Goal: Task Accomplishment & Management: Manage account settings

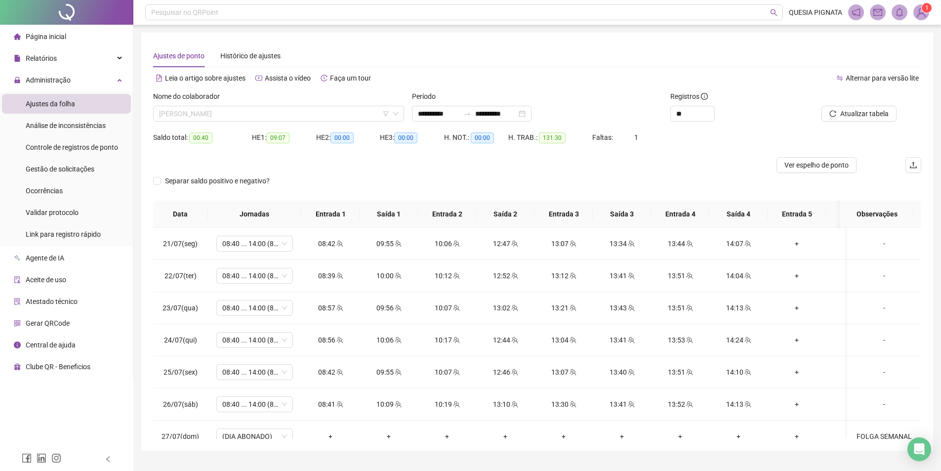
click at [306, 117] on span "[PERSON_NAME]" at bounding box center [278, 113] width 239 height 15
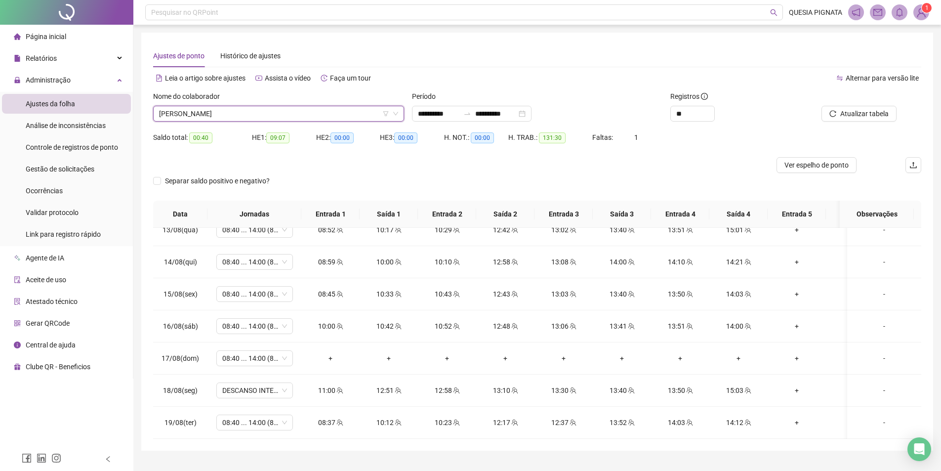
click at [275, 116] on span "KETLEY LORENNA CAMPOS VASCONCELOS" at bounding box center [278, 113] width 239 height 15
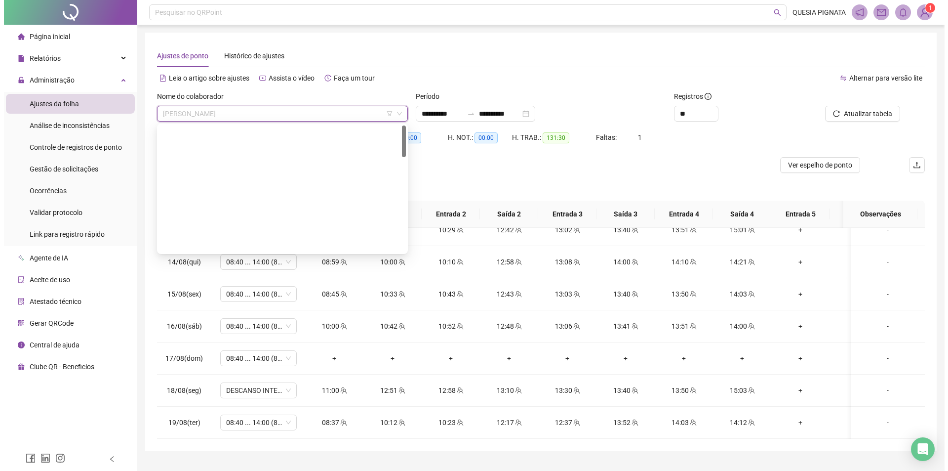
scroll to position [0, 0]
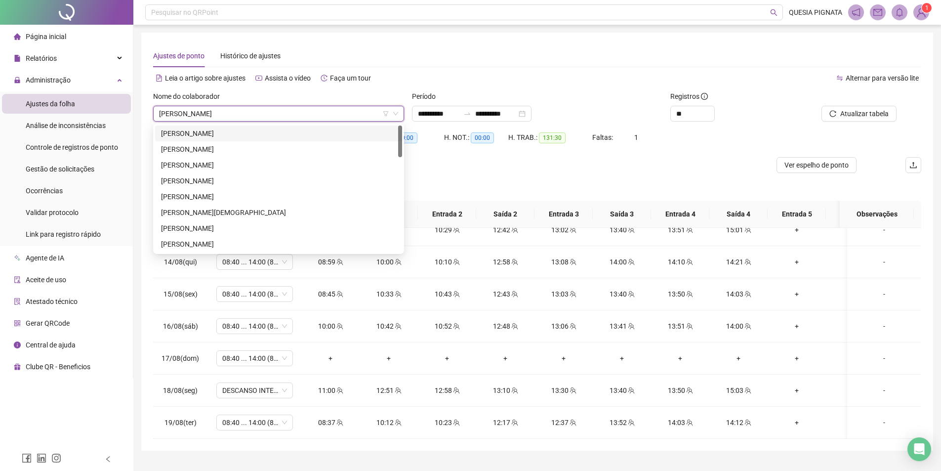
click at [906, 29] on div "**********" at bounding box center [536, 246] width 807 height 493
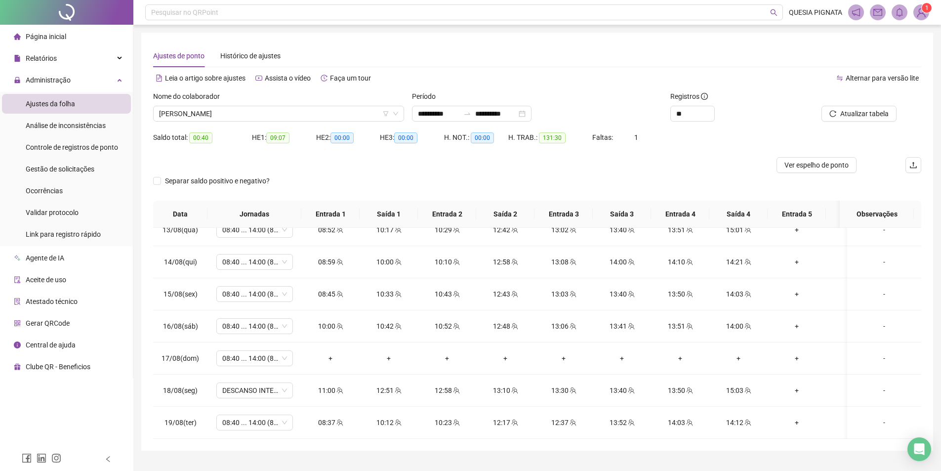
click at [919, 19] on img at bounding box center [920, 12] width 15 height 15
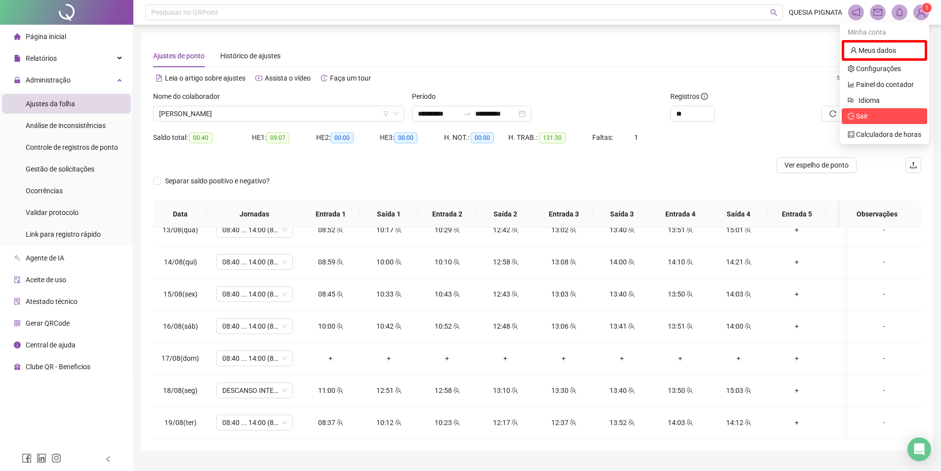
click at [879, 115] on span "Sair" at bounding box center [884, 116] width 74 height 11
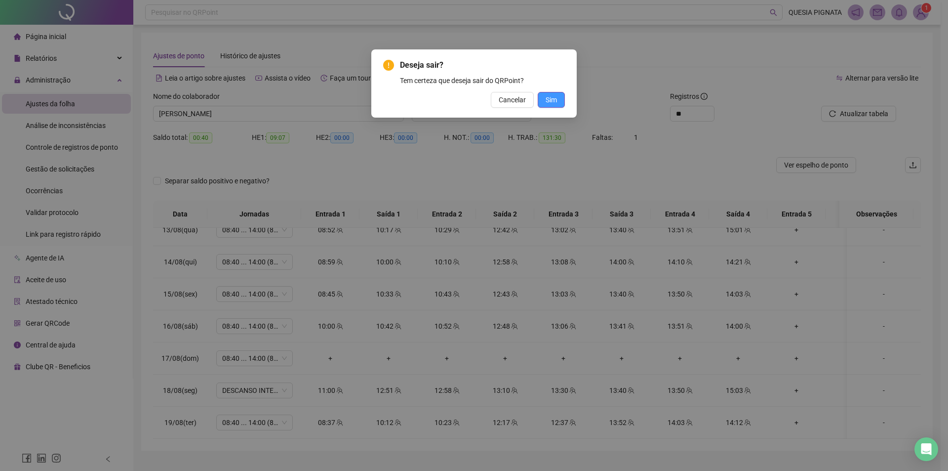
click at [559, 102] on button "Sim" at bounding box center [551, 100] width 27 height 16
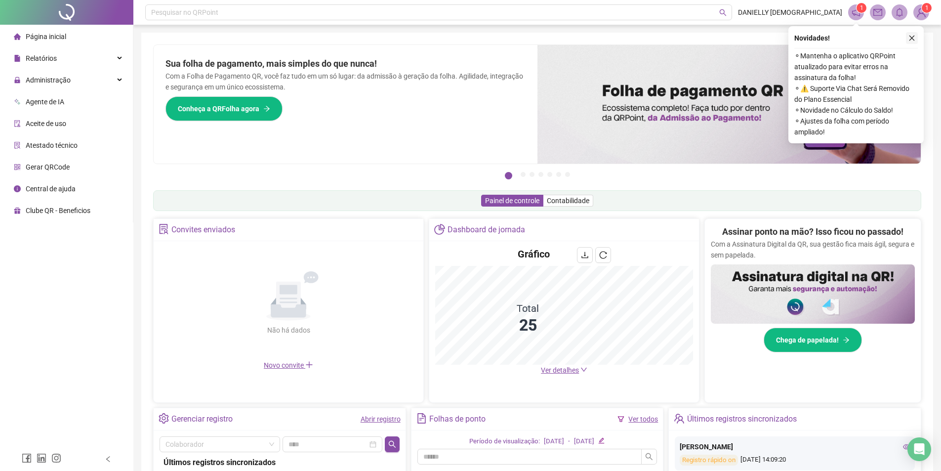
click at [913, 39] on icon "close" at bounding box center [911, 38] width 7 height 7
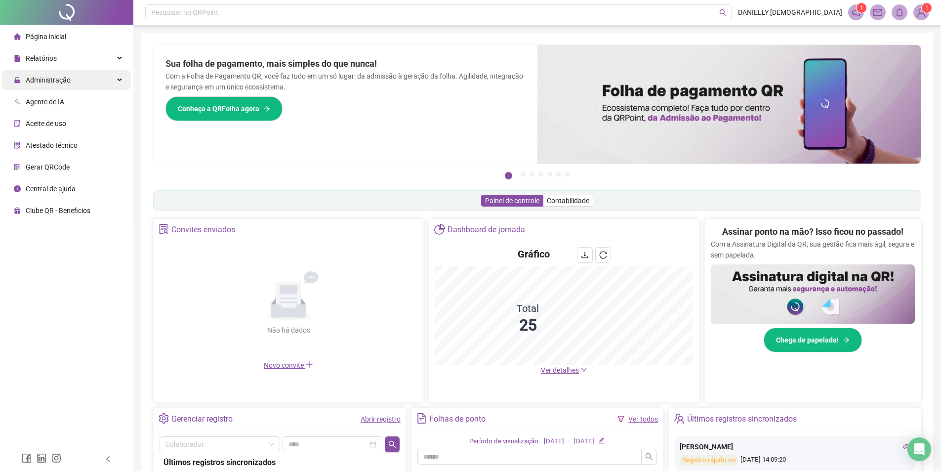
click at [63, 85] on span "Administração" at bounding box center [42, 80] width 57 height 20
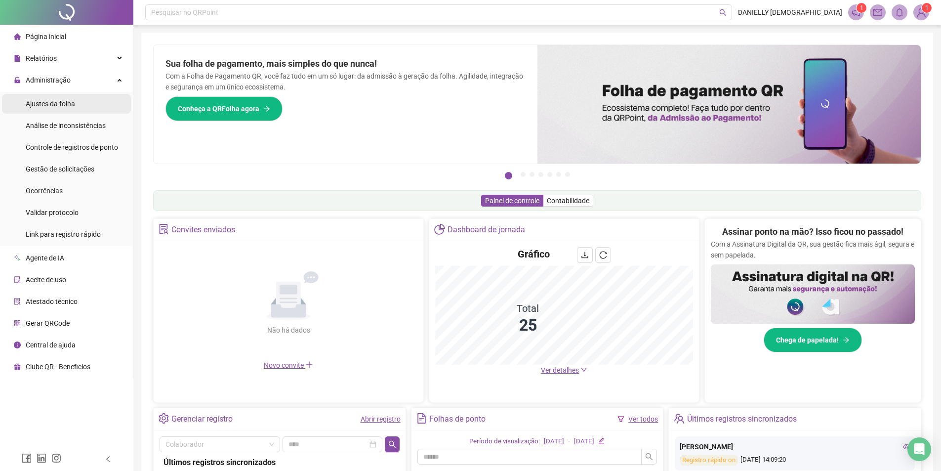
click at [63, 105] on span "Ajustes da folha" at bounding box center [50, 104] width 49 height 8
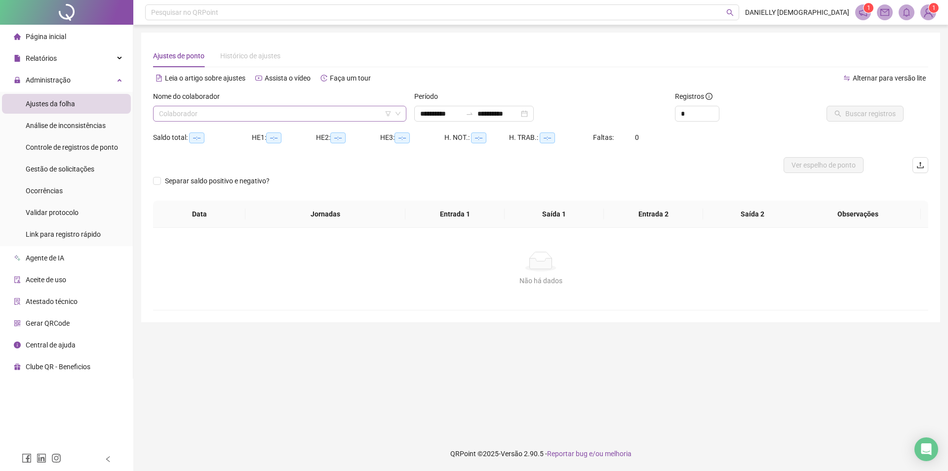
click at [287, 110] on input "search" at bounding box center [275, 113] width 233 height 15
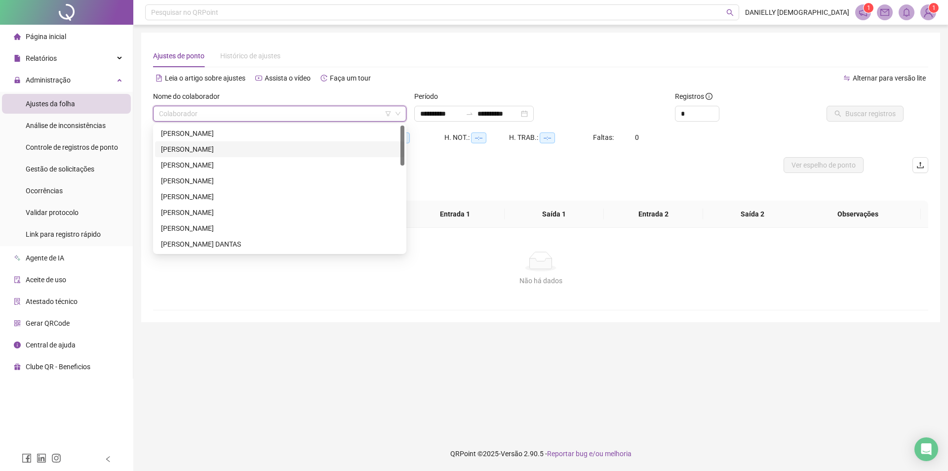
click at [234, 133] on div "AMANDA PEREIRA LOPES DE CARVALHO" at bounding box center [279, 133] width 237 height 11
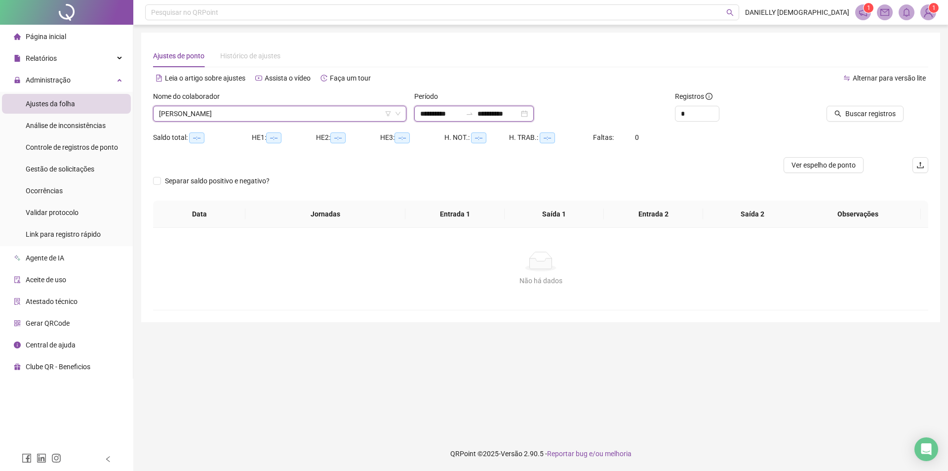
click at [454, 115] on input "**********" at bounding box center [440, 113] width 41 height 11
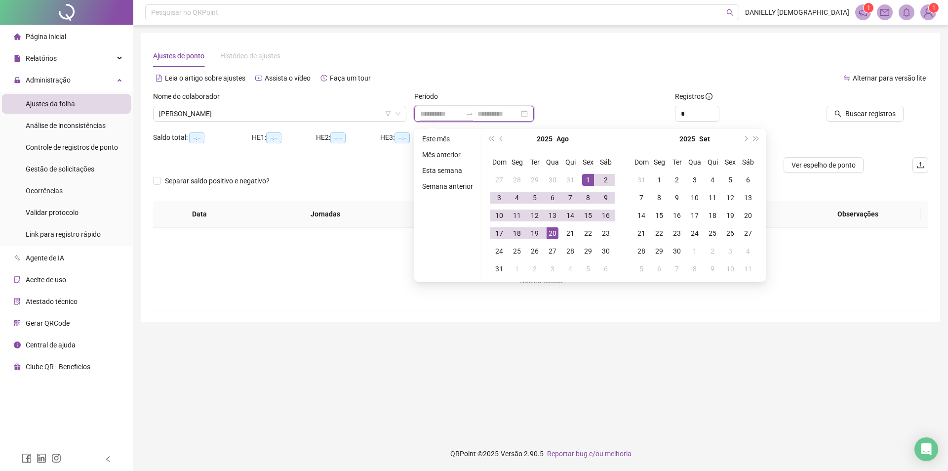
type input "**********"
click at [505, 133] on button "prev-year" at bounding box center [501, 139] width 11 height 20
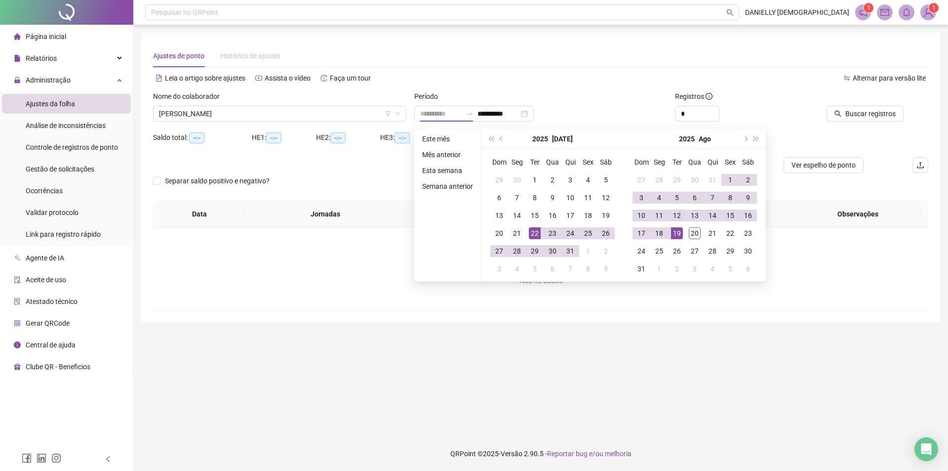
type input "**********"
click at [520, 229] on div "21" at bounding box center [517, 233] width 12 height 12
type input "**********"
click at [692, 234] on div "20" at bounding box center [695, 233] width 12 height 12
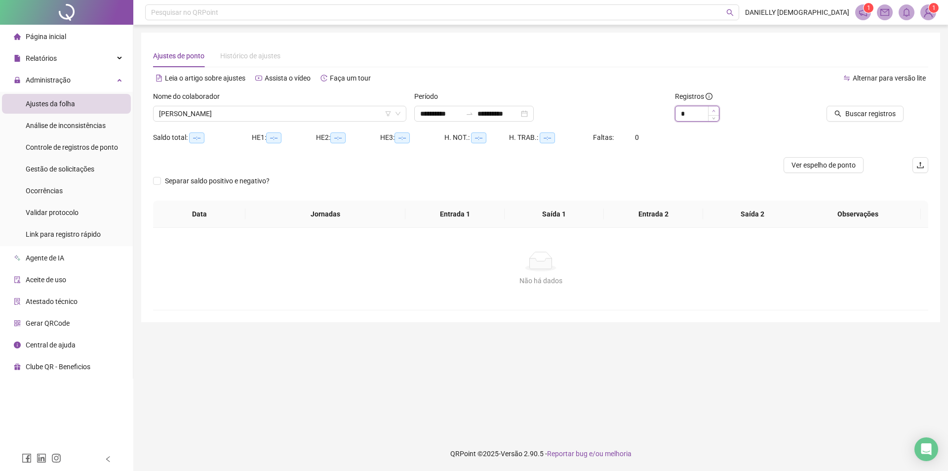
click at [715, 111] on icon "up" at bounding box center [713, 110] width 3 height 3
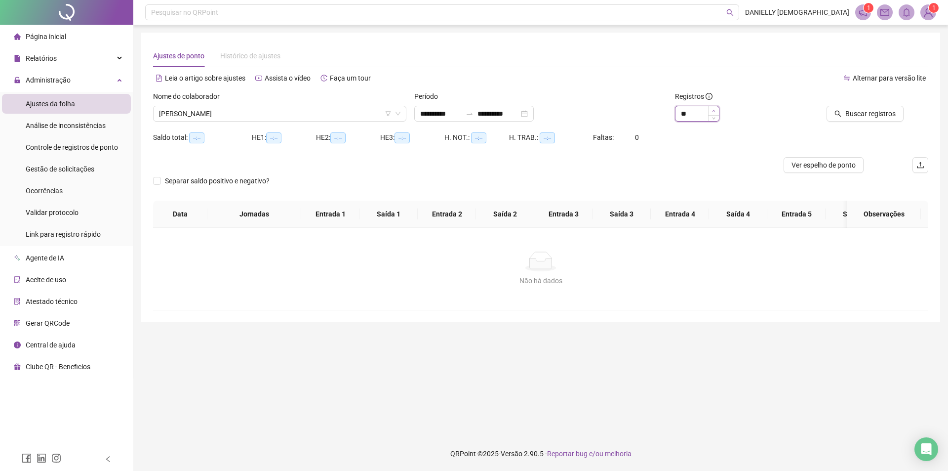
type input "**"
click at [715, 111] on icon "up" at bounding box center [713, 110] width 3 height 3
click at [849, 111] on span "Buscar registros" at bounding box center [870, 113] width 50 height 11
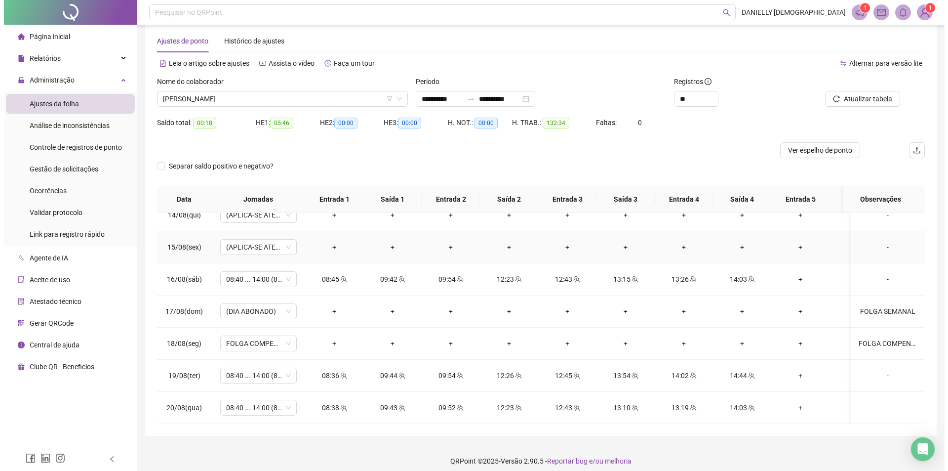
scroll to position [22, 0]
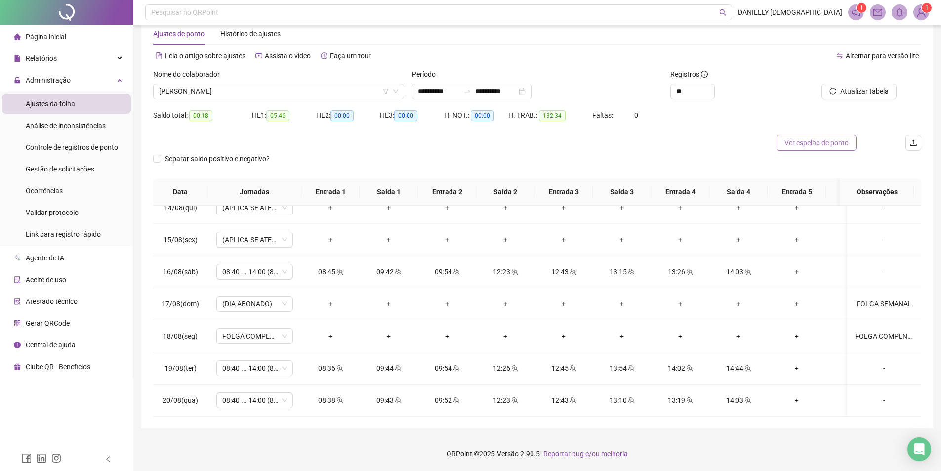
click at [825, 147] on span "Ver espelho de ponto" at bounding box center [816, 142] width 64 height 11
click at [272, 86] on span "AMANDA PEREIRA LOPES DE CARVALHO" at bounding box center [278, 91] width 239 height 15
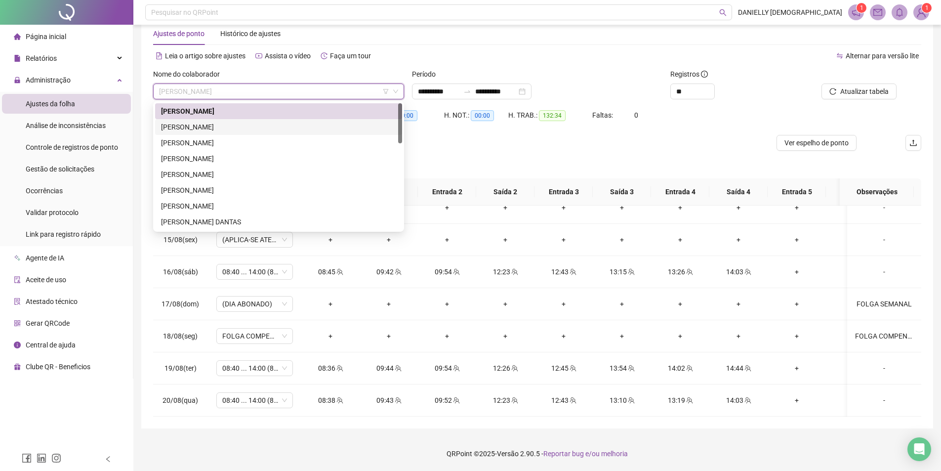
click at [239, 130] on div "BRENDA BRANDAO DOS SANTOS" at bounding box center [278, 126] width 235 height 11
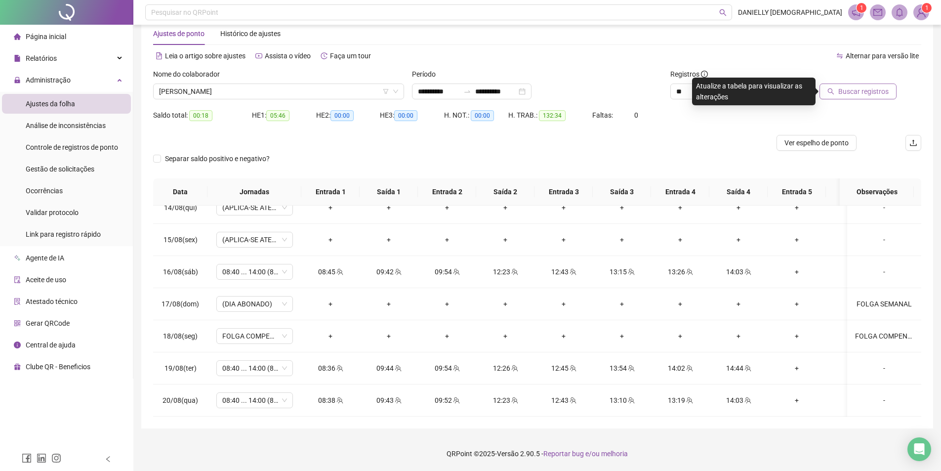
click at [852, 96] on span "Buscar registros" at bounding box center [863, 91] width 50 height 11
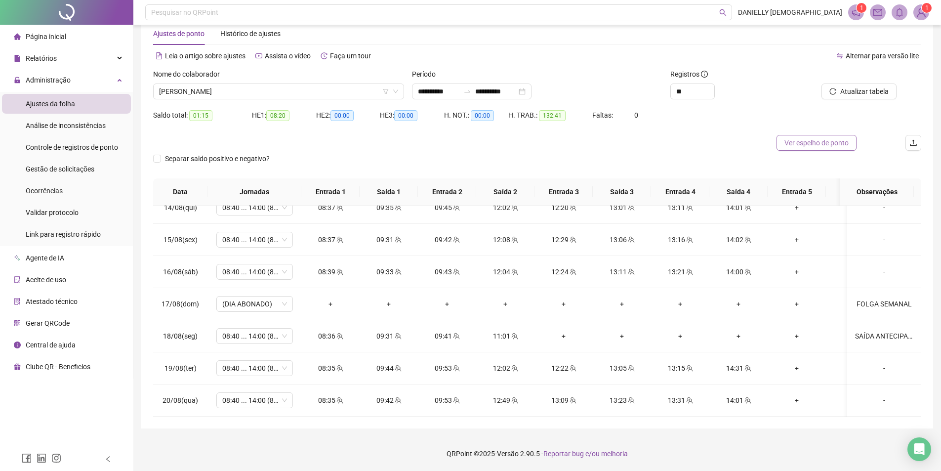
click at [804, 142] on span "Ver espelho de ponto" at bounding box center [816, 142] width 64 height 11
click at [257, 86] on span "[PERSON_NAME]" at bounding box center [278, 91] width 239 height 15
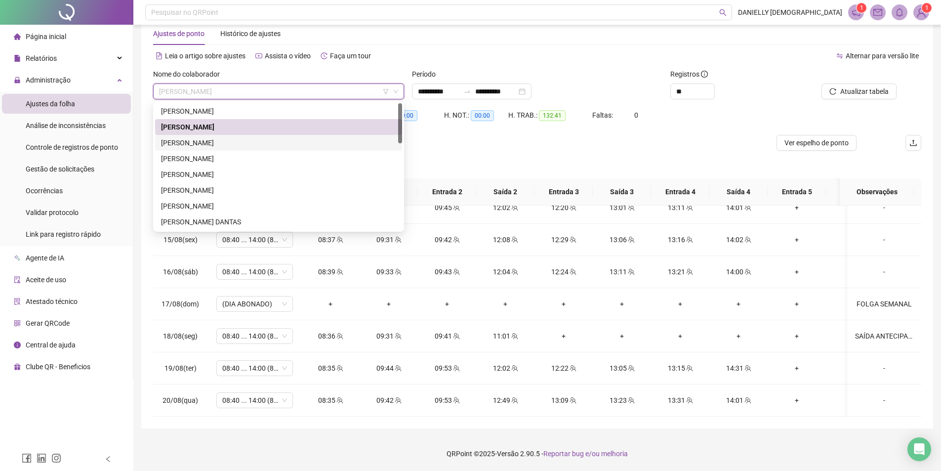
click at [241, 139] on div "[PERSON_NAME]" at bounding box center [278, 142] width 235 height 11
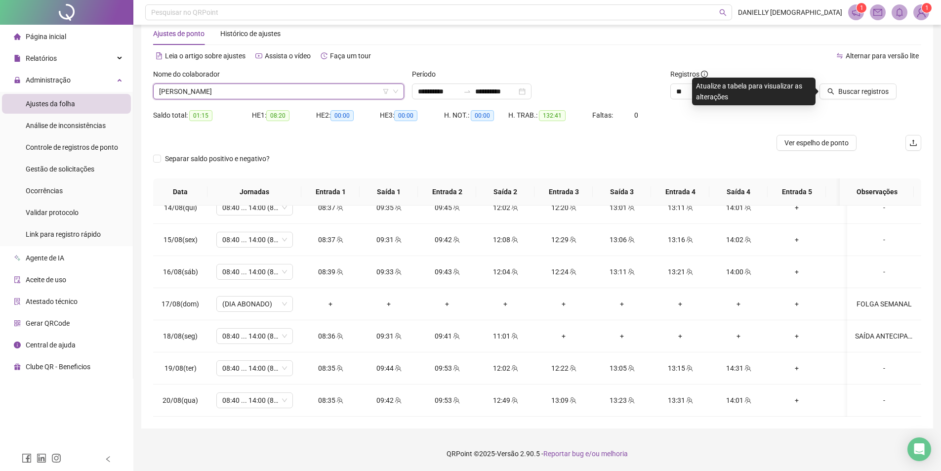
click at [272, 87] on span "[PERSON_NAME]" at bounding box center [278, 91] width 239 height 15
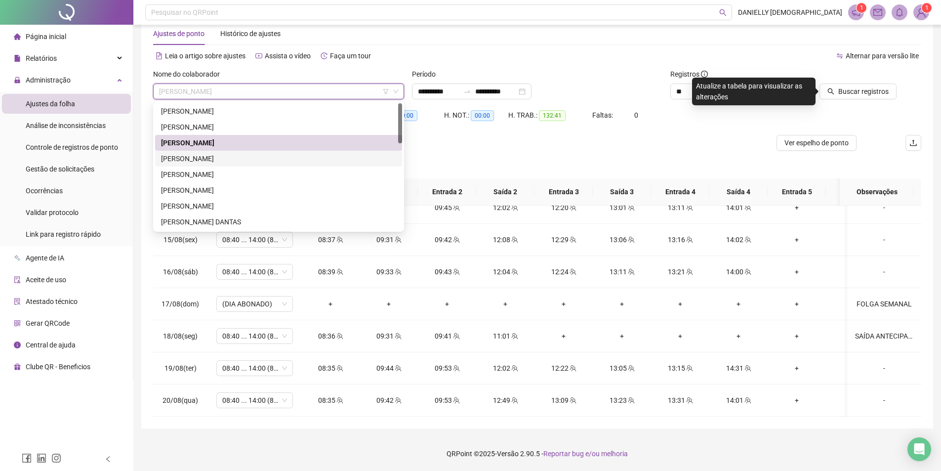
click at [233, 159] on div "[PERSON_NAME]" at bounding box center [278, 158] width 235 height 11
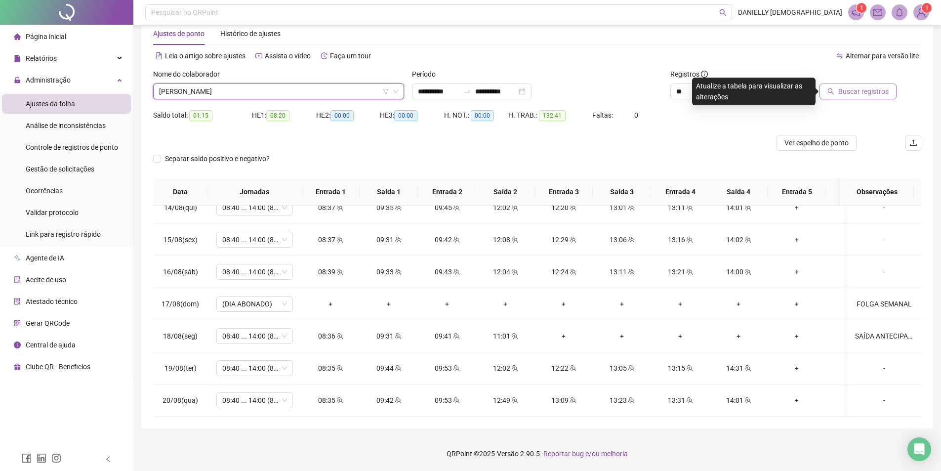
click at [866, 83] on button "Buscar registros" at bounding box center [857, 91] width 77 height 16
click at [860, 95] on div "Buscando registros Os registros de ponto estão sendo buscados... OK" at bounding box center [470, 235] width 941 height 471
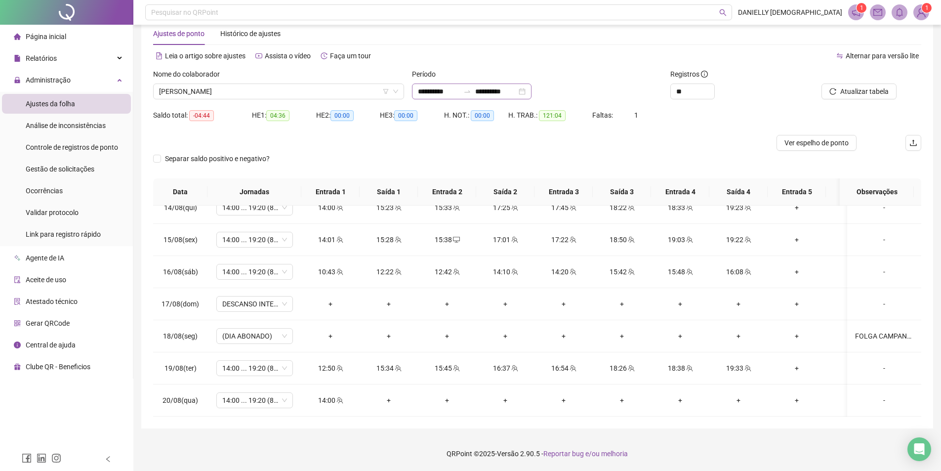
click at [416, 89] on div "**********" at bounding box center [471, 91] width 119 height 16
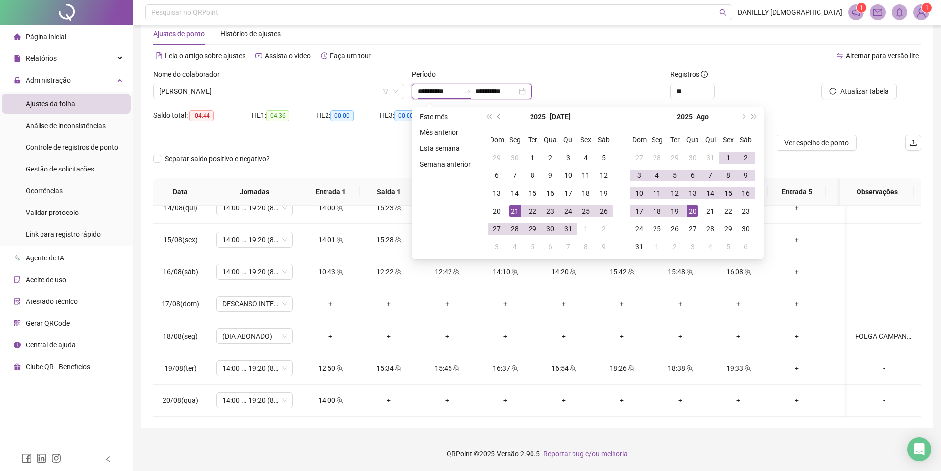
type input "**********"
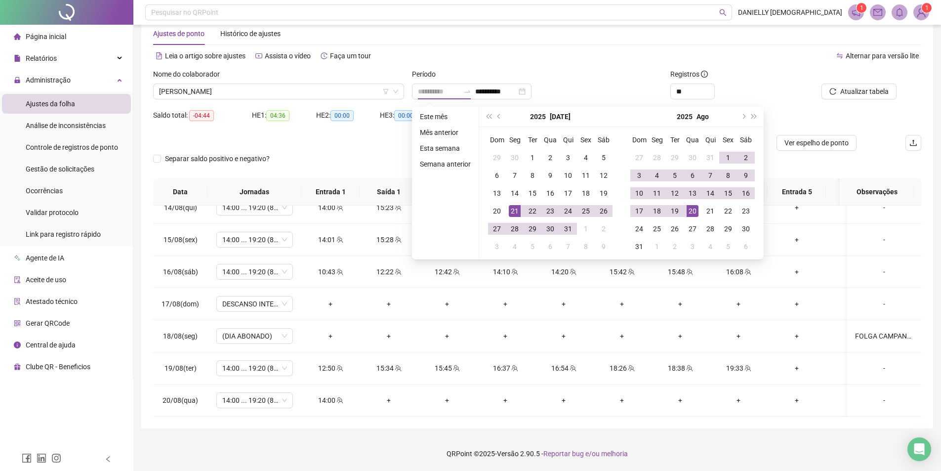
click at [513, 214] on div "21" at bounding box center [515, 211] width 12 height 12
type input "**********"
click at [678, 210] on div "19" at bounding box center [675, 211] width 12 height 12
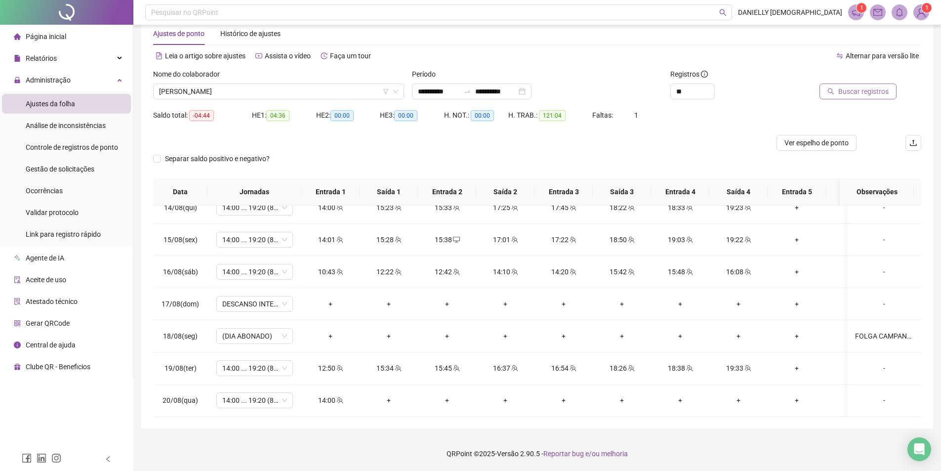
click at [850, 87] on span "Buscar registros" at bounding box center [863, 91] width 50 height 11
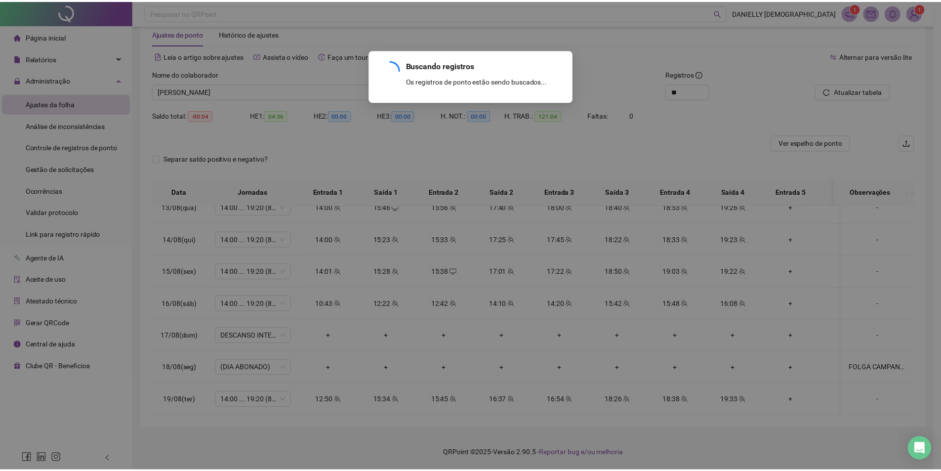
scroll to position [759, 0]
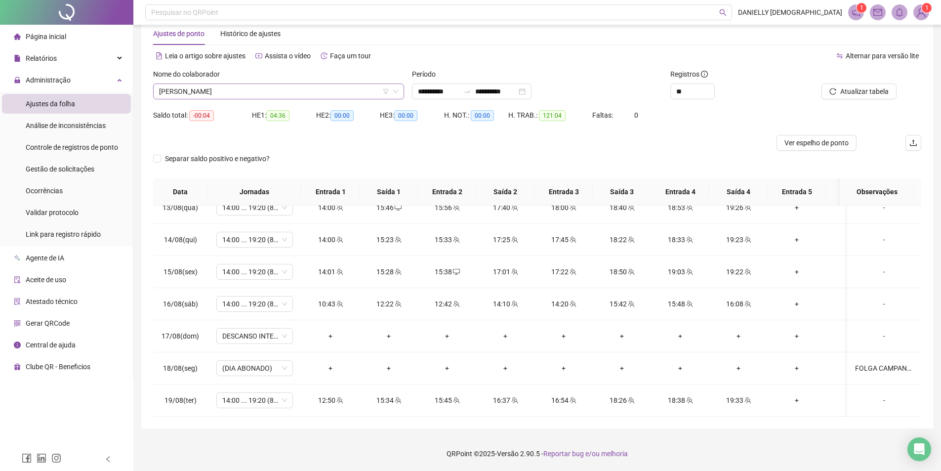
click at [313, 96] on span "CERISE SILVA DE SOUSA" at bounding box center [278, 91] width 239 height 15
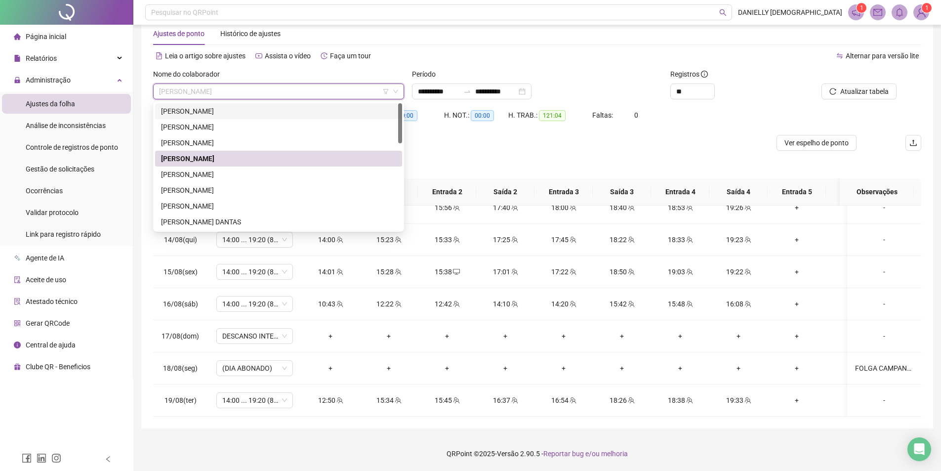
click at [489, 49] on div "Leia o artigo sobre ajustes Assista o vídeo Faça um tour" at bounding box center [345, 56] width 384 height 16
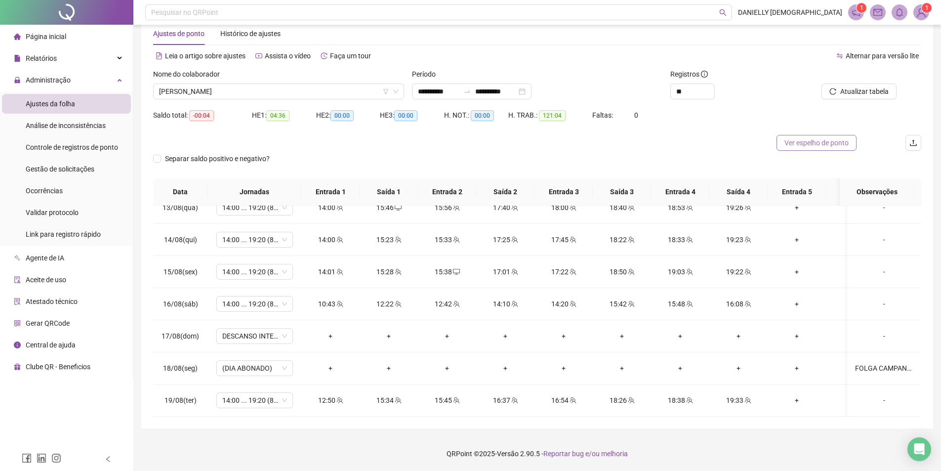
click at [792, 143] on span "Ver espelho de ponto" at bounding box center [816, 142] width 64 height 11
click at [236, 91] on span "CERISE SILVA DE SOUSA" at bounding box center [278, 91] width 239 height 15
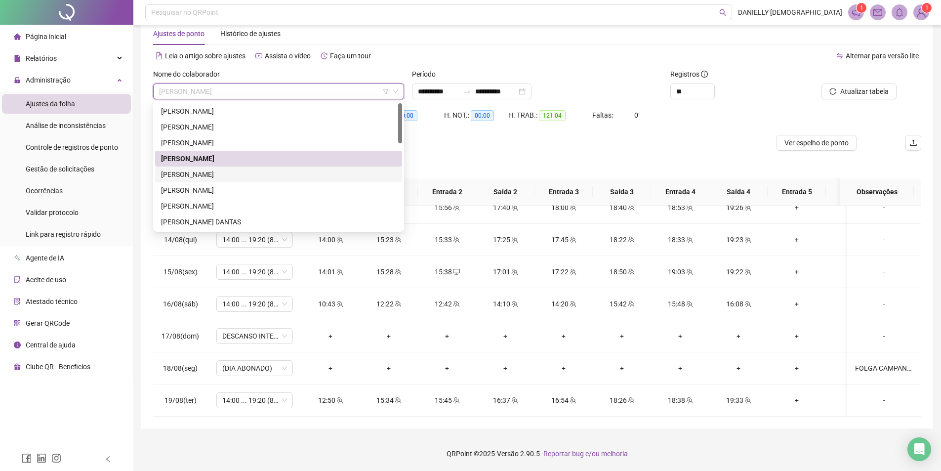
click at [234, 174] on div "EMERSON CORDEIRO NASCIMENTO" at bounding box center [278, 174] width 235 height 11
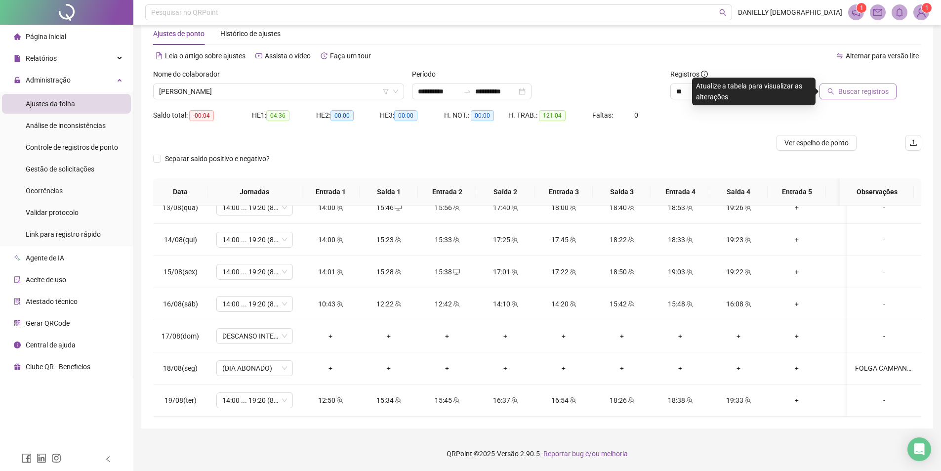
click at [848, 88] on span "Buscar registros" at bounding box center [863, 91] width 50 height 11
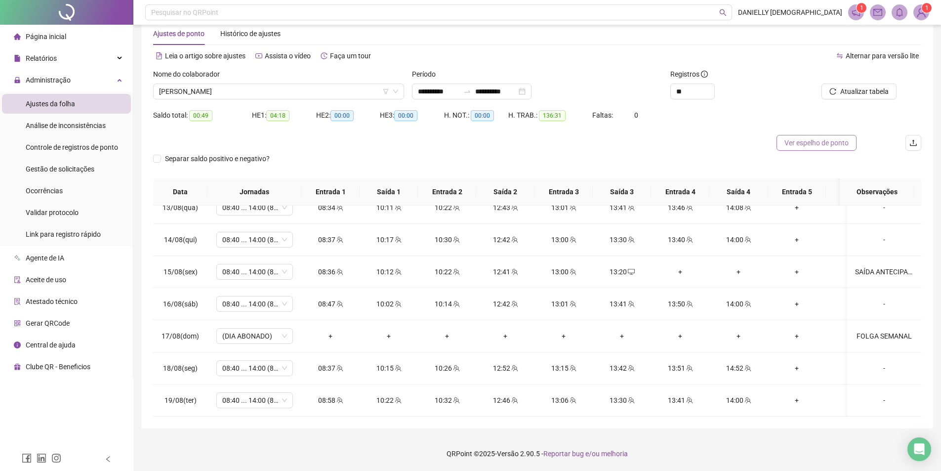
click at [810, 144] on span "Ver espelho de ponto" at bounding box center [816, 142] width 64 height 11
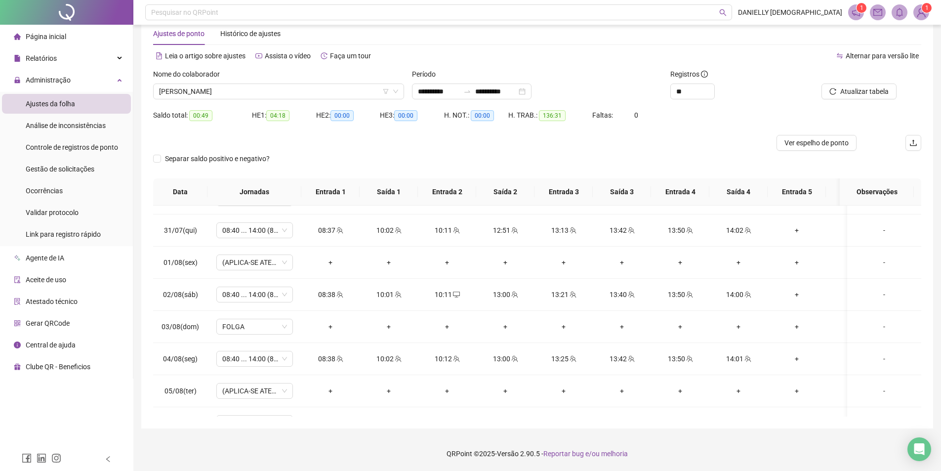
scroll to position [167, 0]
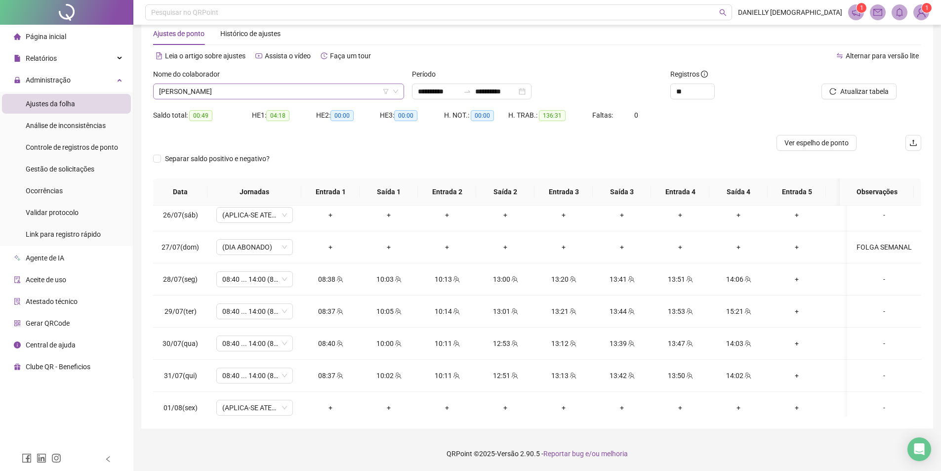
click at [270, 88] on span "[PERSON_NAME]" at bounding box center [278, 91] width 239 height 15
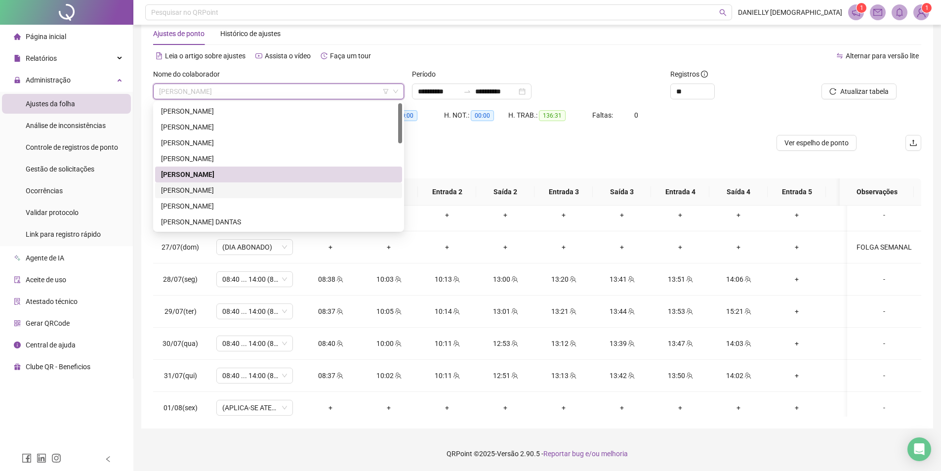
click at [242, 194] on div "ERIKA BEATRIZ RODRIGUES SILVA" at bounding box center [278, 190] width 235 height 11
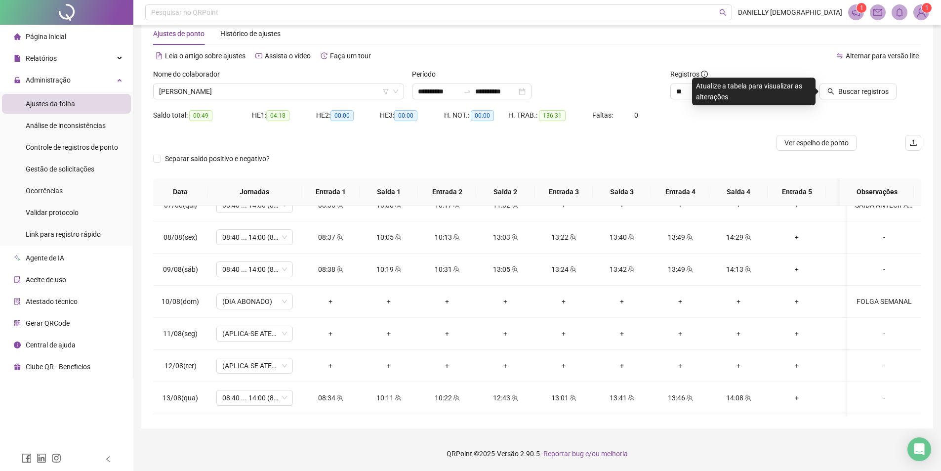
scroll to position [759, 0]
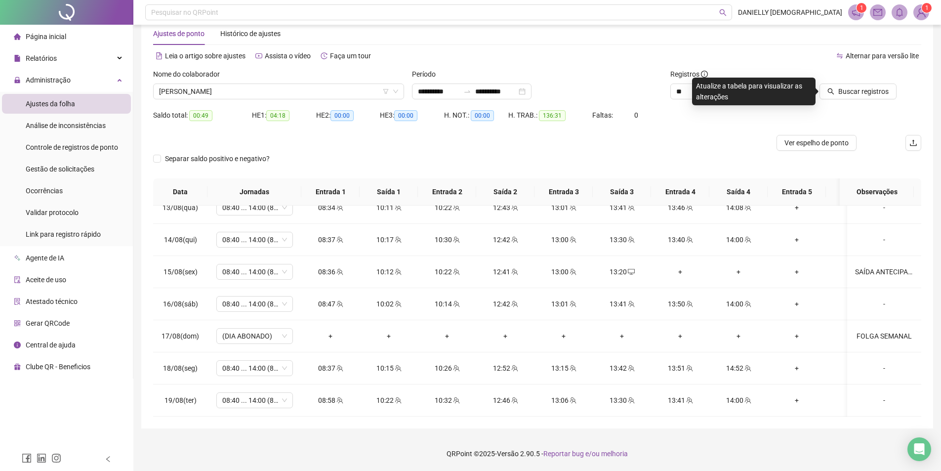
drag, startPoint x: 845, startPoint y: 90, endPoint x: 820, endPoint y: 126, distance: 44.3
click at [845, 90] on span "Buscar registros" at bounding box center [863, 91] width 50 height 11
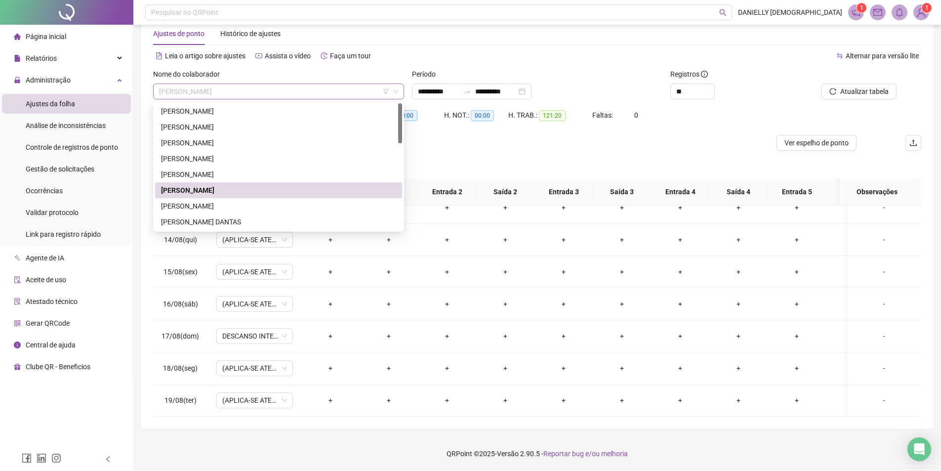
click at [279, 87] on span "ERIKA BEATRIZ RODRIGUES SILVA" at bounding box center [278, 91] width 239 height 15
click at [245, 207] on div "GABRIEL TAVARES DE CARVALHO" at bounding box center [278, 205] width 235 height 11
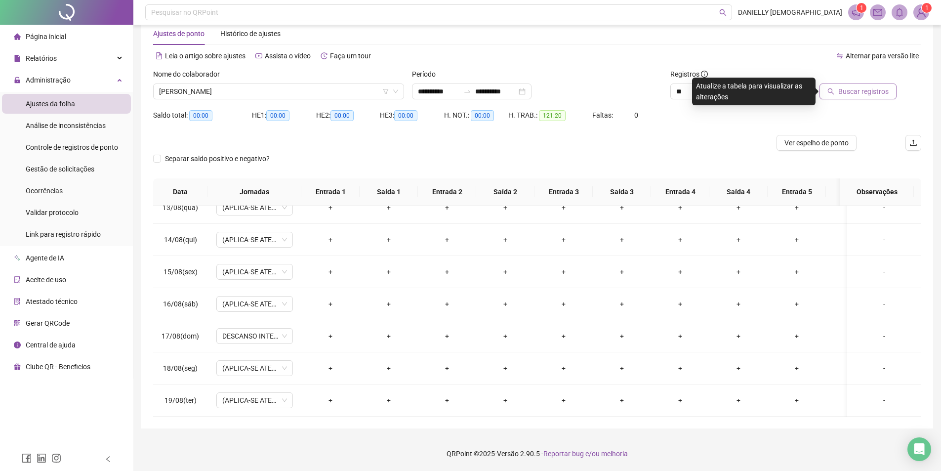
click at [837, 93] on button "Buscar registros" at bounding box center [857, 91] width 77 height 16
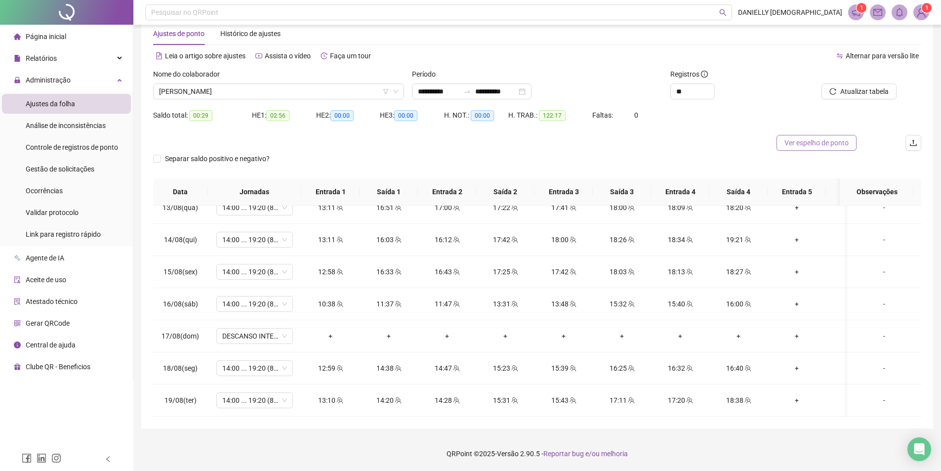
click at [801, 144] on span "Ver espelho de ponto" at bounding box center [816, 142] width 64 height 11
click at [281, 95] on span "GABRIEL TAVARES DE CARVALHO" at bounding box center [278, 91] width 239 height 15
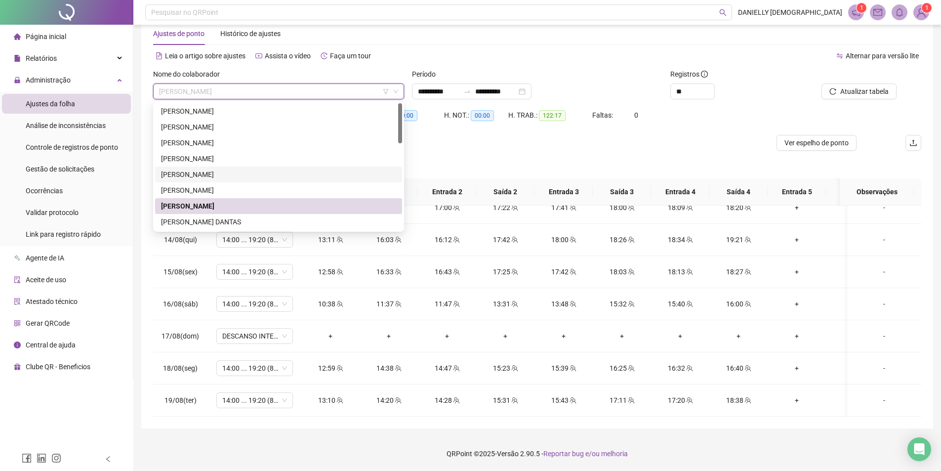
scroll to position [49, 0]
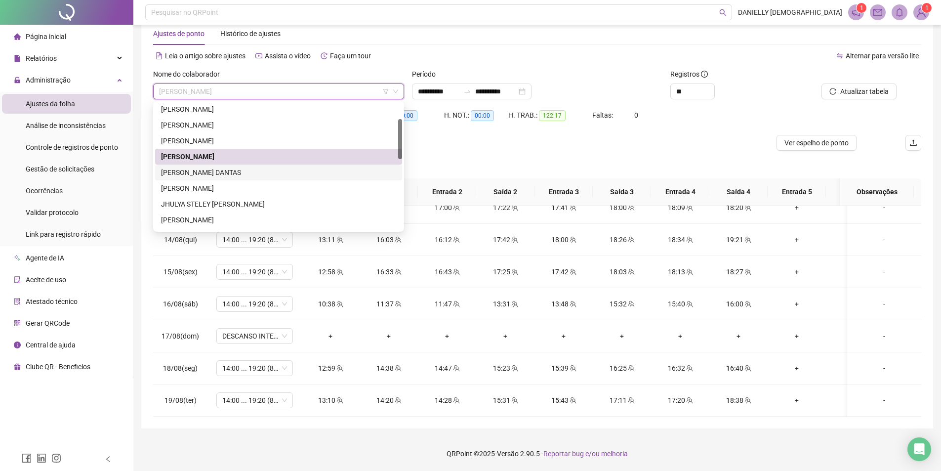
click at [255, 175] on div "GRACE KELLY PEREIRA LEISTER DANTAS" at bounding box center [278, 172] width 235 height 11
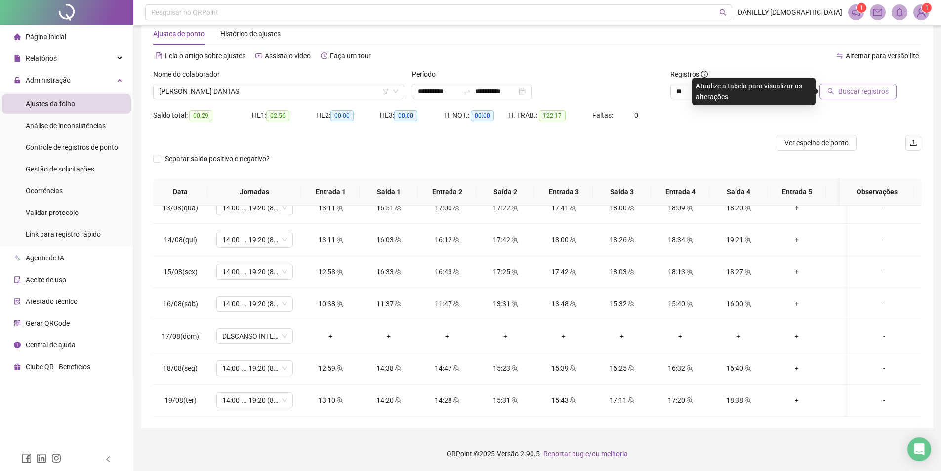
click at [857, 88] on span "Buscar registros" at bounding box center [863, 91] width 50 height 11
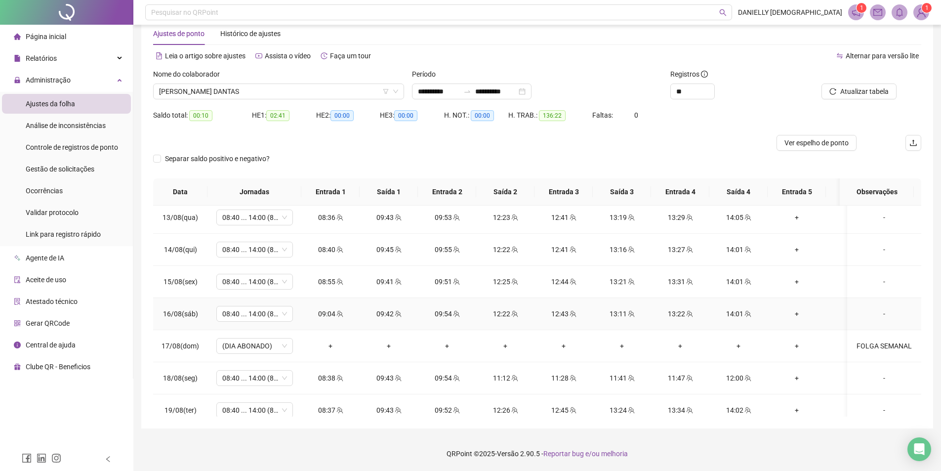
scroll to position [759, 0]
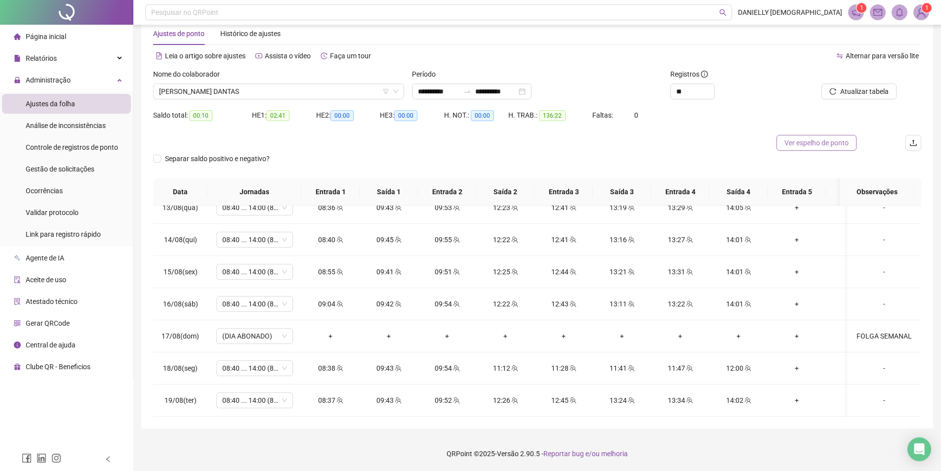
click at [812, 142] on span "Ver espelho de ponto" at bounding box center [816, 142] width 64 height 11
click at [217, 95] on span "GRACE KELLY PEREIRA LEISTER DANTAS" at bounding box center [278, 91] width 239 height 15
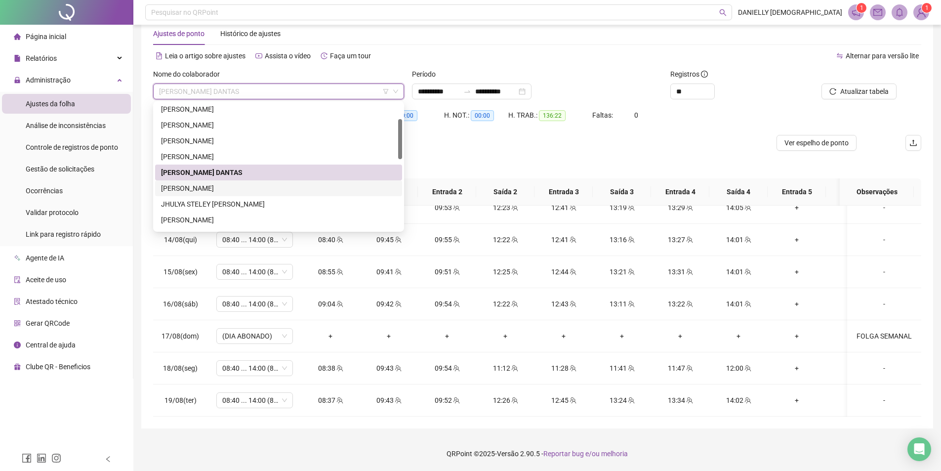
click at [212, 191] on div "JENIFER SOUZA PIRES" at bounding box center [278, 188] width 235 height 11
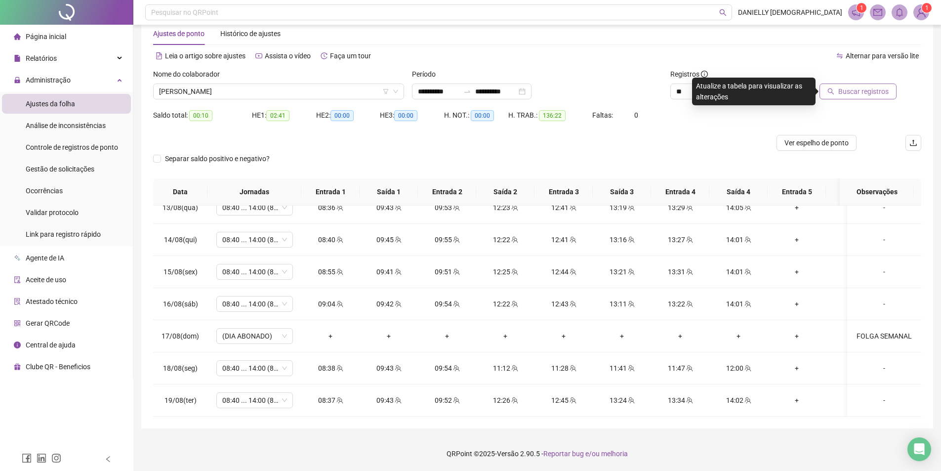
click at [870, 89] on span "Buscar registros" at bounding box center [863, 91] width 50 height 11
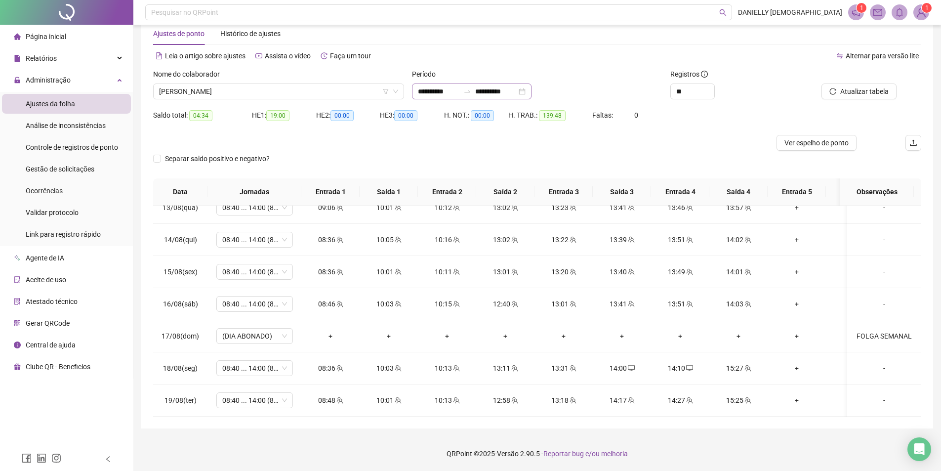
click at [473, 88] on div at bounding box center [467, 91] width 16 height 8
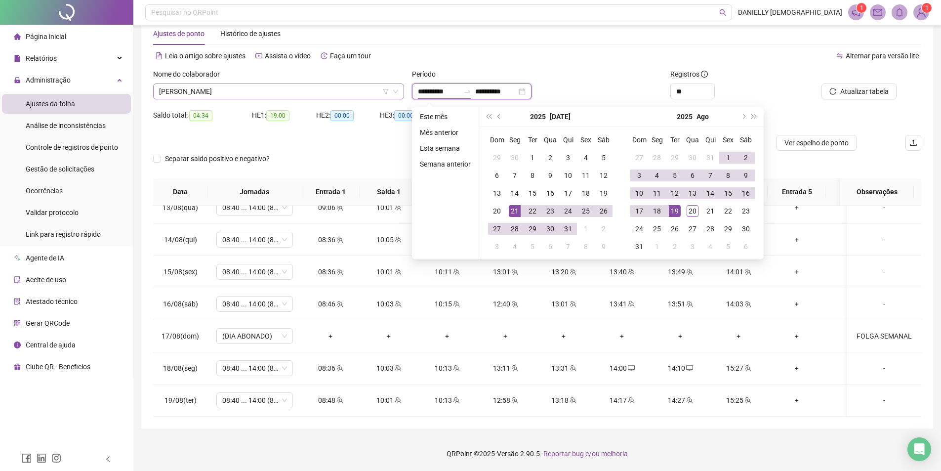
click at [272, 90] on span "JENIFER SOUZA PIRES" at bounding box center [278, 91] width 239 height 15
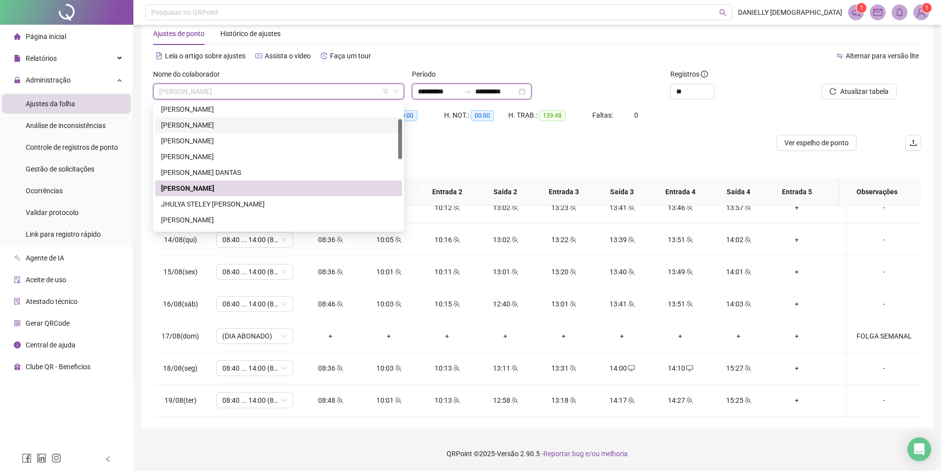
click at [441, 94] on input "**********" at bounding box center [438, 91] width 41 height 11
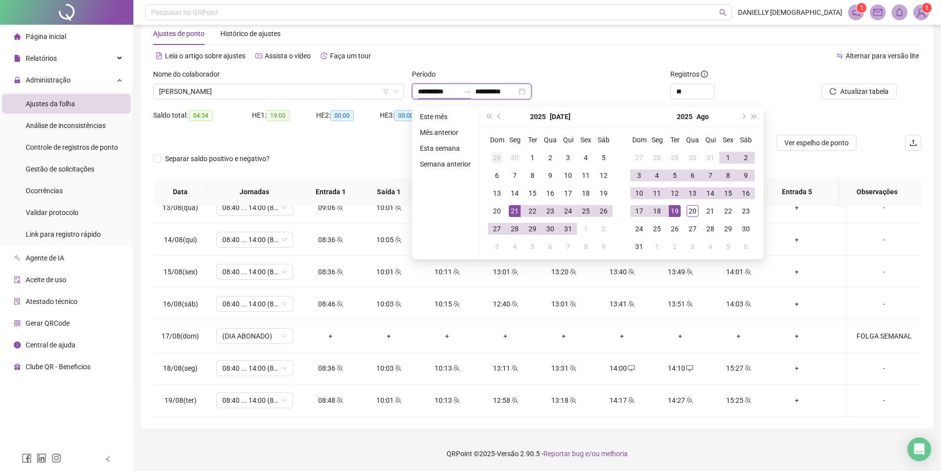
type input "**********"
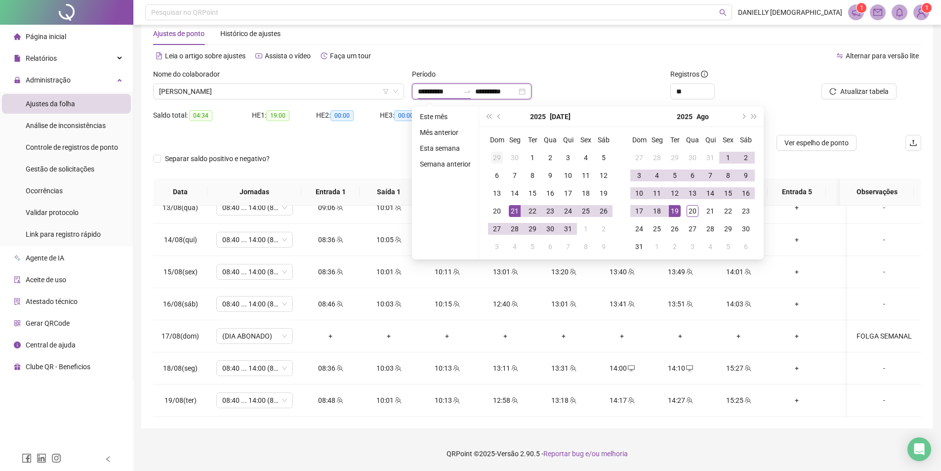
type input "**********"
drag, startPoint x: 512, startPoint y: 211, endPoint x: 650, endPoint y: 208, distance: 137.8
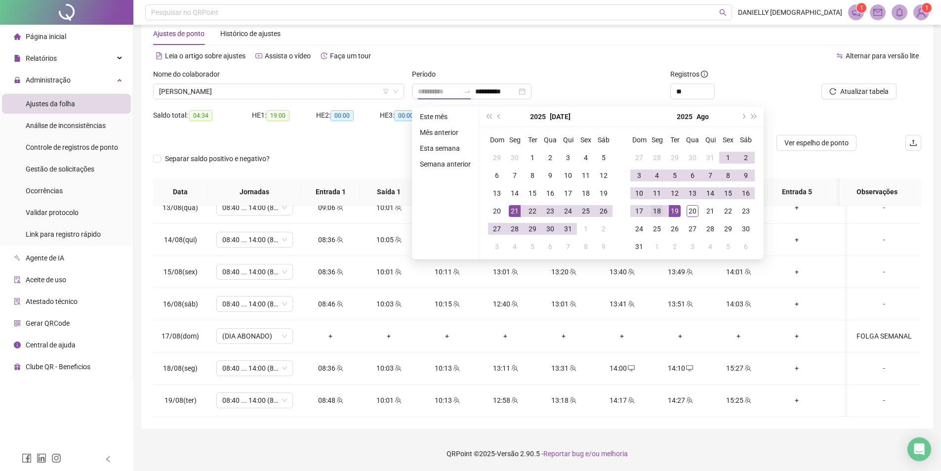
click at [520, 210] on td "21" at bounding box center [515, 211] width 18 height 18
type input "**********"
drag, startPoint x: 689, startPoint y: 213, endPoint x: 722, endPoint y: 188, distance: 42.0
click at [689, 212] on div "20" at bounding box center [692, 211] width 12 height 12
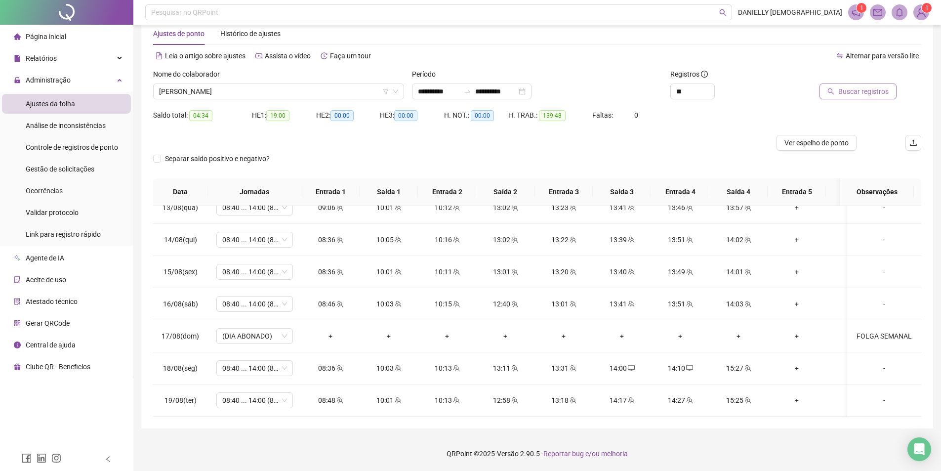
click at [841, 87] on span "Buscar registros" at bounding box center [863, 91] width 50 height 11
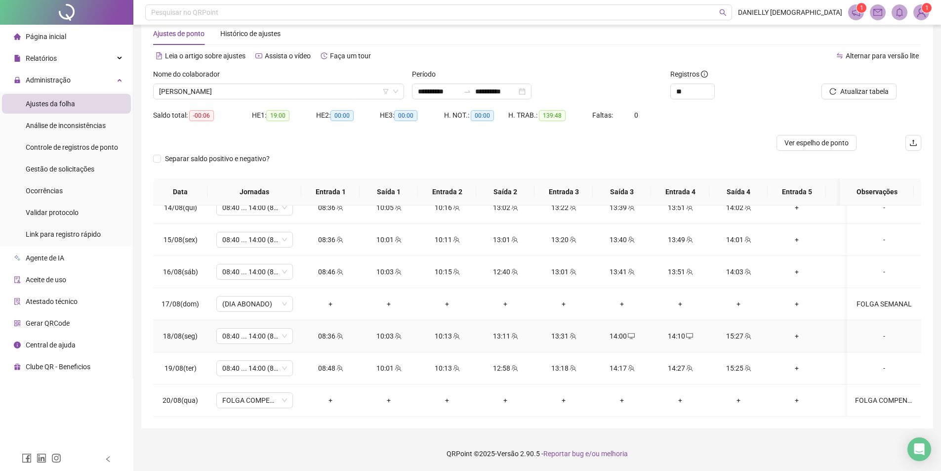
scroll to position [742, 0]
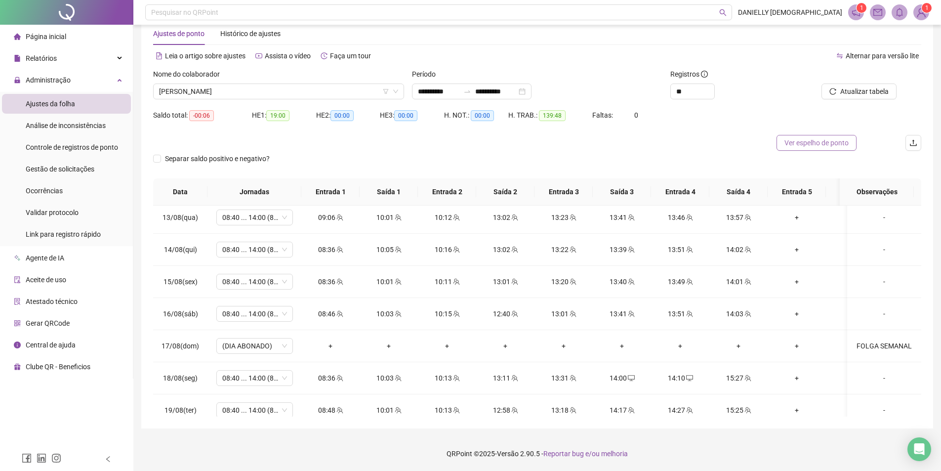
click at [822, 145] on span "Ver espelho de ponto" at bounding box center [816, 142] width 64 height 11
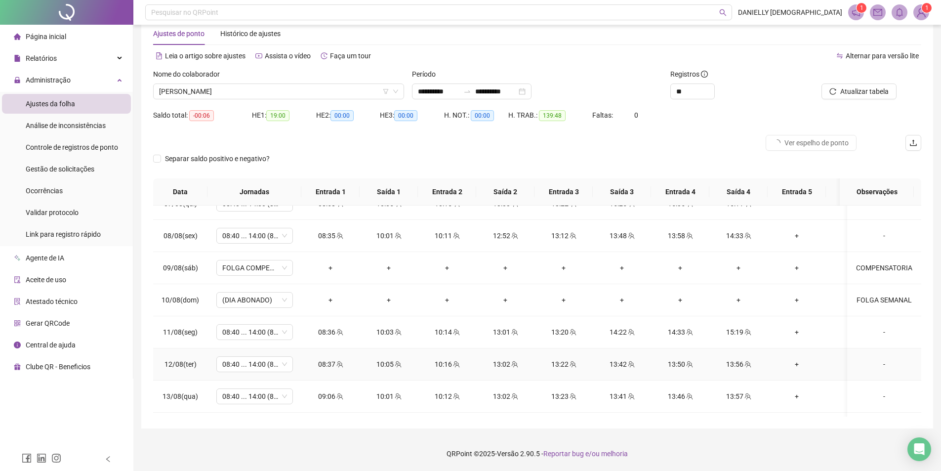
scroll to position [545, 0]
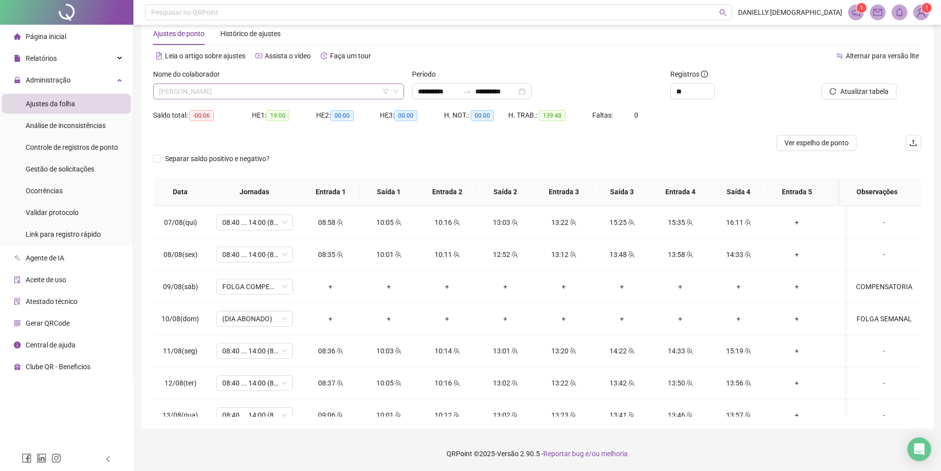
click at [224, 89] on span "JENIFER SOUZA PIRES" at bounding box center [278, 91] width 239 height 15
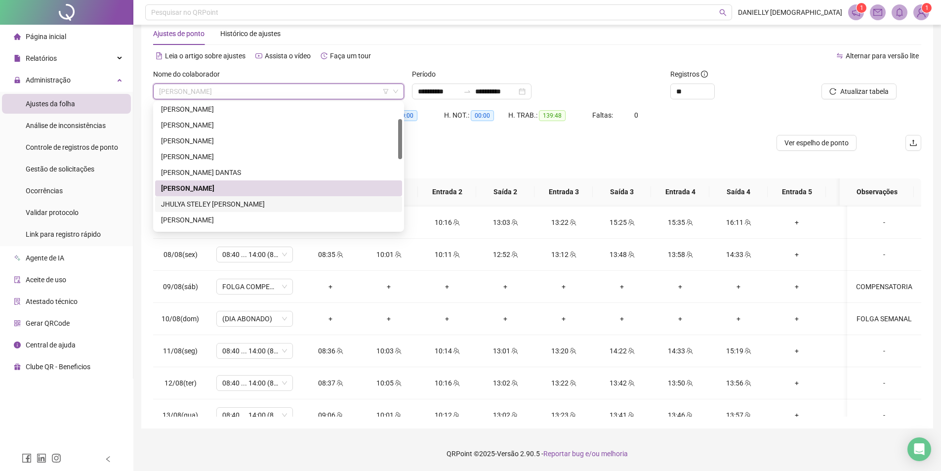
click at [231, 202] on div "JHULYA STELEY CHAVES DE OLIVEIRA" at bounding box center [278, 203] width 235 height 11
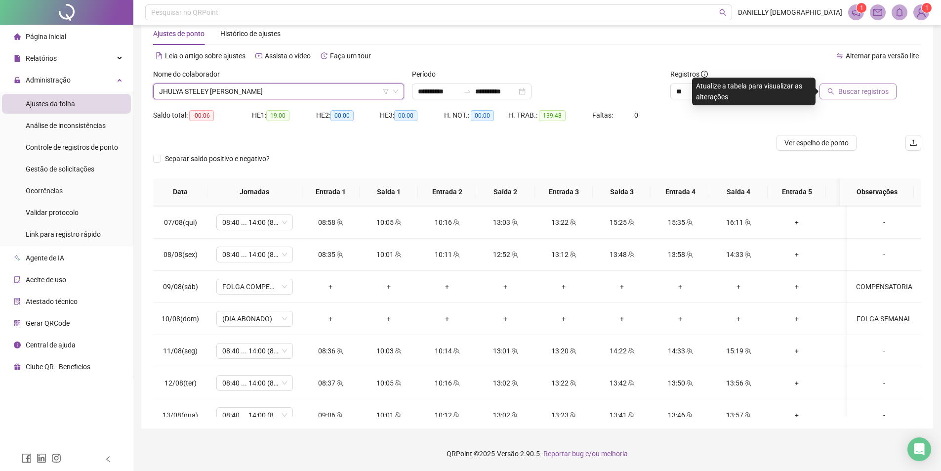
click at [839, 83] on button "Buscar registros" at bounding box center [857, 91] width 77 height 16
click at [840, 87] on body "**********" at bounding box center [470, 213] width 941 height 471
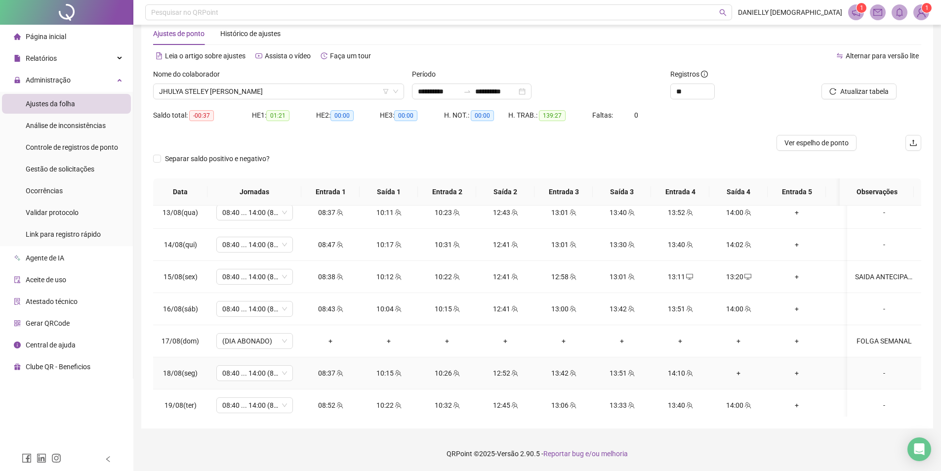
scroll to position [791, 0]
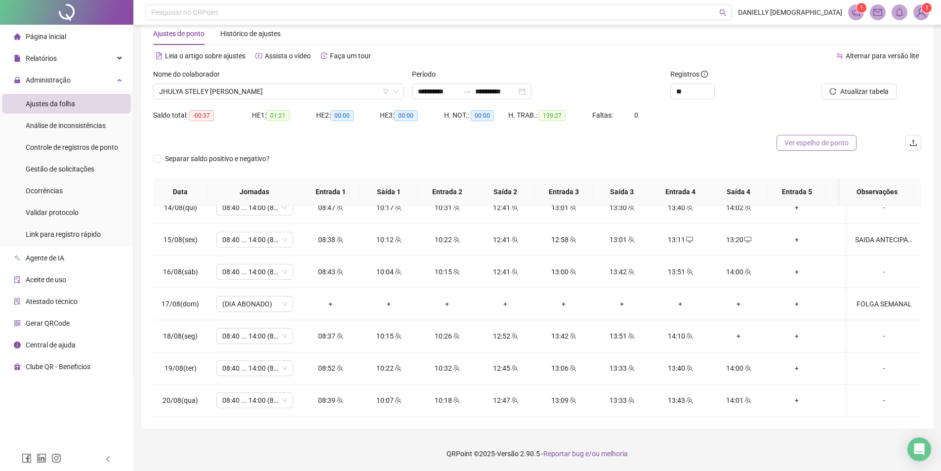
click at [825, 136] on button "Ver espelho de ponto" at bounding box center [816, 143] width 80 height 16
click at [304, 97] on span "JHULYA STELEY CHAVES DE OLIVEIRA" at bounding box center [278, 91] width 239 height 15
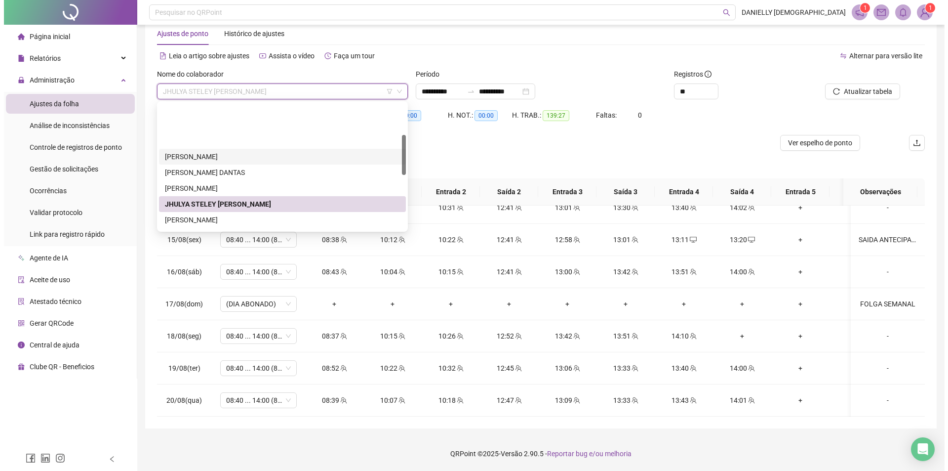
scroll to position [99, 0]
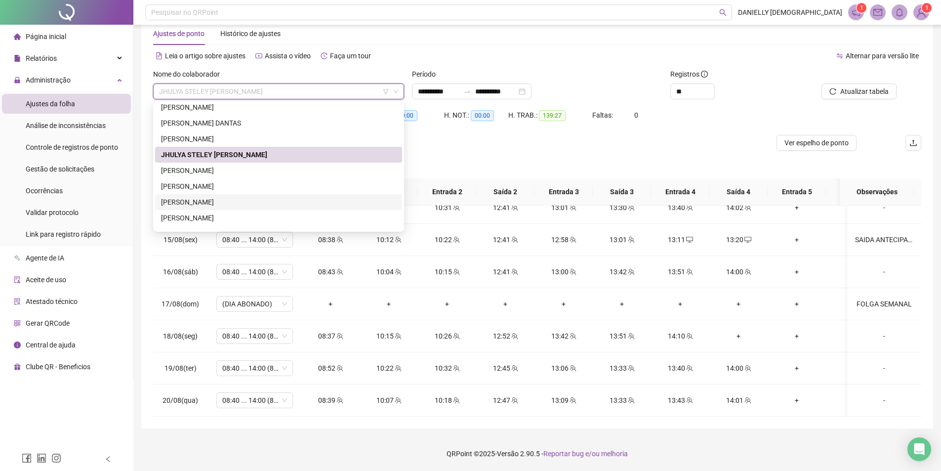
click at [226, 198] on div "LARISSA DAMACENA GOMES" at bounding box center [278, 202] width 235 height 11
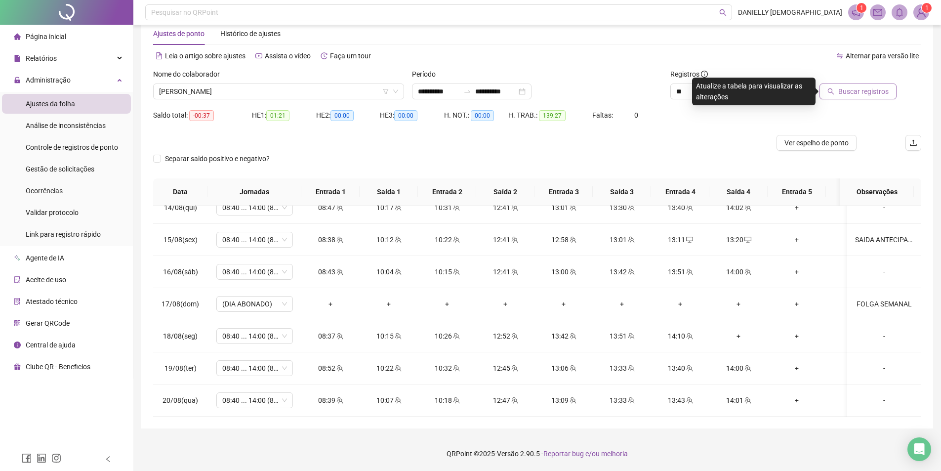
click at [855, 92] on span "Buscar registros" at bounding box center [863, 91] width 50 height 11
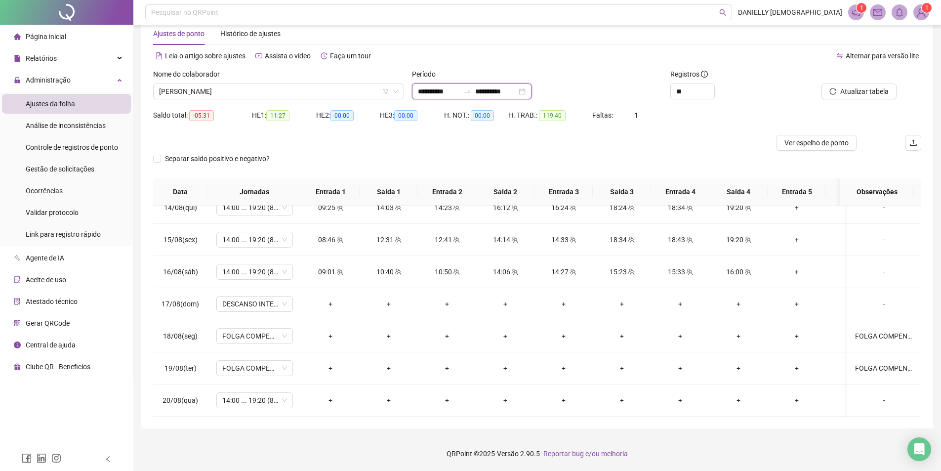
drag, startPoint x: 432, startPoint y: 91, endPoint x: 439, endPoint y: 100, distance: 11.3
click at [432, 91] on input "**********" at bounding box center [438, 91] width 41 height 11
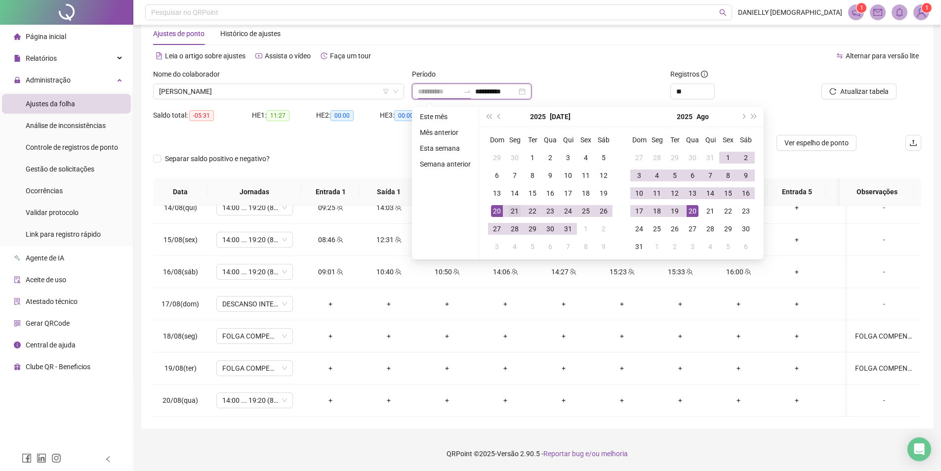
type input "**********"
click at [509, 211] on div "21" at bounding box center [515, 211] width 12 height 12
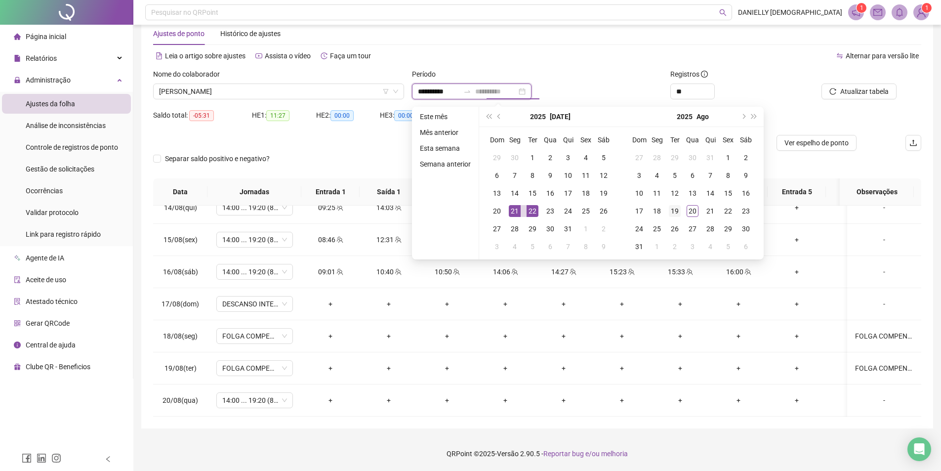
type input "**********"
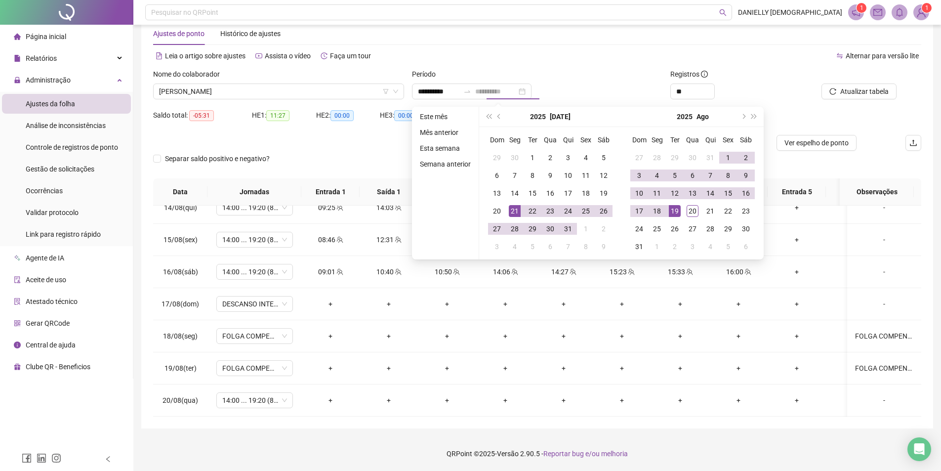
click at [675, 211] on div "19" at bounding box center [675, 211] width 12 height 12
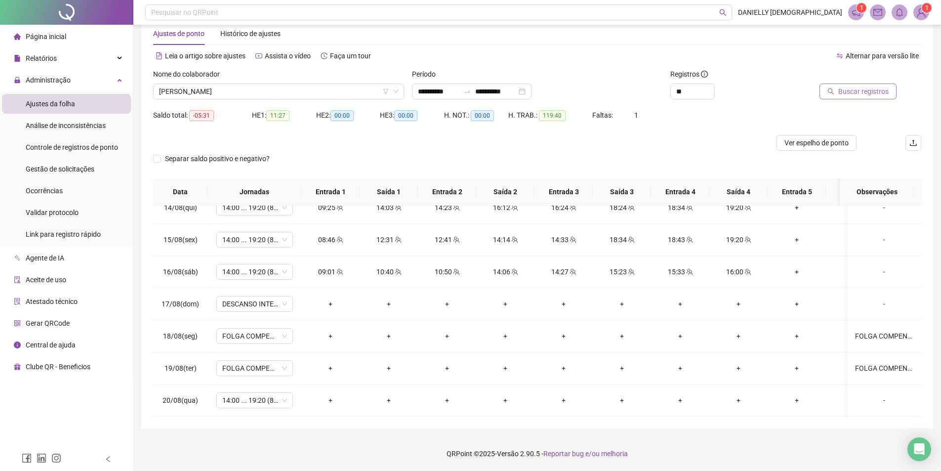
click at [878, 89] on span "Buscar registros" at bounding box center [863, 91] width 50 height 11
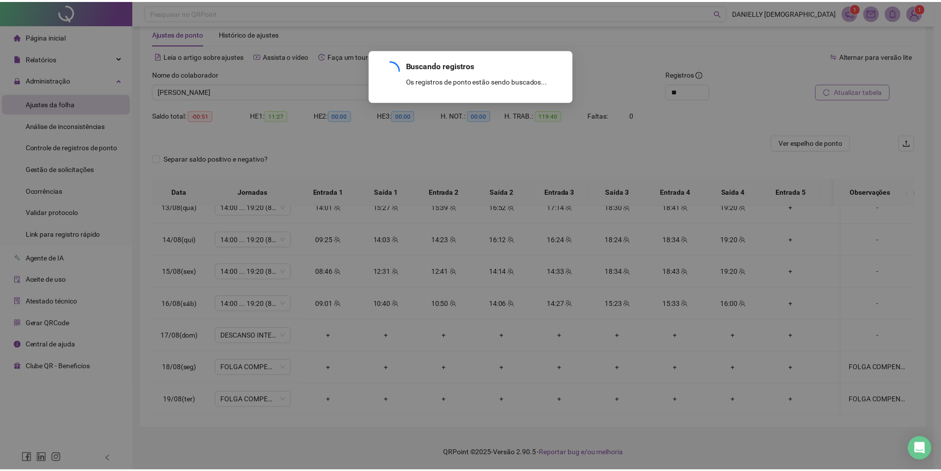
scroll to position [759, 0]
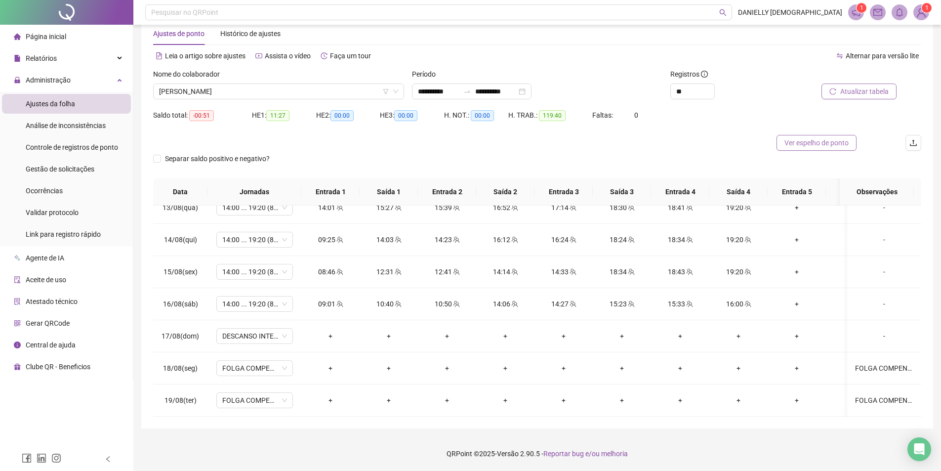
click at [824, 144] on span "Ver espelho de ponto" at bounding box center [816, 142] width 64 height 11
click at [306, 99] on div "Nome do colaborador LARISSA DAMACENA GOMES" at bounding box center [278, 88] width 259 height 39
click at [302, 94] on span "LARISSA DAMACENA GOMES" at bounding box center [278, 91] width 239 height 15
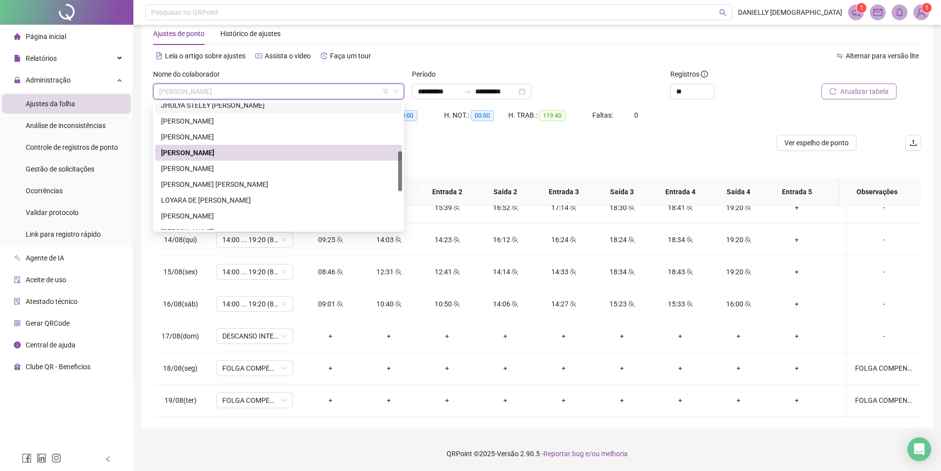
scroll to position [197, 0]
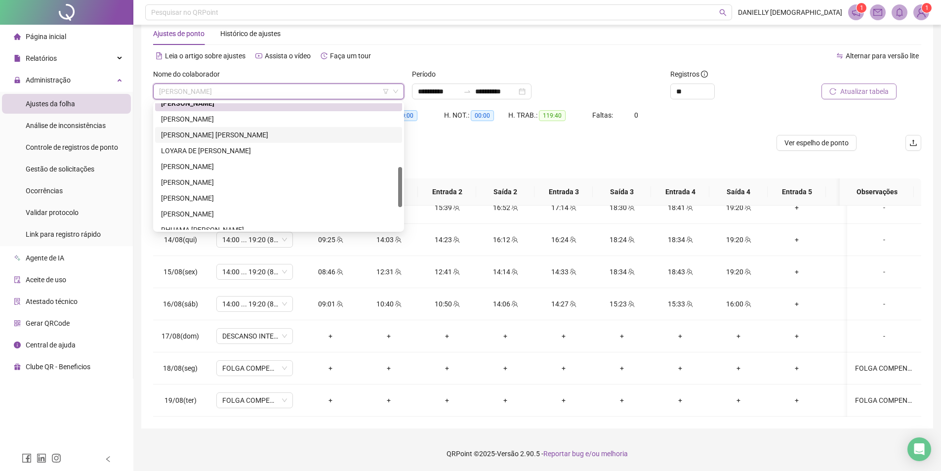
click at [258, 133] on div "LETICIA DE OLIVEIRA GUSTAVO SILVA SIPAUBA" at bounding box center [278, 134] width 235 height 11
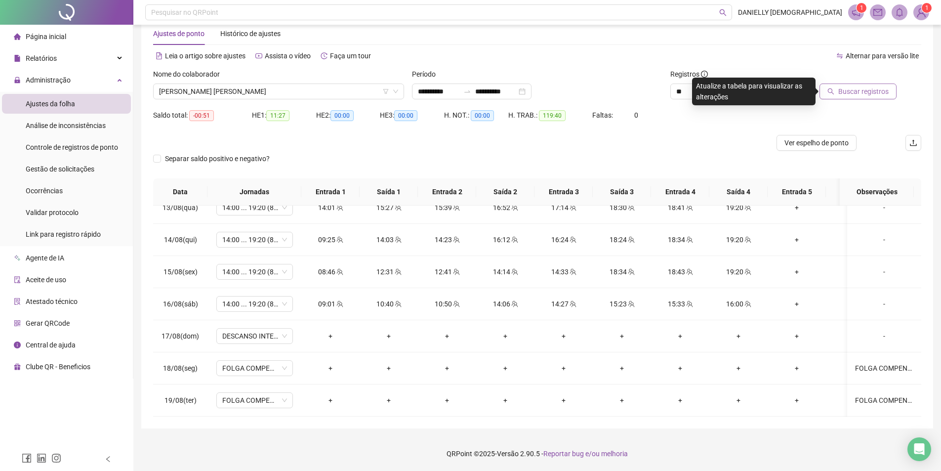
click at [866, 90] on span "Buscar registros" at bounding box center [863, 91] width 50 height 11
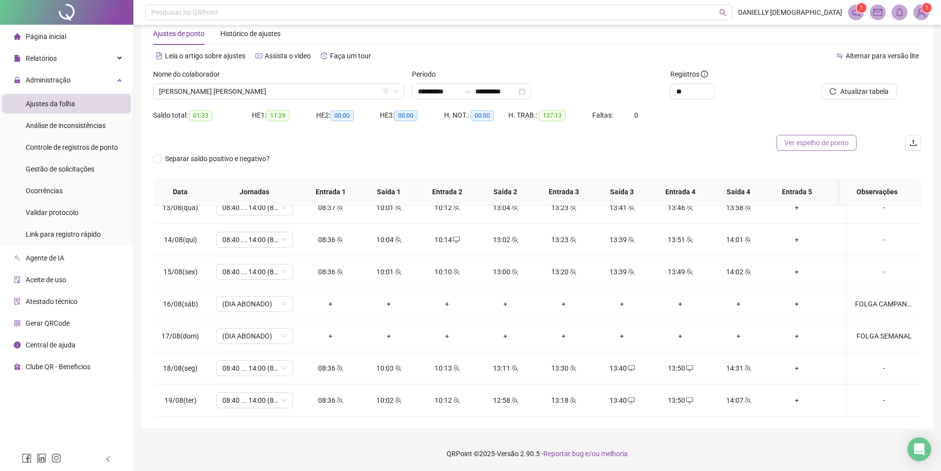
click at [805, 142] on span "Ver espelho de ponto" at bounding box center [816, 142] width 64 height 11
click at [187, 97] on span "LETICIA DE OLIVEIRA GUSTAVO SILVA SIPAUBA" at bounding box center [278, 91] width 239 height 15
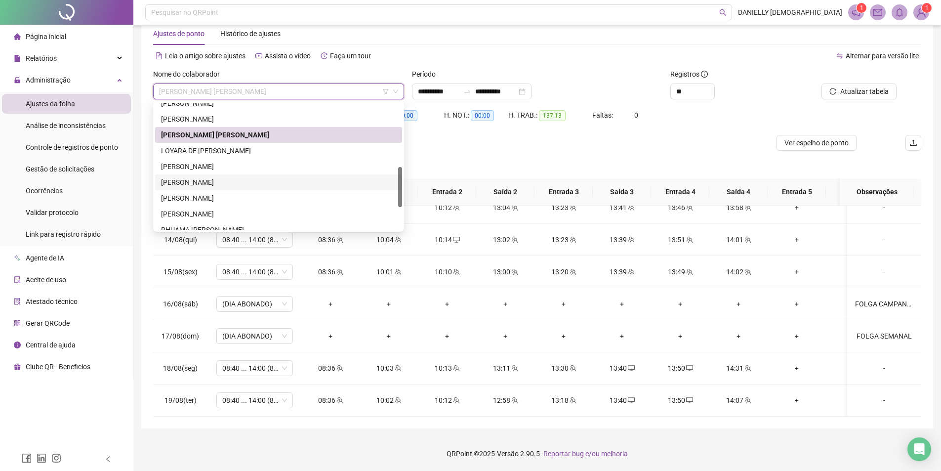
click at [224, 184] on div "MILENE GOMES DE ARAUJO" at bounding box center [278, 182] width 235 height 11
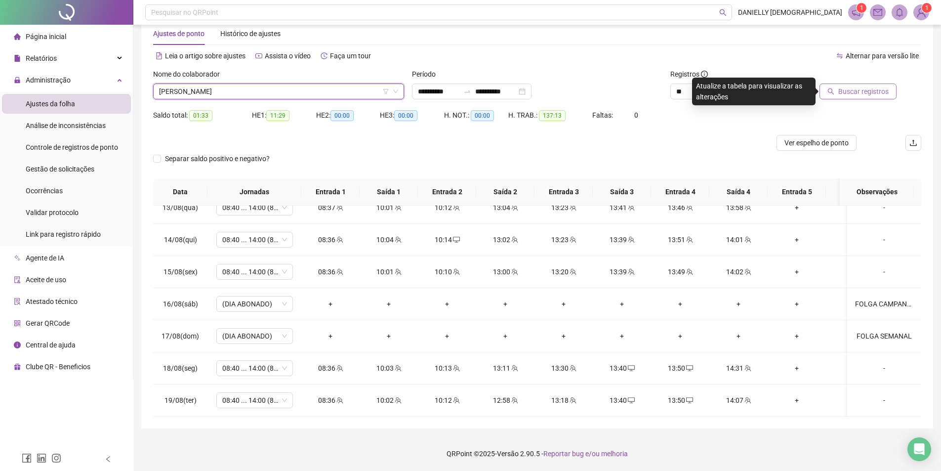
click at [846, 89] on span "Buscar registros" at bounding box center [863, 91] width 50 height 11
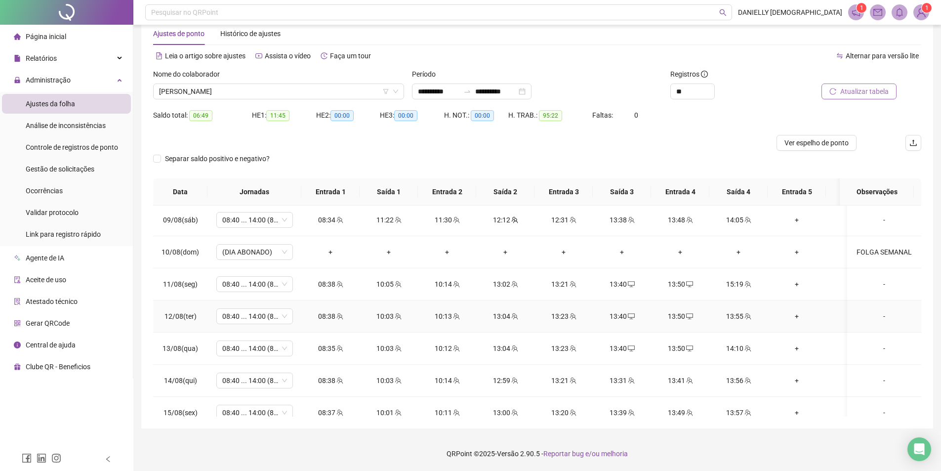
scroll to position [759, 0]
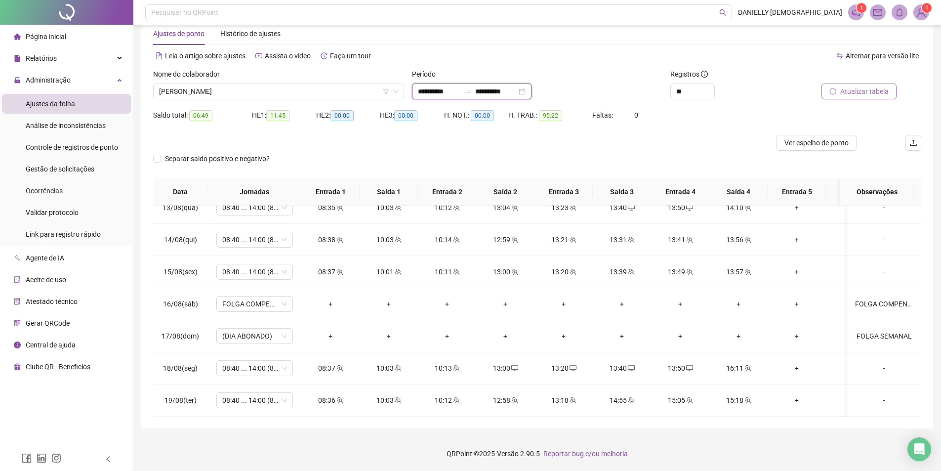
click at [440, 88] on input "**********" at bounding box center [438, 91] width 41 height 11
type input "**********"
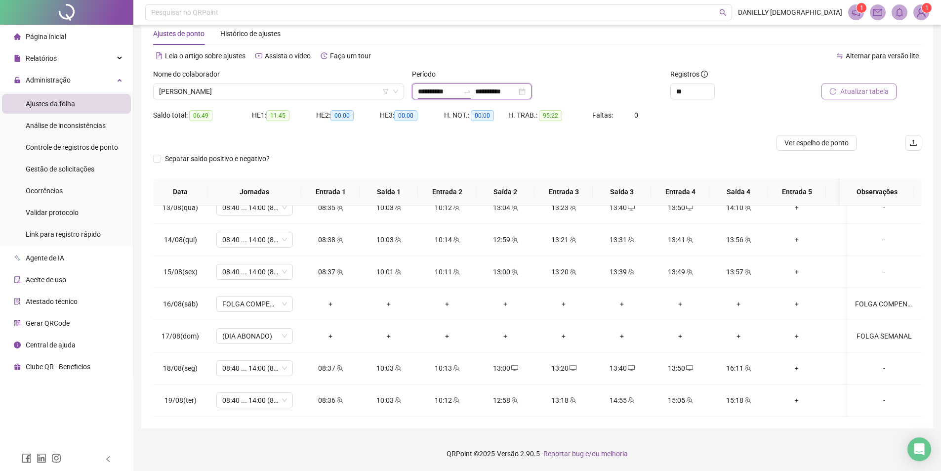
type input "**********"
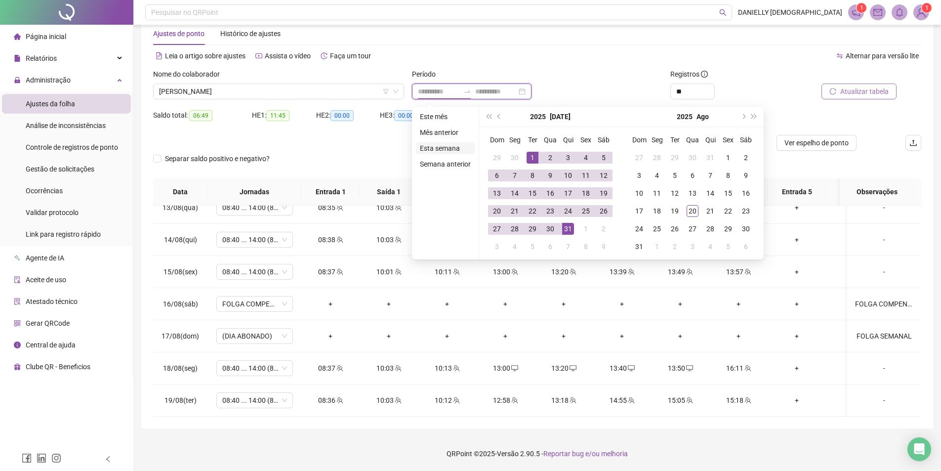
type input "**********"
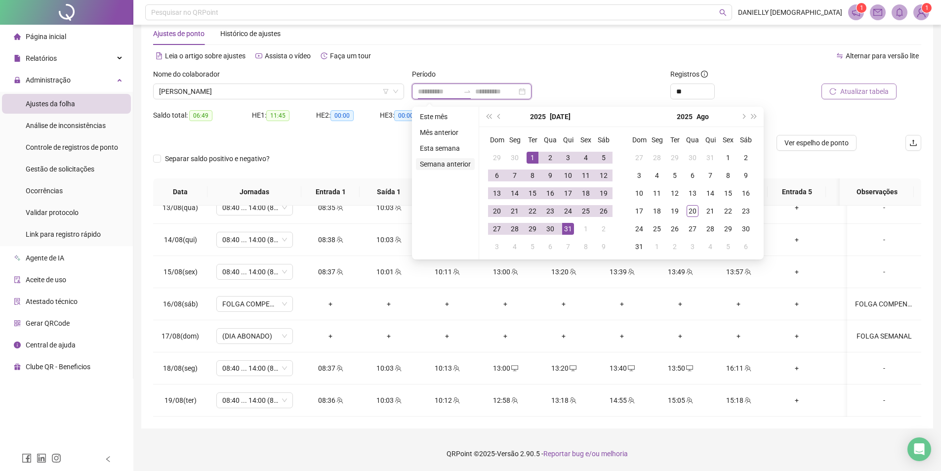
type input "**********"
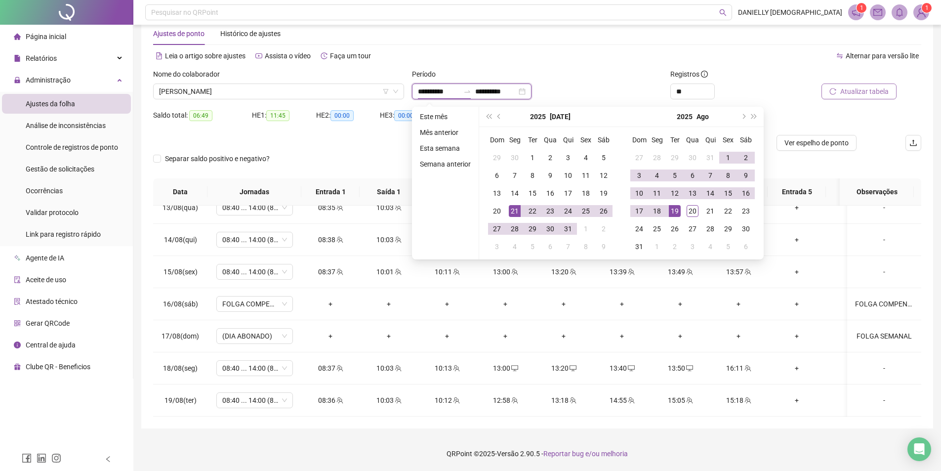
type input "**********"
click at [514, 212] on div "21" at bounding box center [515, 211] width 12 height 12
type input "**********"
click at [693, 209] on div "20" at bounding box center [692, 211] width 12 height 12
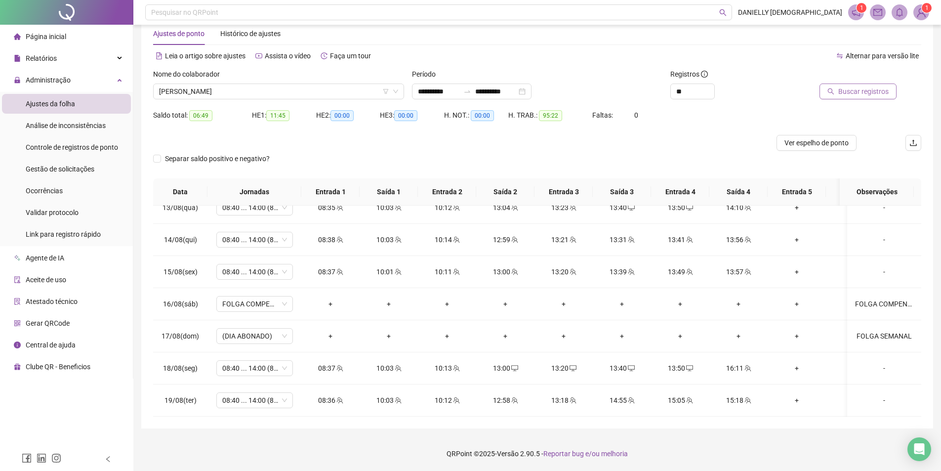
click at [837, 89] on button "Buscar registros" at bounding box center [857, 91] width 77 height 16
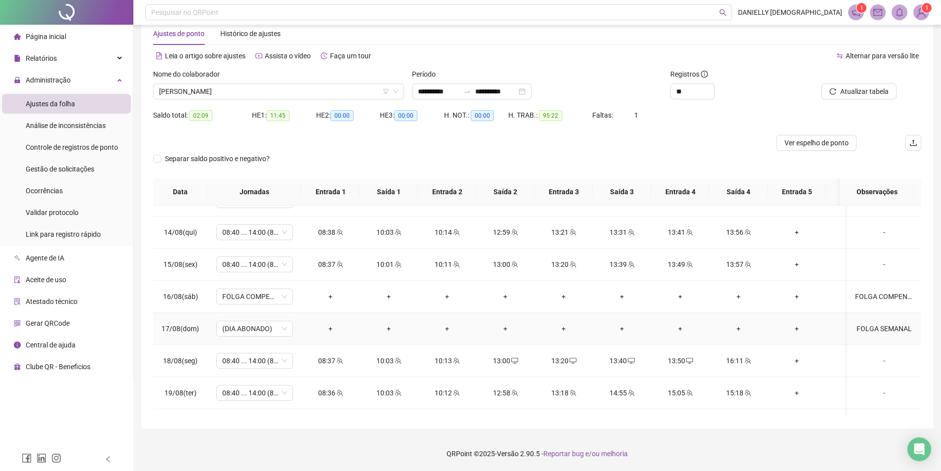
scroll to position [791, 0]
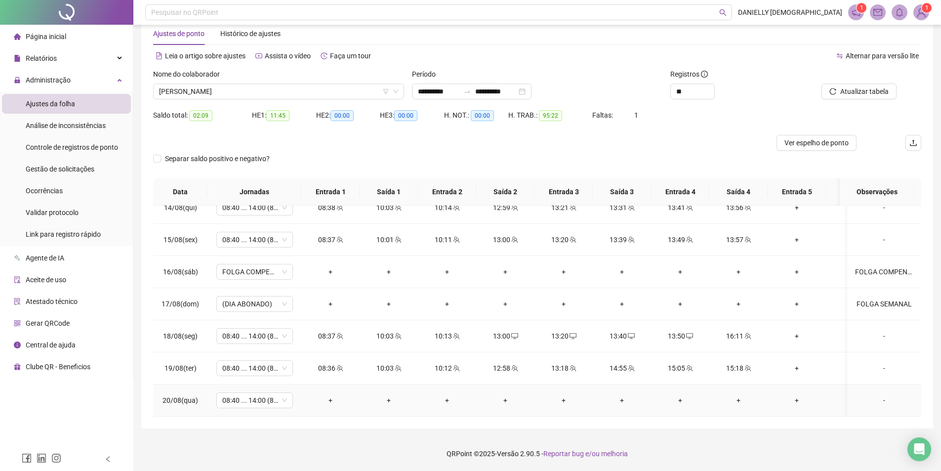
click at [867, 394] on div "-" at bounding box center [884, 399] width 58 height 11
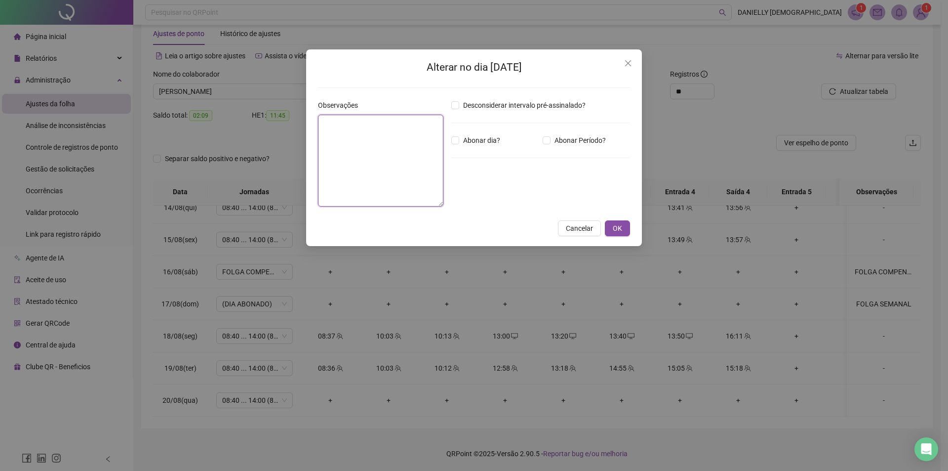
click at [370, 161] on textarea at bounding box center [380, 161] width 125 height 92
type textarea "**********"
click at [615, 223] on span "OK" at bounding box center [617, 228] width 9 height 11
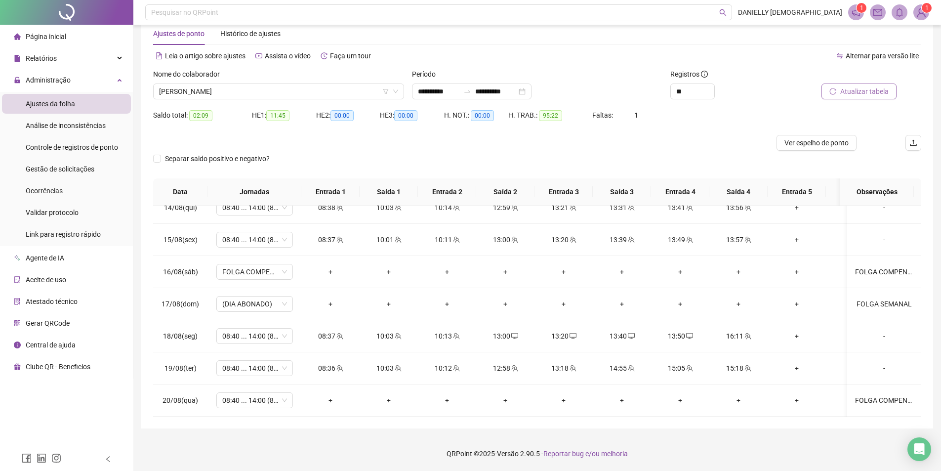
click at [871, 92] on span "Atualizar tabela" at bounding box center [864, 91] width 48 height 11
click at [251, 393] on span "08:40 ... 14:00 (8 HORAS)" at bounding box center [254, 400] width 65 height 15
type input "****"
click at [260, 378] on div "Folga compensatória" at bounding box center [259, 372] width 83 height 16
click at [305, 368] on button "Sim" at bounding box center [300, 367] width 19 height 12
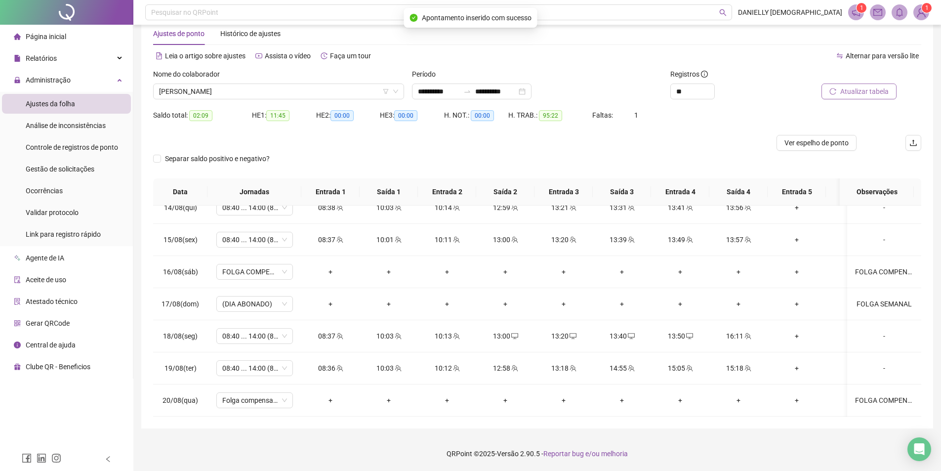
click at [855, 89] on span "Atualizar tabela" at bounding box center [864, 91] width 48 height 11
click at [790, 142] on span "Ver espelho de ponto" at bounding box center [816, 142] width 64 height 11
click at [242, 94] on span "MILENE GOMES DE ARAUJO" at bounding box center [278, 91] width 239 height 15
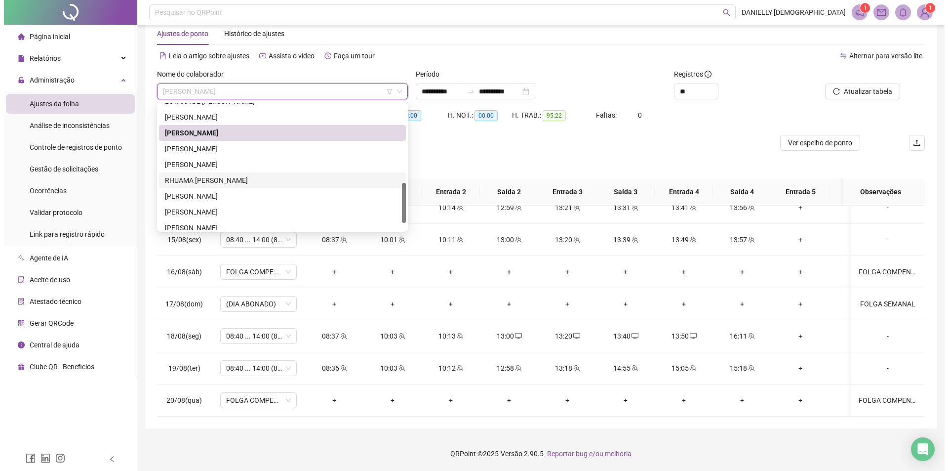
scroll to position [269, 0]
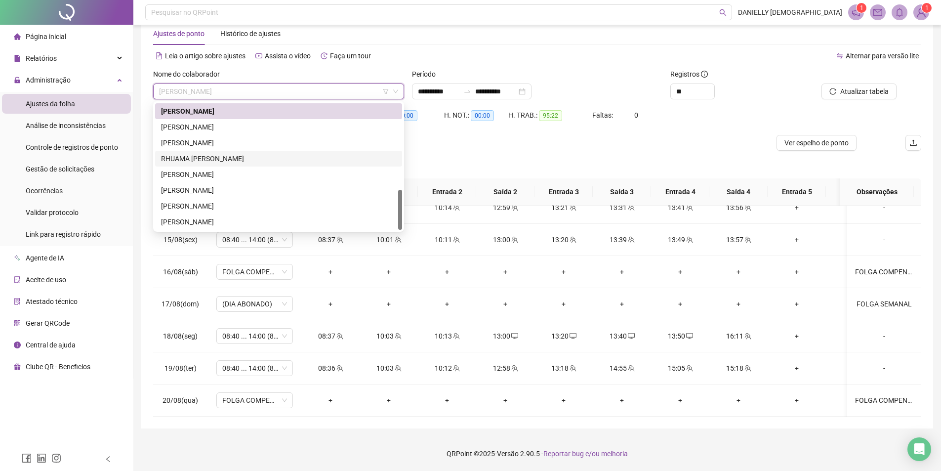
click at [240, 154] on div "RHUAMA JOYCE JORGE DA COSTA NOVAES" at bounding box center [278, 158] width 235 height 11
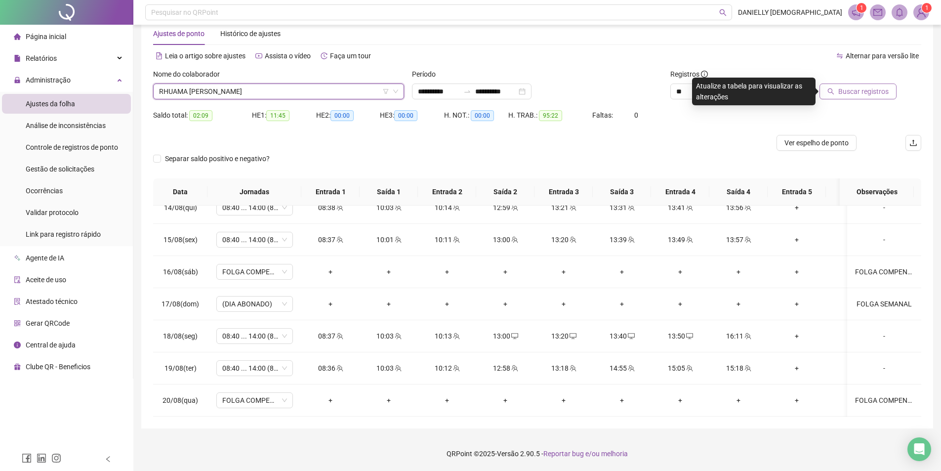
click at [841, 88] on span "Buscar registros" at bounding box center [863, 91] width 50 height 11
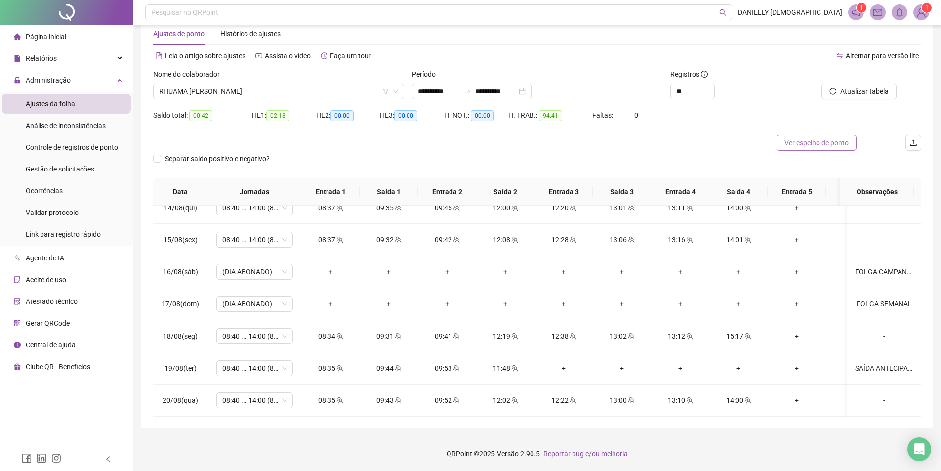
click at [824, 149] on button "Ver espelho de ponto" at bounding box center [816, 143] width 80 height 16
click at [253, 97] on span "RHUAMA JOYCE JORGE DA COSTA NOVAES" at bounding box center [278, 91] width 239 height 15
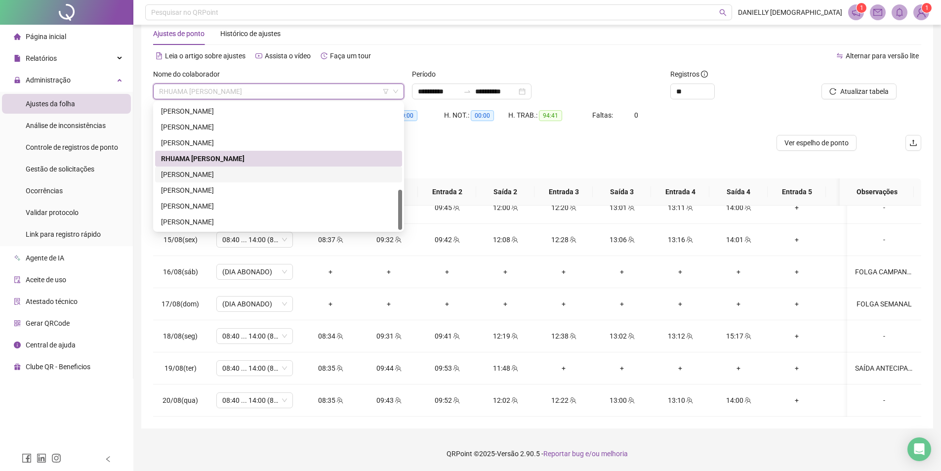
click at [249, 177] on div "SAMARA BERTOLDO NASCIMENTO SOUZA" at bounding box center [278, 174] width 235 height 11
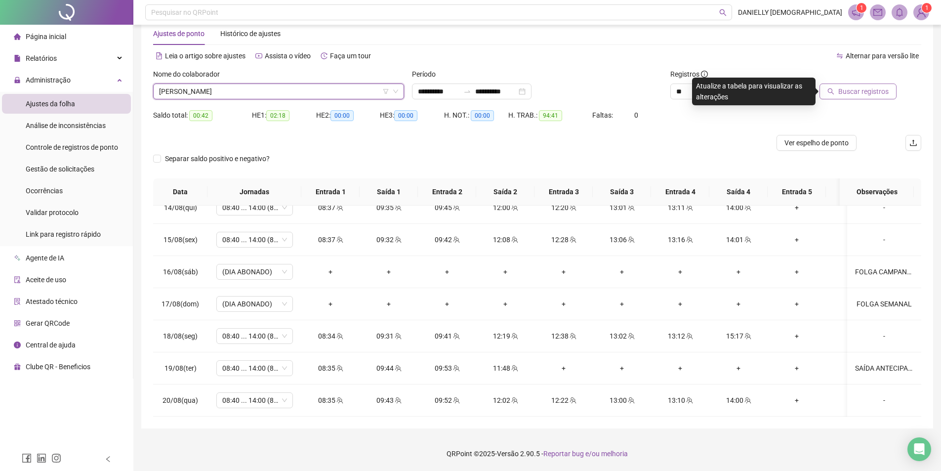
click at [843, 95] on span "Buscar registros" at bounding box center [863, 91] width 50 height 11
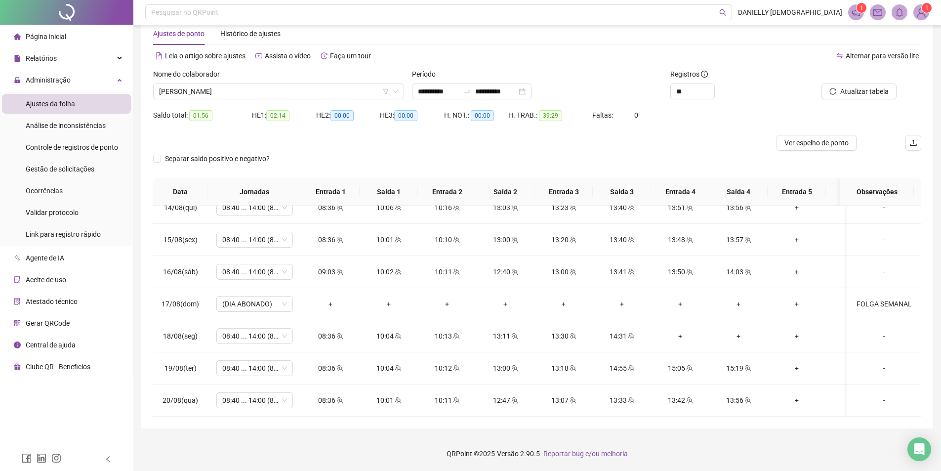
click at [794, 138] on span "Ver espelho de ponto" at bounding box center [816, 142] width 64 height 11
click at [218, 94] on span "SAMARA BERTOLDO NASCIMENTO SOUZA" at bounding box center [278, 91] width 239 height 15
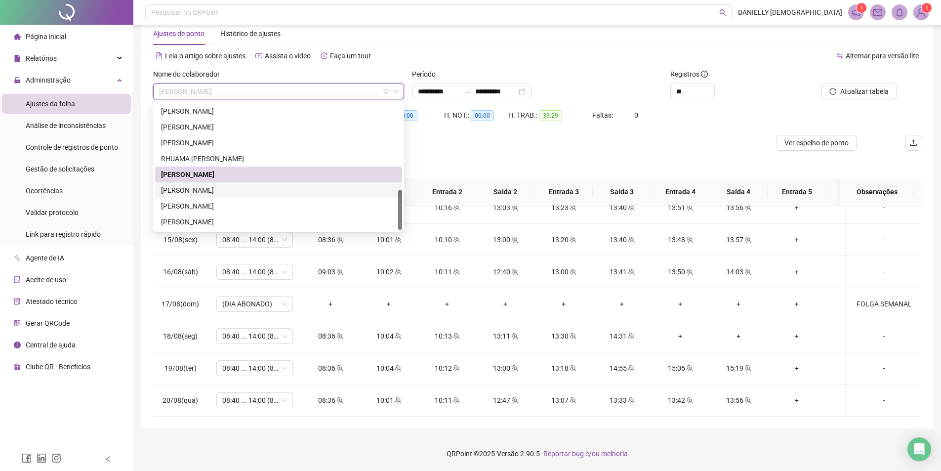
click at [217, 185] on div "THAYANE ANDRADE LOPES MORENO" at bounding box center [278, 190] width 235 height 11
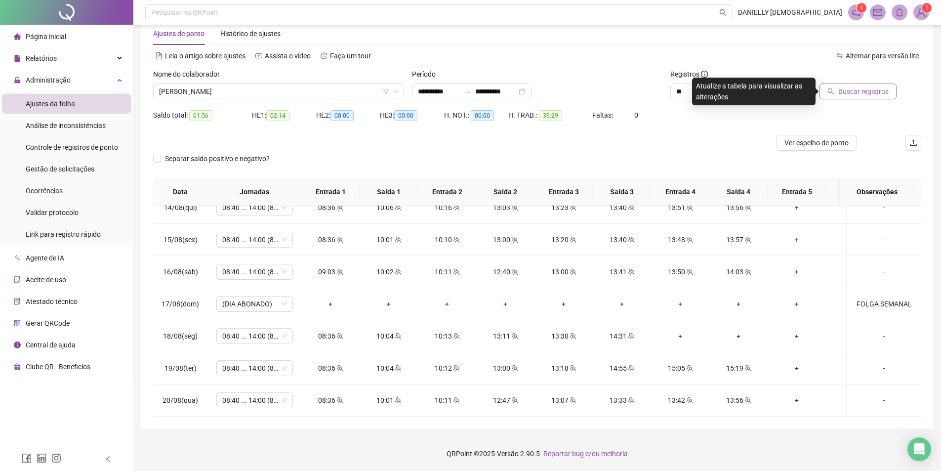
click at [872, 86] on span "Buscar registros" at bounding box center [863, 91] width 50 height 11
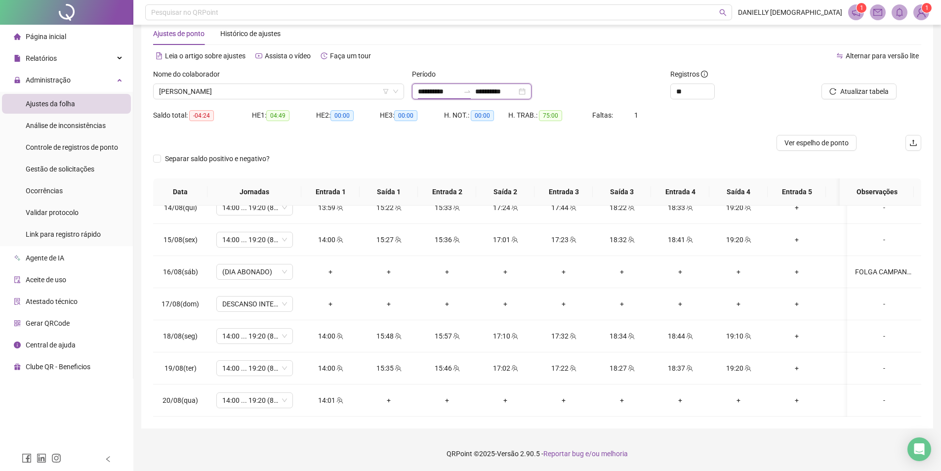
click at [450, 87] on input "**********" at bounding box center [438, 91] width 41 height 11
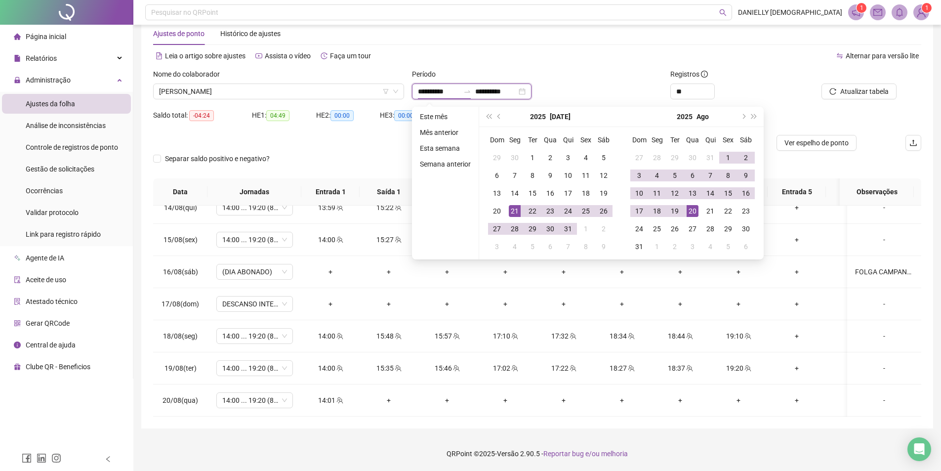
type input "**********"
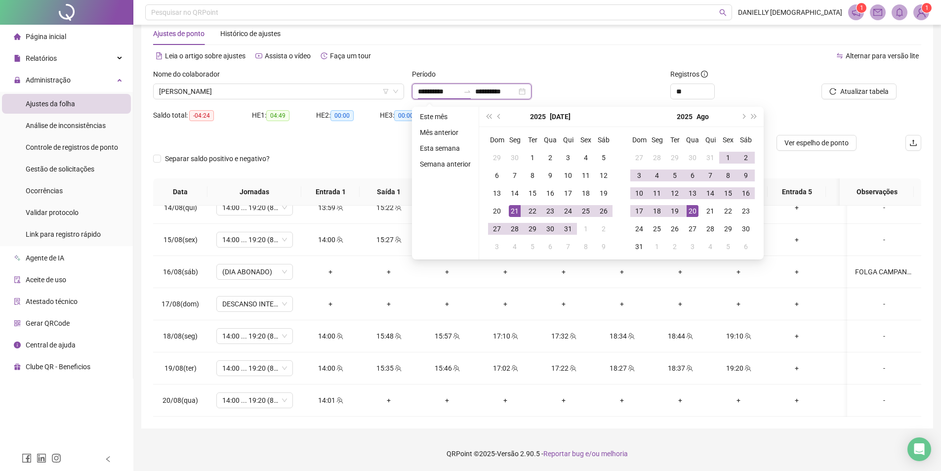
type input "**********"
click at [514, 208] on div "21" at bounding box center [515, 211] width 12 height 12
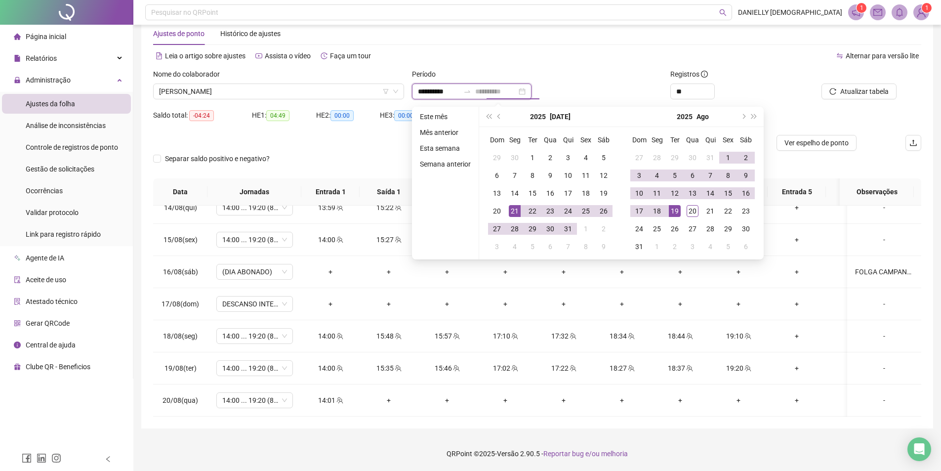
type input "**********"
click at [674, 212] on div "19" at bounding box center [675, 211] width 12 height 12
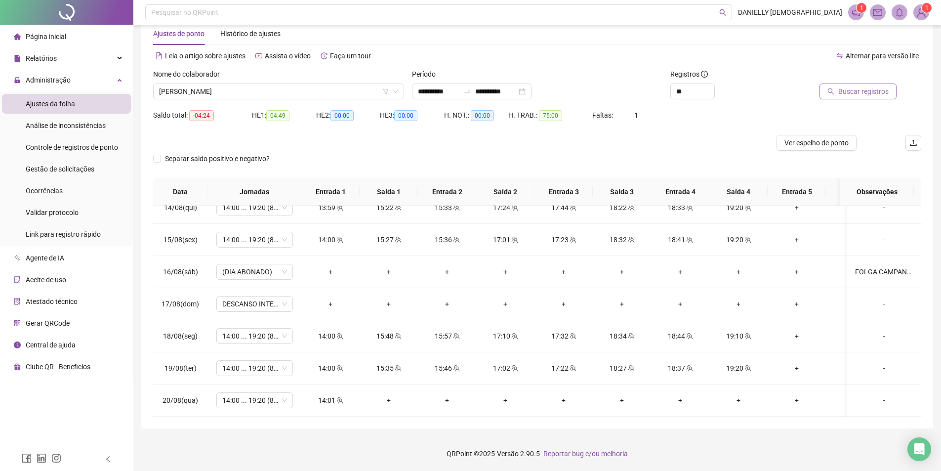
click at [868, 92] on span "Buscar registros" at bounding box center [863, 91] width 50 height 11
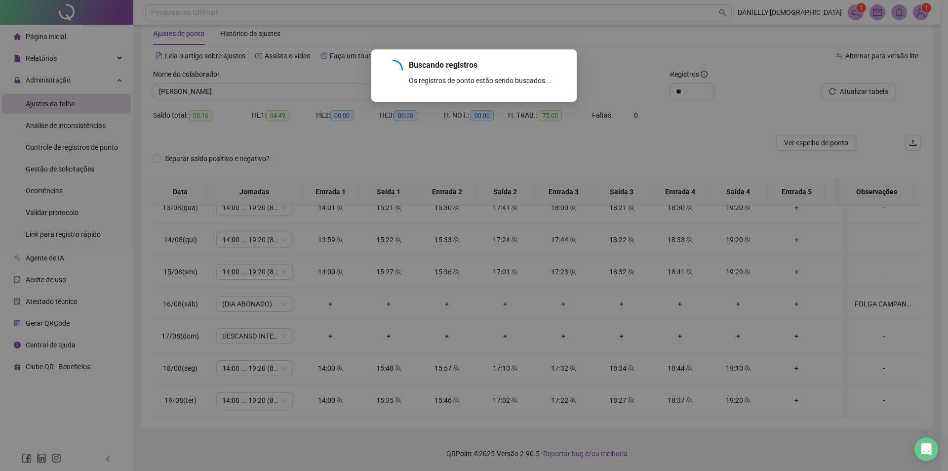
scroll to position [759, 0]
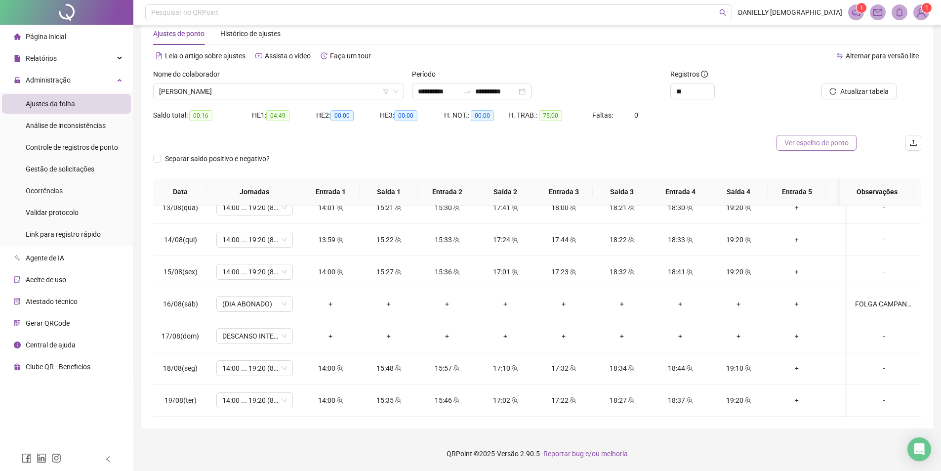
click at [804, 145] on span "Ver espelho de ponto" at bounding box center [816, 142] width 64 height 11
click at [285, 102] on div "Nome do colaborador THAYANE ANDRADE LOPES MORENO" at bounding box center [278, 88] width 259 height 39
click at [283, 92] on span "THAYANE ANDRADE LOPES MORENO" at bounding box center [278, 91] width 239 height 15
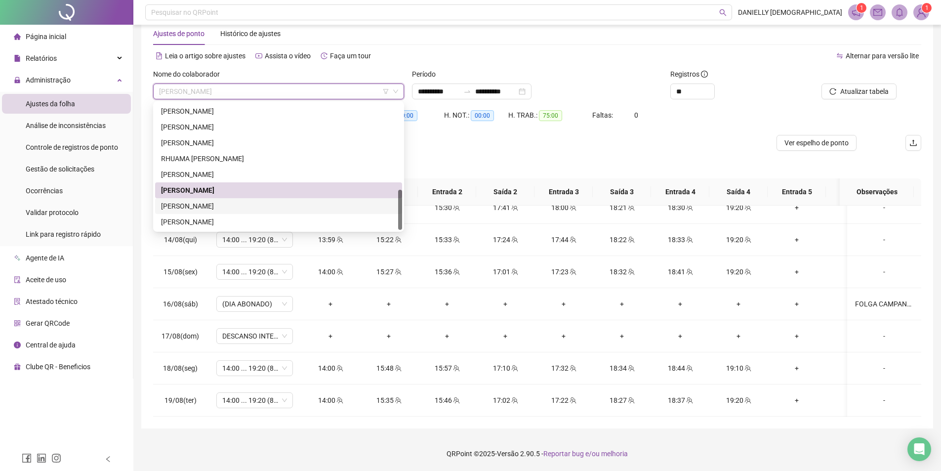
click at [259, 202] on div "THERESA LIMA SILVA" at bounding box center [278, 205] width 235 height 11
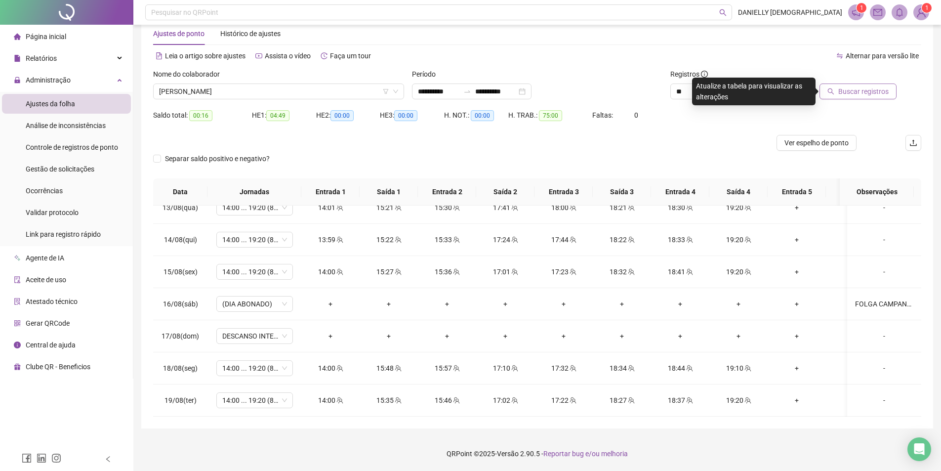
click at [828, 88] on button "Buscar registros" at bounding box center [857, 91] width 77 height 16
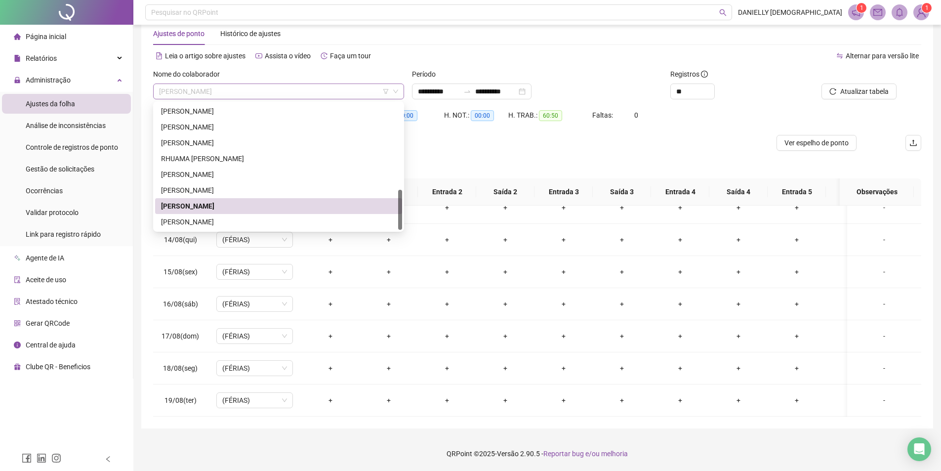
click at [224, 90] on span "THERESA LIMA SILVA" at bounding box center [278, 91] width 239 height 15
click at [222, 217] on div "WANESSA PEREIRA CHAVES" at bounding box center [278, 221] width 235 height 11
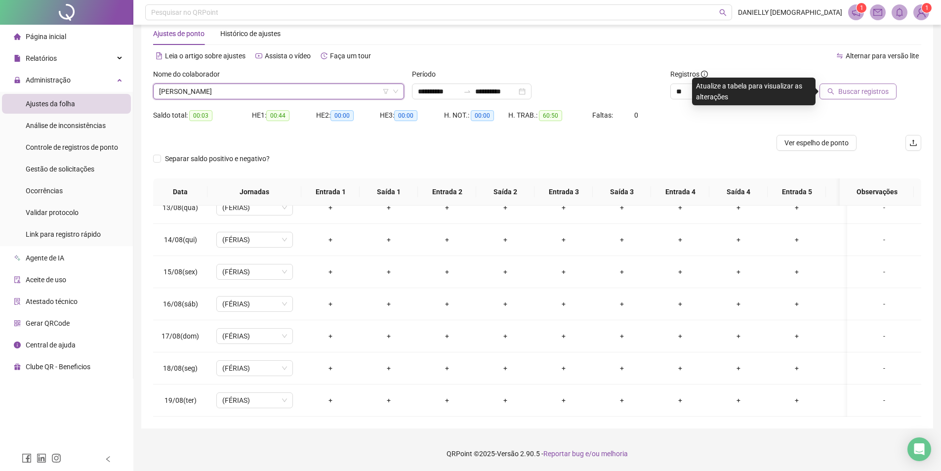
click at [862, 94] on span "Buscar registros" at bounding box center [863, 91] width 50 height 11
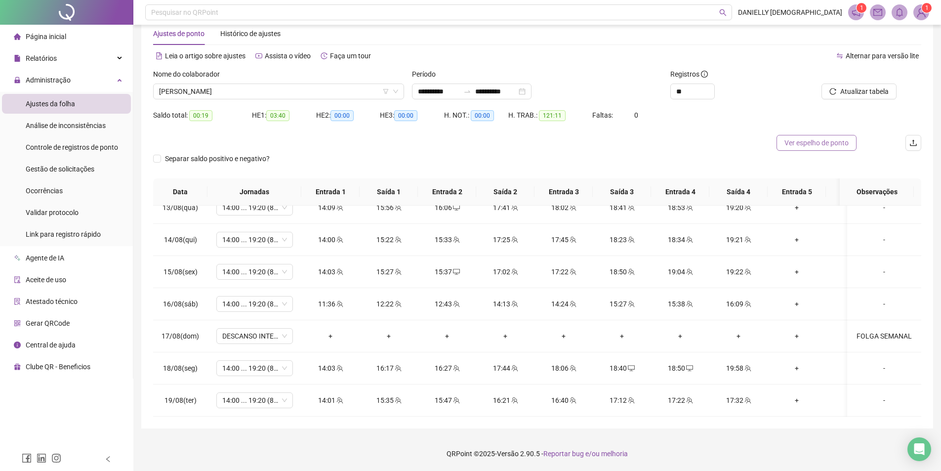
click at [797, 140] on span "Ver espelho de ponto" at bounding box center [816, 142] width 64 height 11
click at [918, 14] on img at bounding box center [920, 12] width 15 height 15
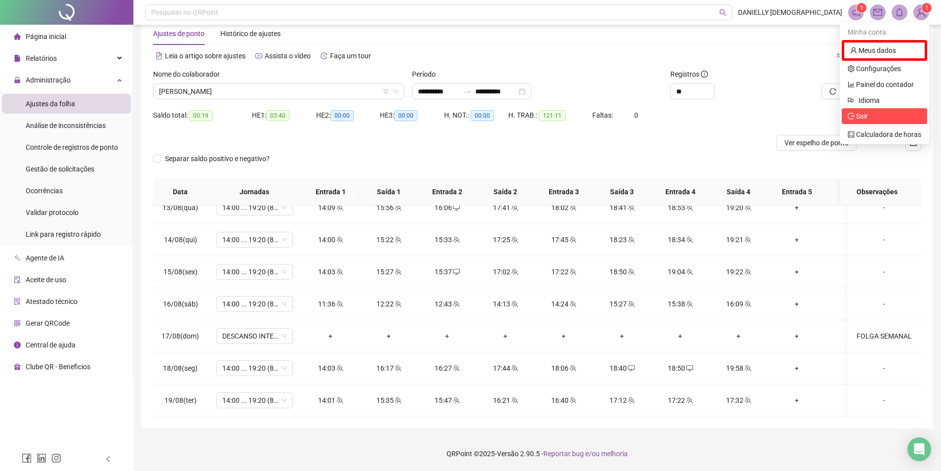
click at [878, 117] on span "Sair" at bounding box center [884, 116] width 74 height 11
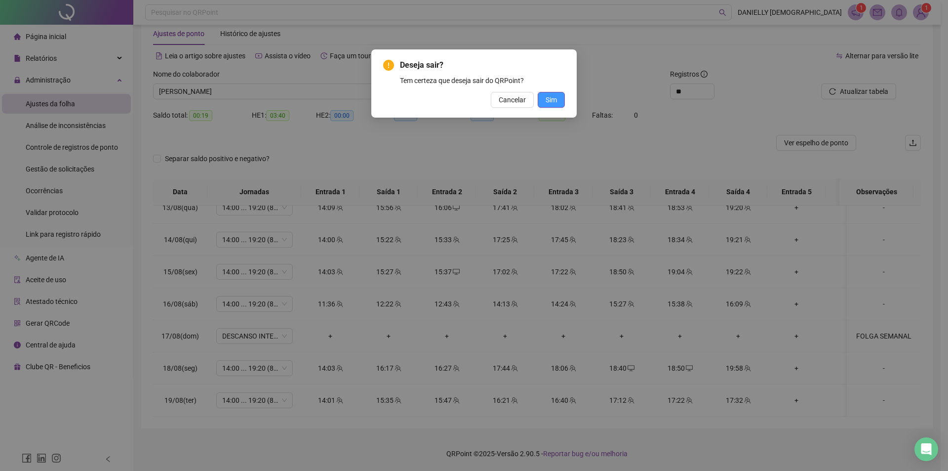
click at [546, 98] on span "Sim" at bounding box center [551, 99] width 11 height 11
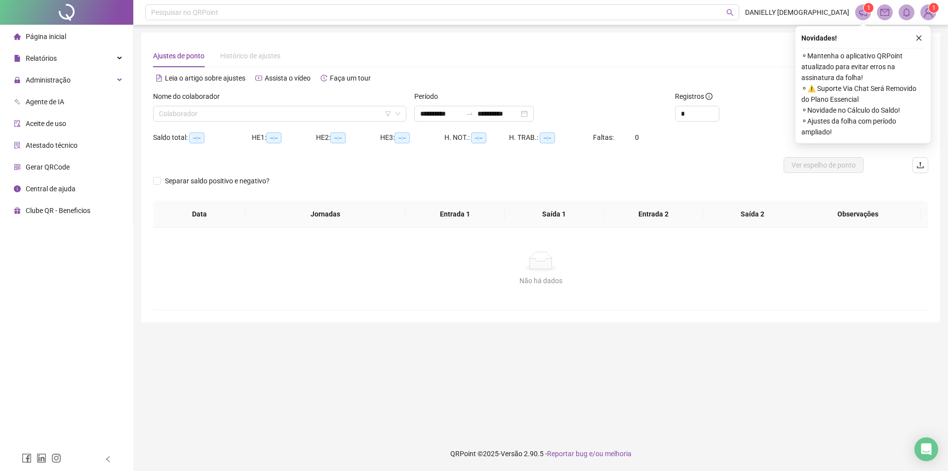
click at [273, 103] on div "Nome do colaborador" at bounding box center [279, 98] width 253 height 15
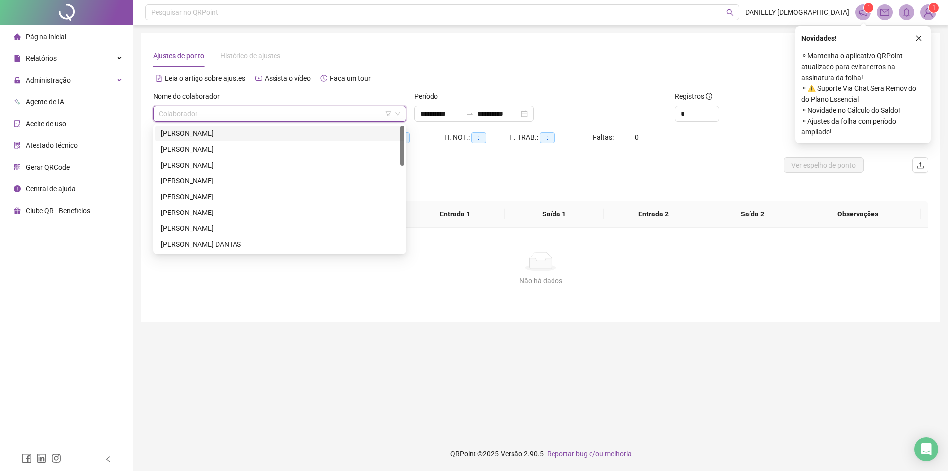
click at [264, 113] on input "search" at bounding box center [275, 113] width 233 height 15
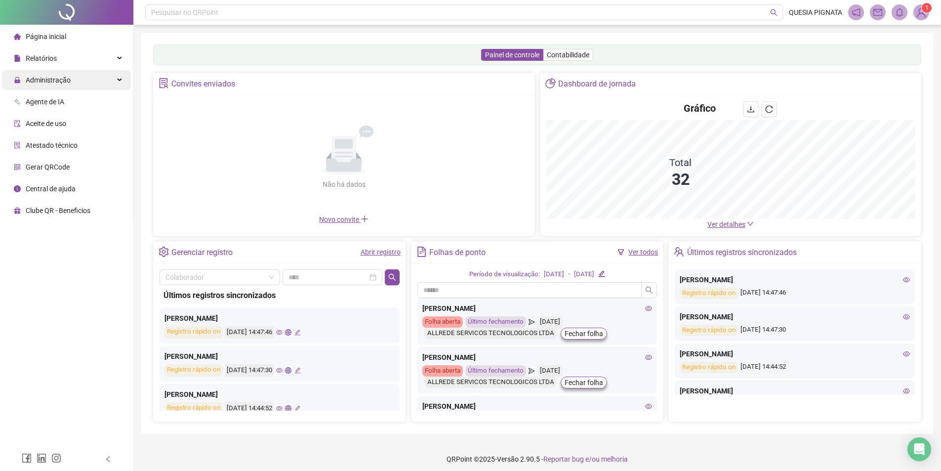
click at [77, 79] on div "Administração" at bounding box center [66, 80] width 129 height 20
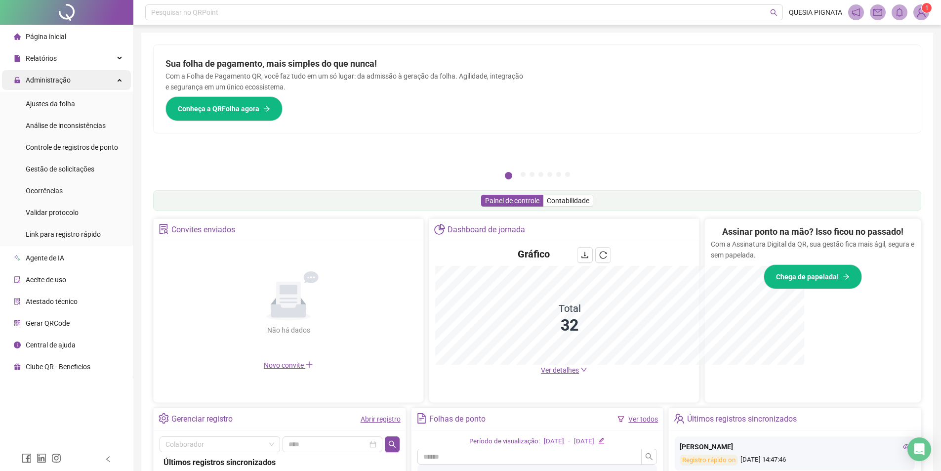
click at [60, 81] on span "Administração" at bounding box center [48, 80] width 45 height 8
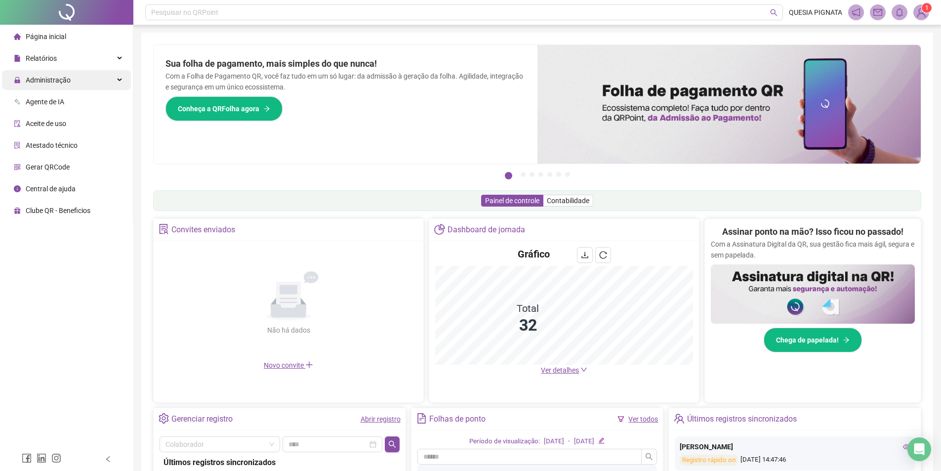
click at [60, 84] on span "Administração" at bounding box center [42, 80] width 57 height 20
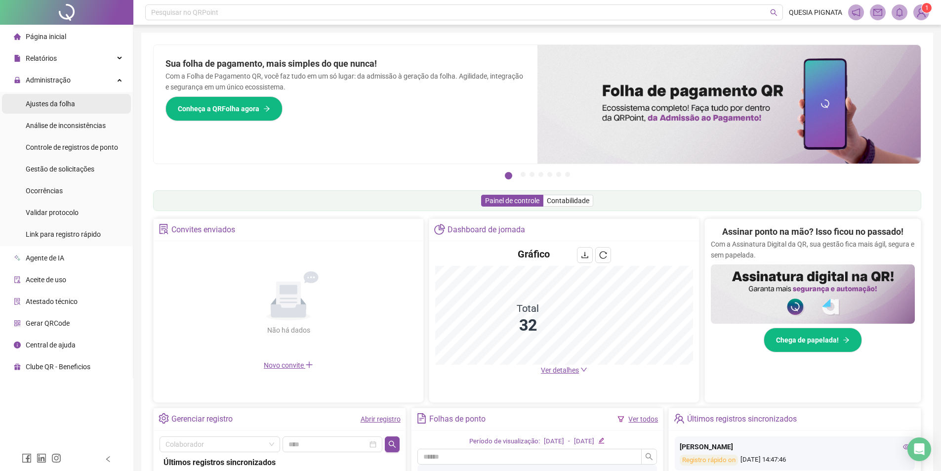
click at [60, 106] on span "Ajustes da folha" at bounding box center [50, 104] width 49 height 8
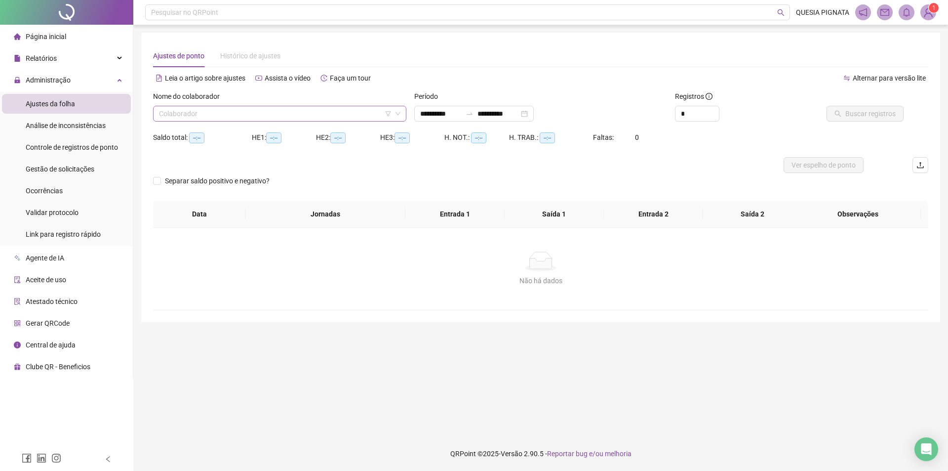
click at [218, 118] on input "search" at bounding box center [275, 113] width 233 height 15
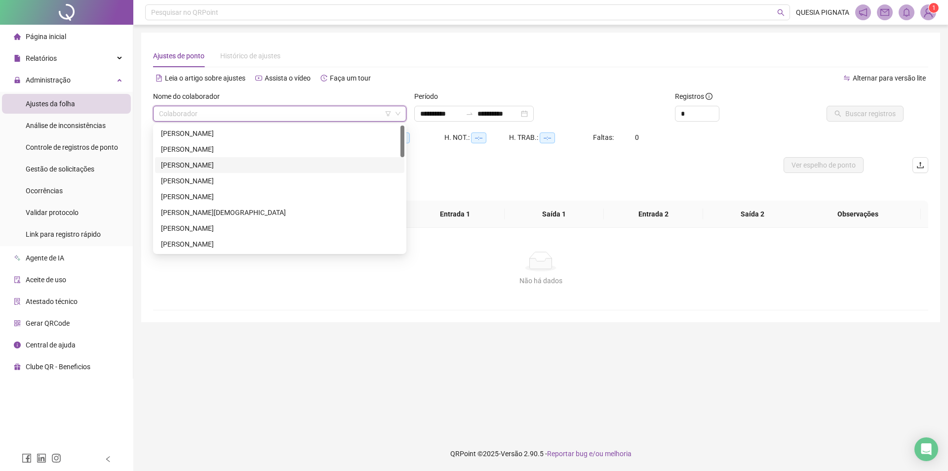
click at [246, 166] on div "[PERSON_NAME]" at bounding box center [279, 164] width 237 height 11
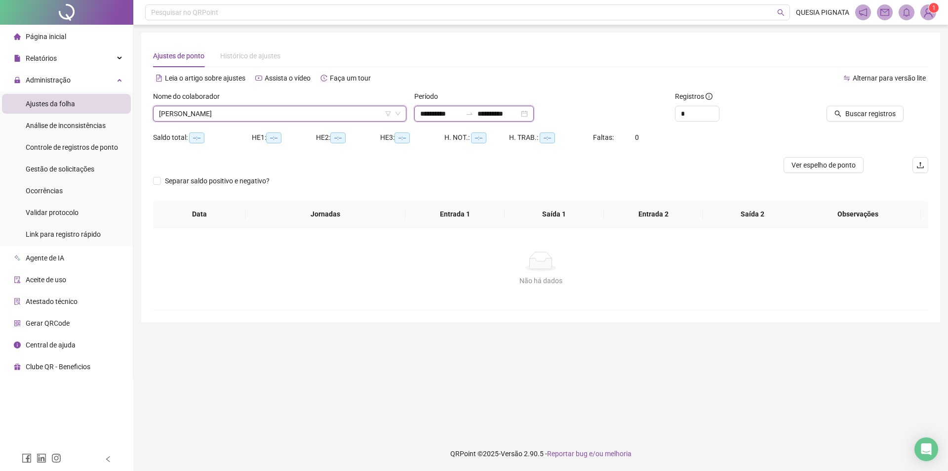
click at [444, 115] on input "**********" at bounding box center [440, 113] width 41 height 11
type input "**********"
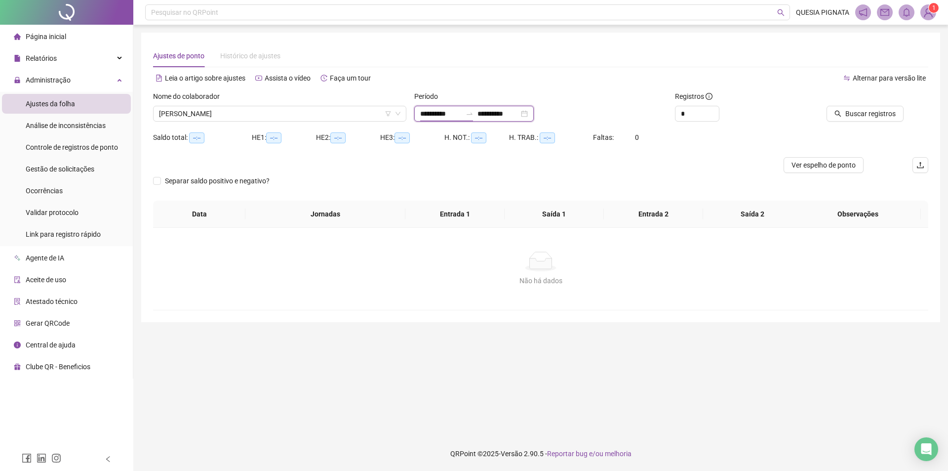
type input "**********"
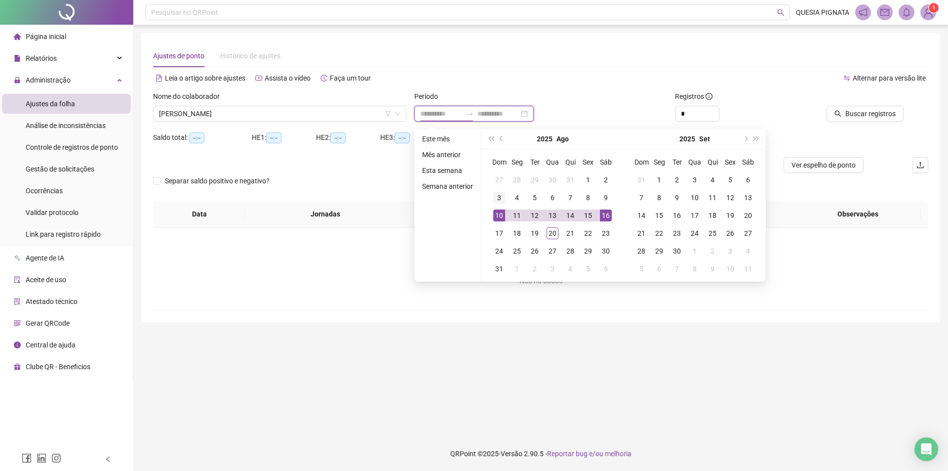
type input "**********"
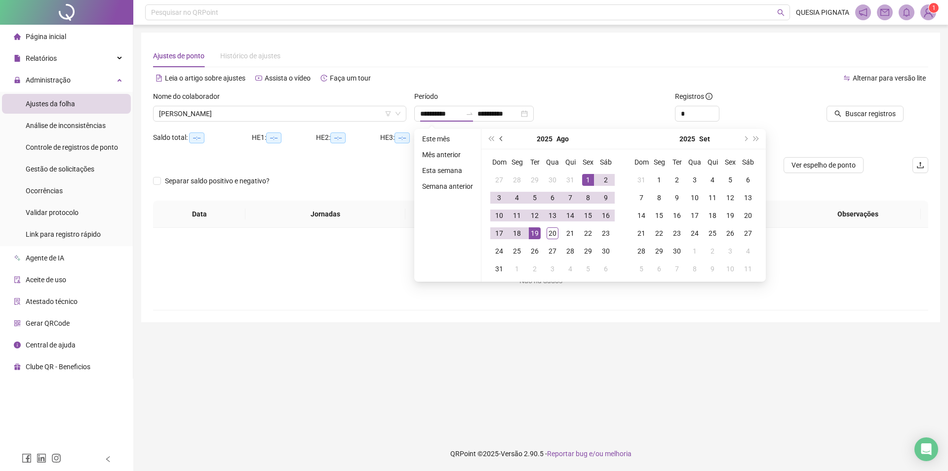
click at [499, 136] on button "prev-year" at bounding box center [501, 139] width 11 height 20
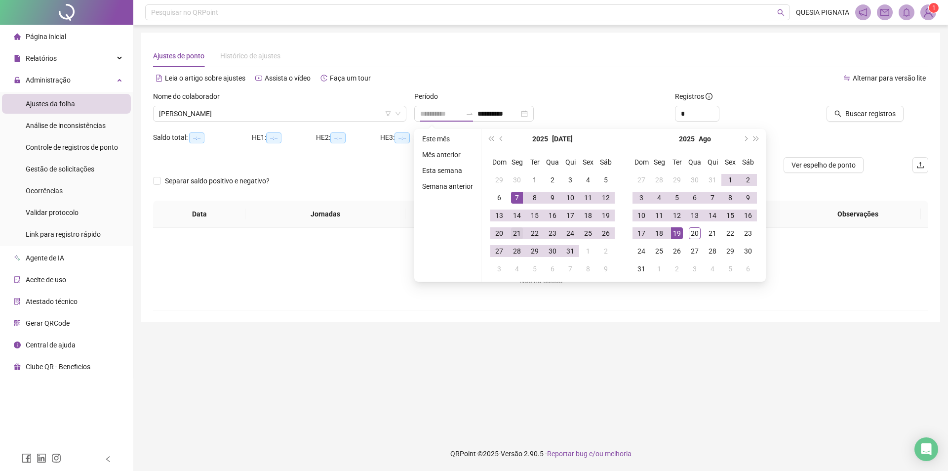
type input "**********"
click at [518, 233] on div "21" at bounding box center [517, 233] width 12 height 12
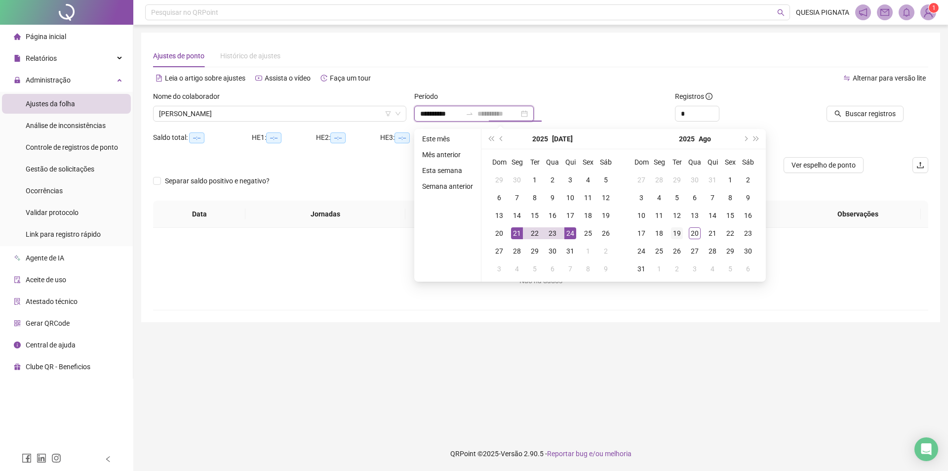
type input "**********"
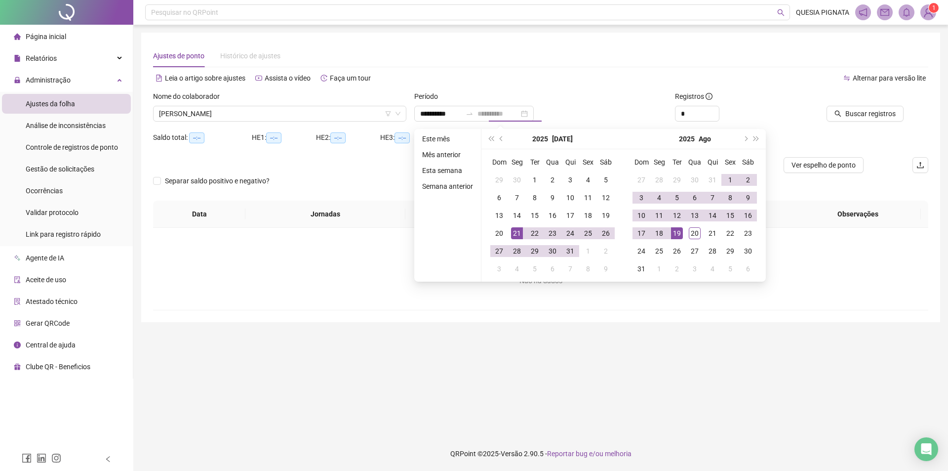
click at [679, 231] on div "19" at bounding box center [677, 233] width 12 height 12
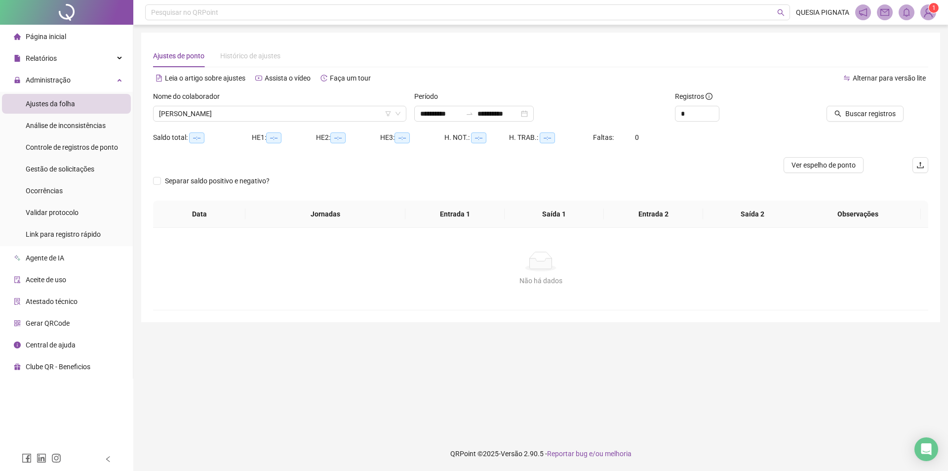
click at [720, 107] on div "*" at bounding box center [736, 114] width 122 height 16
click at [716, 108] on span "Increase Value" at bounding box center [713, 110] width 11 height 9
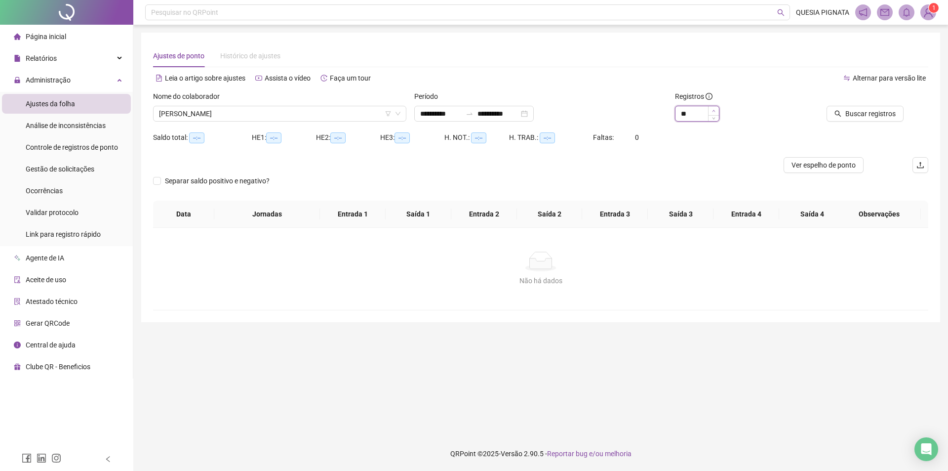
click at [716, 108] on span "Increase Value" at bounding box center [713, 110] width 11 height 9
type input "**"
click at [716, 108] on span "Increase Value" at bounding box center [713, 110] width 11 height 9
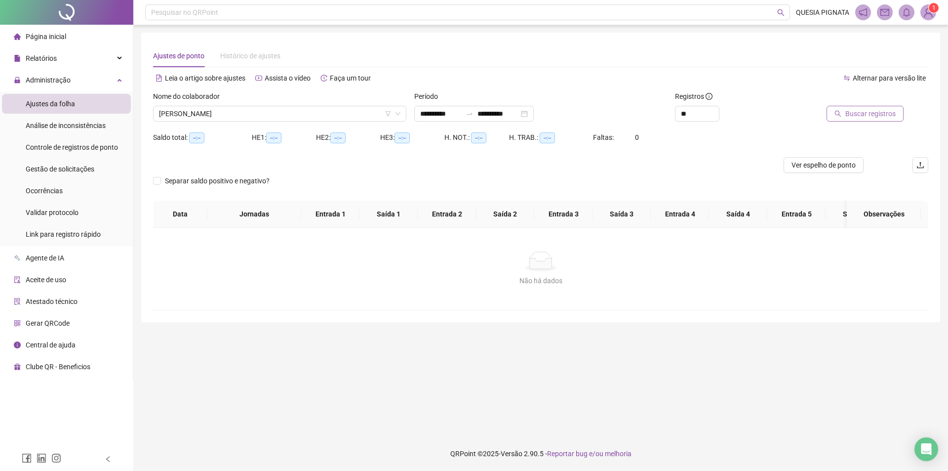
click at [884, 116] on span "Buscar registros" at bounding box center [870, 113] width 50 height 11
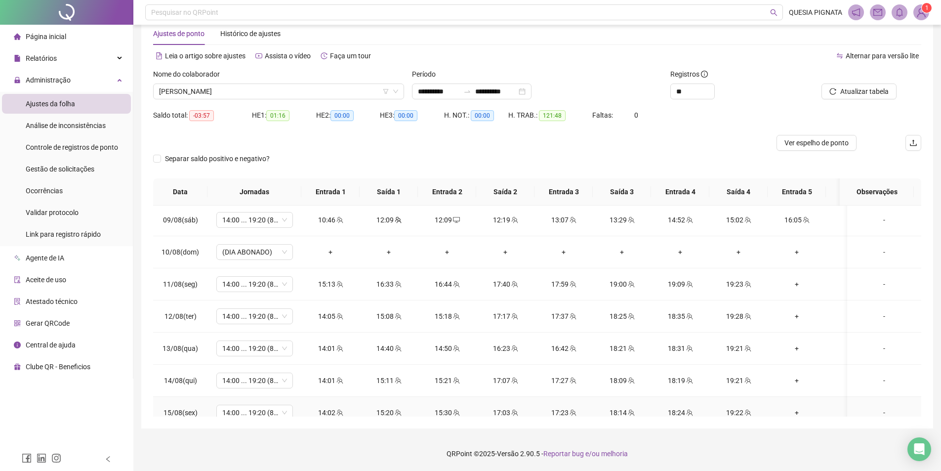
scroll to position [562, 0]
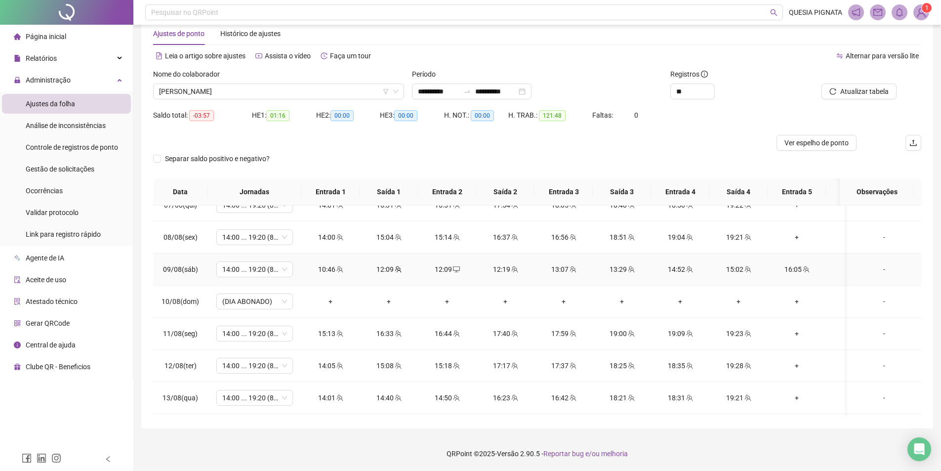
click at [448, 270] on div "12:09" at bounding box center [447, 269] width 42 height 11
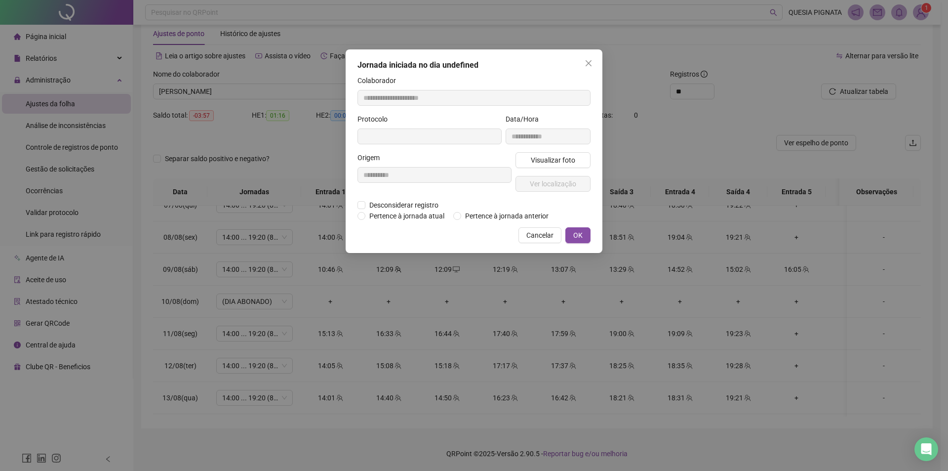
type input "**********"
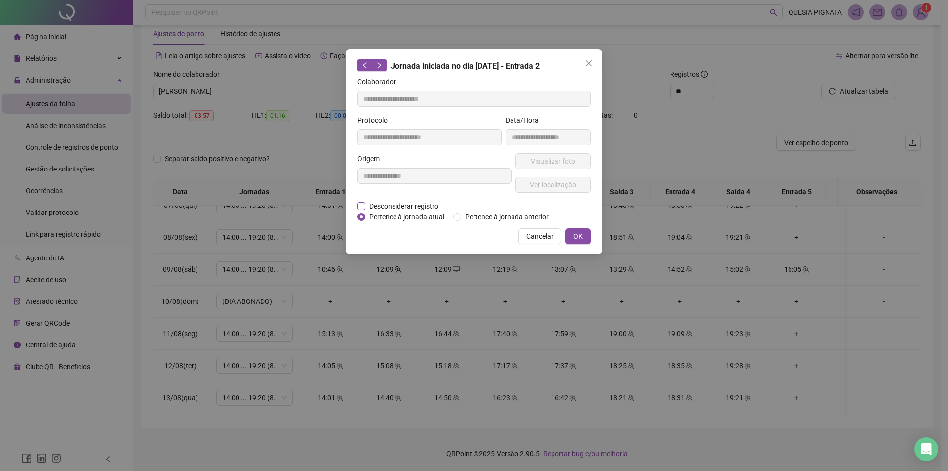
click at [398, 208] on span "Desconsiderar registro" at bounding box center [403, 205] width 77 height 11
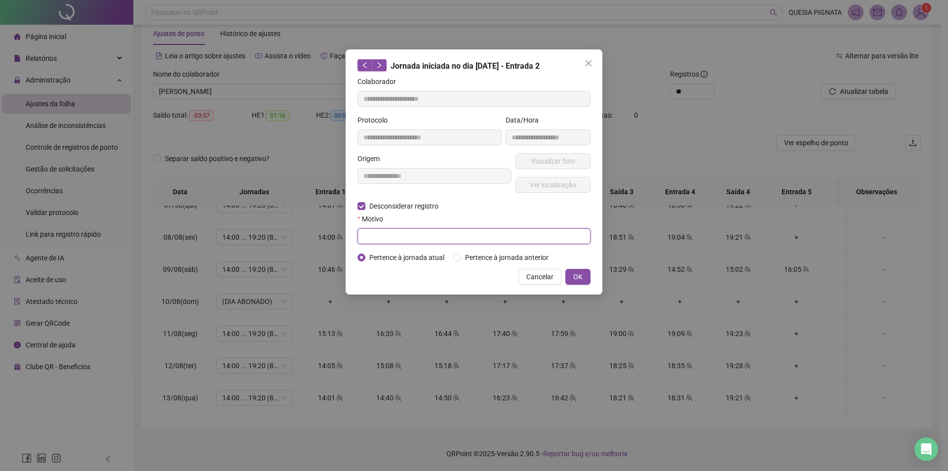
click at [406, 242] on input "text" at bounding box center [473, 236] width 233 height 16
type input "*********"
click at [585, 274] on button "OK" at bounding box center [577, 277] width 25 height 16
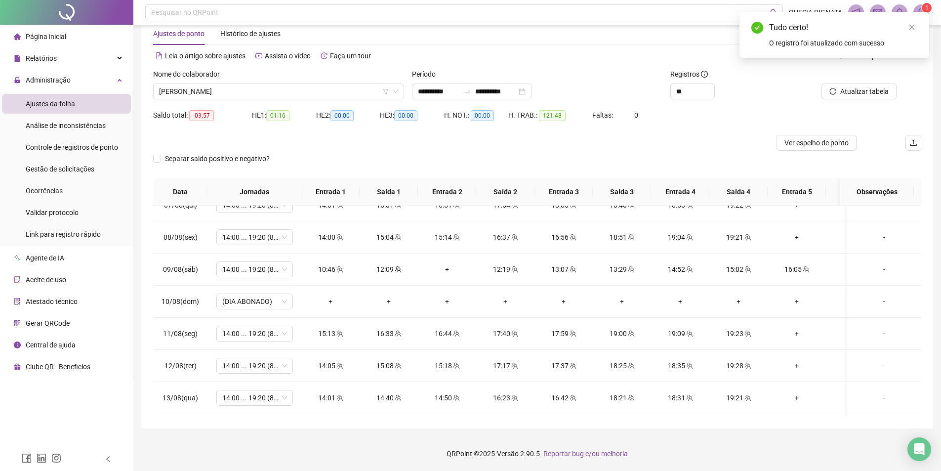
drag, startPoint x: 809, startPoint y: 142, endPoint x: 815, endPoint y: 91, distance: 50.7
click at [815, 91] on form "**********" at bounding box center [537, 124] width 768 height 110
click at [845, 87] on span "Atualizar tabela" at bounding box center [864, 91] width 48 height 11
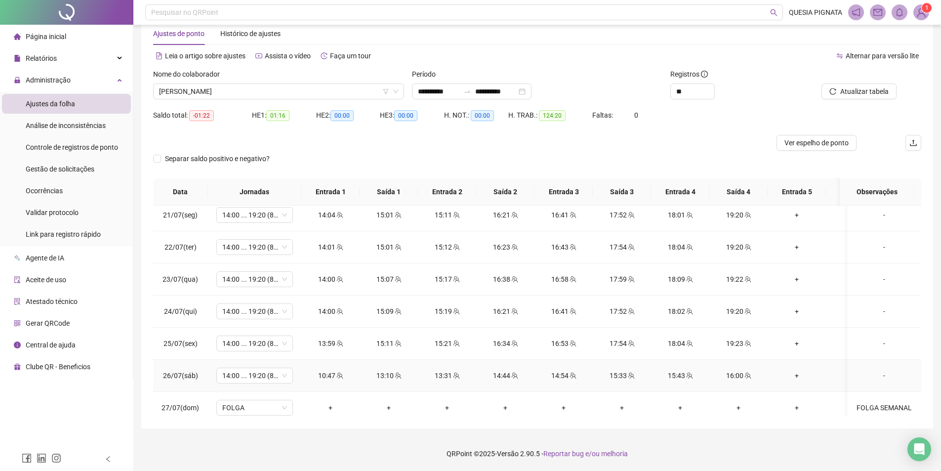
scroll to position [0, 0]
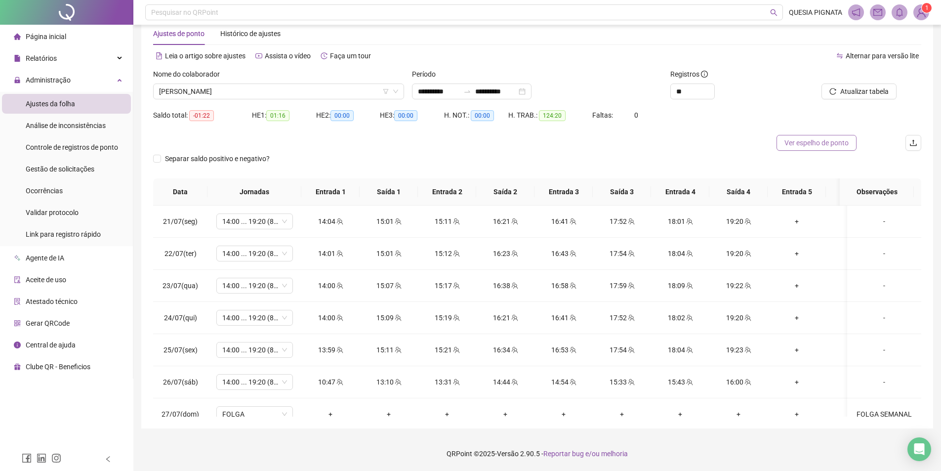
click at [827, 149] on button "Ver espelho de ponto" at bounding box center [816, 143] width 80 height 16
click at [192, 90] on span "AMANDA ARAUJO DA SILVA" at bounding box center [278, 91] width 239 height 15
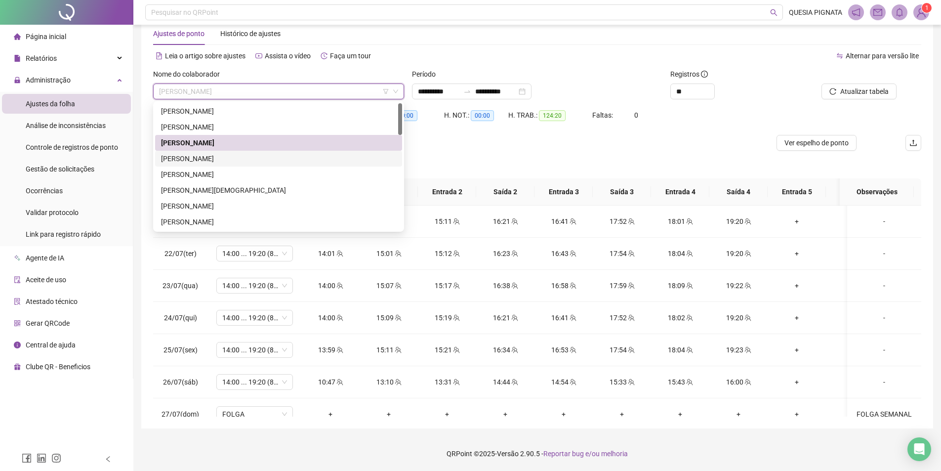
scroll to position [49, 0]
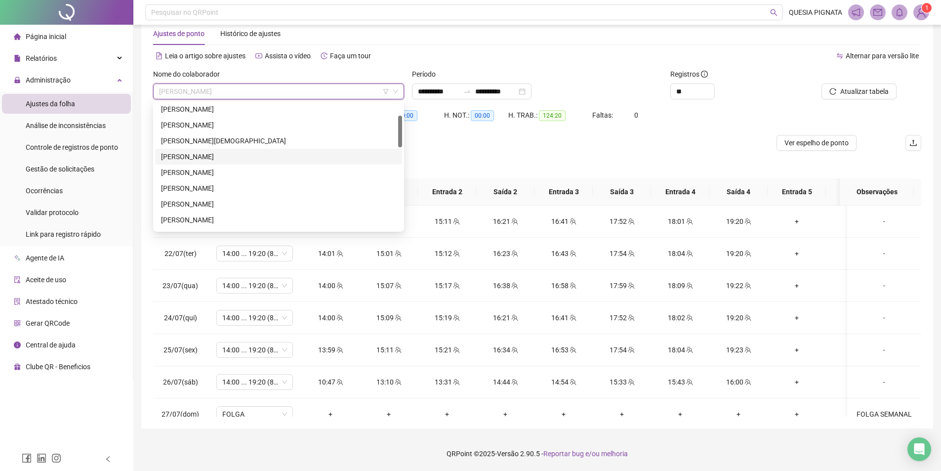
click at [227, 152] on div "ELAINE REGINA GOMES" at bounding box center [278, 156] width 235 height 11
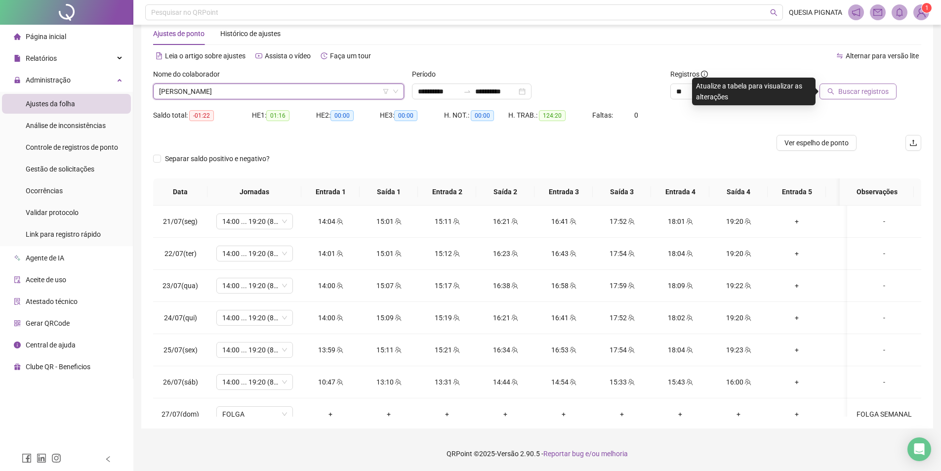
click at [849, 85] on button "Buscar registros" at bounding box center [857, 91] width 77 height 16
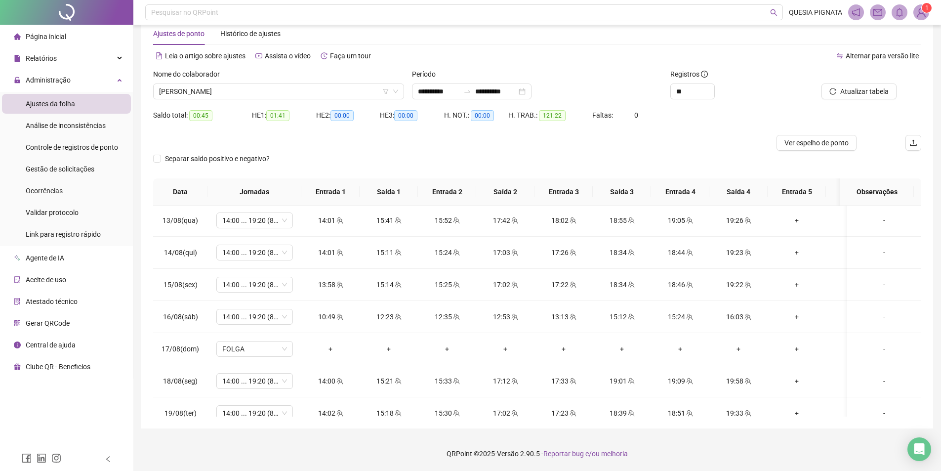
scroll to position [759, 0]
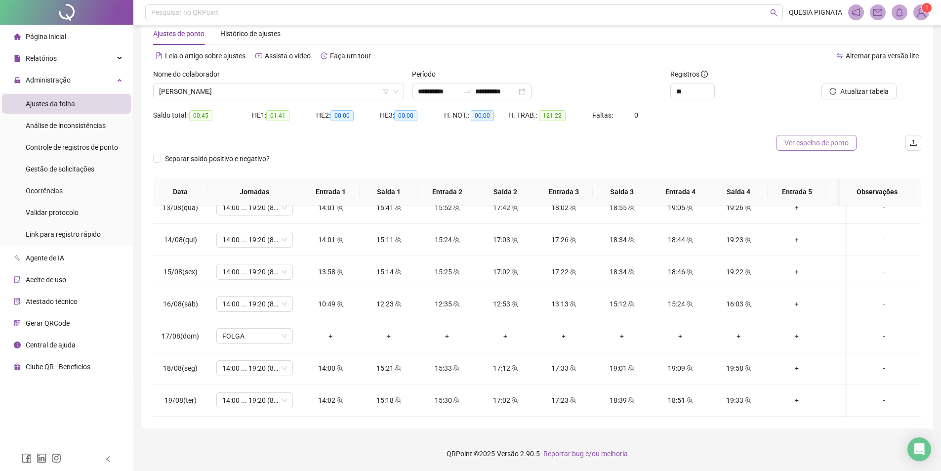
click at [830, 145] on span "Ver espelho de ponto" at bounding box center [816, 142] width 64 height 11
click at [224, 92] on span "ELAINE REGINA GOMES" at bounding box center [278, 91] width 239 height 15
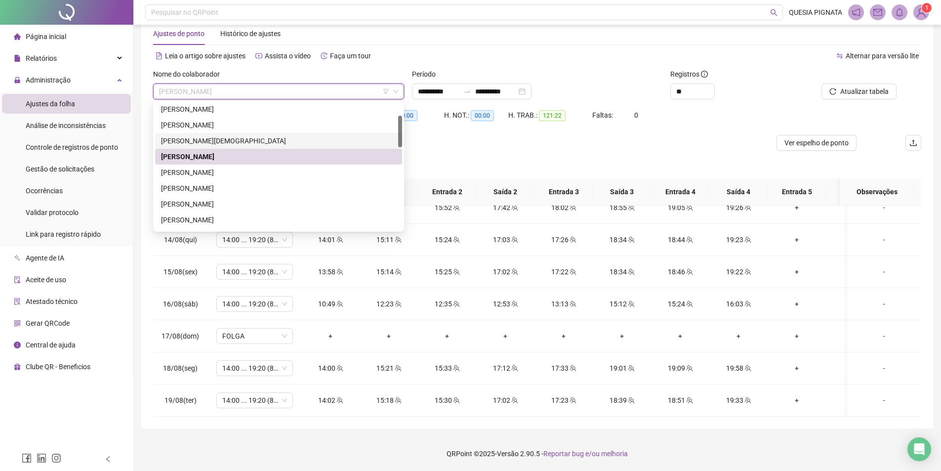
scroll to position [99, 0]
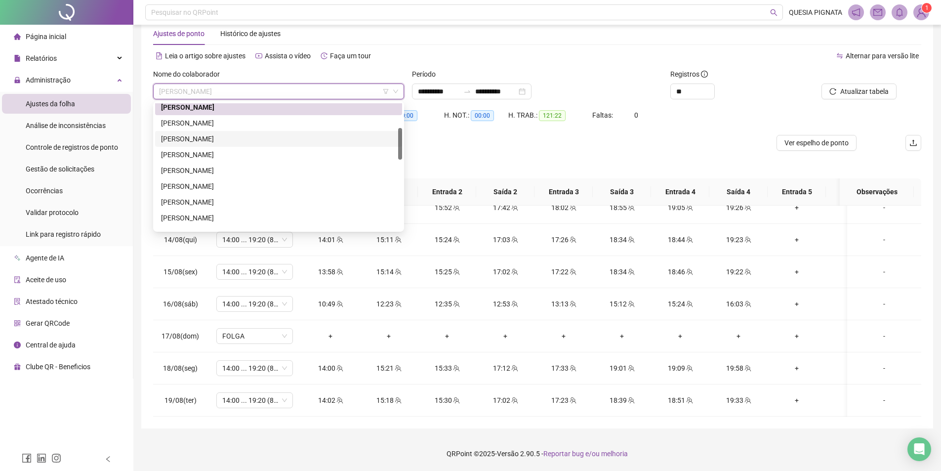
drag, startPoint x: 243, startPoint y: 138, endPoint x: 407, endPoint y: 110, distance: 165.8
click at [243, 137] on div "ERIKA LANUSE QUERINO" at bounding box center [278, 138] width 235 height 11
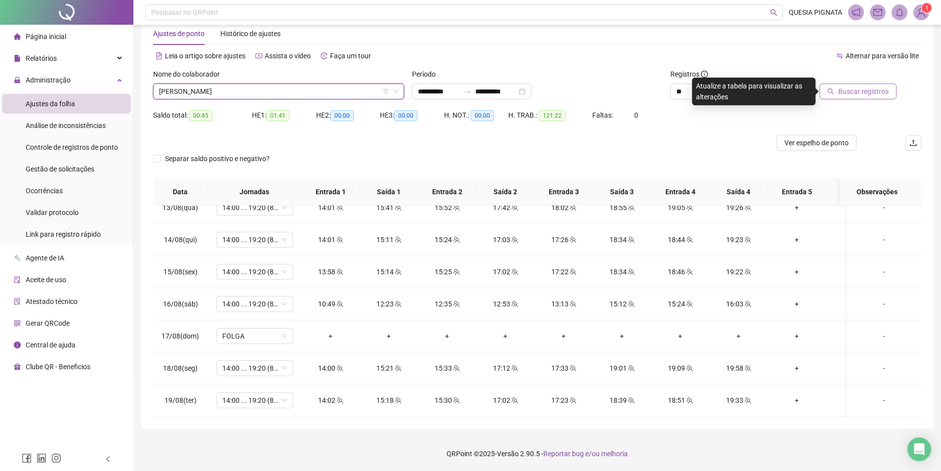
click at [839, 87] on button "Buscar registros" at bounding box center [857, 91] width 77 height 16
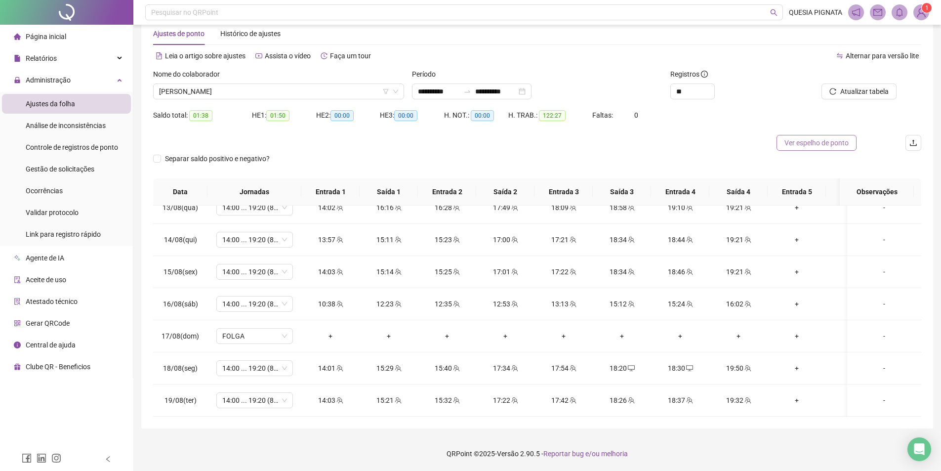
click at [821, 144] on span "Ver espelho de ponto" at bounding box center [816, 142] width 64 height 11
click at [246, 88] on span "[PERSON_NAME]" at bounding box center [278, 91] width 239 height 15
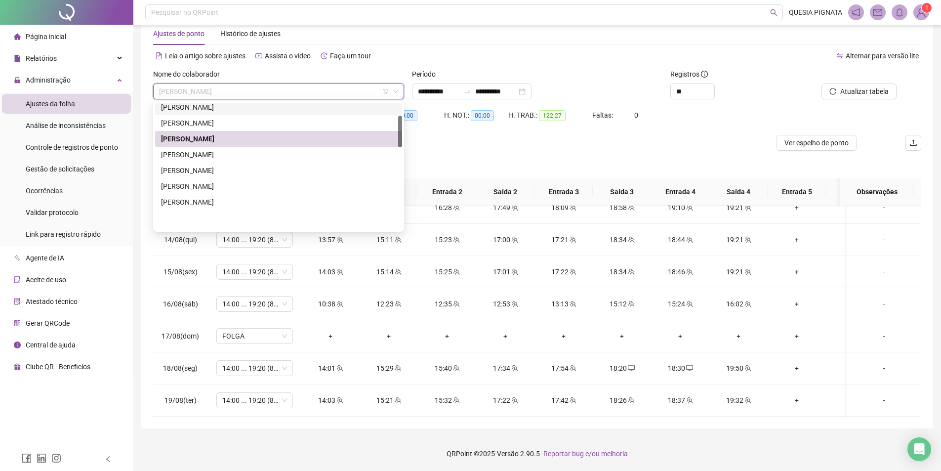
scroll to position [49, 0]
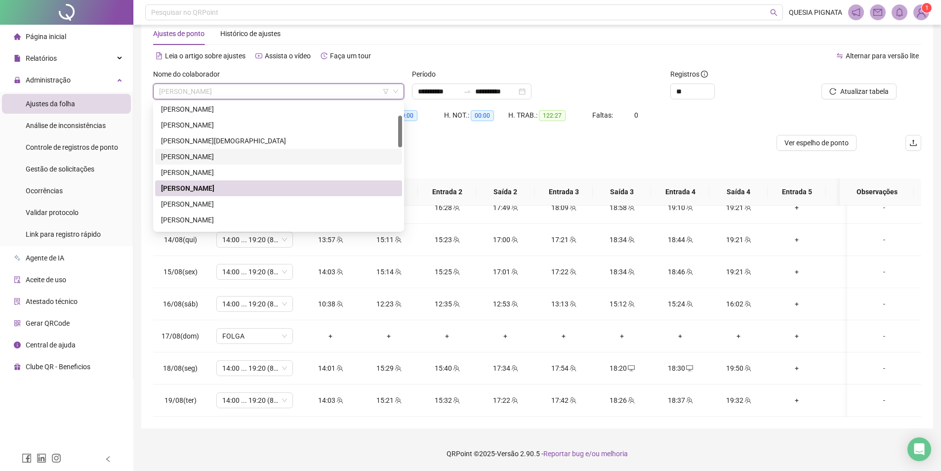
click at [223, 151] on div "[PERSON_NAME]" at bounding box center [278, 157] width 247 height 16
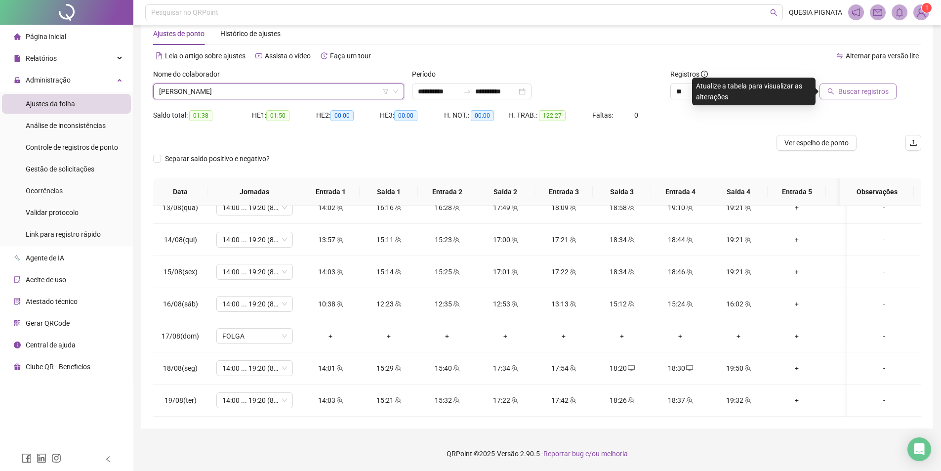
click at [842, 94] on span "Buscar registros" at bounding box center [863, 91] width 50 height 11
click at [303, 86] on span "[PERSON_NAME]" at bounding box center [278, 91] width 239 height 15
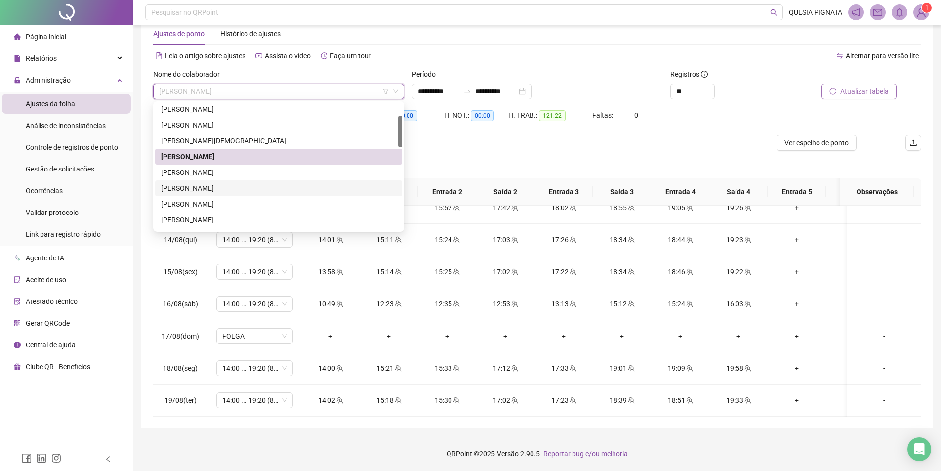
click at [234, 189] on div "[PERSON_NAME]" at bounding box center [278, 188] width 235 height 11
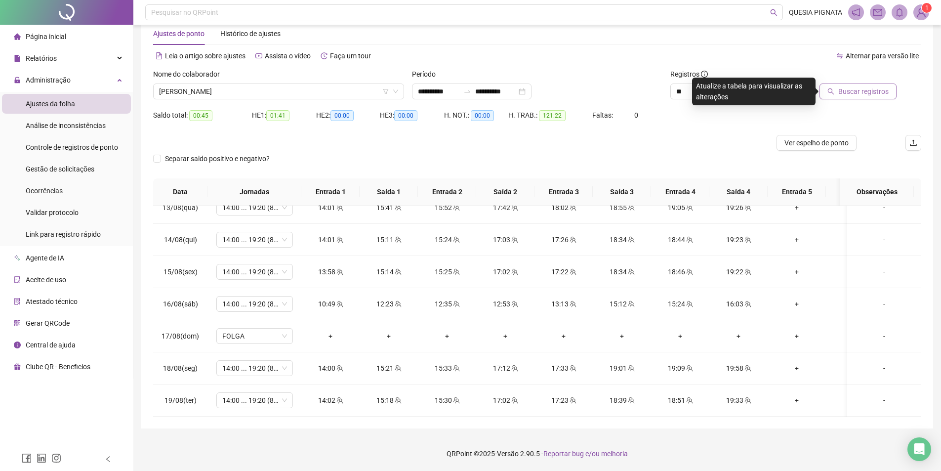
click at [853, 88] on span "Buscar registros" at bounding box center [863, 91] width 50 height 11
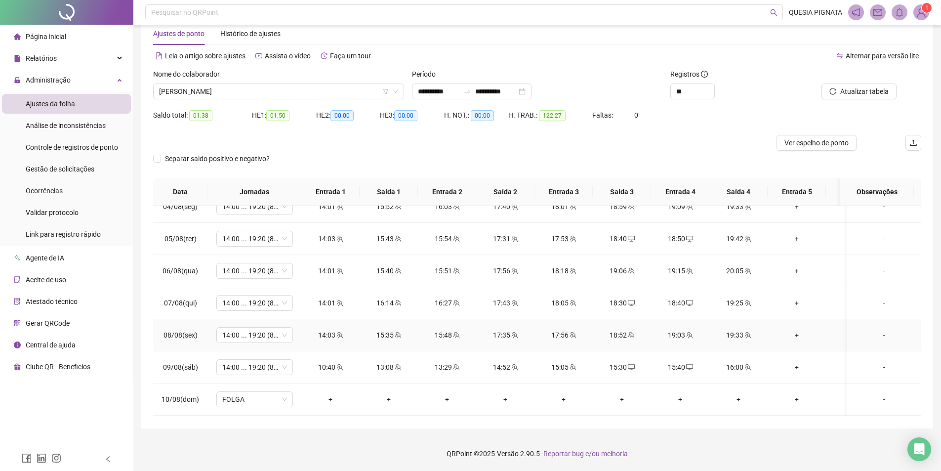
scroll to position [463, 0]
click at [275, 93] on span "[PERSON_NAME]" at bounding box center [278, 91] width 239 height 15
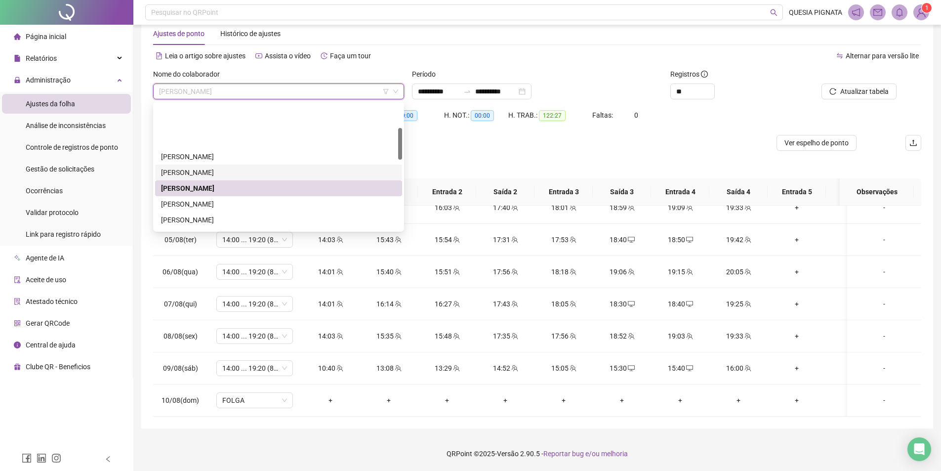
scroll to position [99, 0]
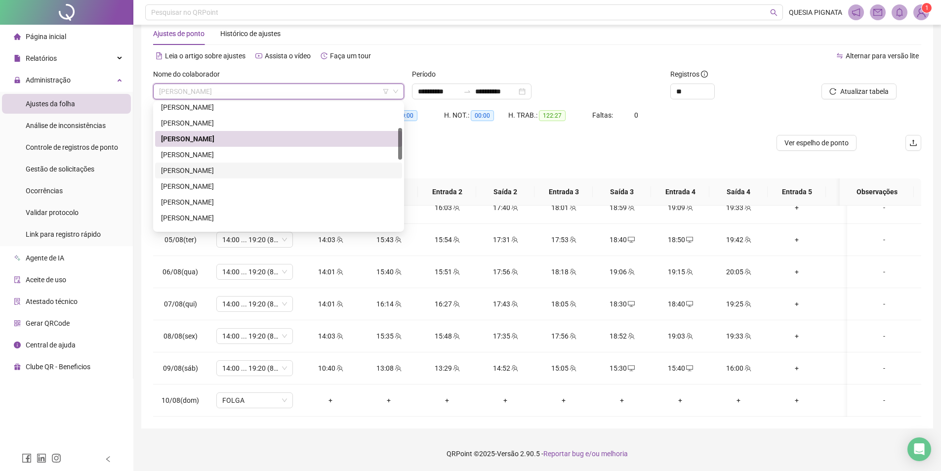
click at [257, 165] on div "GLEICE FERREIRA DOS SANTOS" at bounding box center [278, 170] width 235 height 11
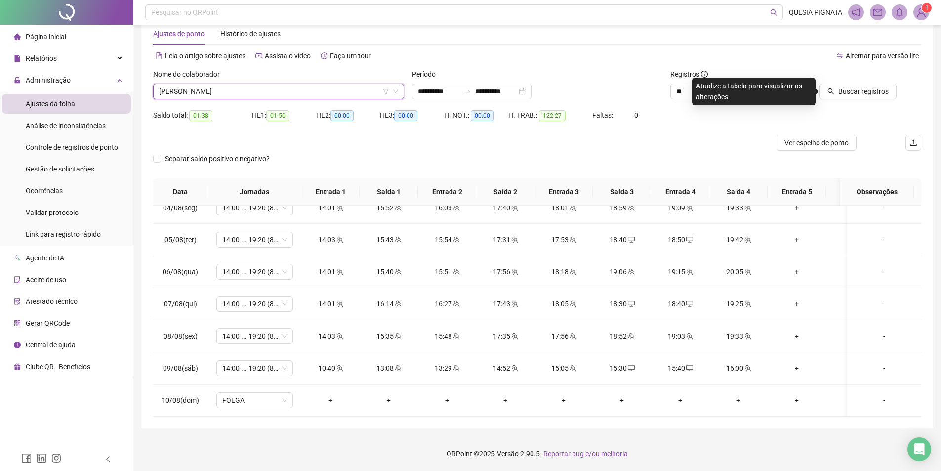
click at [258, 97] on span "[PERSON_NAME]" at bounding box center [278, 91] width 239 height 15
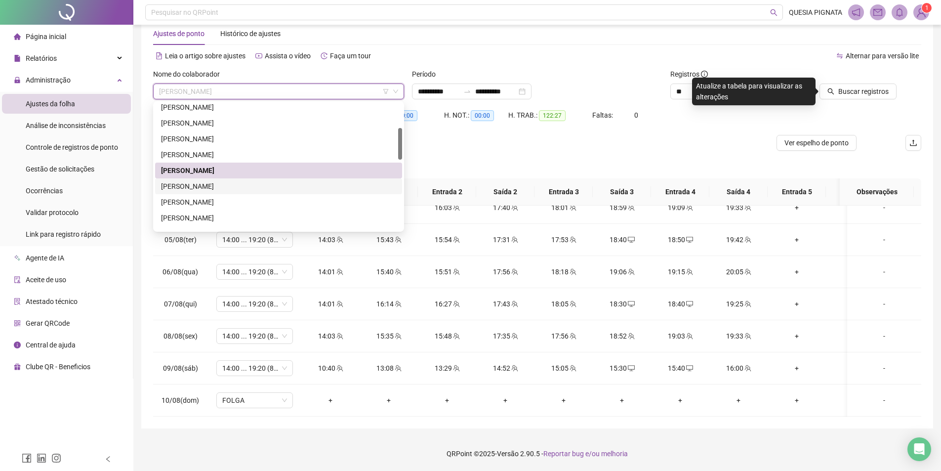
click at [234, 187] on div "[PERSON_NAME]" at bounding box center [278, 186] width 235 height 11
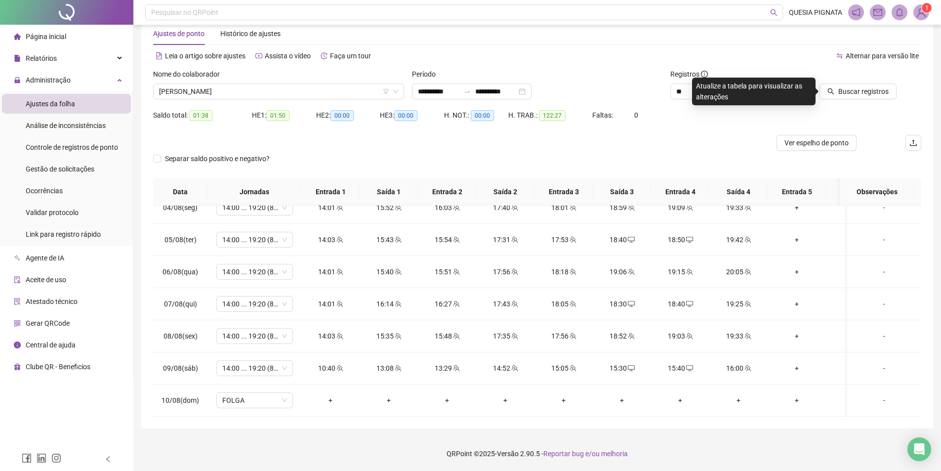
click at [839, 99] on div "Buscar registros" at bounding box center [859, 88] width 129 height 39
click at [849, 87] on span "Buscar registros" at bounding box center [863, 91] width 50 height 11
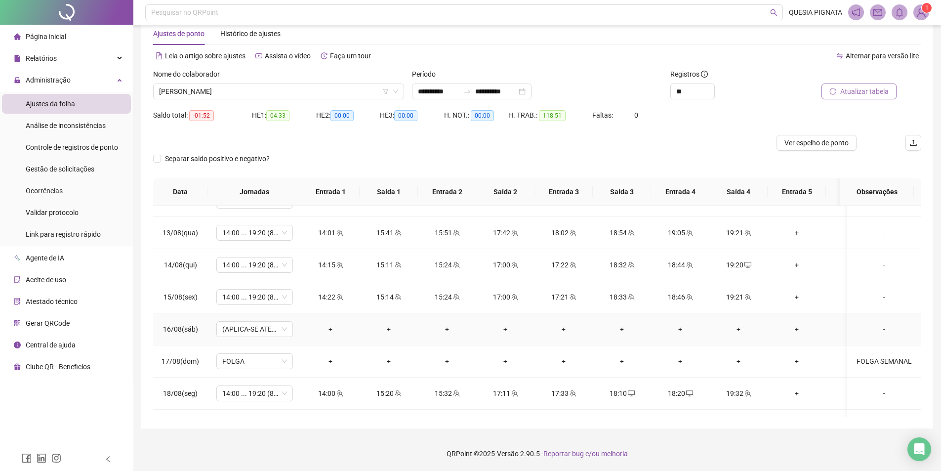
scroll to position [710, 0]
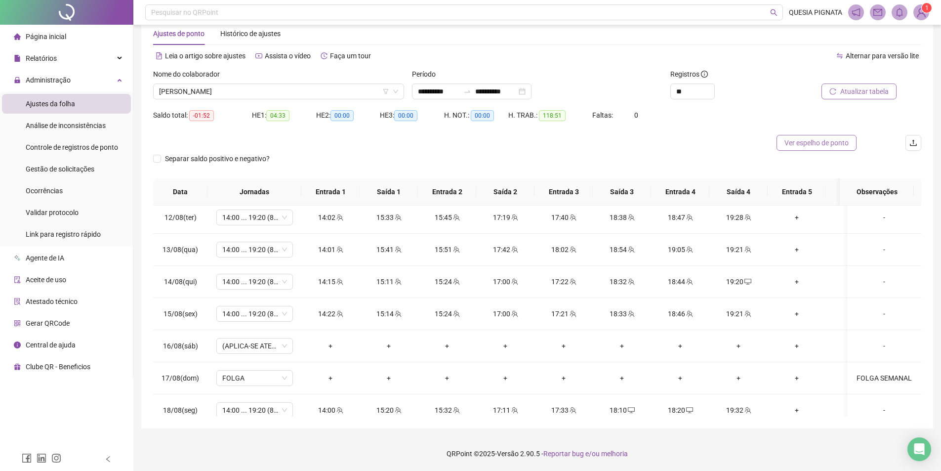
click at [829, 137] on span "Ver espelho de ponto" at bounding box center [816, 142] width 64 height 11
click at [220, 93] on span "[PERSON_NAME]" at bounding box center [278, 91] width 239 height 15
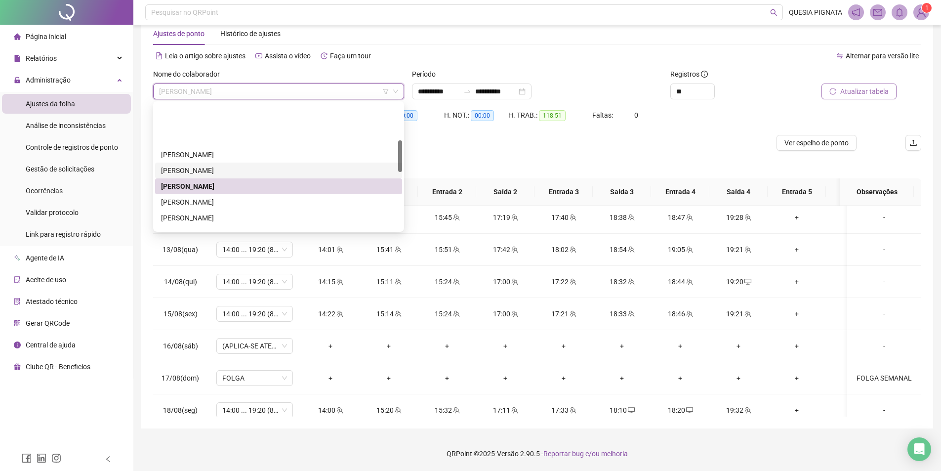
scroll to position [148, 0]
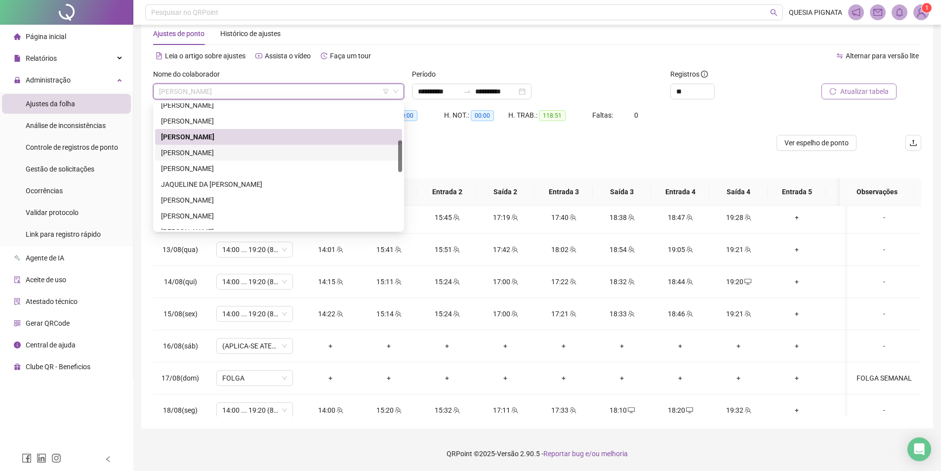
click at [235, 154] on div "[PERSON_NAME]" at bounding box center [278, 152] width 235 height 11
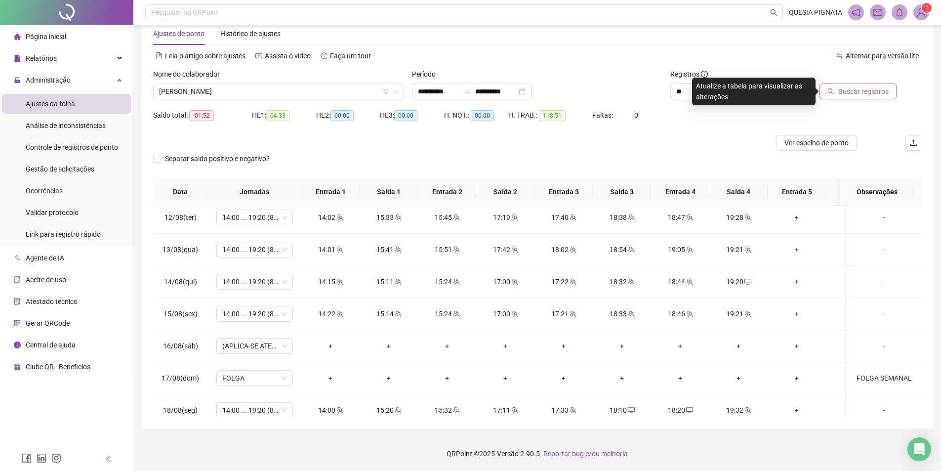
click at [876, 88] on span "Buscar registros" at bounding box center [863, 91] width 50 height 11
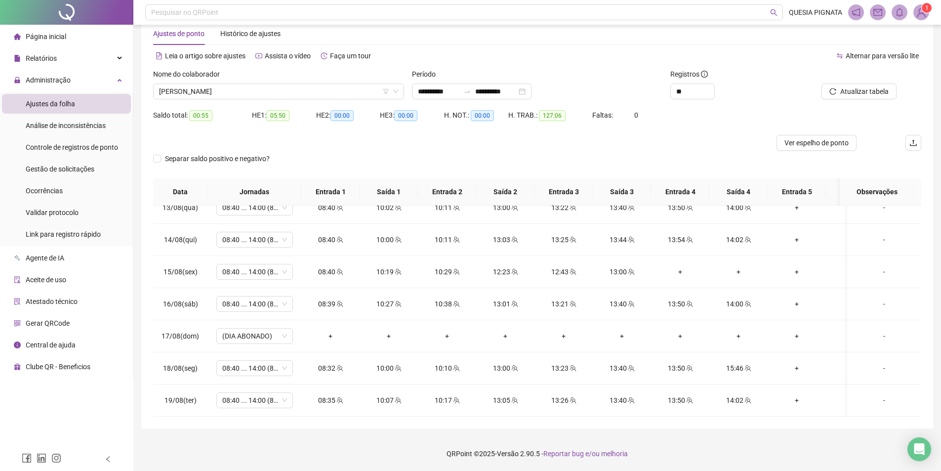
scroll to position [759, 0]
click at [829, 143] on span "Ver espelho de ponto" at bounding box center [816, 142] width 64 height 11
click at [846, 90] on span "Atualizar tabela" at bounding box center [864, 91] width 48 height 11
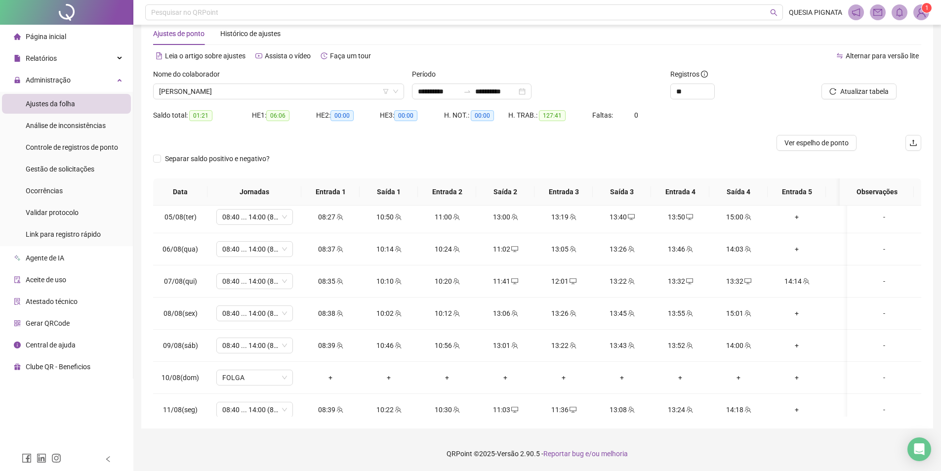
scroll to position [463, 0]
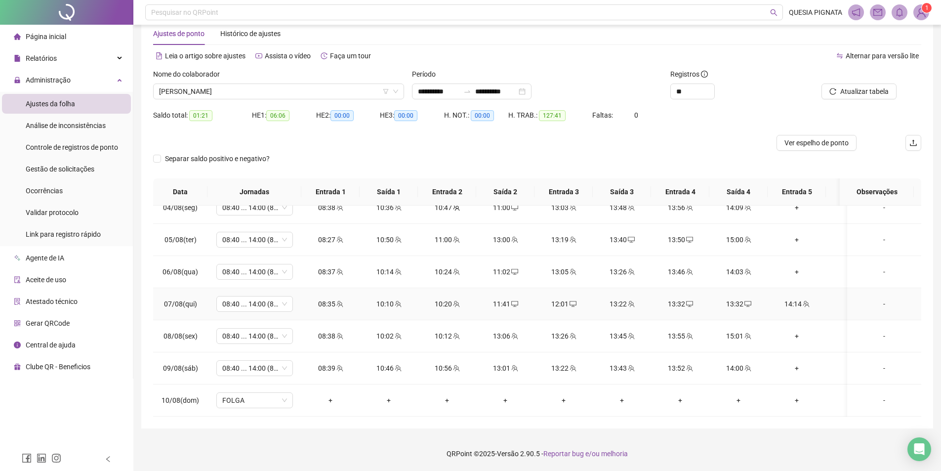
click at [745, 301] on icon "desktop" at bounding box center [747, 304] width 7 height 6
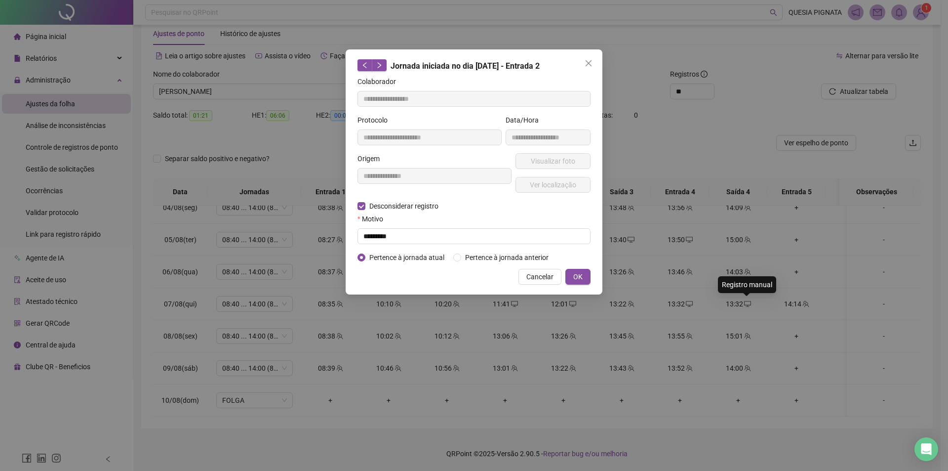
type input "**********"
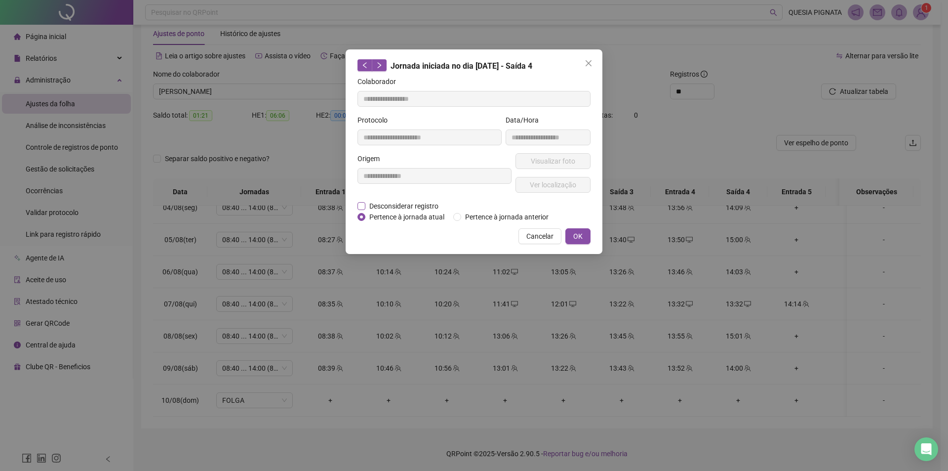
click at [402, 204] on span "Desconsiderar registro" at bounding box center [403, 205] width 77 height 11
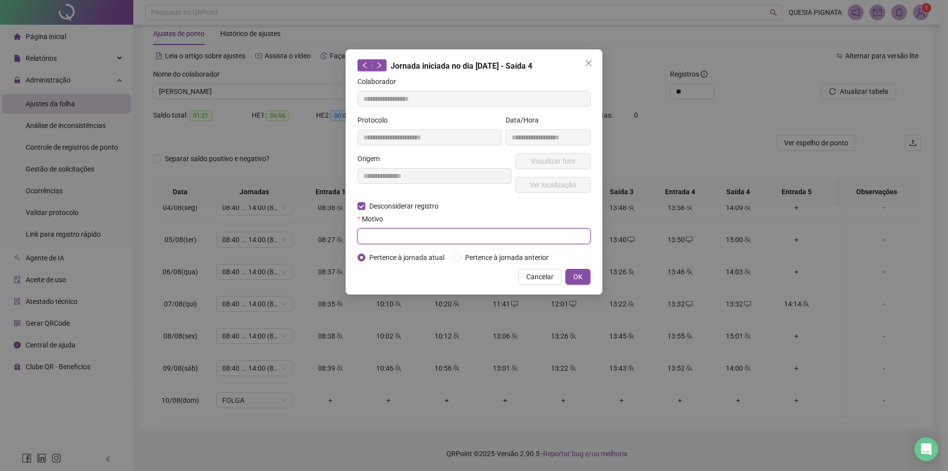
click at [390, 234] on input "text" at bounding box center [473, 236] width 233 height 16
type input "*********"
click at [582, 280] on span "OK" at bounding box center [577, 276] width 9 height 11
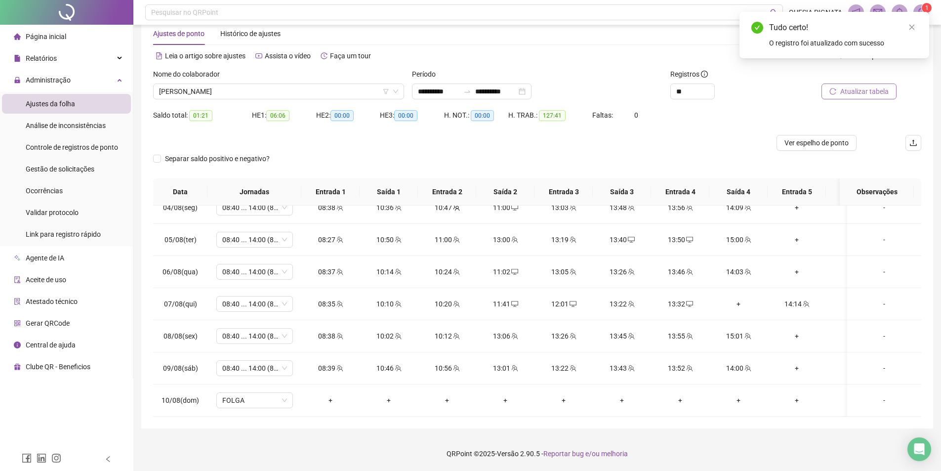
click at [838, 91] on button "Atualizar tabela" at bounding box center [858, 91] width 75 height 16
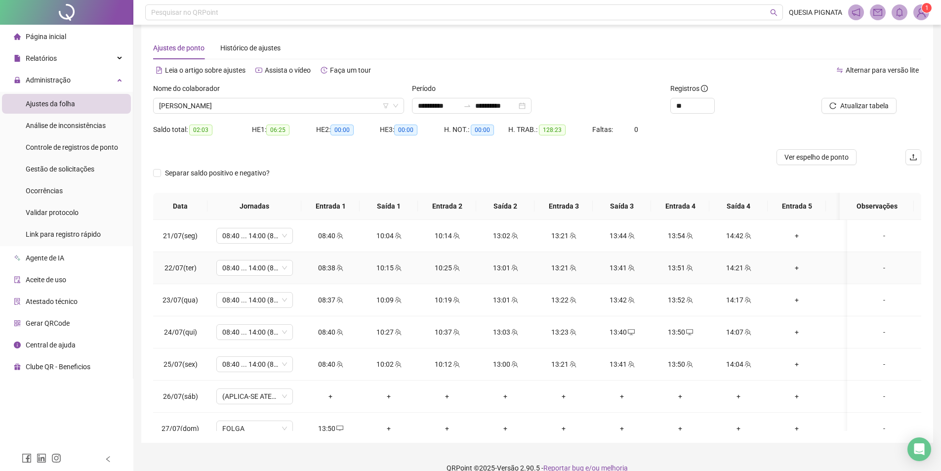
scroll to position [0, 0]
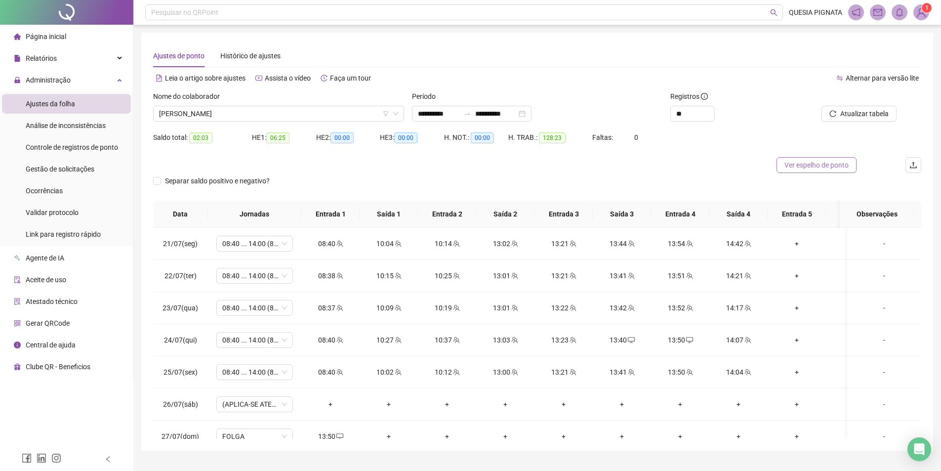
click at [809, 162] on span "Ver espelho de ponto" at bounding box center [816, 164] width 64 height 11
click at [232, 108] on span "[PERSON_NAME]" at bounding box center [278, 113] width 239 height 15
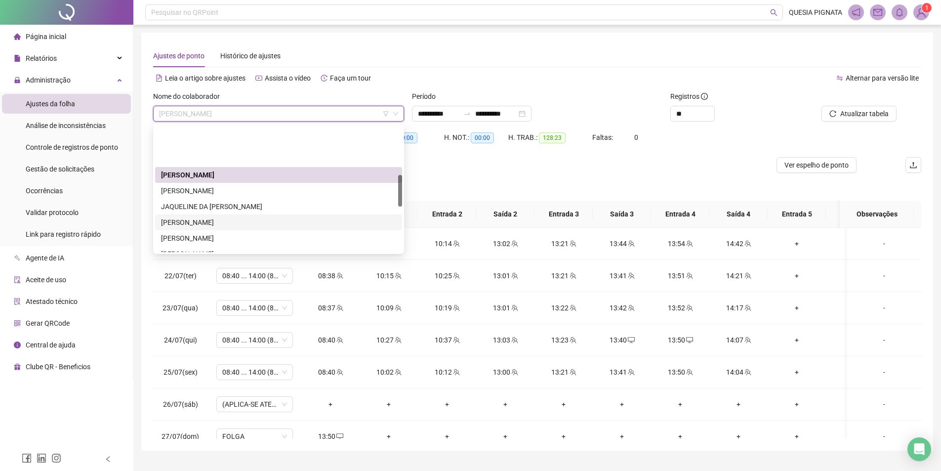
scroll to position [197, 0]
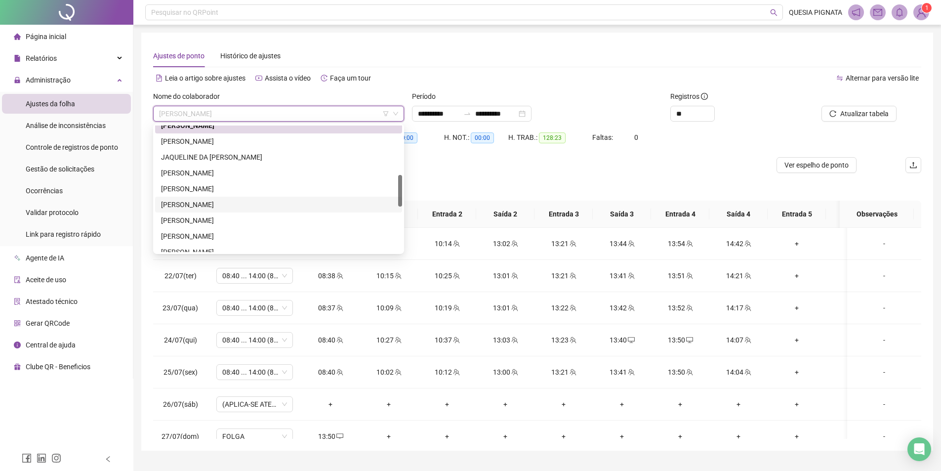
click at [263, 205] on div "[PERSON_NAME]" at bounding box center [278, 204] width 235 height 11
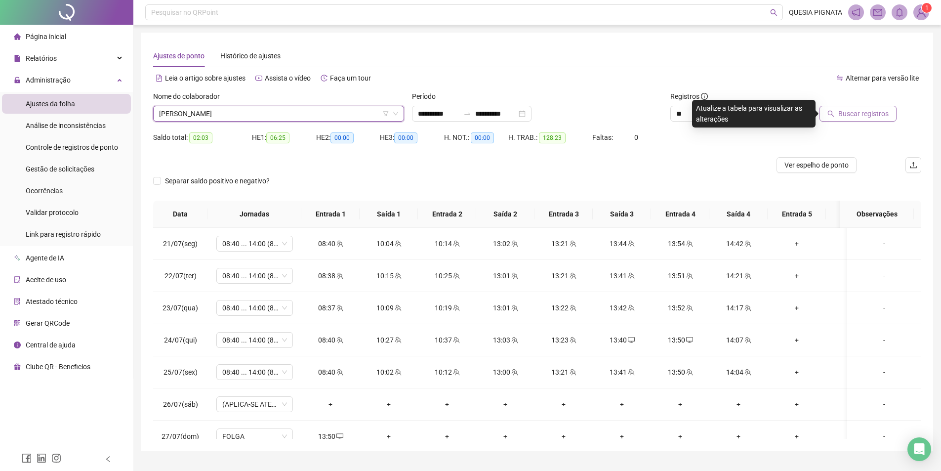
click at [848, 113] on span "Buscar registros" at bounding box center [863, 113] width 50 height 11
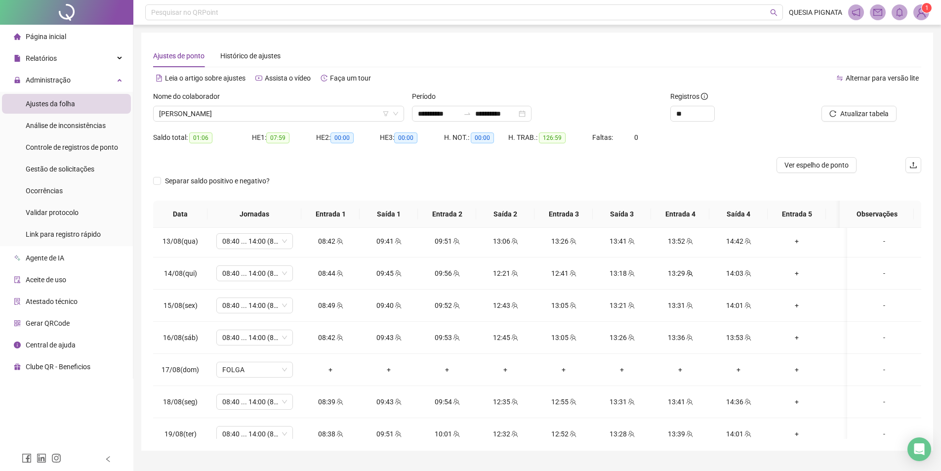
scroll to position [759, 0]
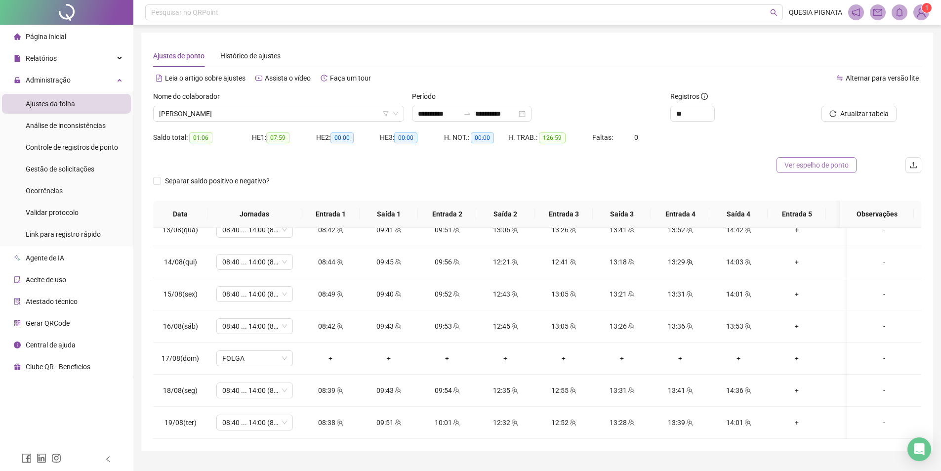
click at [827, 161] on span "Ver espelho de ponto" at bounding box center [816, 164] width 64 height 11
click at [258, 115] on span "[PERSON_NAME]" at bounding box center [278, 113] width 239 height 15
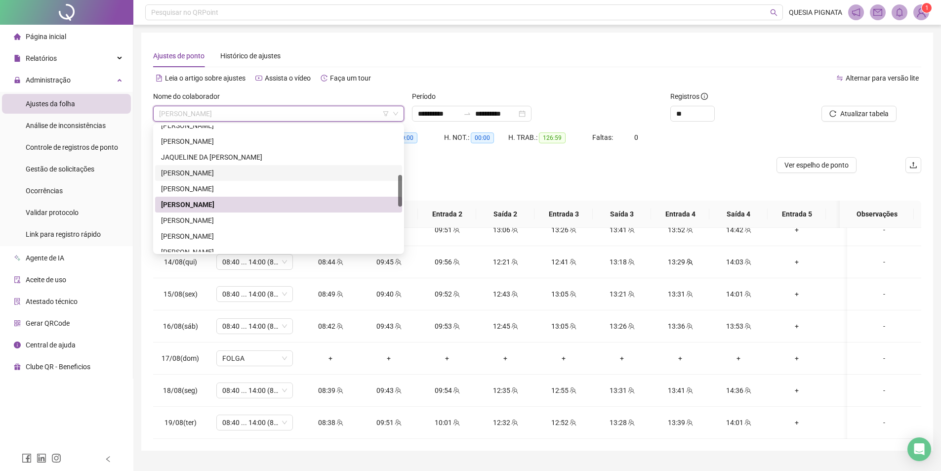
scroll to position [247, 0]
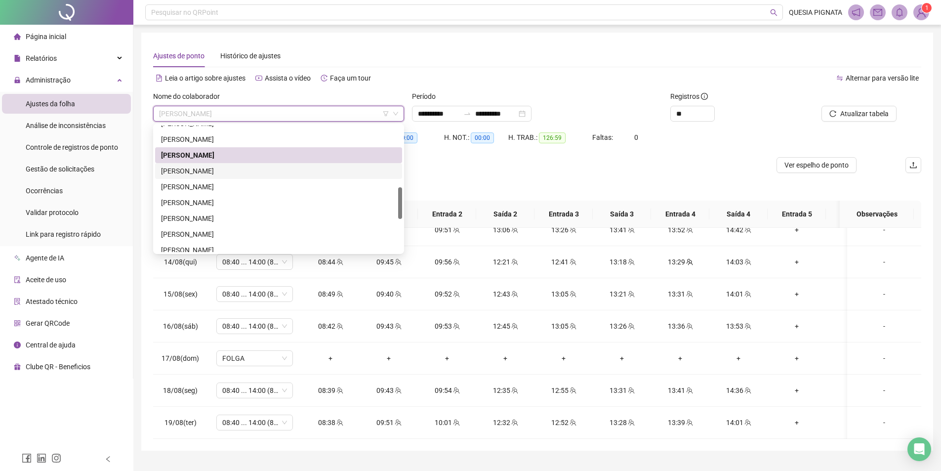
click at [232, 168] on div "[PERSON_NAME]" at bounding box center [278, 170] width 235 height 11
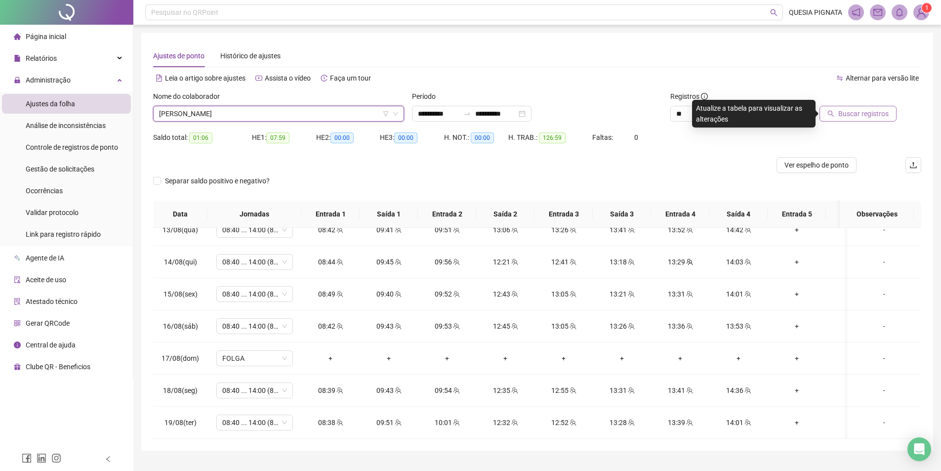
click at [850, 115] on span "Buscar registros" at bounding box center [863, 113] width 50 height 11
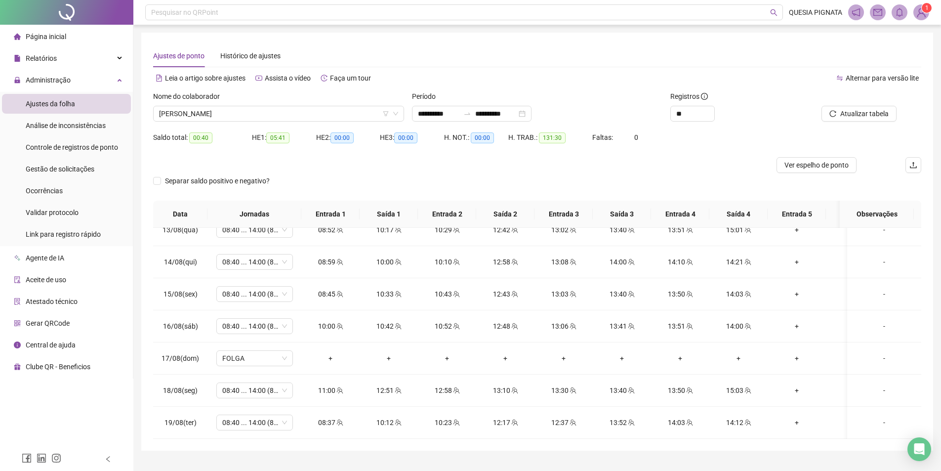
scroll to position [22, 0]
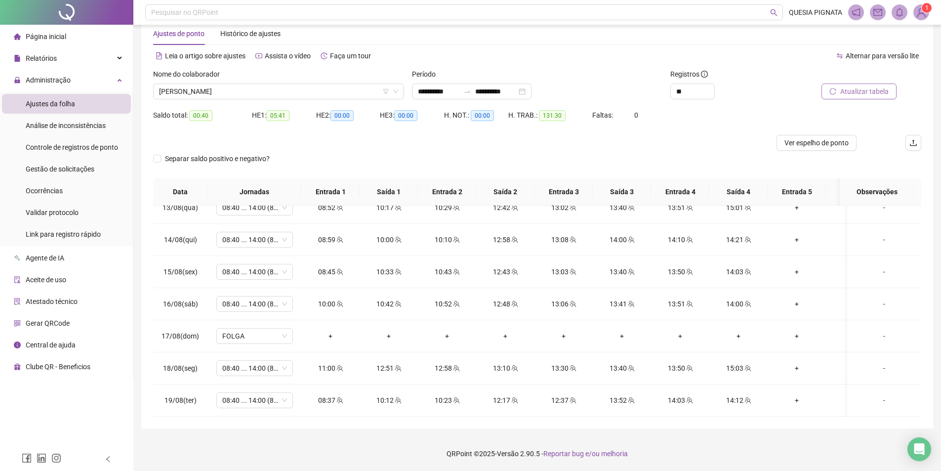
click at [857, 94] on span "Atualizar tabela" at bounding box center [864, 91] width 48 height 11
click at [838, 145] on span "Ver espelho de ponto" at bounding box center [816, 142] width 64 height 11
click at [216, 87] on span "[PERSON_NAME]" at bounding box center [278, 91] width 239 height 15
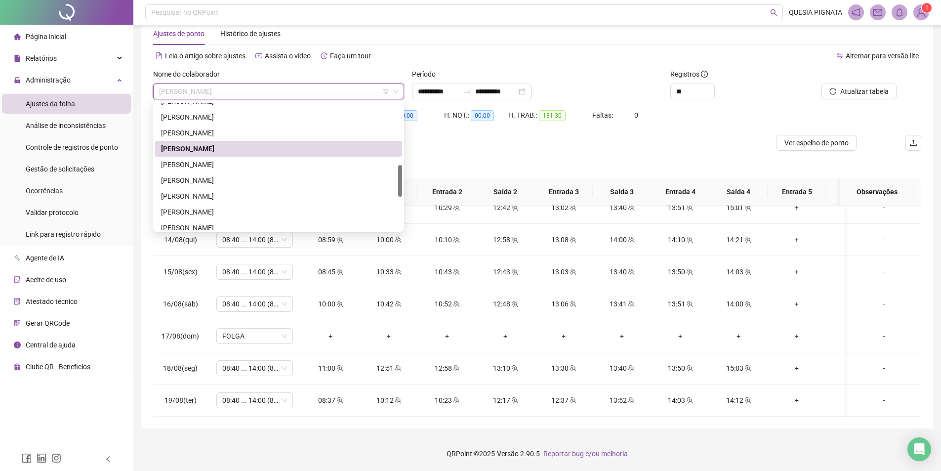
scroll to position [296, 0]
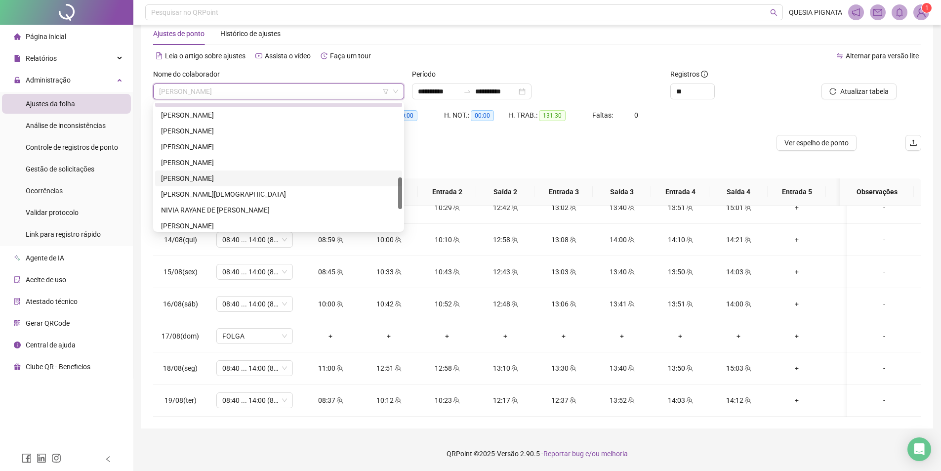
click at [234, 178] on div "[PERSON_NAME]" at bounding box center [278, 178] width 235 height 11
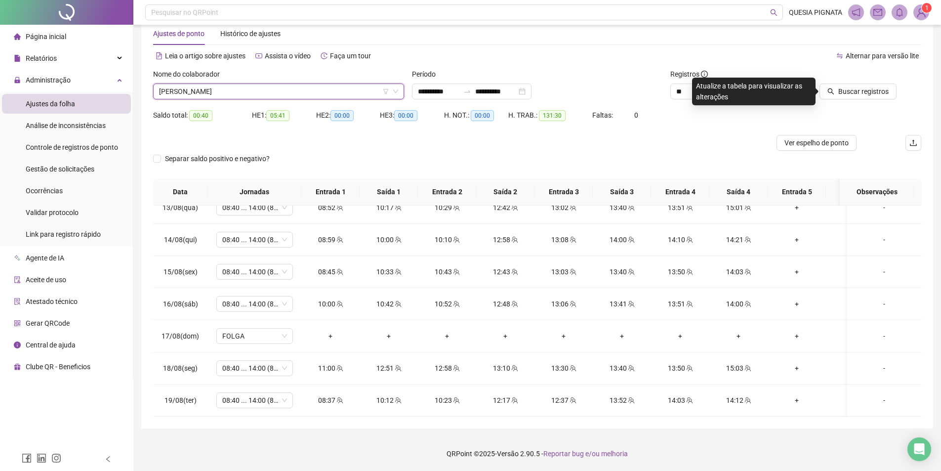
click at [842, 81] on div at bounding box center [847, 76] width 97 height 15
click at [840, 86] on span "Buscar registros" at bounding box center [863, 91] width 50 height 11
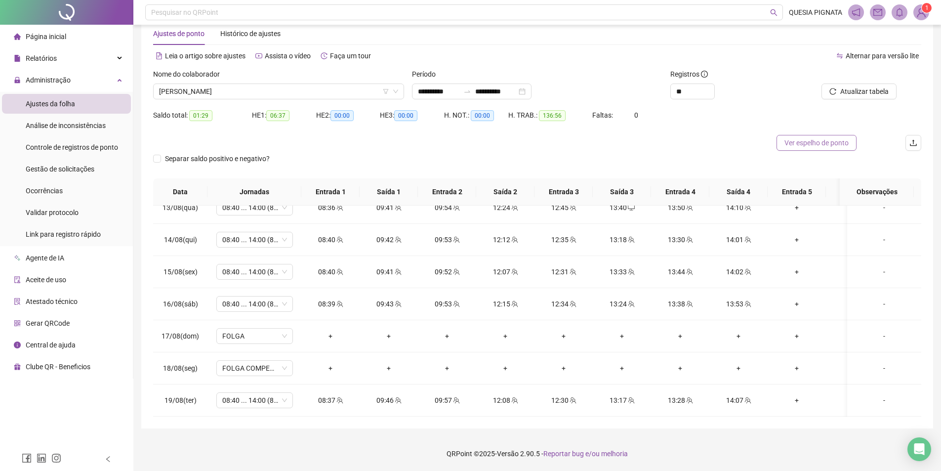
click at [813, 140] on span "Ver espelho de ponto" at bounding box center [816, 142] width 64 height 11
click at [200, 89] on span "[PERSON_NAME]" at bounding box center [278, 91] width 239 height 15
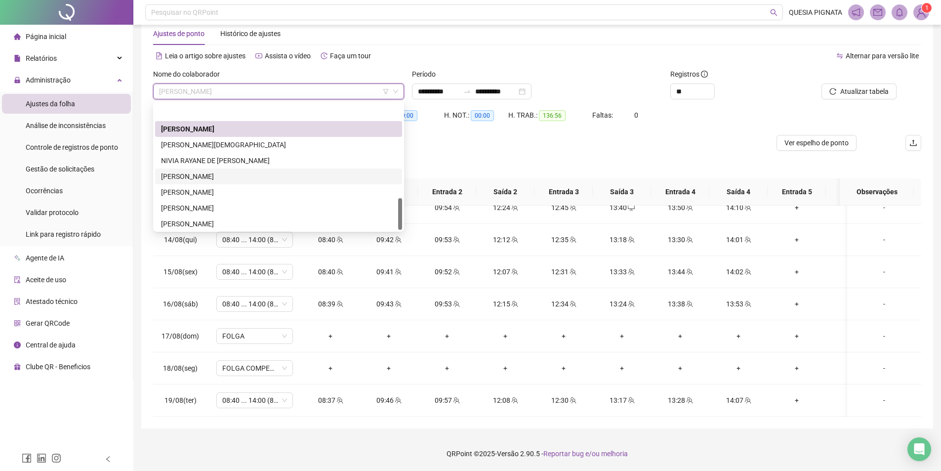
scroll to position [379, 0]
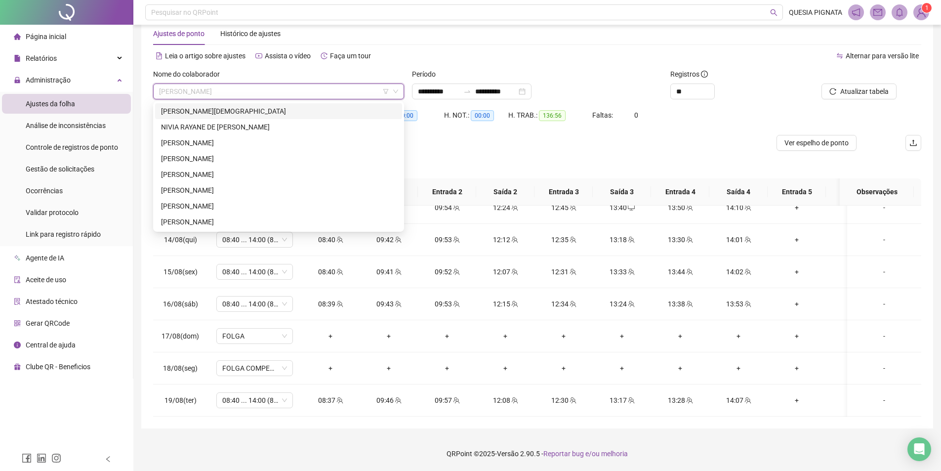
click at [255, 72] on div "Nome do colaborador" at bounding box center [278, 76] width 251 height 15
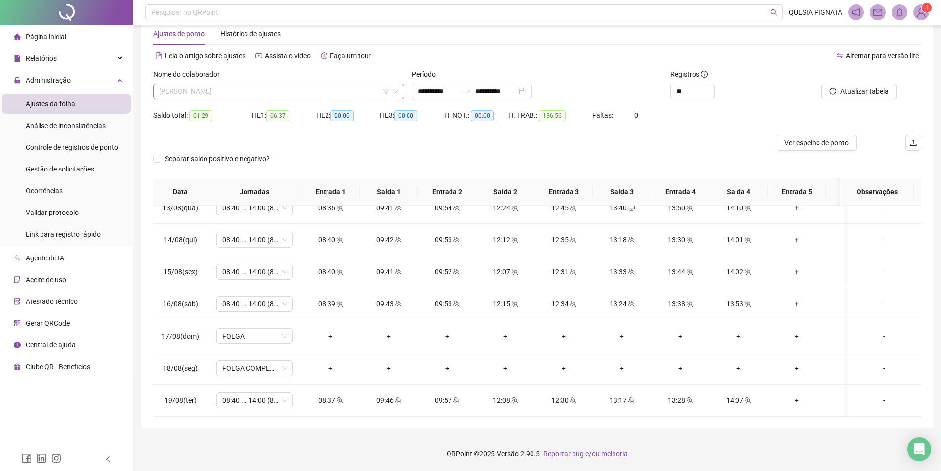
click at [215, 85] on span "[PERSON_NAME]" at bounding box center [278, 91] width 239 height 15
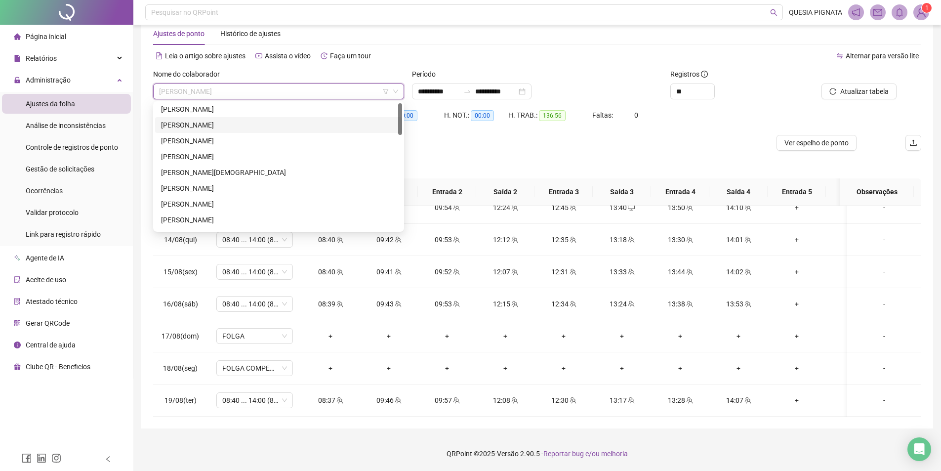
scroll to position [0, 0]
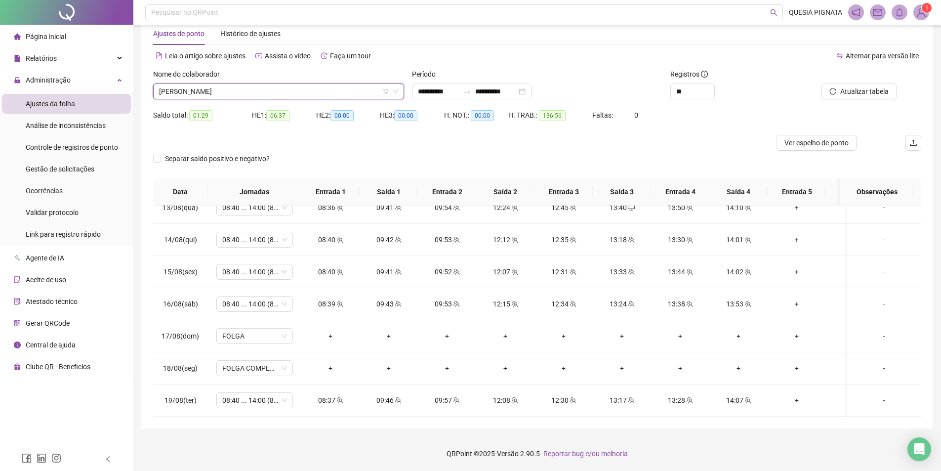
click at [232, 92] on span "[PERSON_NAME]" at bounding box center [278, 91] width 239 height 15
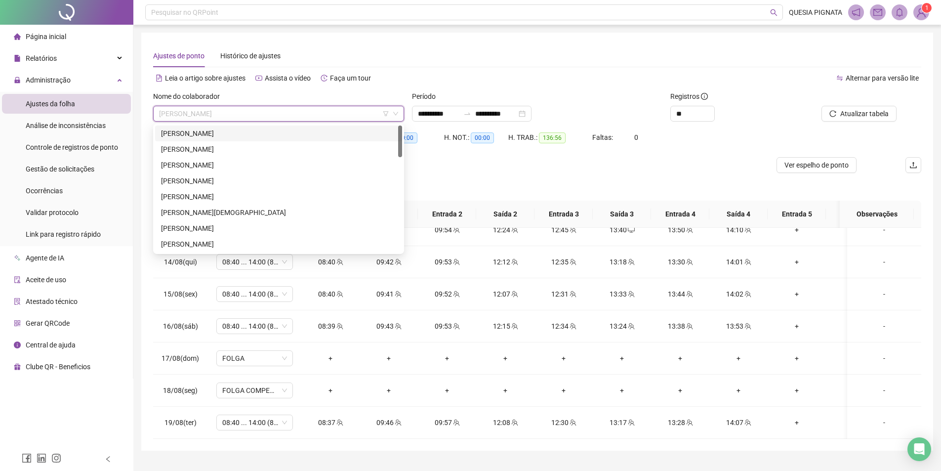
click at [223, 135] on div "[PERSON_NAME]" at bounding box center [278, 133] width 235 height 11
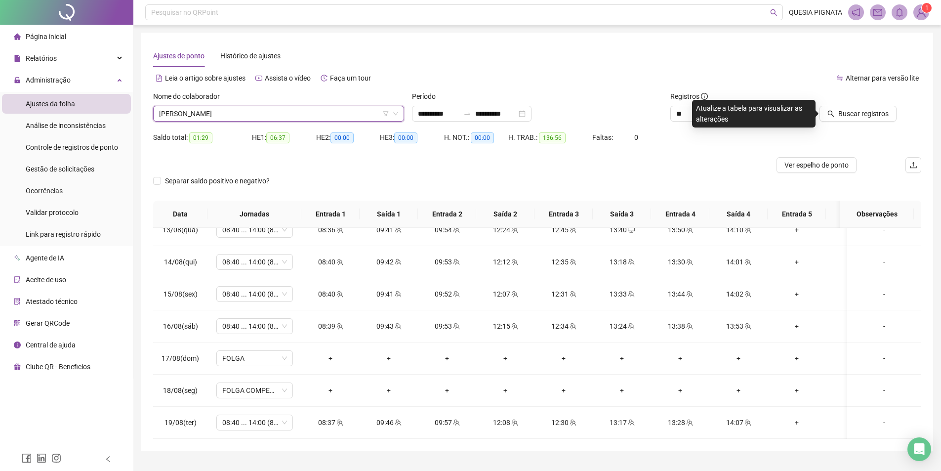
click at [448, 101] on div "Período" at bounding box center [537, 98] width 251 height 15
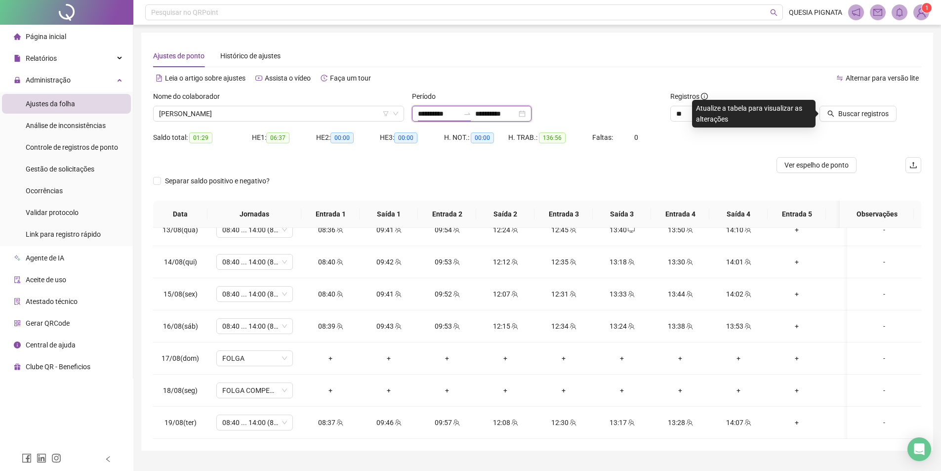
click at [442, 117] on input "**********" at bounding box center [438, 113] width 41 height 11
type input "**********"
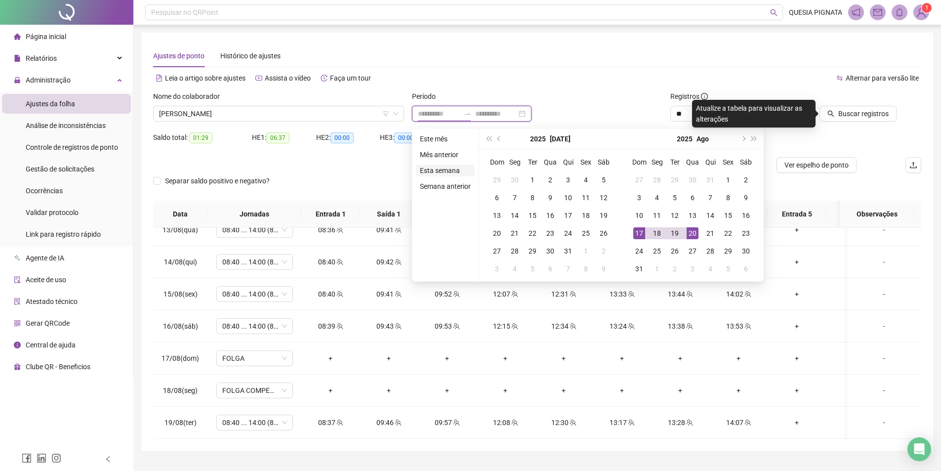
type input "**********"
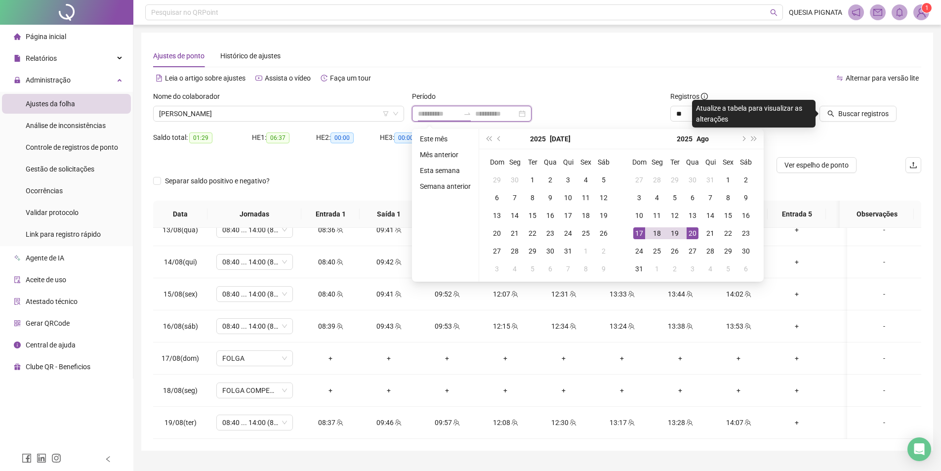
type input "**********"
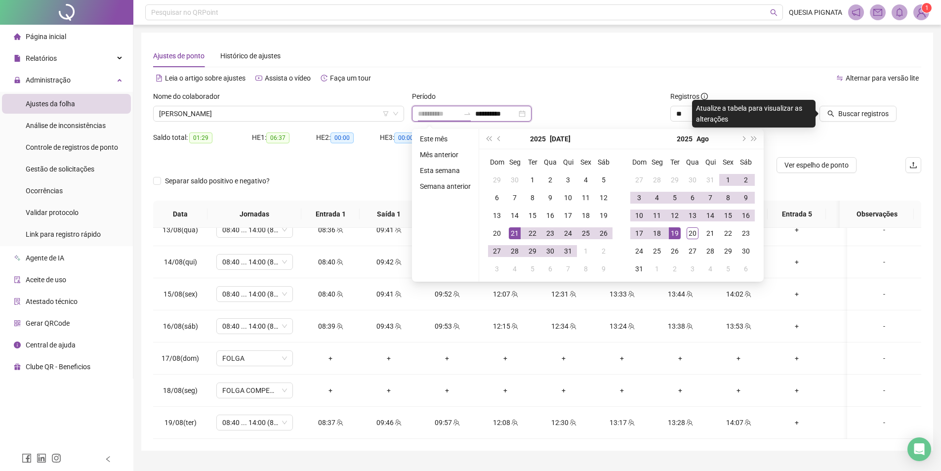
type input "**********"
click at [515, 235] on div "21" at bounding box center [515, 233] width 12 height 12
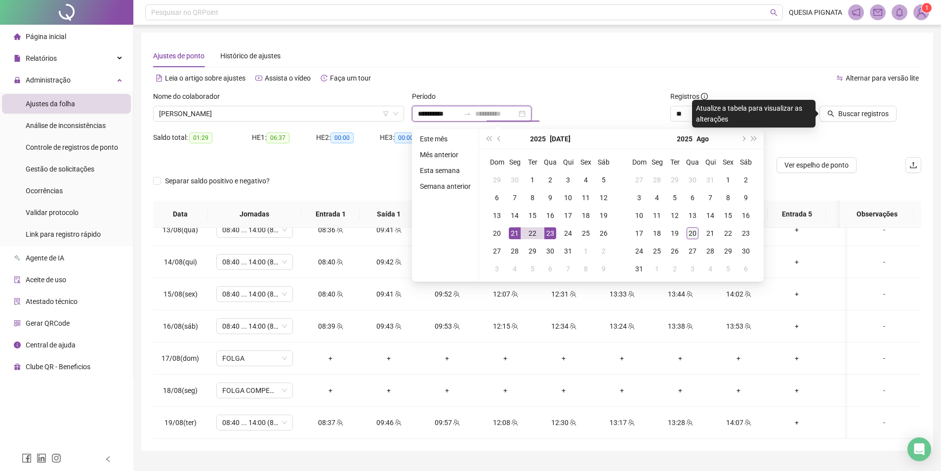
type input "**********"
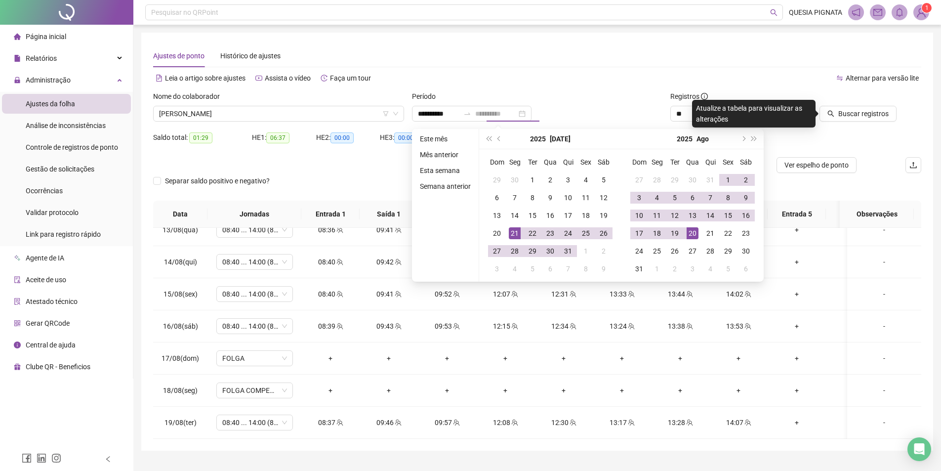
click at [687, 233] on div "20" at bounding box center [692, 233] width 12 height 12
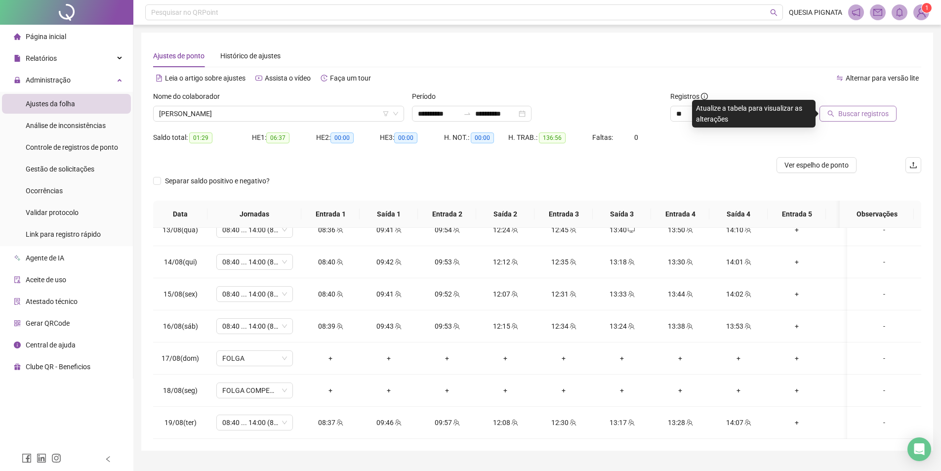
click at [853, 116] on span "Buscar registros" at bounding box center [863, 113] width 50 height 11
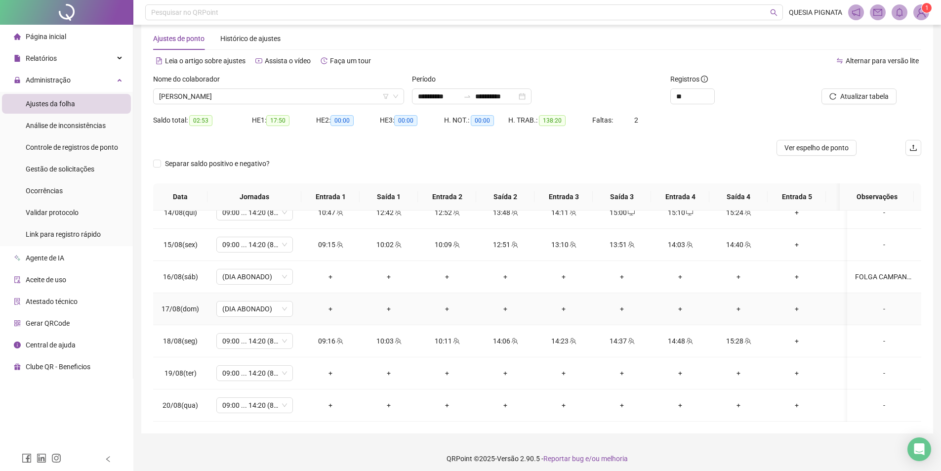
scroll to position [22, 0]
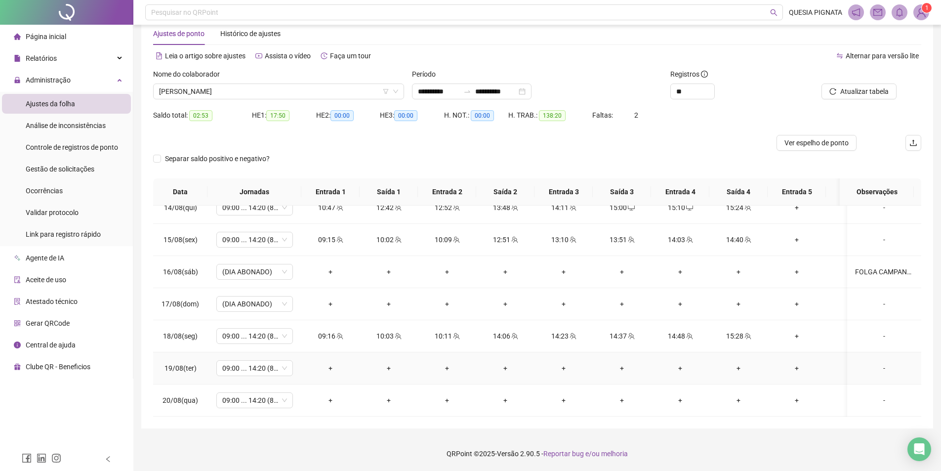
click at [875, 364] on div "-" at bounding box center [884, 367] width 58 height 11
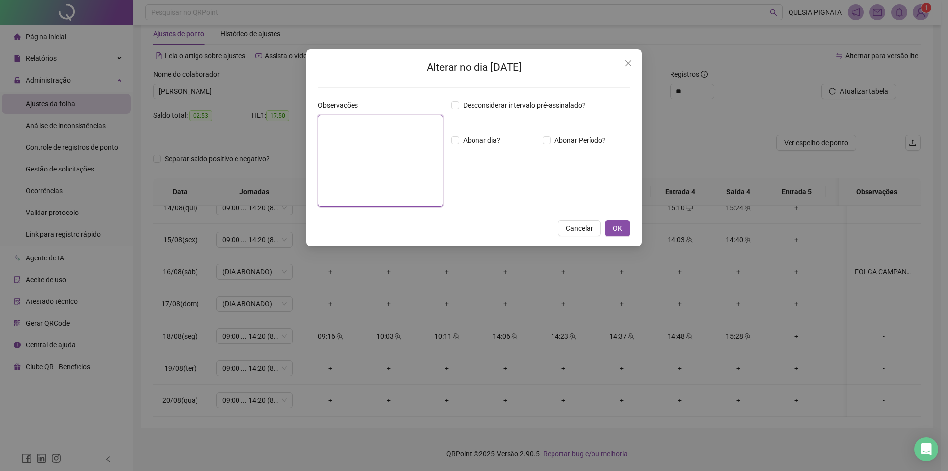
click at [386, 159] on textarea at bounding box center [380, 161] width 125 height 92
drag, startPoint x: 286, startPoint y: 120, endPoint x: 397, endPoint y: 138, distance: 112.4
click at [284, 121] on div "**********" at bounding box center [474, 235] width 948 height 471
type textarea "**********"
drag, startPoint x: 617, startPoint y: 227, endPoint x: 627, endPoint y: 233, distance: 11.8
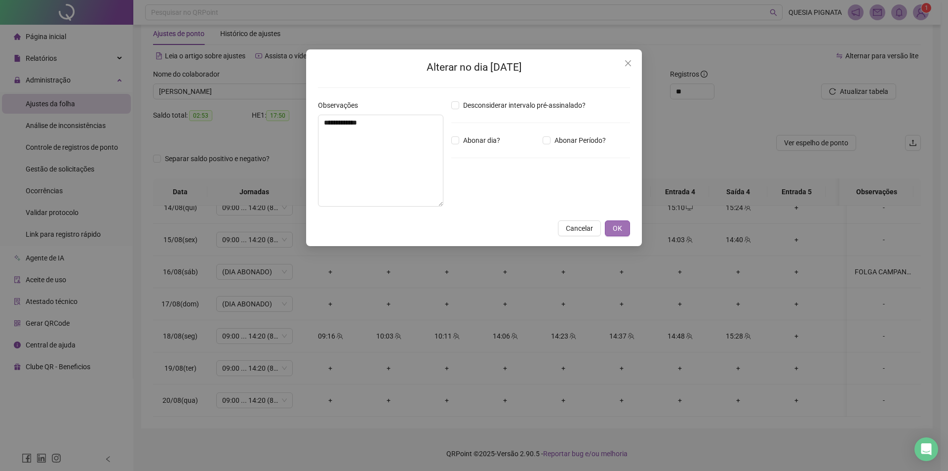
click at [617, 226] on span "OK" at bounding box center [617, 228] width 9 height 11
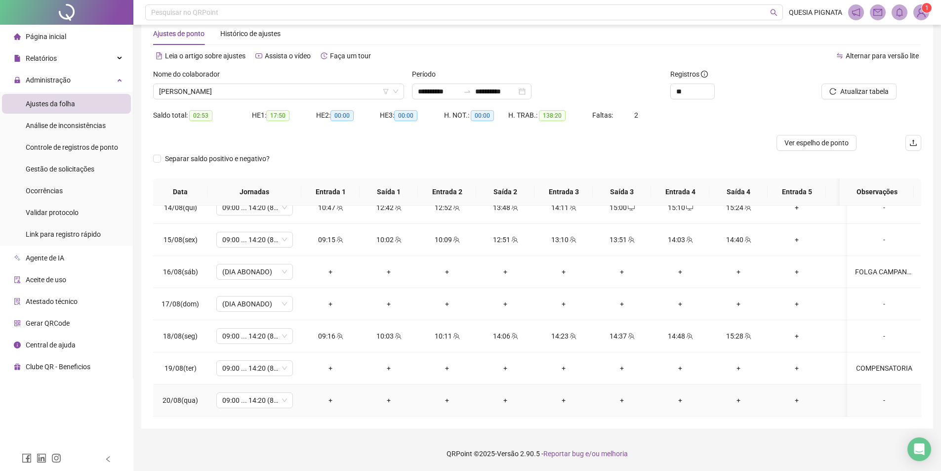
click at [878, 394] on div "-" at bounding box center [884, 399] width 58 height 11
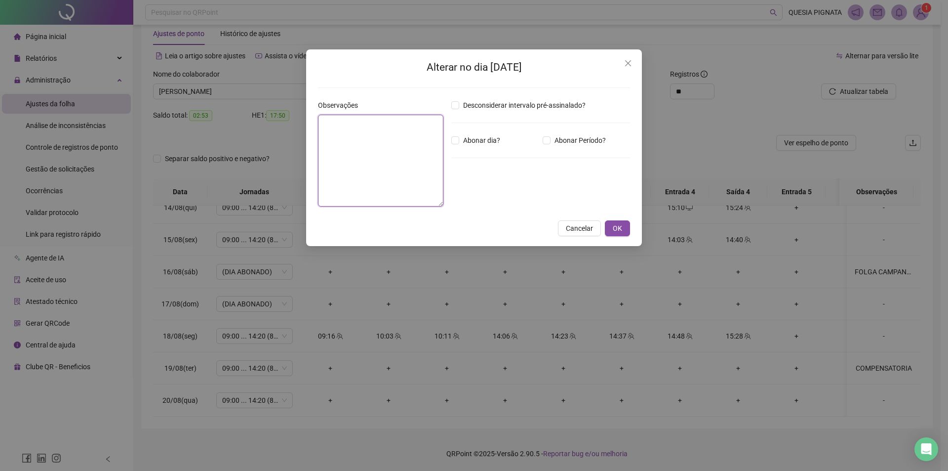
click at [389, 176] on textarea at bounding box center [380, 161] width 125 height 92
paste textarea "**********"
type textarea "**********"
click at [618, 231] on span "OK" at bounding box center [617, 228] width 9 height 11
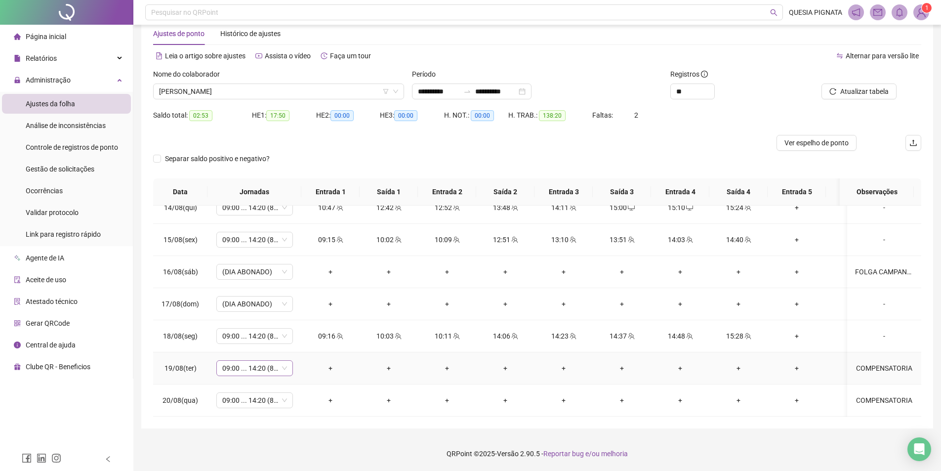
click at [257, 360] on span "09:00 ... 14:20 (8 HORAS)" at bounding box center [254, 367] width 65 height 15
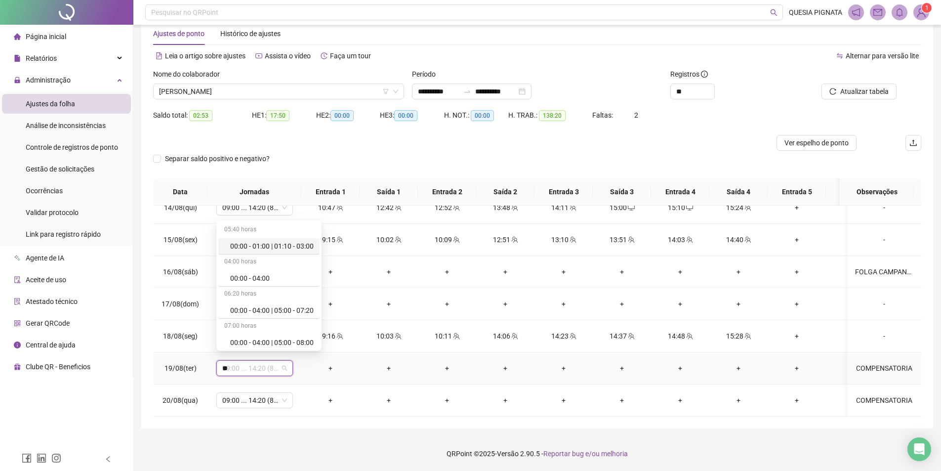
type input "***"
click at [262, 338] on div "Folga compensatória" at bounding box center [262, 340] width 65 height 11
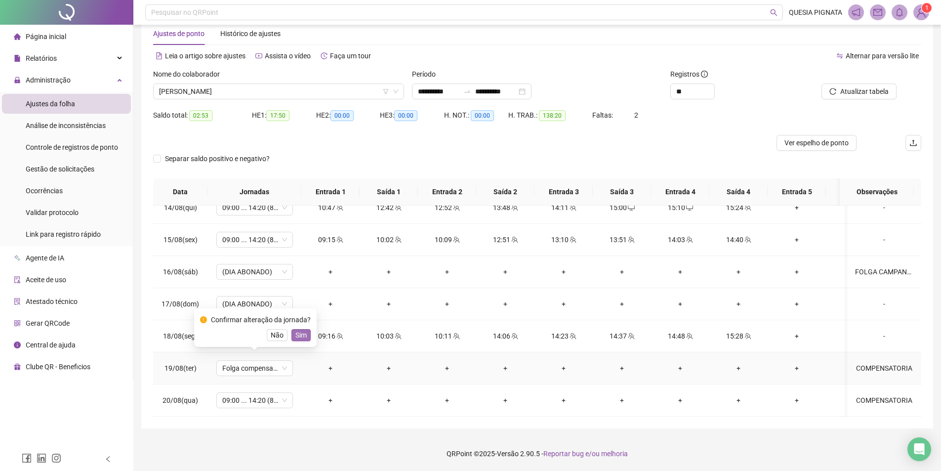
click at [300, 333] on span "Sim" at bounding box center [300, 334] width 11 height 11
click at [256, 395] on span "09:00 ... 14:20 (8 HORAS)" at bounding box center [254, 400] width 65 height 15
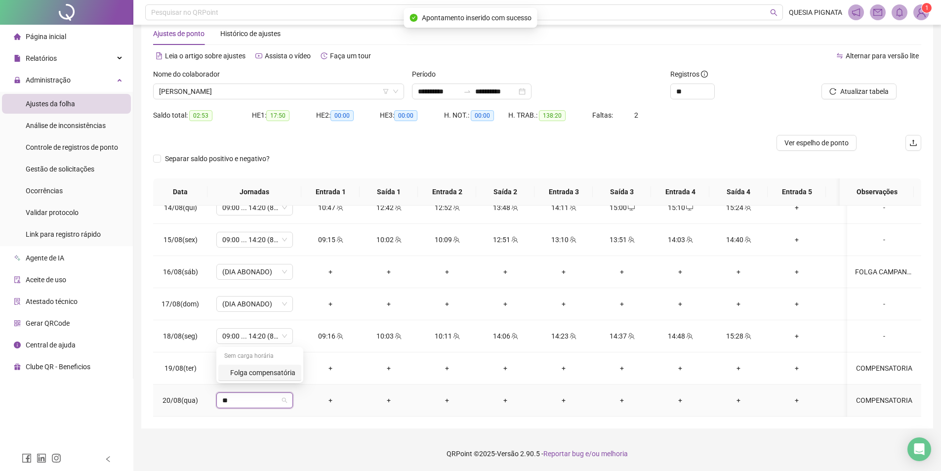
type input "***"
click at [262, 375] on div "Folga compensatória" at bounding box center [262, 372] width 65 height 11
click at [299, 363] on span "Sim" at bounding box center [300, 366] width 11 height 11
click at [876, 89] on span "Atualizar tabela" at bounding box center [864, 91] width 48 height 11
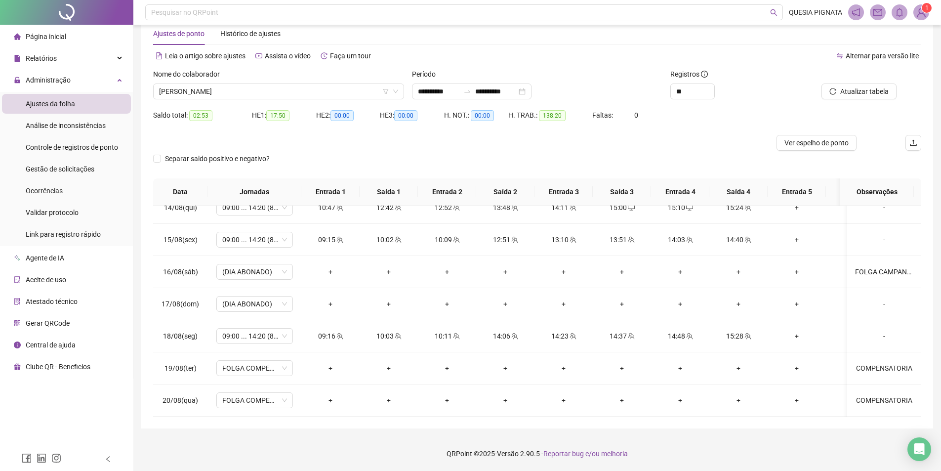
click at [797, 139] on span "Ver espelho de ponto" at bounding box center [816, 142] width 64 height 11
click at [217, 99] on div "[PERSON_NAME]" at bounding box center [278, 91] width 251 height 16
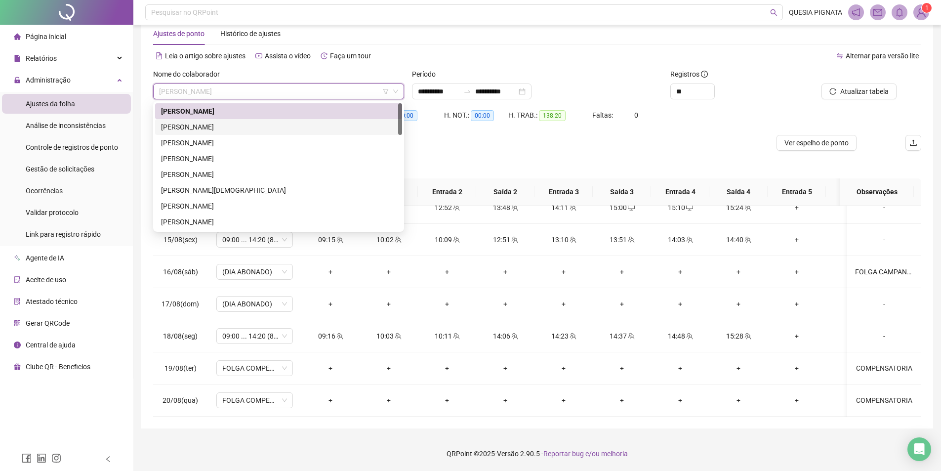
click at [222, 124] on div "[PERSON_NAME]" at bounding box center [278, 126] width 235 height 11
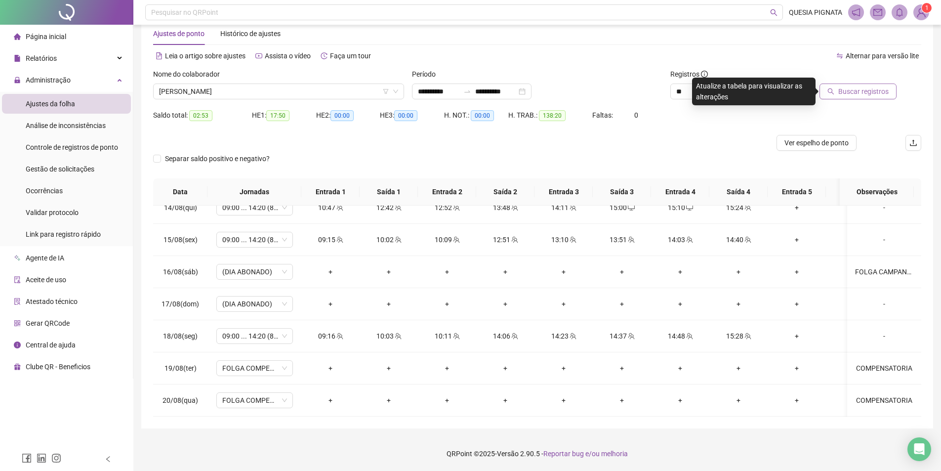
click at [847, 90] on span "Buscar registros" at bounding box center [863, 91] width 50 height 11
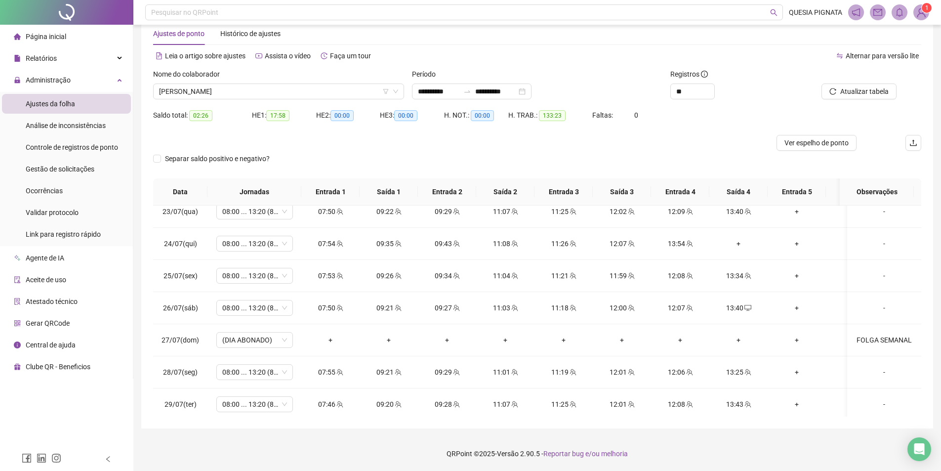
scroll to position [0, 0]
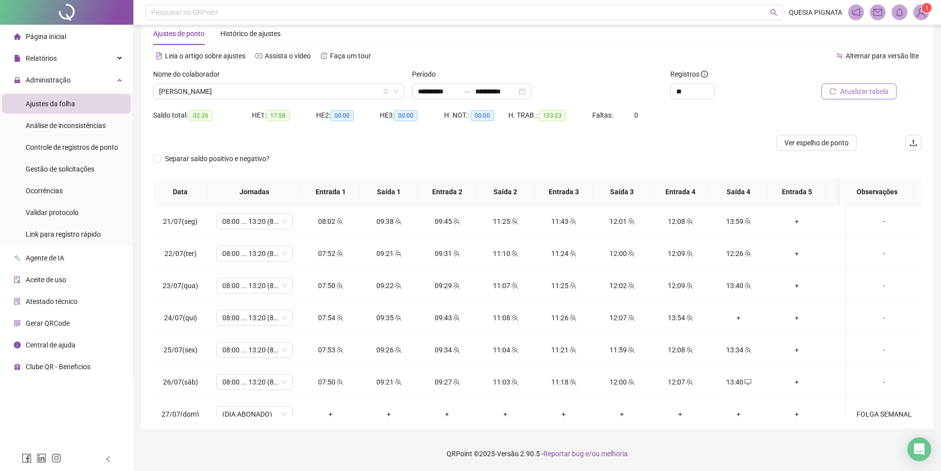
click at [883, 93] on span "Atualizar tabela" at bounding box center [864, 91] width 48 height 11
click at [823, 142] on span "Ver espelho de ponto" at bounding box center [816, 142] width 64 height 11
click at [235, 92] on span "[PERSON_NAME]" at bounding box center [278, 91] width 239 height 15
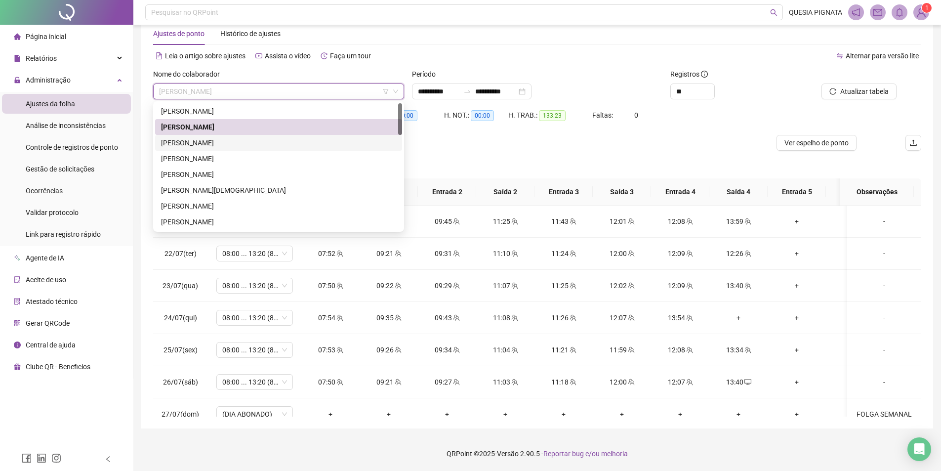
click at [225, 144] on div "[PERSON_NAME]" at bounding box center [278, 142] width 235 height 11
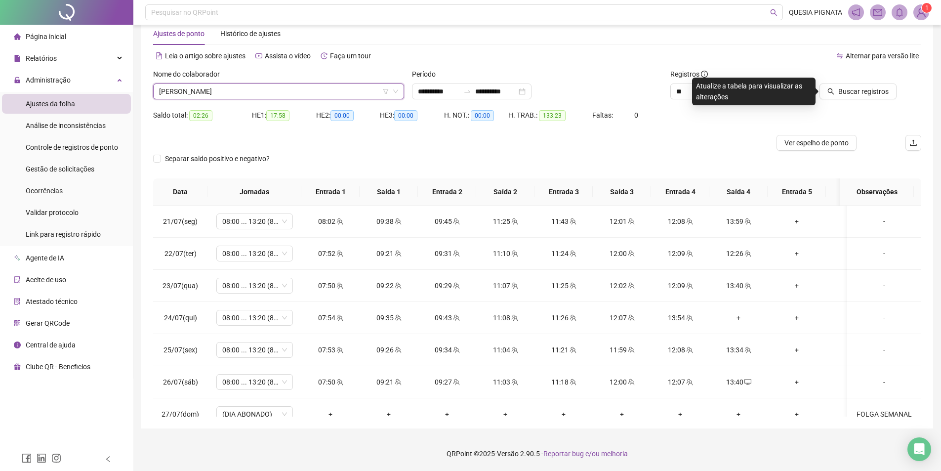
click at [275, 88] on span "[PERSON_NAME]" at bounding box center [278, 91] width 239 height 15
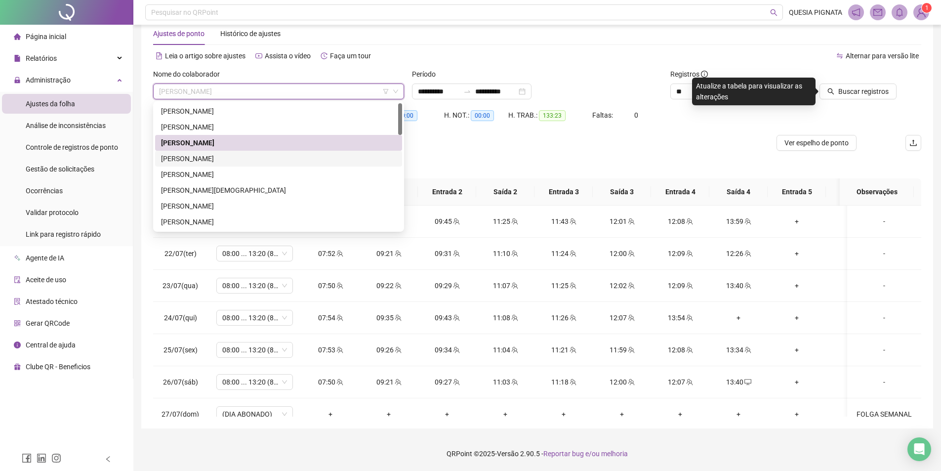
click at [235, 158] on div "[PERSON_NAME]" at bounding box center [278, 158] width 235 height 11
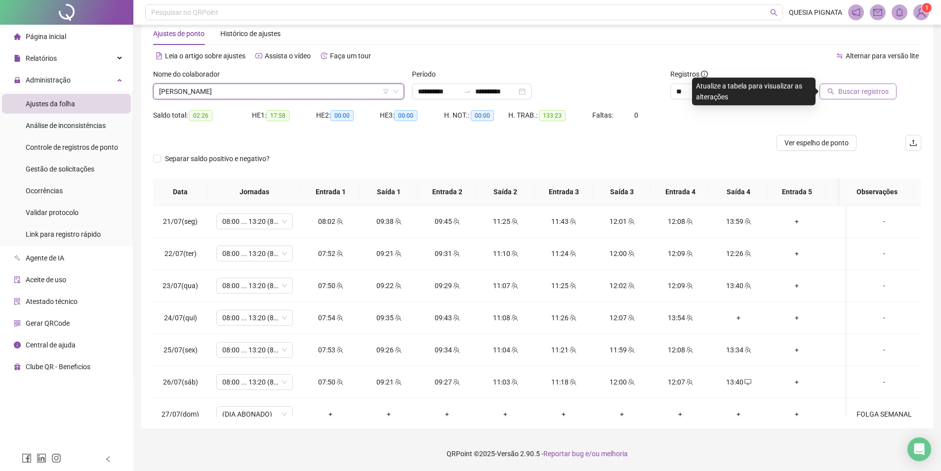
click at [889, 90] on button "Buscar registros" at bounding box center [857, 91] width 77 height 16
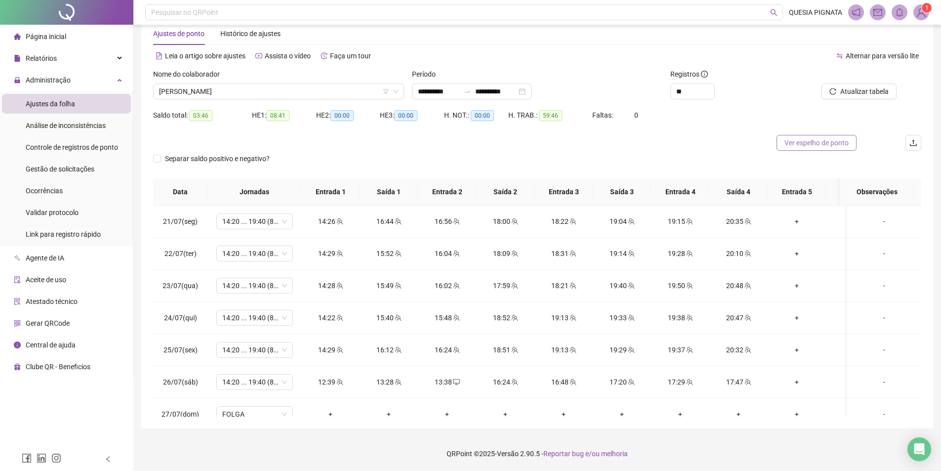
click at [809, 142] on span "Ver espelho de ponto" at bounding box center [816, 142] width 64 height 11
click at [201, 91] on span "[PERSON_NAME]" at bounding box center [278, 91] width 239 height 15
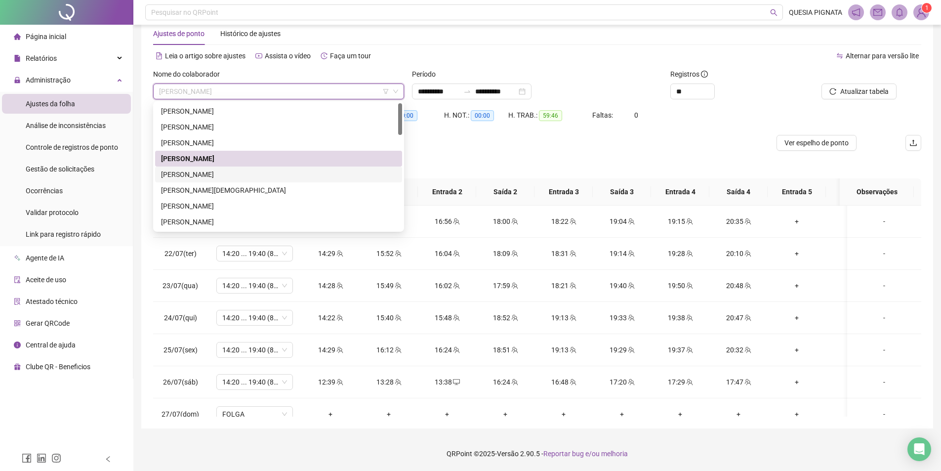
click at [221, 176] on div "[PERSON_NAME]" at bounding box center [278, 174] width 235 height 11
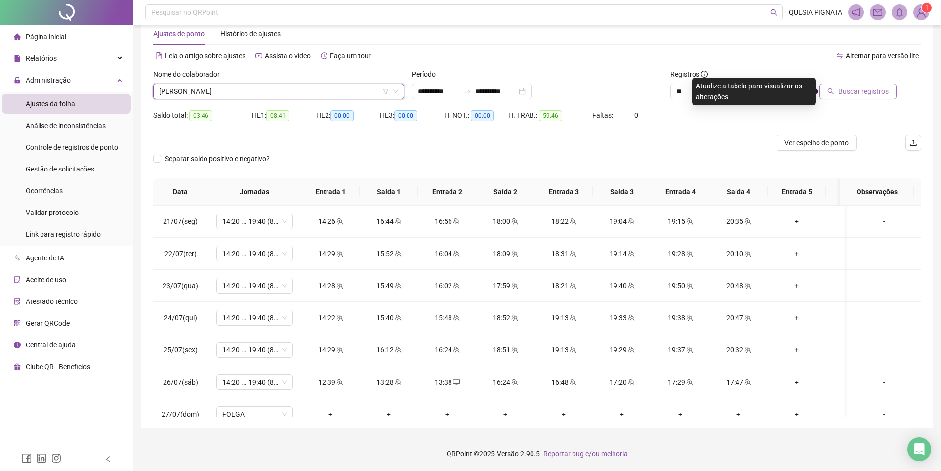
click at [860, 95] on span "Buscar registros" at bounding box center [863, 91] width 50 height 11
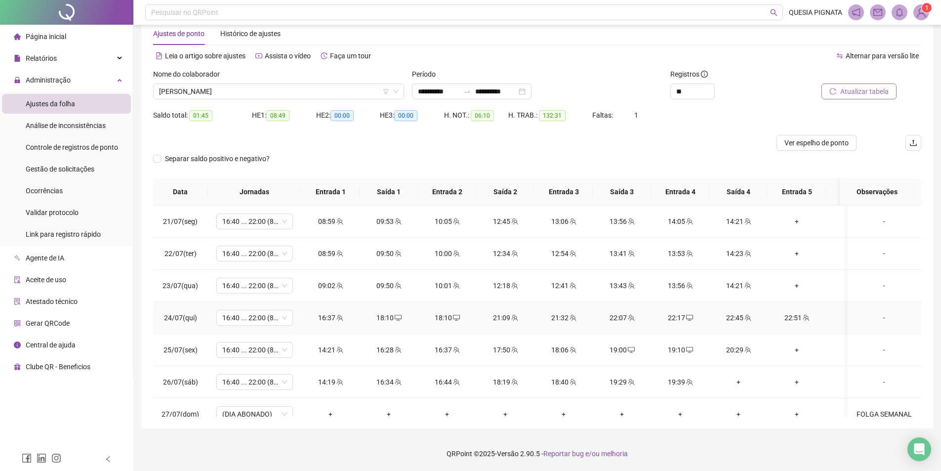
click at [389, 316] on div "18:10" at bounding box center [388, 317] width 42 height 11
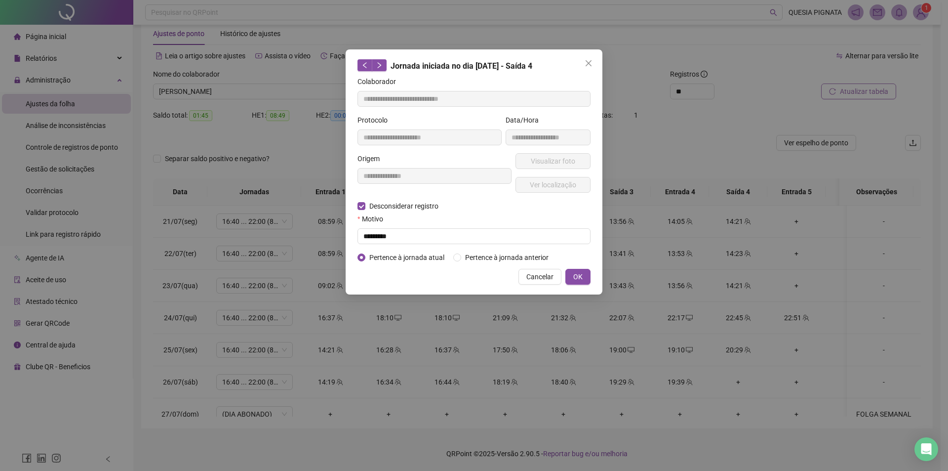
type input "**********"
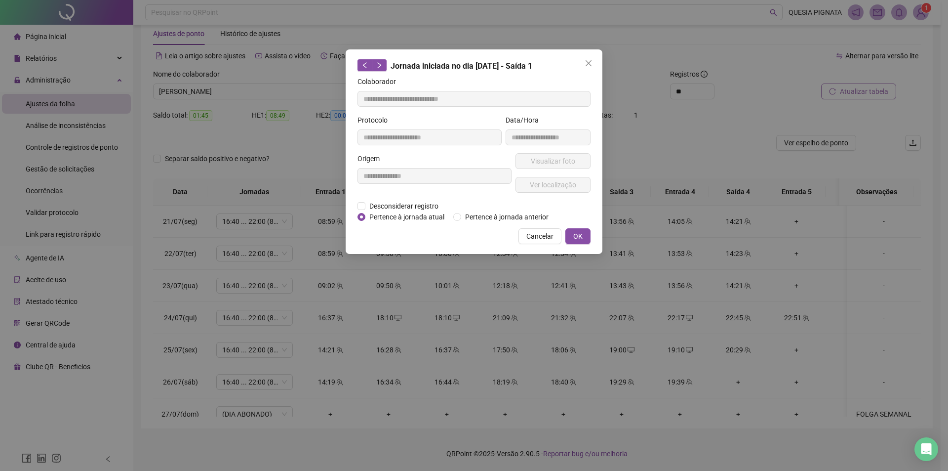
click at [385, 320] on div "**********" at bounding box center [474, 235] width 948 height 471
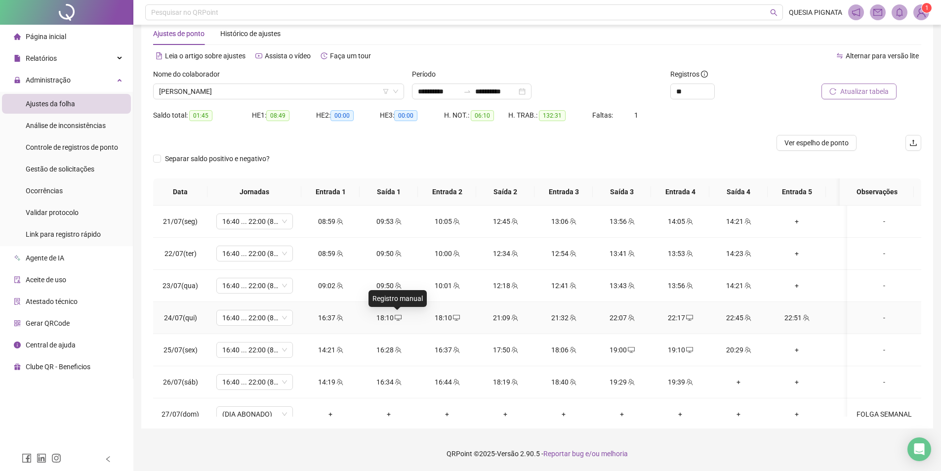
click at [400, 317] on icon "desktop" at bounding box center [397, 318] width 7 height 6
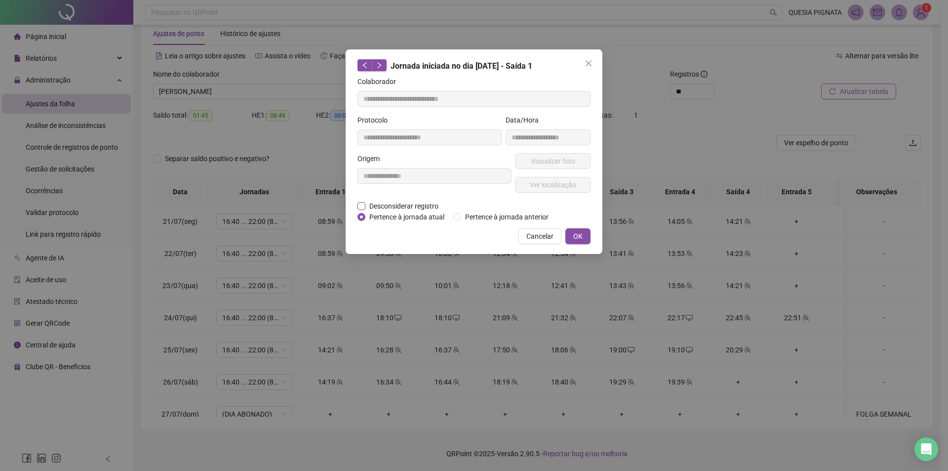
click at [426, 206] on span "Desconsiderar registro" at bounding box center [403, 205] width 77 height 11
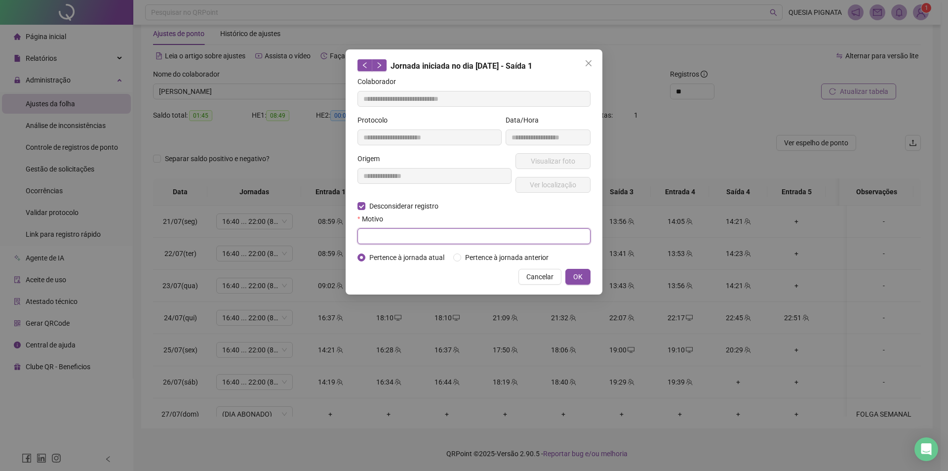
click at [378, 243] on input "text" at bounding box center [473, 236] width 233 height 16
type input "*********"
click at [576, 273] on span "OK" at bounding box center [577, 276] width 9 height 11
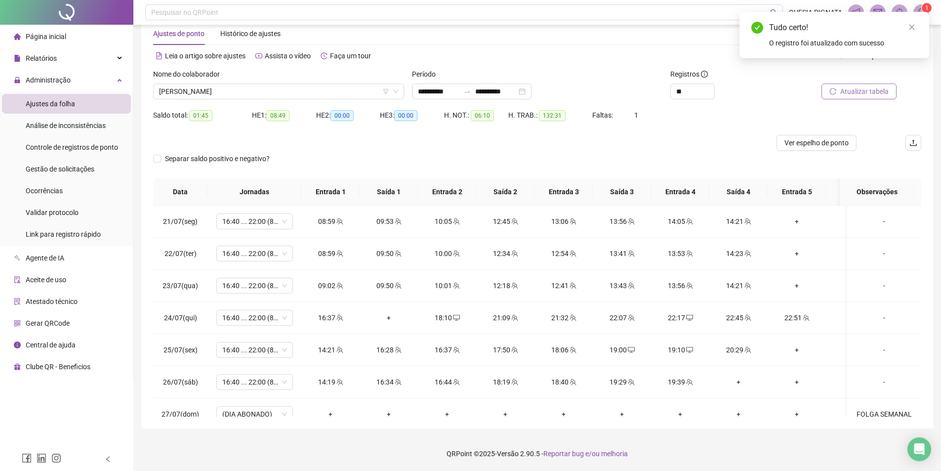
click at [857, 96] on button "Atualizar tabela" at bounding box center [858, 91] width 75 height 16
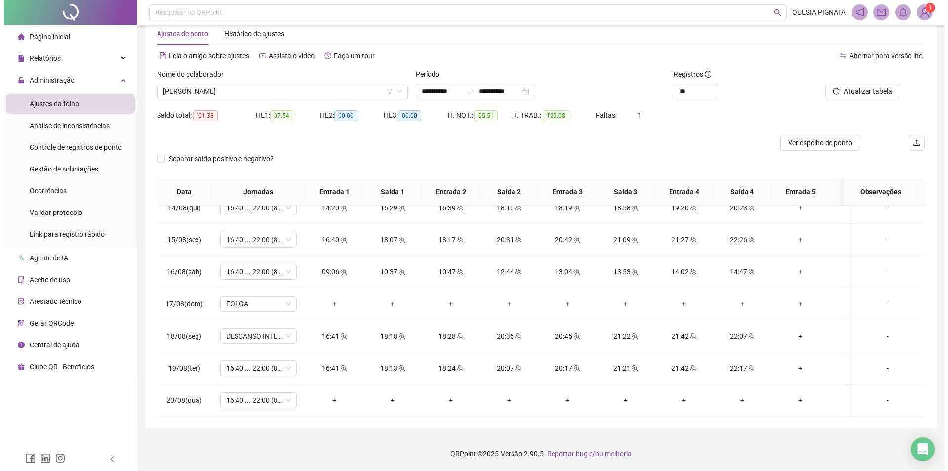
scroll to position [791, 0]
drag, startPoint x: 470, startPoint y: 93, endPoint x: 465, endPoint y: 102, distance: 10.4
click at [459, 93] on input "**********" at bounding box center [438, 91] width 41 height 11
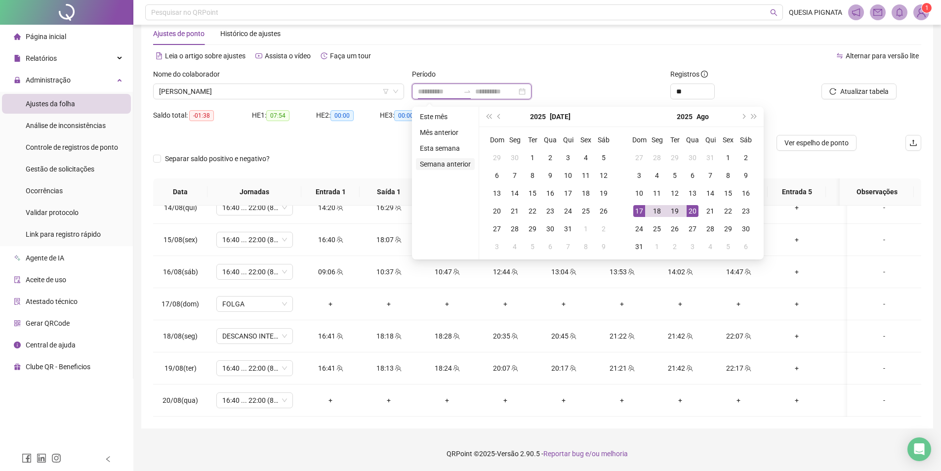
type input "**********"
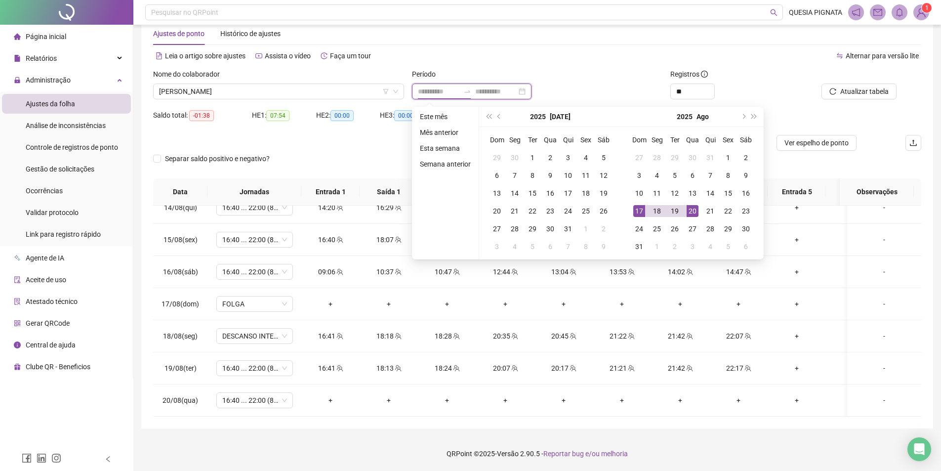
type input "**********"
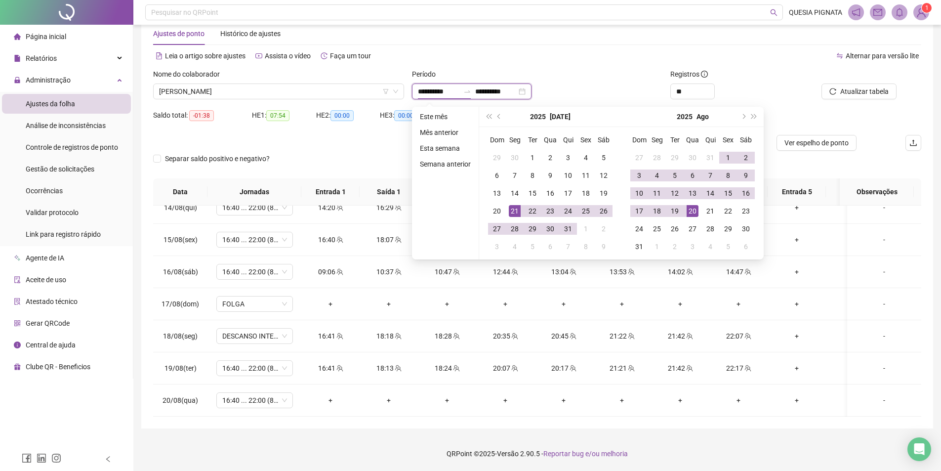
type input "**********"
click at [511, 212] on div "21" at bounding box center [515, 211] width 12 height 12
type input "**********"
click at [675, 211] on div "19" at bounding box center [675, 211] width 12 height 12
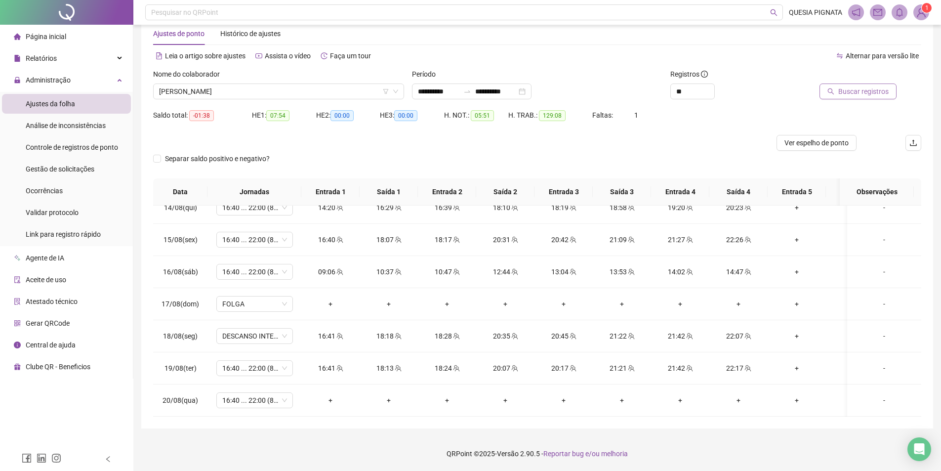
click at [866, 92] on span "Buscar registros" at bounding box center [863, 91] width 50 height 11
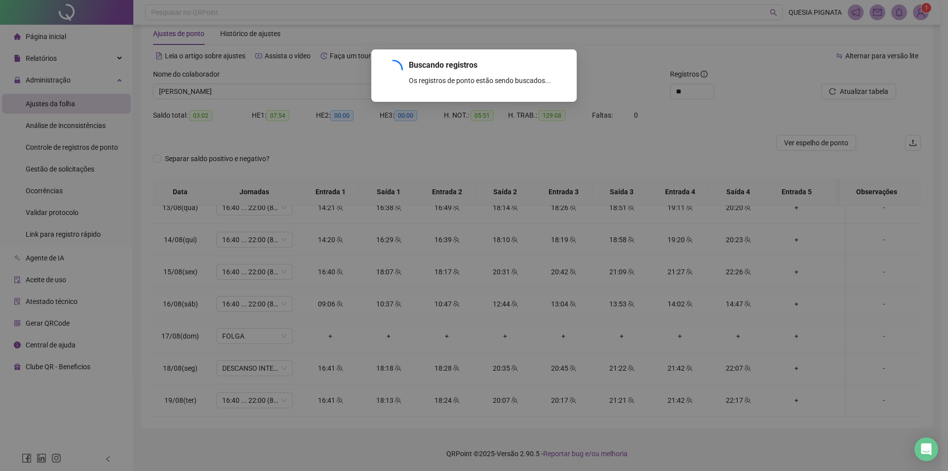
scroll to position [759, 0]
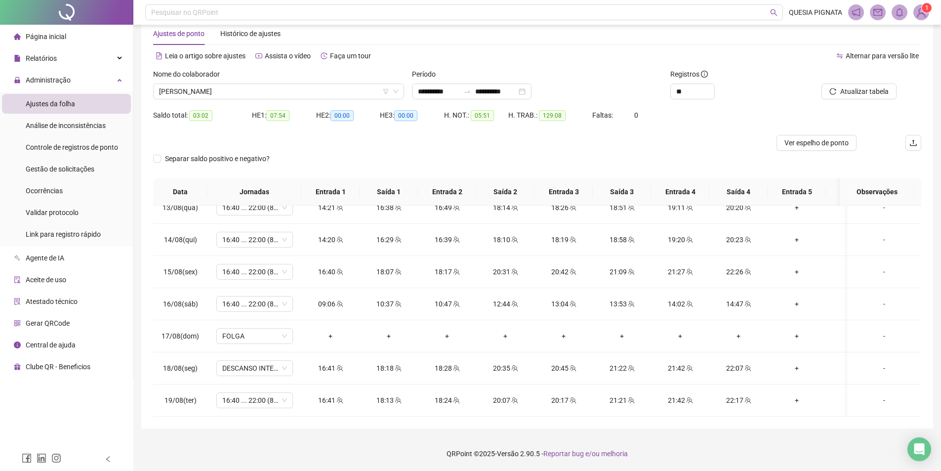
click at [824, 141] on span "Ver espelho de ponto" at bounding box center [816, 142] width 64 height 11
click at [270, 95] on span "[PERSON_NAME]" at bounding box center [278, 91] width 239 height 15
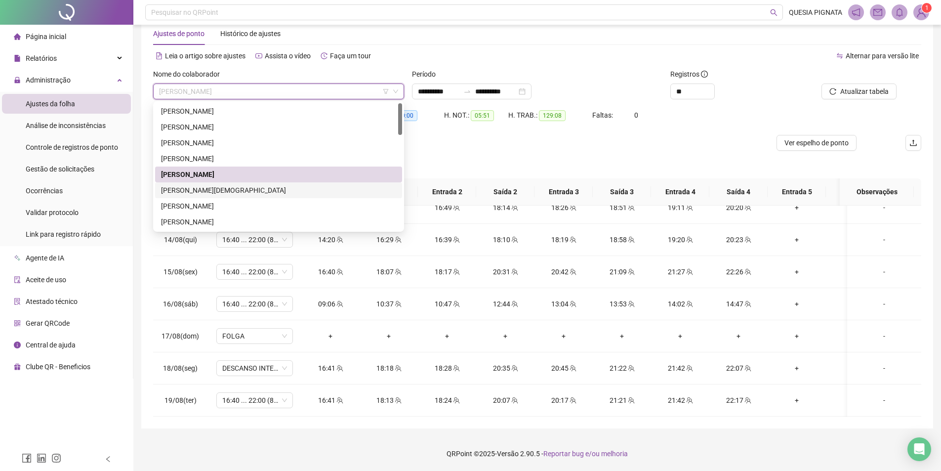
click at [213, 191] on div "[PERSON_NAME][DEMOGRAPHIC_DATA]" at bounding box center [278, 190] width 235 height 11
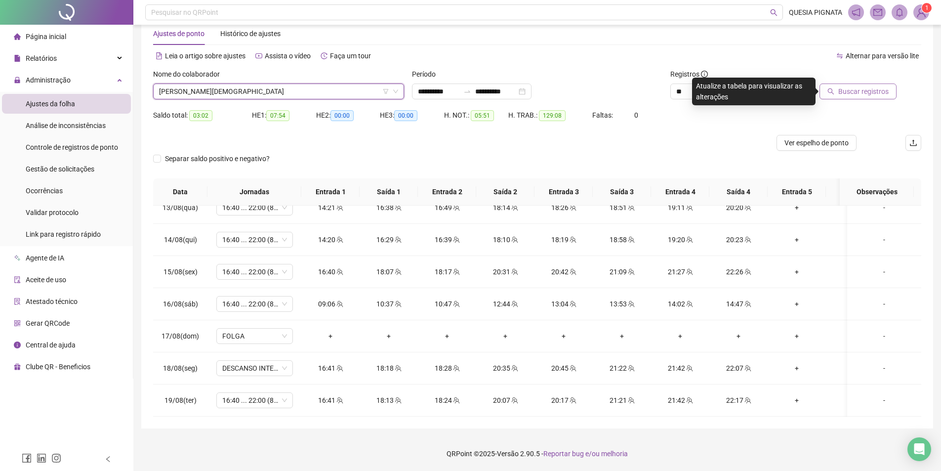
click at [851, 88] on span "Buscar registros" at bounding box center [863, 91] width 50 height 11
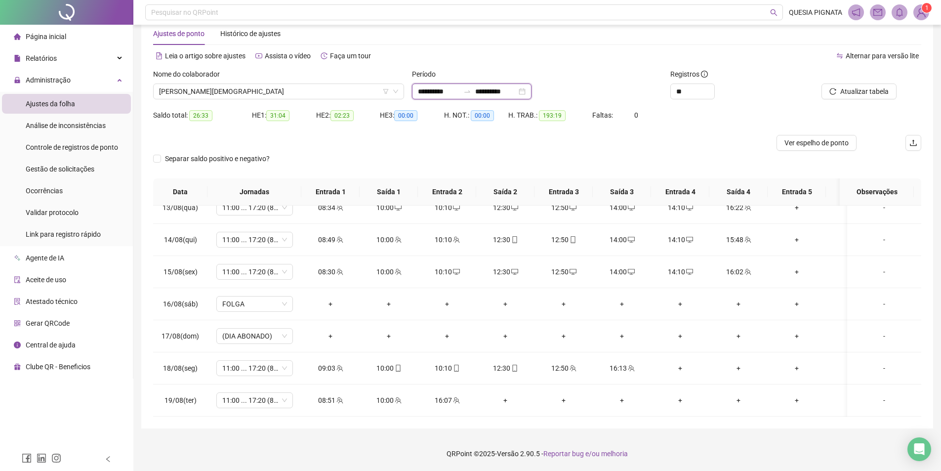
click at [459, 93] on input "**********" at bounding box center [438, 91] width 41 height 11
type input "**********"
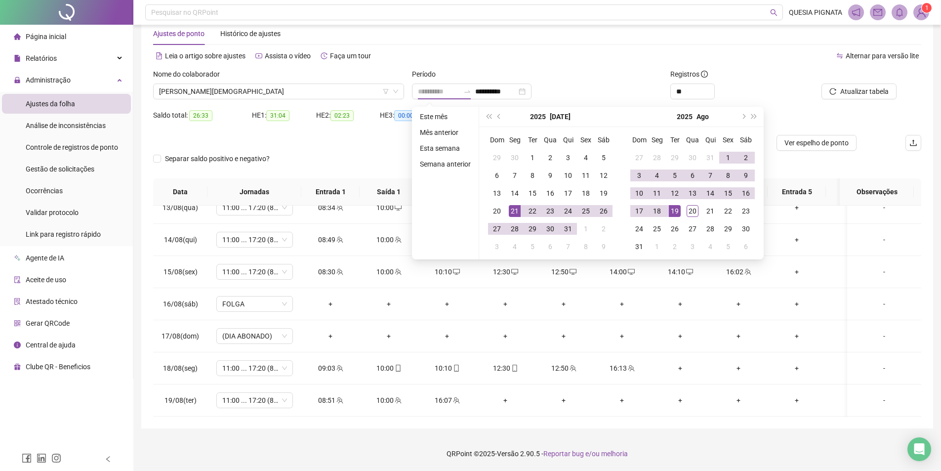
click at [512, 212] on div "21" at bounding box center [515, 211] width 12 height 12
type input "**********"
click at [692, 210] on div "20" at bounding box center [692, 211] width 12 height 12
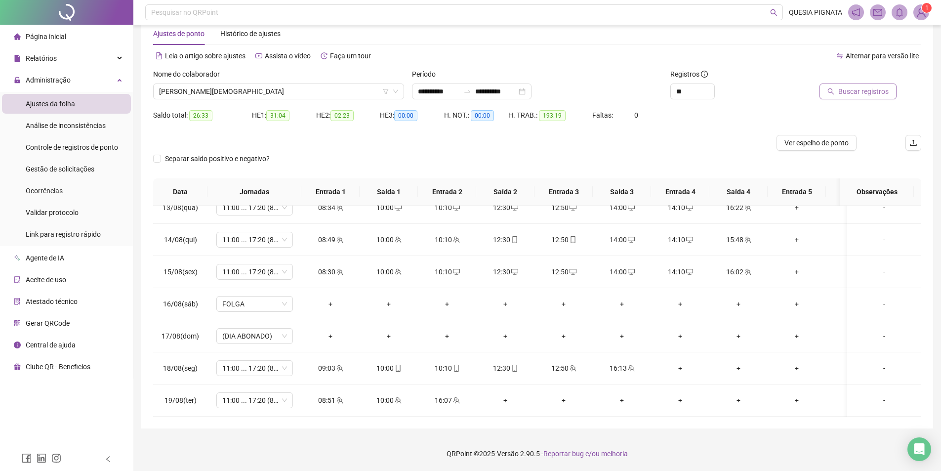
click at [849, 98] on button "Buscar registros" at bounding box center [857, 91] width 77 height 16
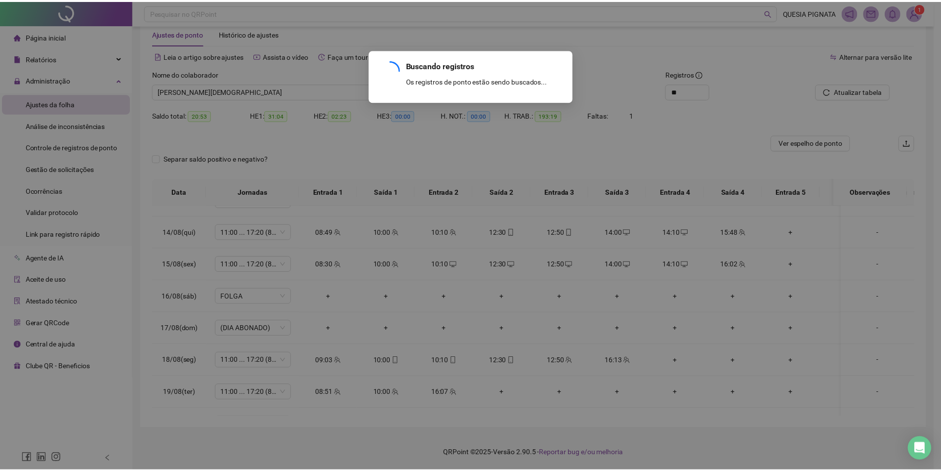
scroll to position [791, 0]
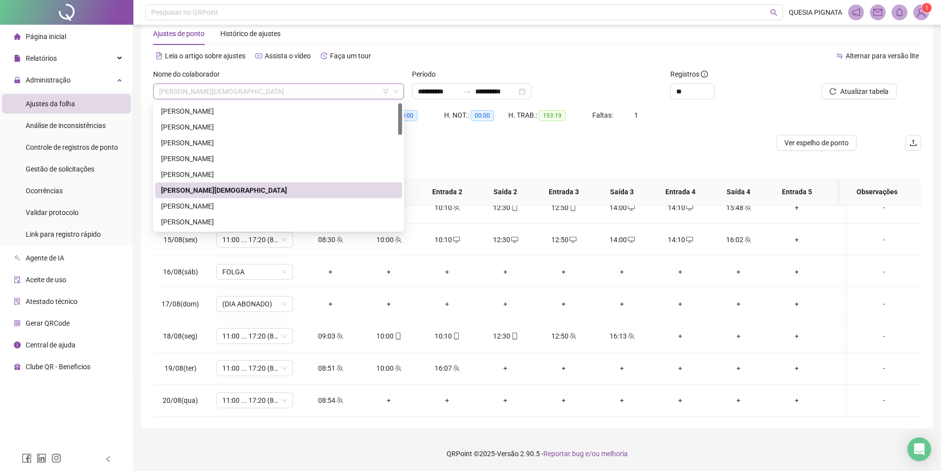
click at [337, 85] on span "[PERSON_NAME][DEMOGRAPHIC_DATA]" at bounding box center [278, 91] width 239 height 15
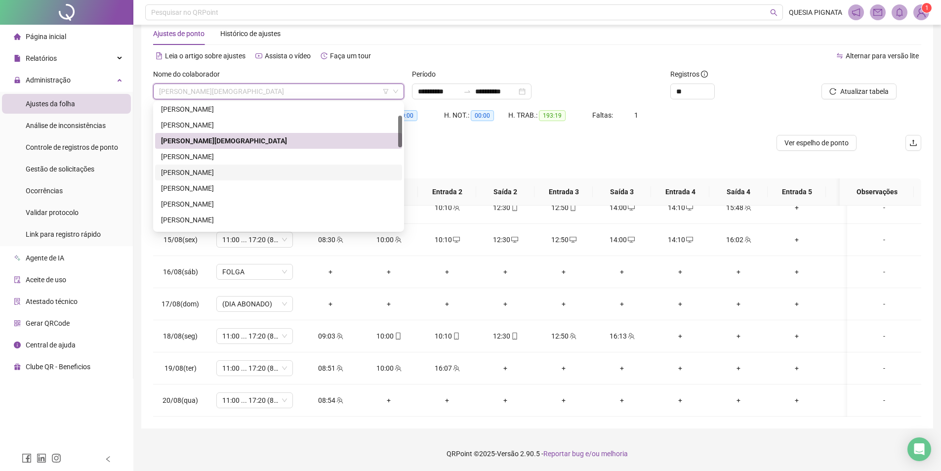
drag, startPoint x: 274, startPoint y: 167, endPoint x: 724, endPoint y: 96, distance: 455.4
click at [274, 168] on div "[PERSON_NAME]" at bounding box center [278, 172] width 247 height 16
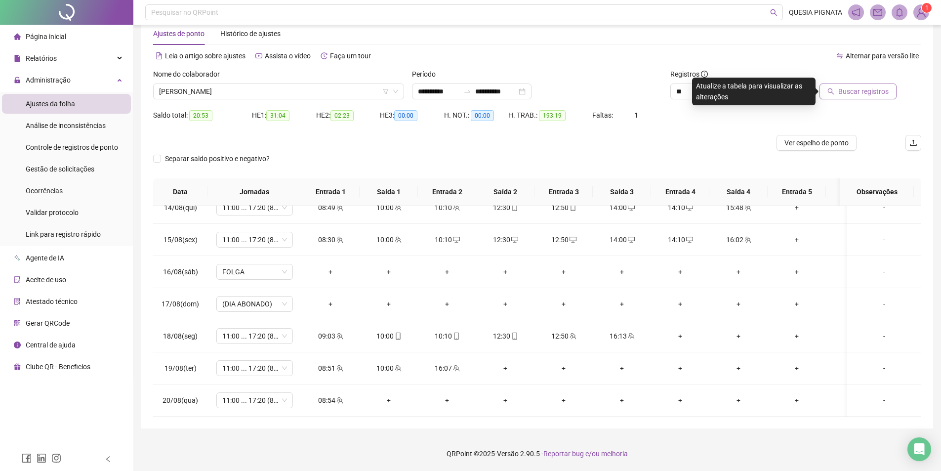
click at [870, 85] on button "Buscar registros" at bounding box center [857, 91] width 77 height 16
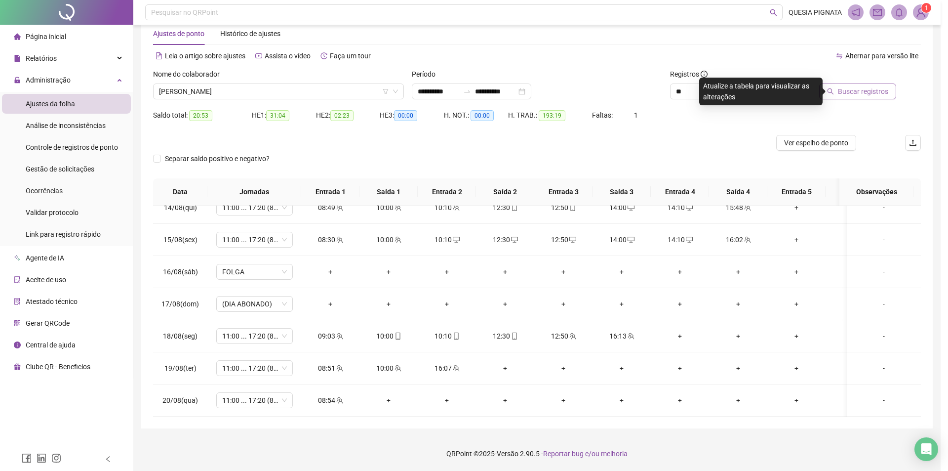
click at [868, 89] on div "Buscando registros Os registros de ponto estão sendo buscados... OK" at bounding box center [474, 235] width 948 height 471
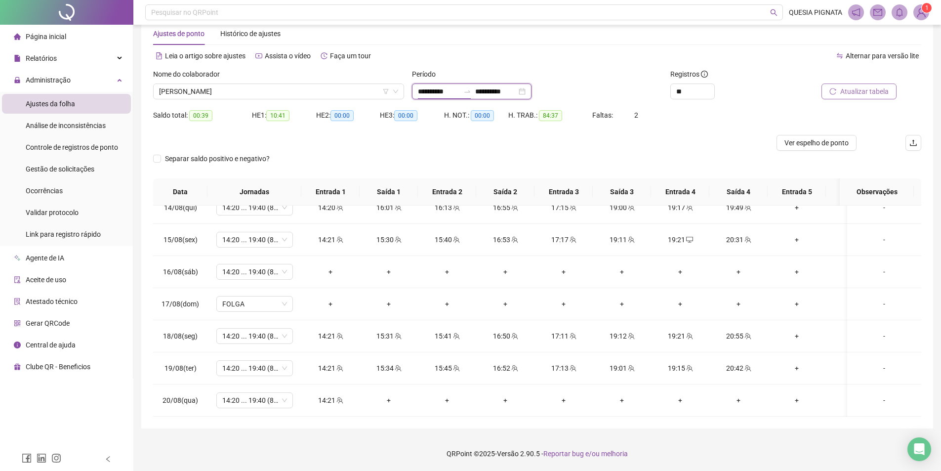
click at [456, 89] on input "**********" at bounding box center [438, 91] width 41 height 11
type input "**********"
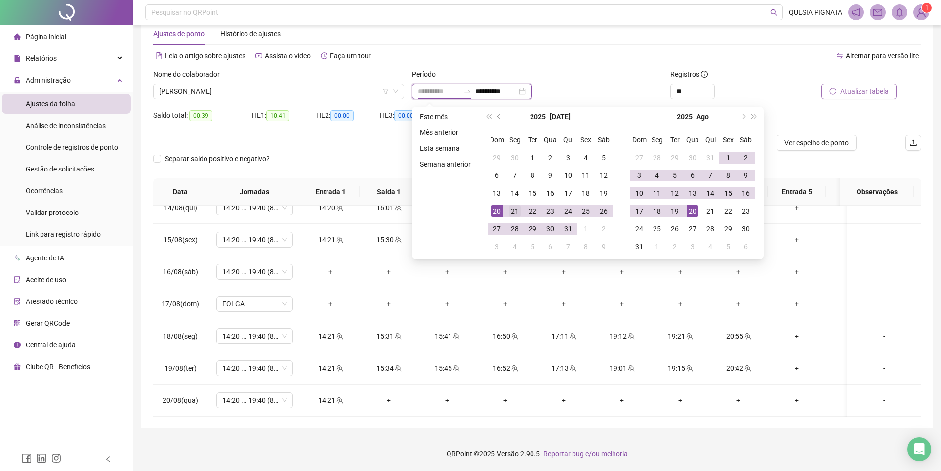
type input "**********"
click at [515, 213] on div "21" at bounding box center [515, 211] width 12 height 12
type input "**********"
click at [672, 205] on div "19" at bounding box center [675, 211] width 12 height 12
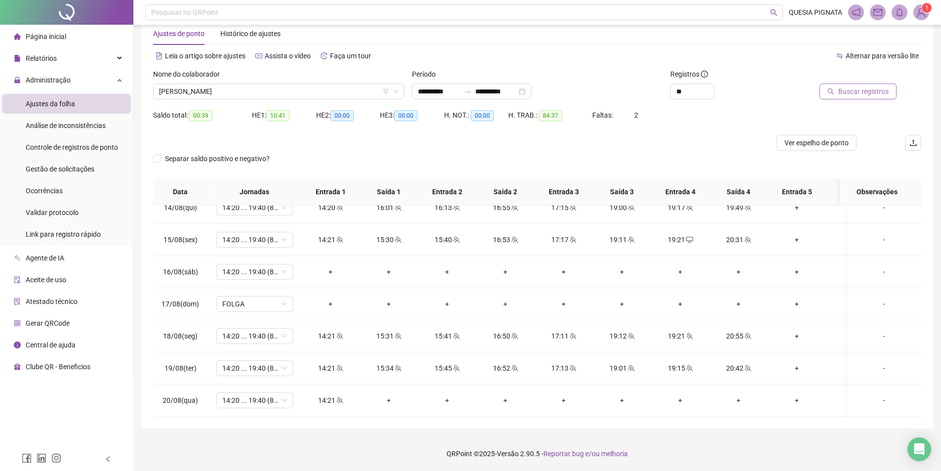
click at [860, 97] on button "Buscar registros" at bounding box center [857, 91] width 77 height 16
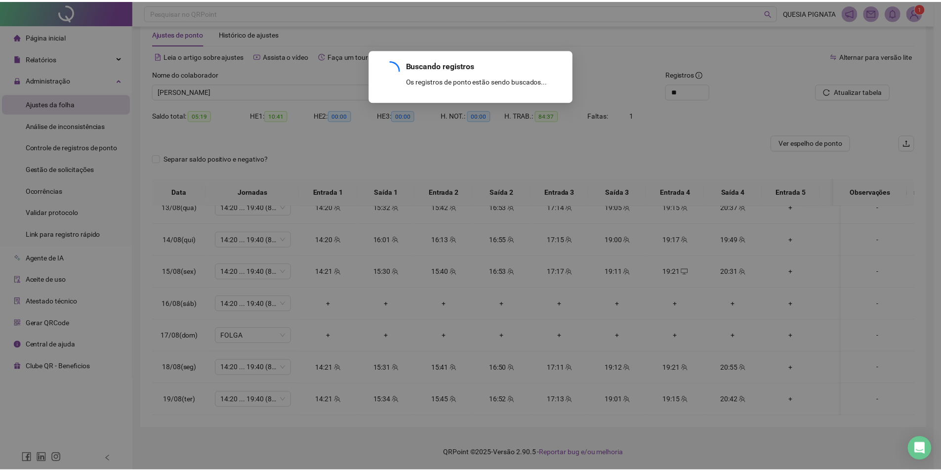
scroll to position [759, 0]
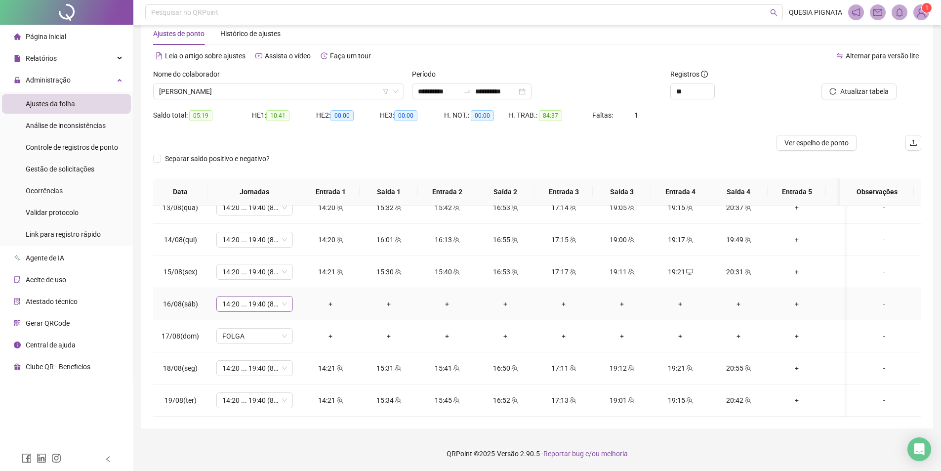
click at [269, 296] on span "14:20 ... 19:40 (8 HORAS)" at bounding box center [254, 303] width 65 height 15
type input "*****"
click at [272, 336] on div "Folga compensatória" at bounding box center [262, 331] width 65 height 11
click at [297, 272] on span "Sim" at bounding box center [300, 270] width 11 height 11
click at [856, 85] on button "Atualizar tabela" at bounding box center [858, 91] width 75 height 16
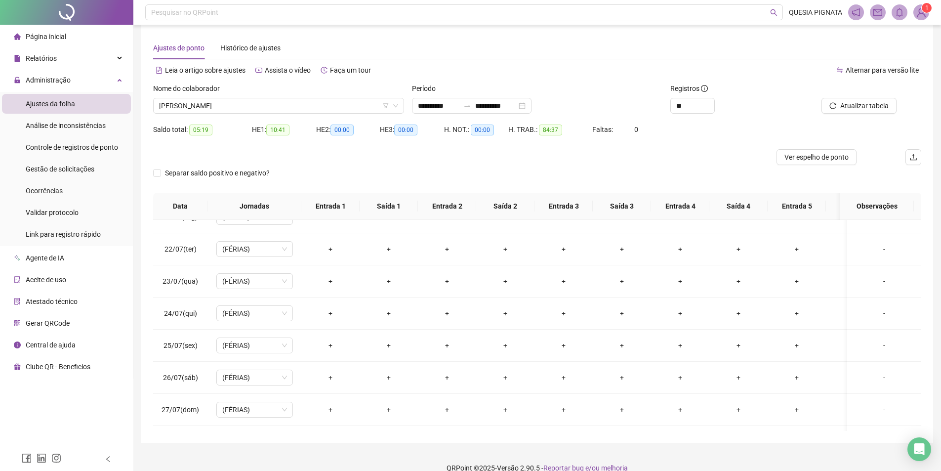
scroll to position [0, 0]
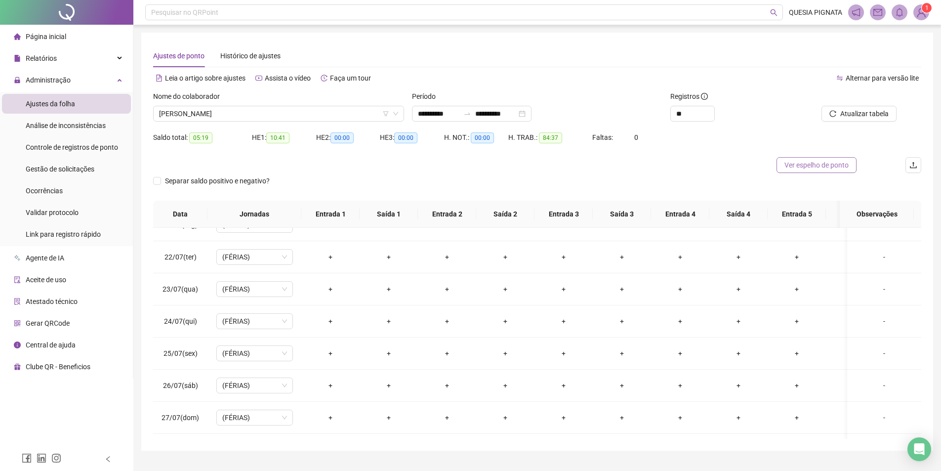
click at [829, 158] on button "Ver espelho de ponto" at bounding box center [816, 165] width 80 height 16
click at [236, 112] on span "[PERSON_NAME]" at bounding box center [278, 113] width 239 height 15
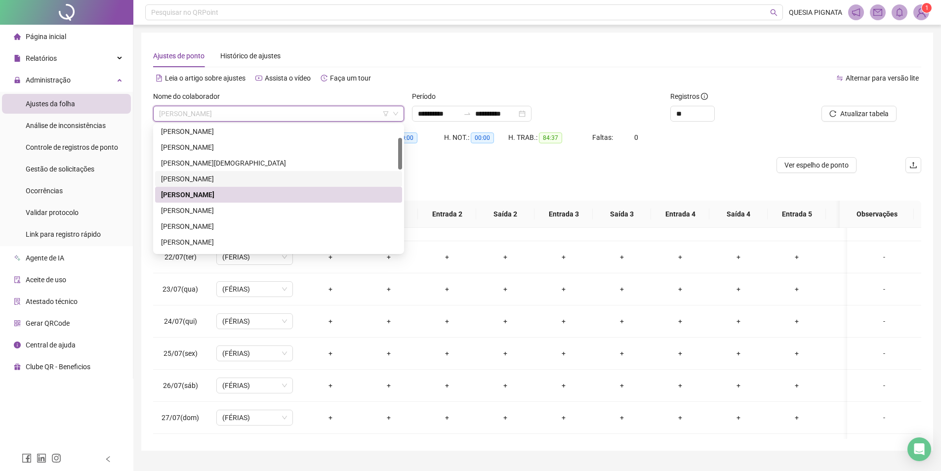
scroll to position [99, 0]
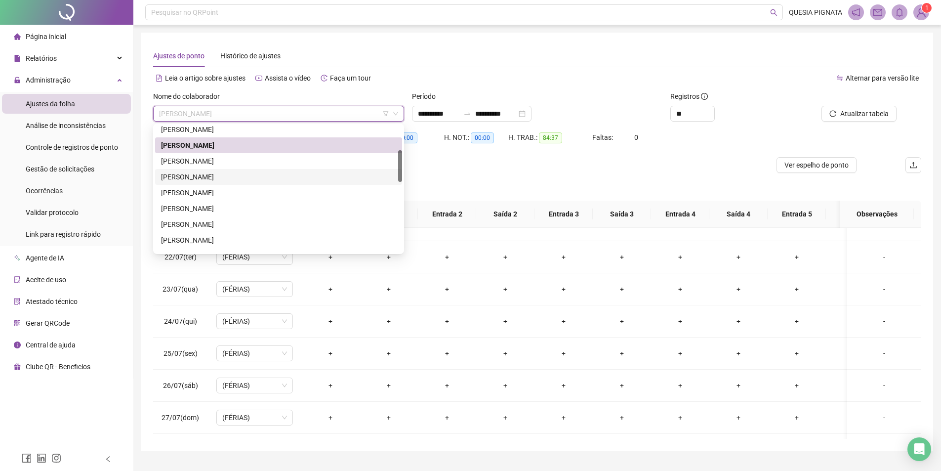
drag, startPoint x: 229, startPoint y: 175, endPoint x: 252, endPoint y: 169, distance: 24.4
click at [229, 175] on div "[PERSON_NAME]" at bounding box center [278, 176] width 235 height 11
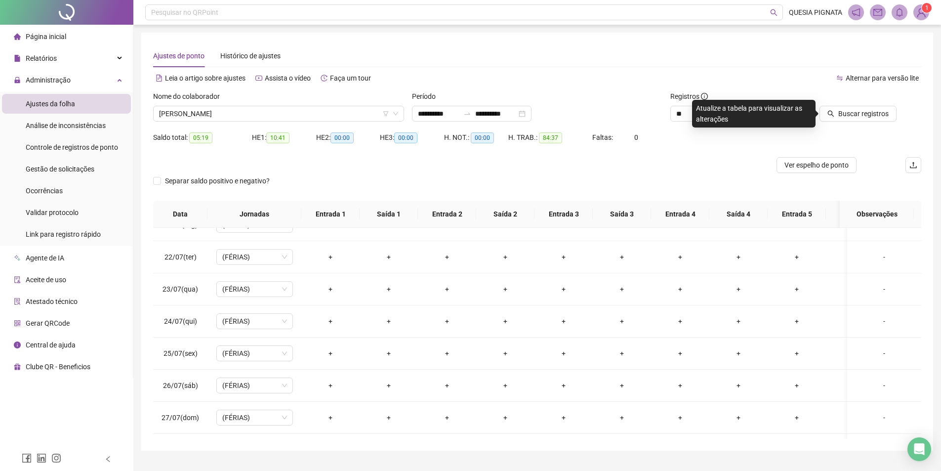
click at [846, 105] on div at bounding box center [847, 98] width 97 height 15
click at [844, 107] on button "Buscar registros" at bounding box center [857, 114] width 77 height 16
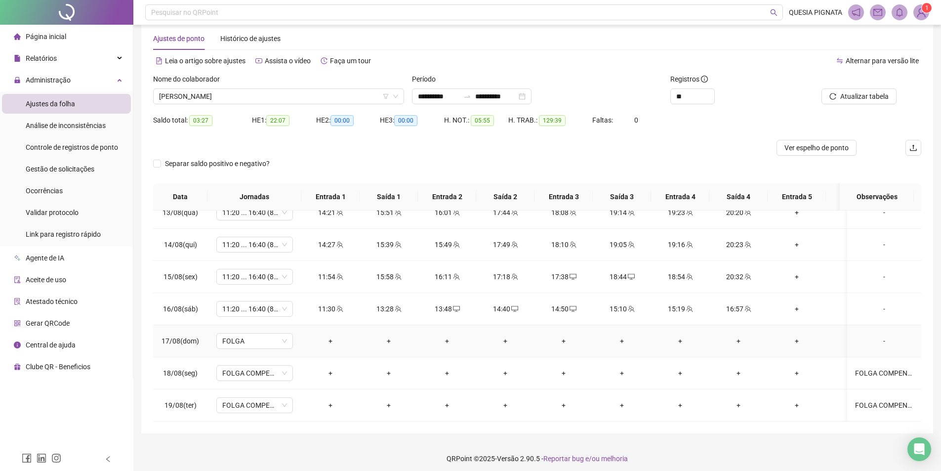
scroll to position [22, 0]
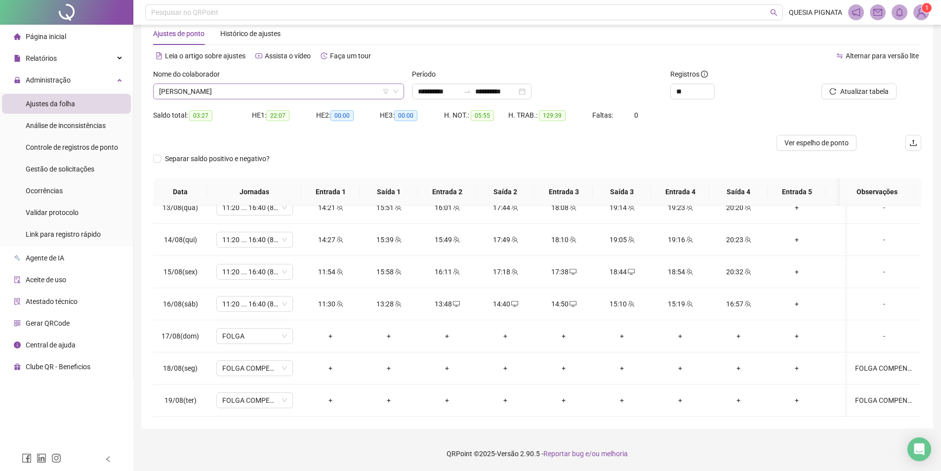
click at [263, 91] on span "[PERSON_NAME]" at bounding box center [278, 91] width 239 height 15
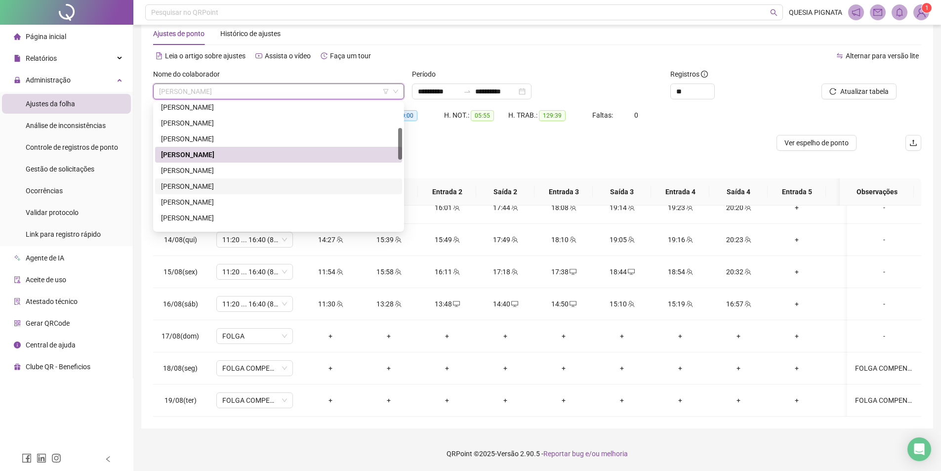
click at [455, 146] on div at bounding box center [441, 143] width 576 height 16
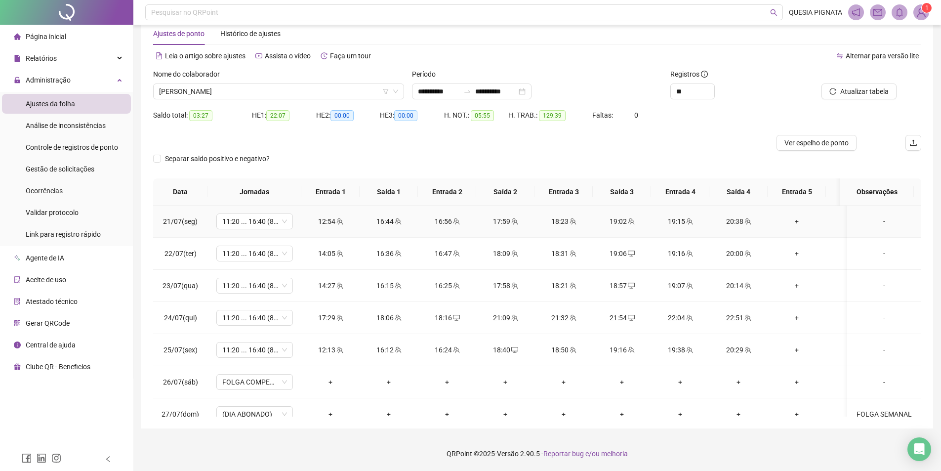
scroll to position [0, 0]
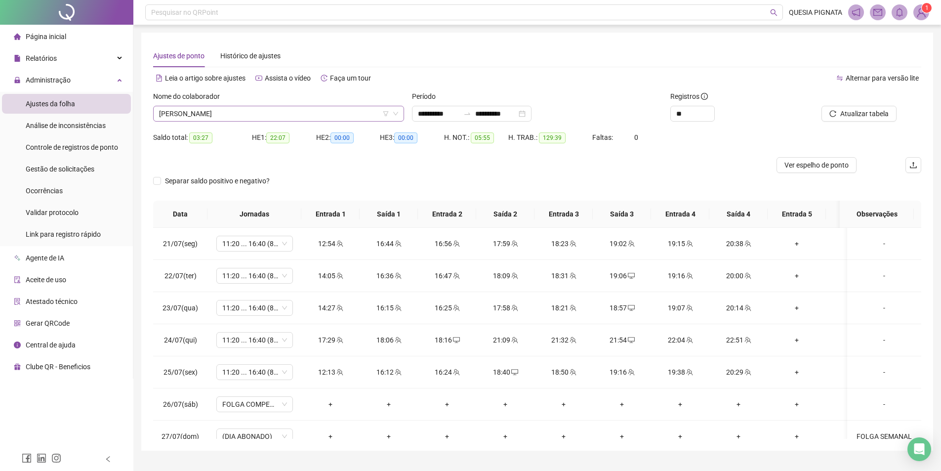
click at [226, 108] on span "[PERSON_NAME]" at bounding box center [278, 113] width 239 height 15
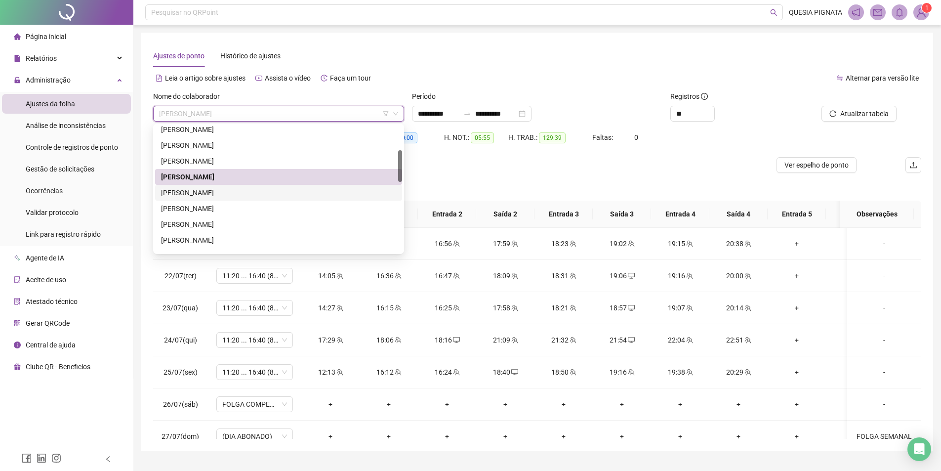
click at [231, 187] on div "[PERSON_NAME]" at bounding box center [278, 192] width 235 height 11
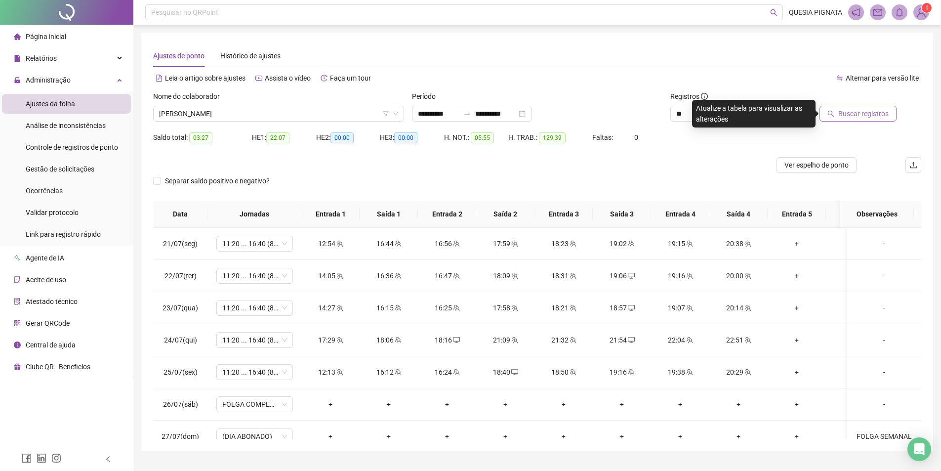
click at [841, 114] on span "Buscar registros" at bounding box center [863, 113] width 50 height 11
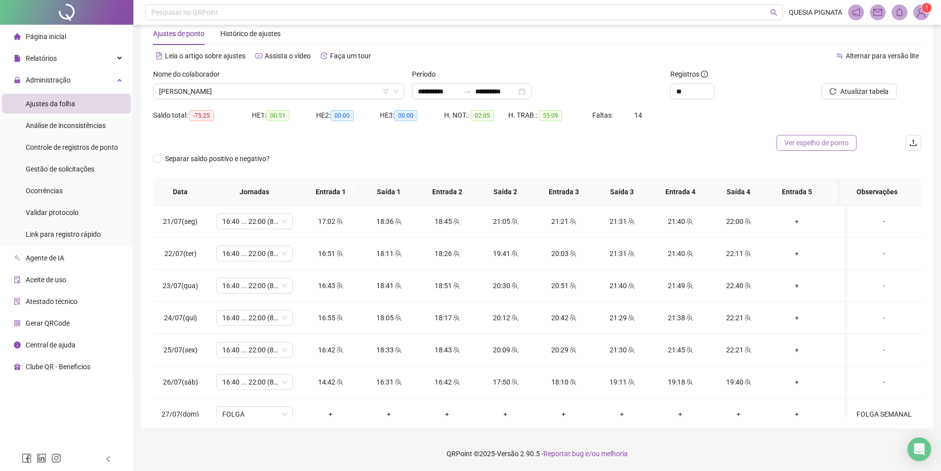
click at [818, 142] on span "Ver espelho de ponto" at bounding box center [816, 142] width 64 height 11
click at [213, 96] on span "[PERSON_NAME]" at bounding box center [278, 91] width 239 height 15
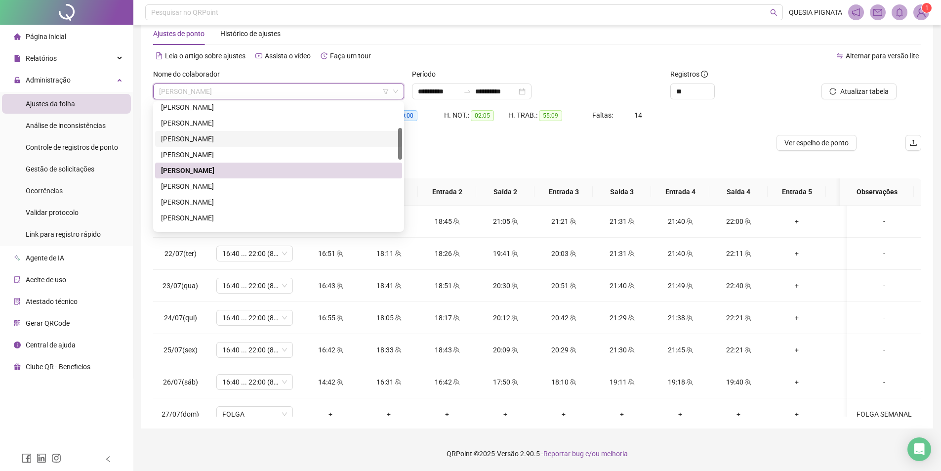
scroll to position [148, 0]
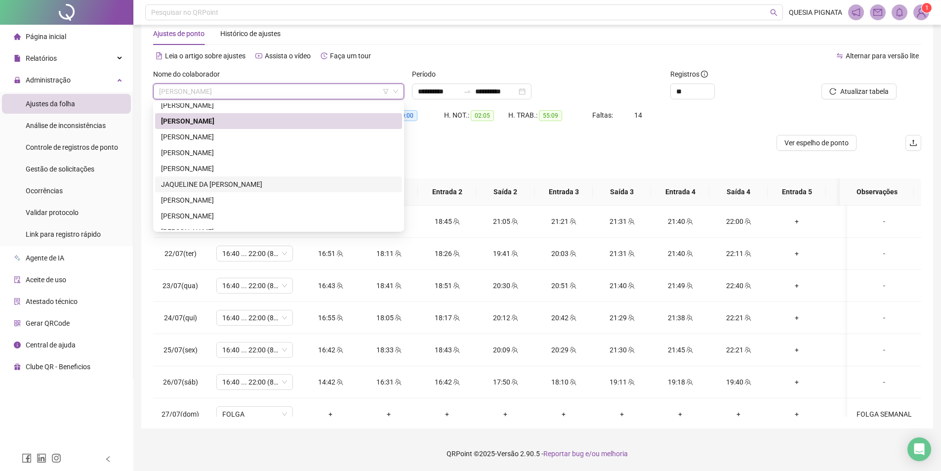
click at [205, 187] on div "JAQUELINE DA [PERSON_NAME]" at bounding box center [278, 184] width 235 height 11
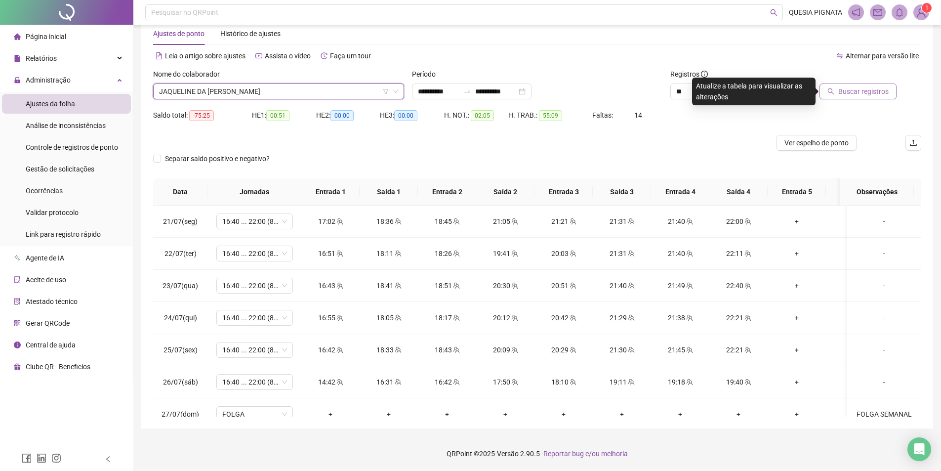
click at [848, 92] on span "Buscar registros" at bounding box center [863, 91] width 50 height 11
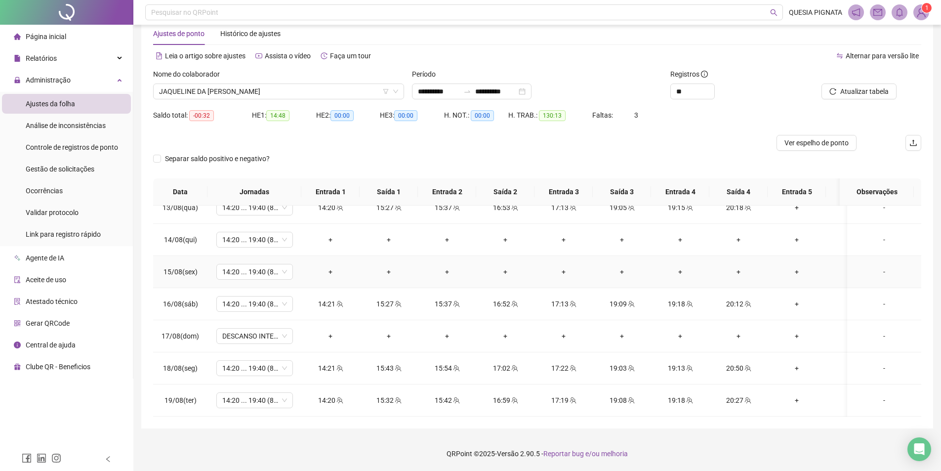
scroll to position [759, 0]
click at [875, 330] on div "-" at bounding box center [884, 335] width 58 height 11
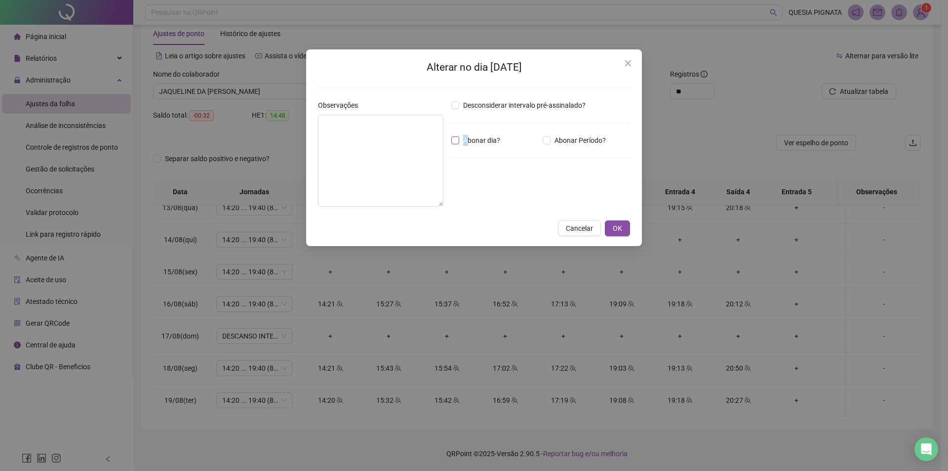
click at [466, 139] on span "Abonar dia?" at bounding box center [481, 140] width 45 height 11
click at [619, 227] on span "OK" at bounding box center [617, 228] width 9 height 11
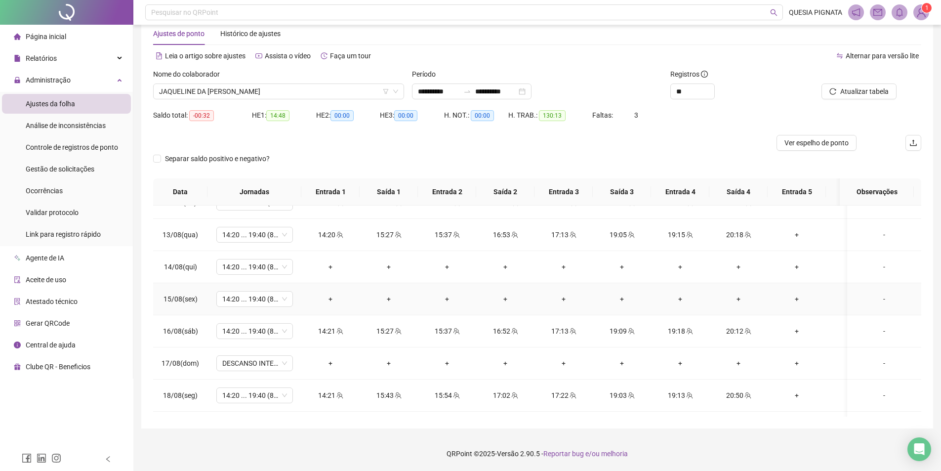
scroll to position [710, 0]
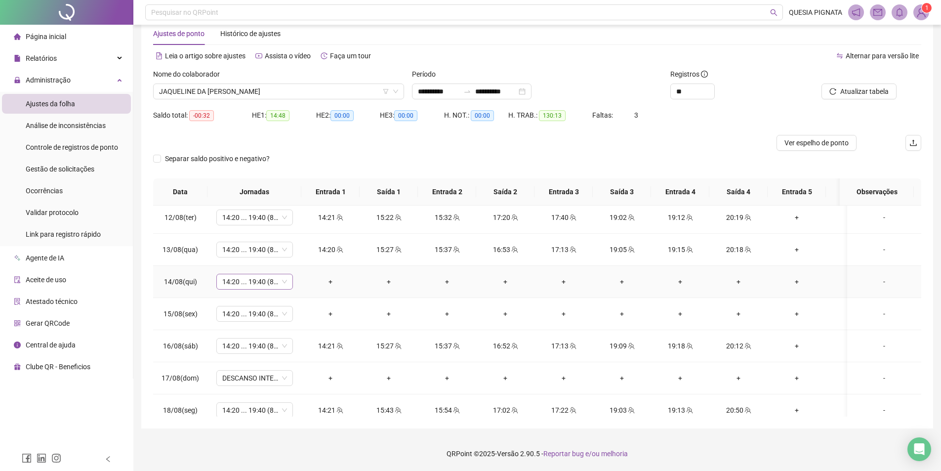
click at [263, 277] on span "14:20 ... 19:40 (8 HORAS)" at bounding box center [254, 281] width 65 height 15
type input "***"
click at [255, 319] on div "Folga compensatória" at bounding box center [262, 317] width 65 height 11
click at [302, 259] on span "Sim" at bounding box center [300, 255] width 11 height 11
click at [267, 316] on span "14:20 ... 19:40 (8 HORAS)" at bounding box center [254, 313] width 65 height 15
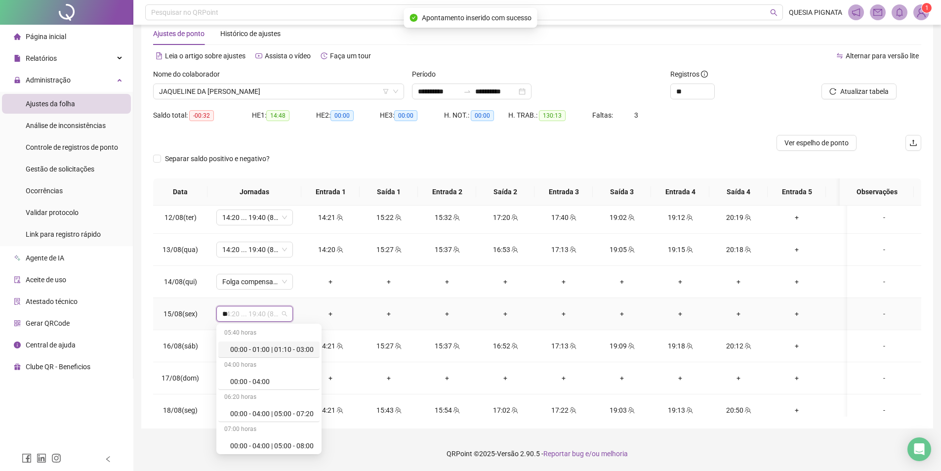
type input "***"
click at [258, 348] on div "Folga compensatória" at bounding box center [262, 349] width 65 height 11
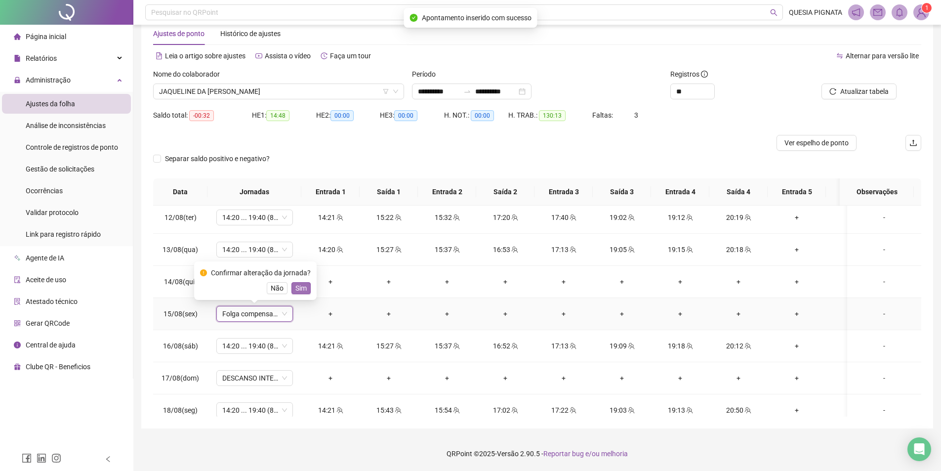
click at [299, 289] on span "Sim" at bounding box center [300, 287] width 11 height 11
click at [256, 279] on span "Folga compensatória" at bounding box center [254, 281] width 65 height 15
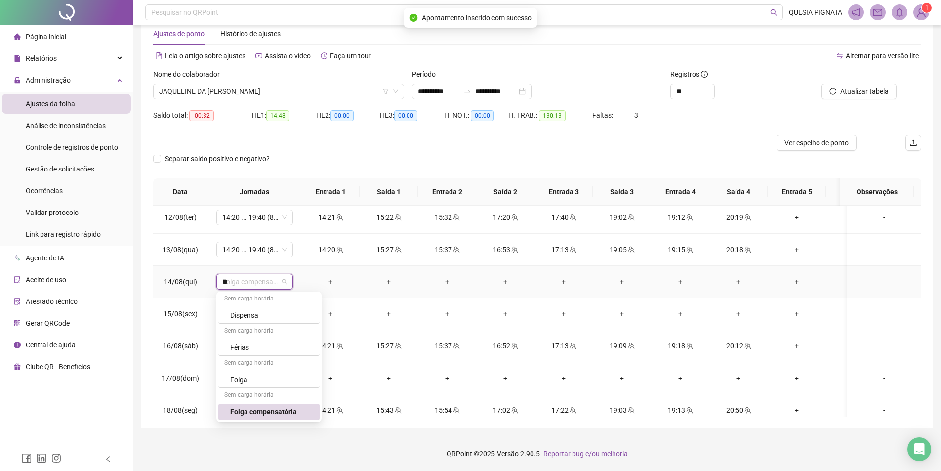
scroll to position [0, 0]
type input "***"
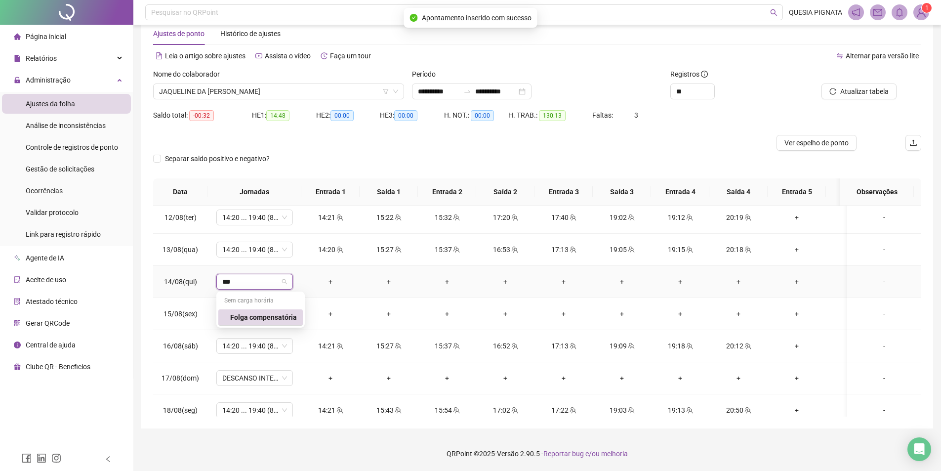
click at [268, 315] on div "Folga compensatória" at bounding box center [263, 317] width 67 height 11
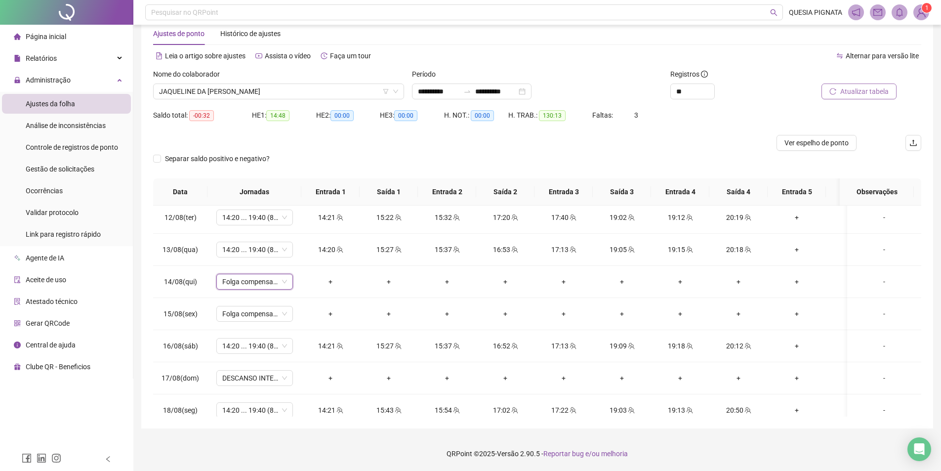
click at [844, 95] on span "Atualizar tabela" at bounding box center [864, 91] width 48 height 11
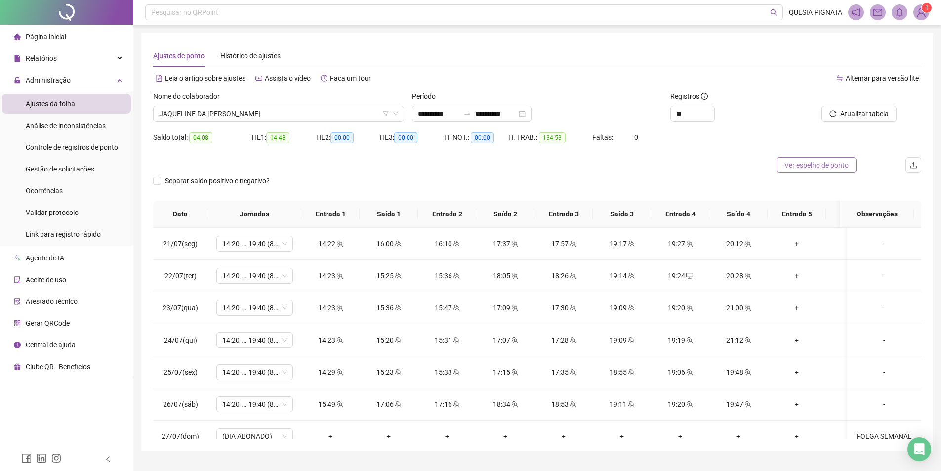
click at [824, 162] on span "Ver espelho de ponto" at bounding box center [816, 164] width 64 height 11
click at [203, 108] on span "JAQUELINE DA [PERSON_NAME]" at bounding box center [278, 113] width 239 height 15
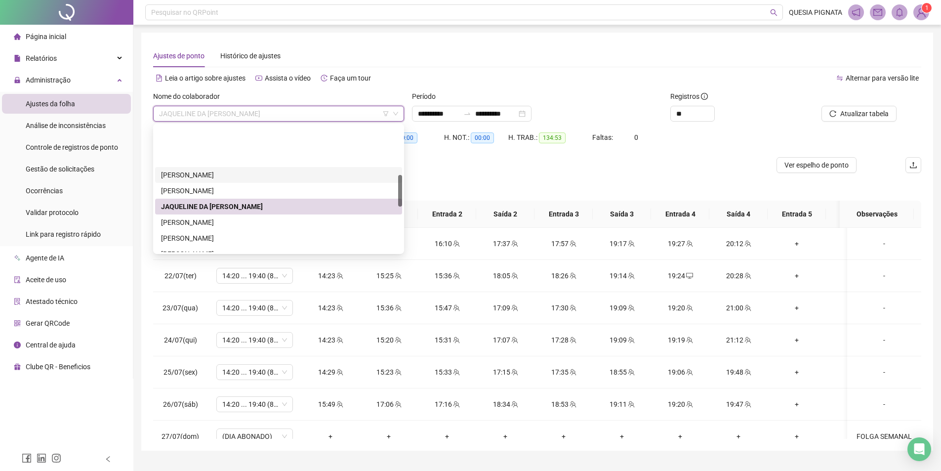
scroll to position [197, 0]
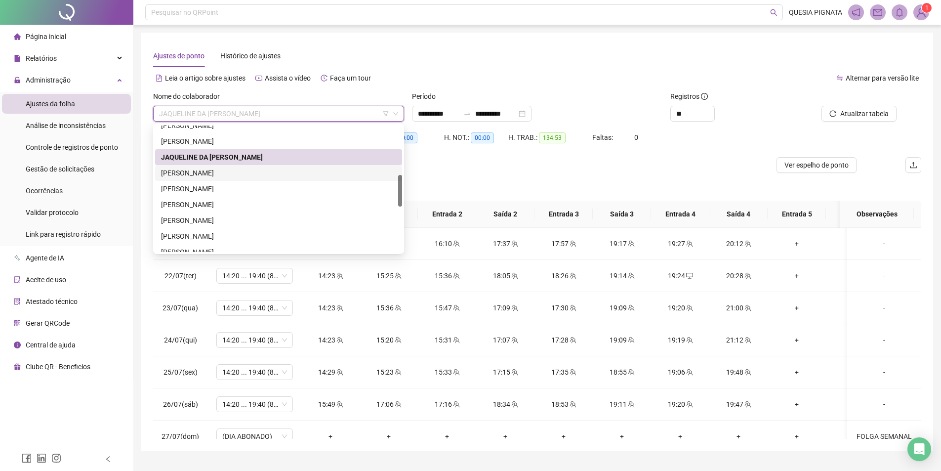
drag, startPoint x: 237, startPoint y: 173, endPoint x: 512, endPoint y: 161, distance: 274.8
click at [237, 173] on div "[PERSON_NAME]" at bounding box center [278, 172] width 235 height 11
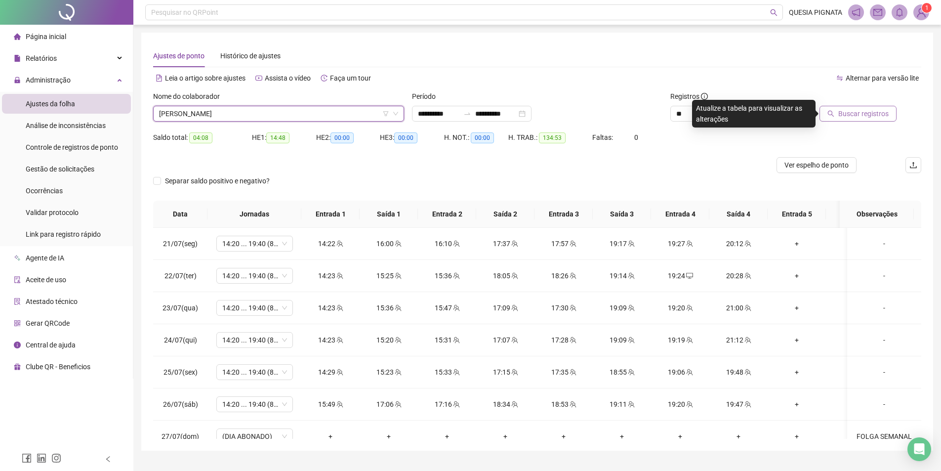
click at [861, 111] on span "Buscar registros" at bounding box center [863, 113] width 50 height 11
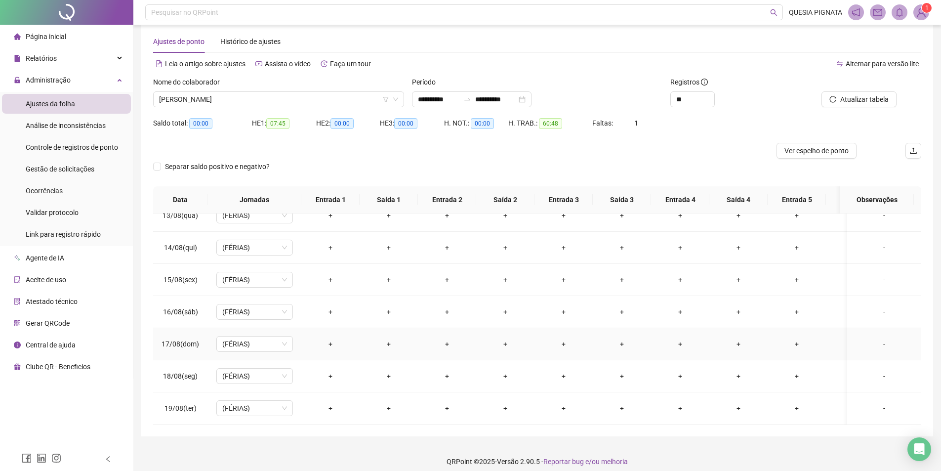
scroll to position [22, 0]
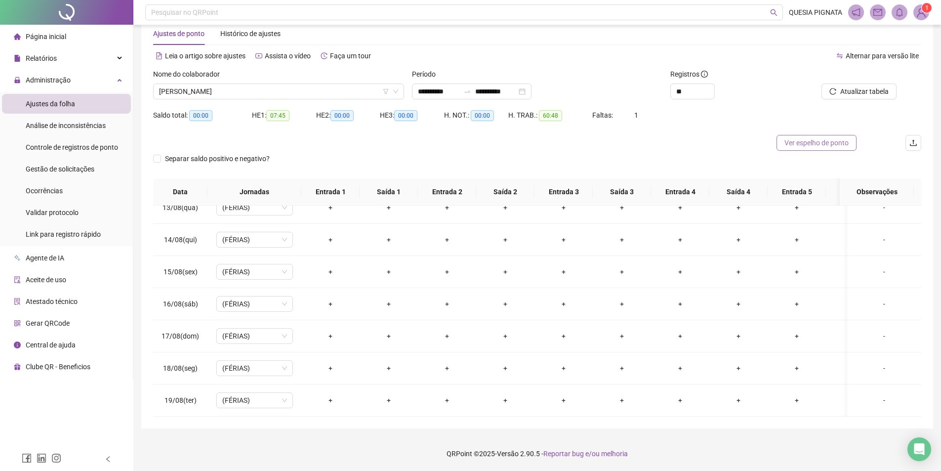
click at [792, 149] on button "Ver espelho de ponto" at bounding box center [816, 143] width 80 height 16
click at [242, 91] on span "[PERSON_NAME]" at bounding box center [278, 91] width 239 height 15
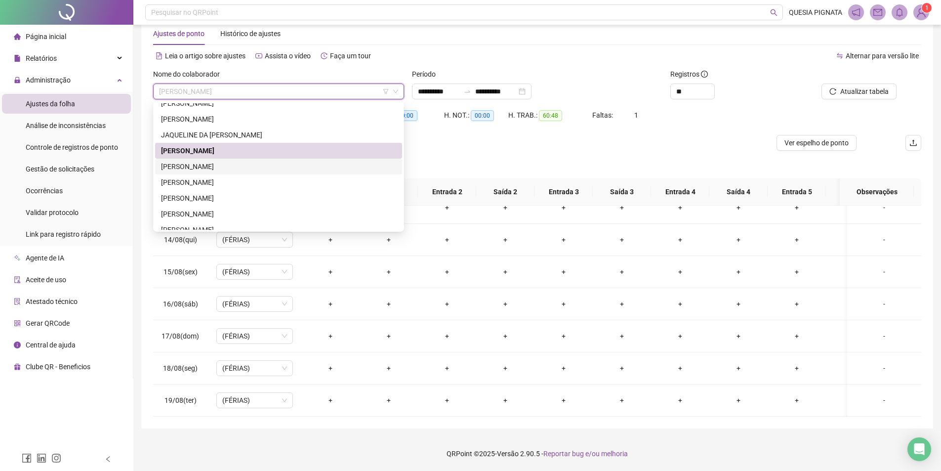
click at [239, 172] on div "[PERSON_NAME]" at bounding box center [278, 166] width 247 height 16
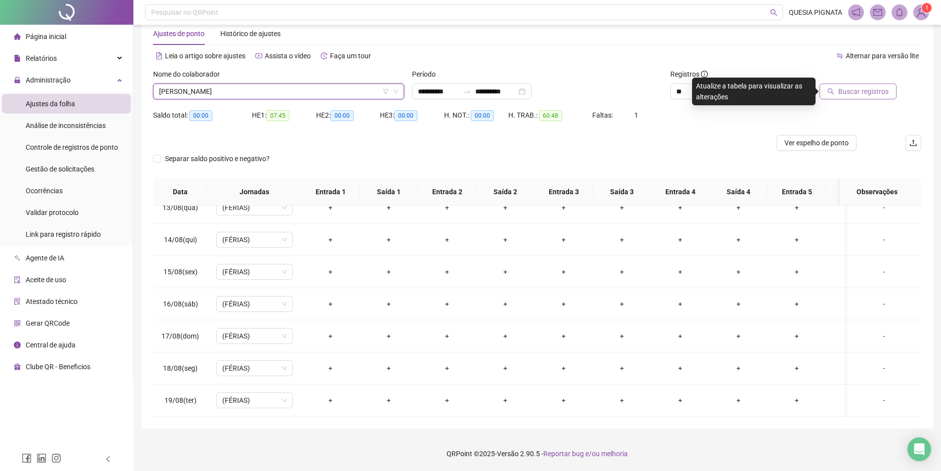
click at [857, 95] on span "Buscar registros" at bounding box center [863, 91] width 50 height 11
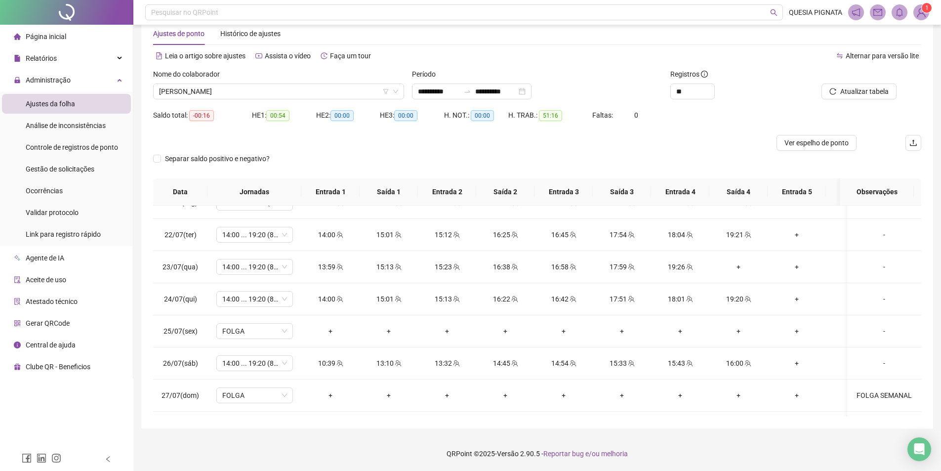
scroll to position [0, 0]
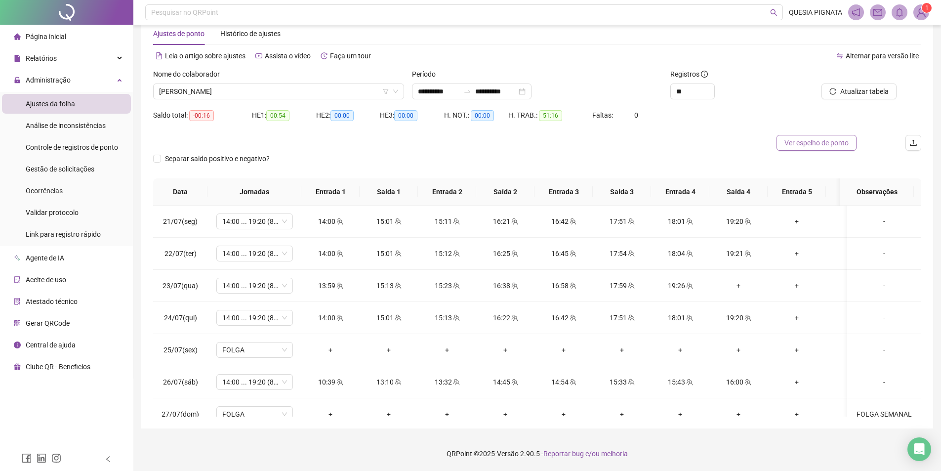
click at [813, 148] on span "Ver espelho de ponto" at bounding box center [816, 142] width 64 height 11
click at [226, 86] on span "[PERSON_NAME]" at bounding box center [278, 91] width 239 height 15
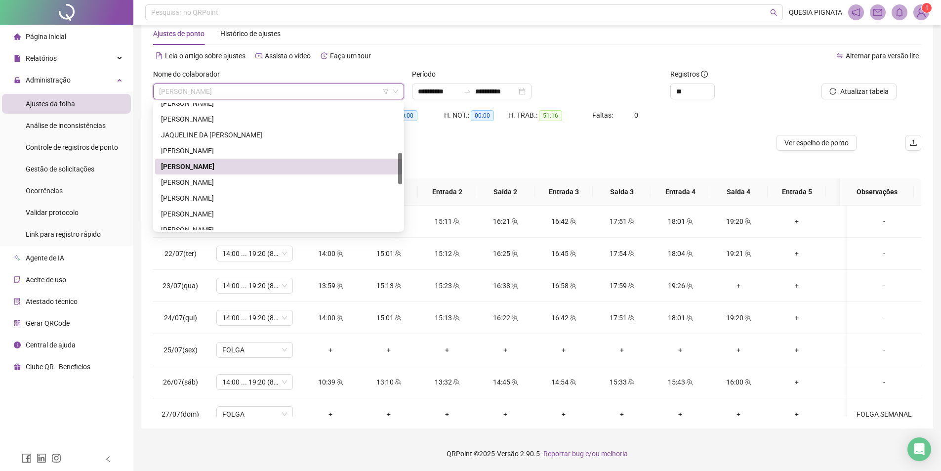
scroll to position [247, 0]
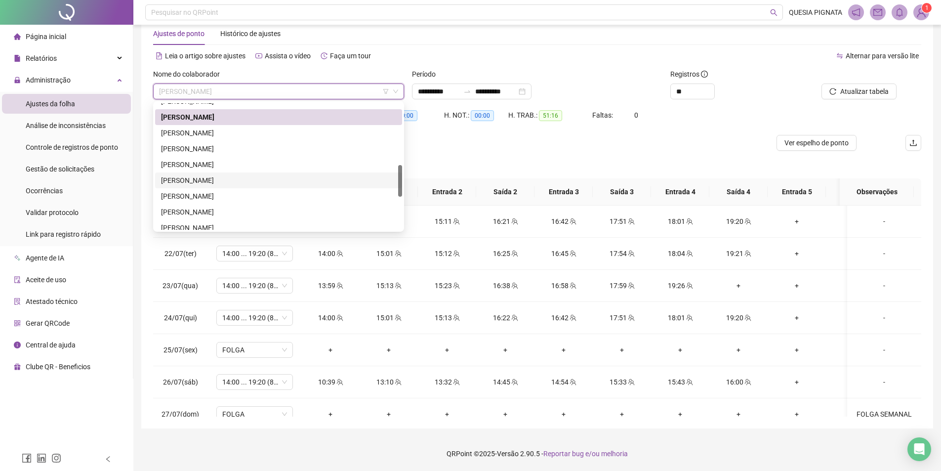
click at [232, 179] on div "[PERSON_NAME]" at bounding box center [278, 180] width 235 height 11
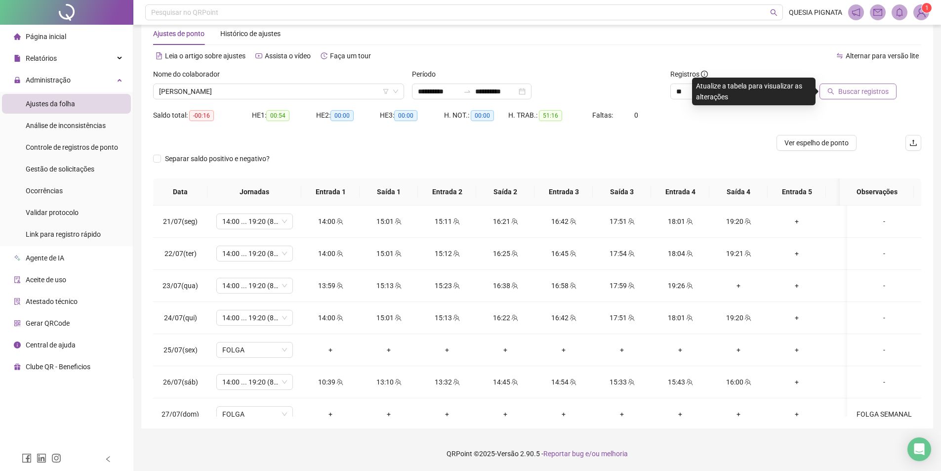
click at [858, 88] on span "Buscar registros" at bounding box center [863, 91] width 50 height 11
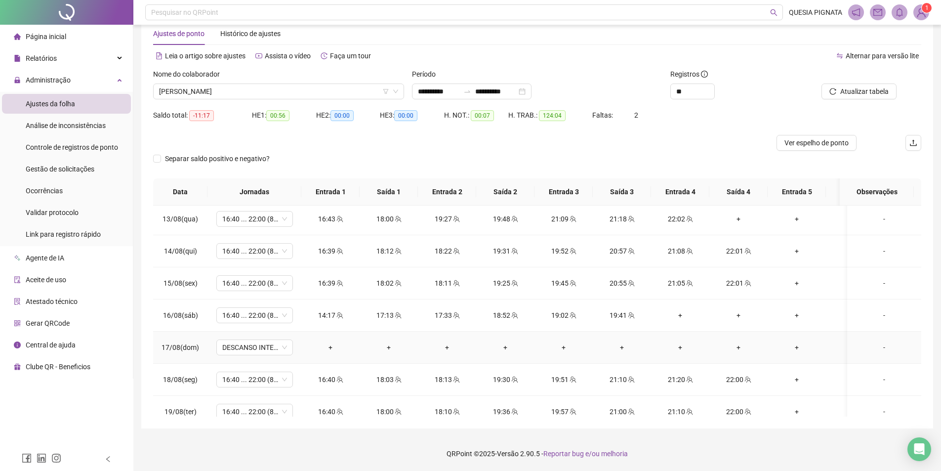
scroll to position [759, 0]
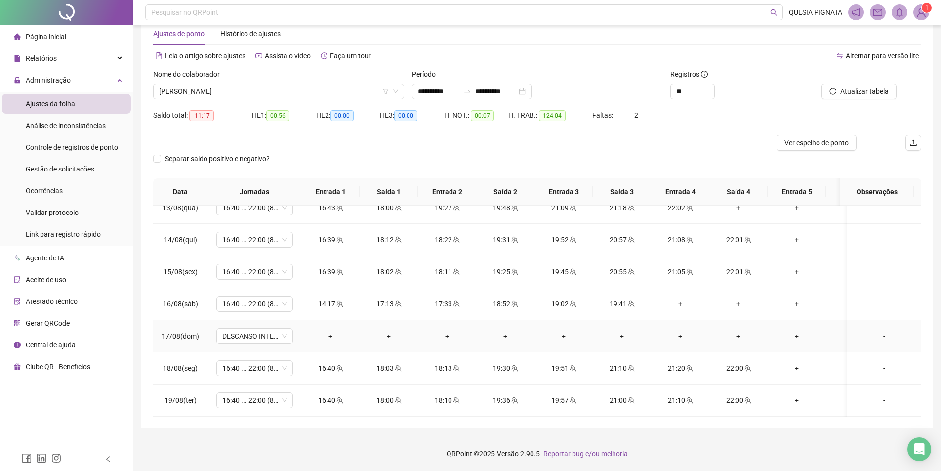
click at [867, 330] on div "-" at bounding box center [884, 335] width 58 height 11
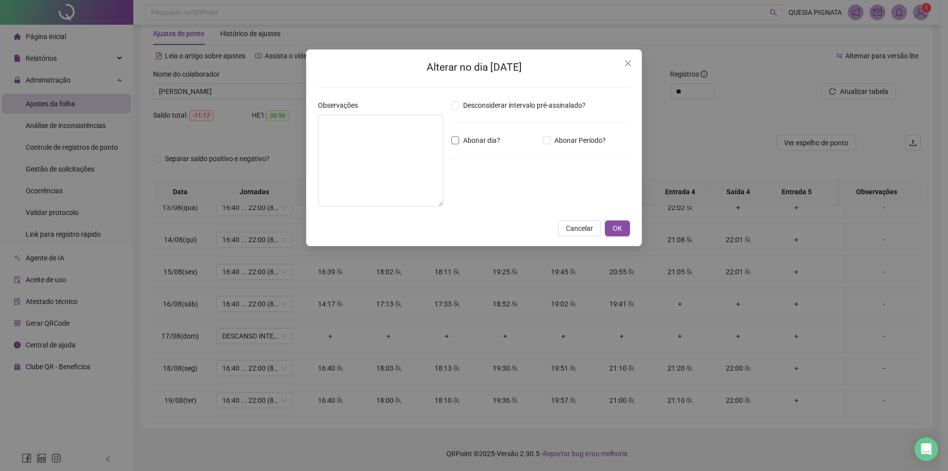
click at [481, 137] on span "Abonar dia?" at bounding box center [481, 140] width 45 height 11
click at [624, 229] on button "OK" at bounding box center [617, 228] width 25 height 16
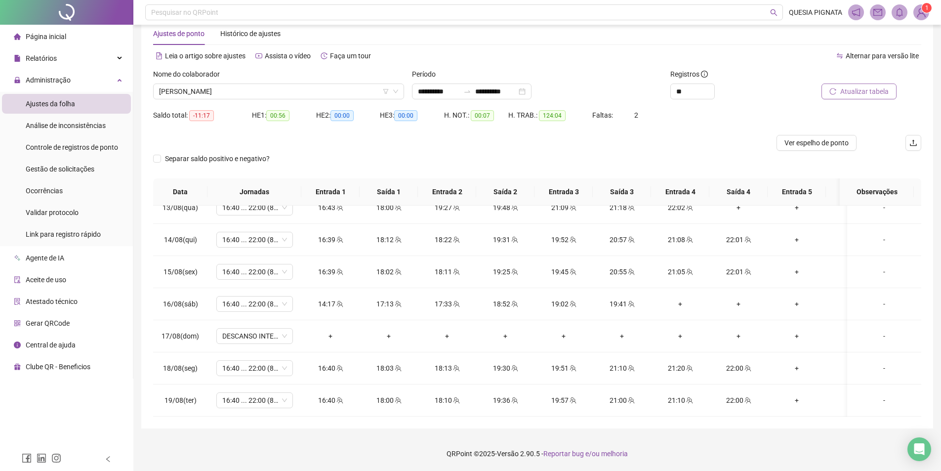
click at [857, 91] on span "Atualizar tabela" at bounding box center [864, 91] width 48 height 11
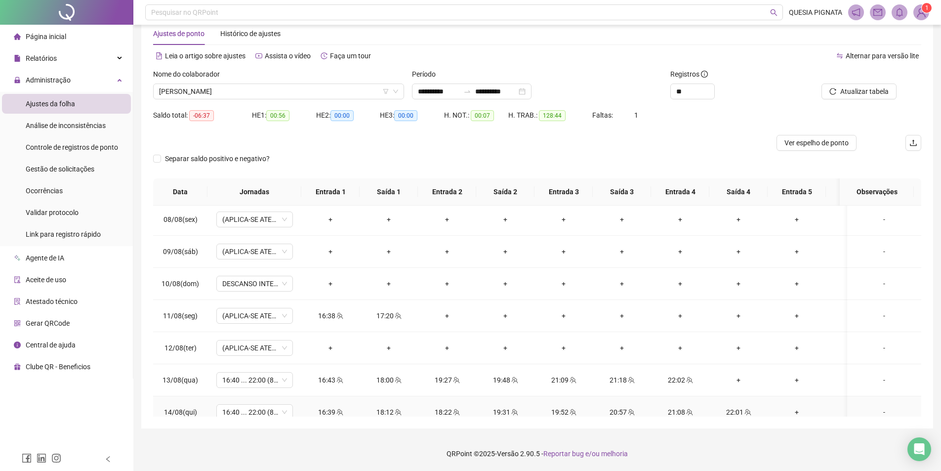
scroll to position [562, 0]
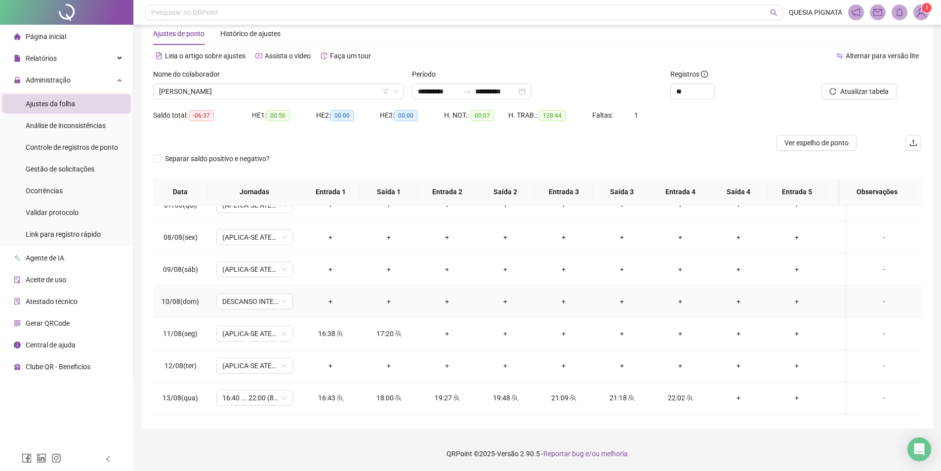
click at [882, 302] on div "-" at bounding box center [884, 301] width 58 height 11
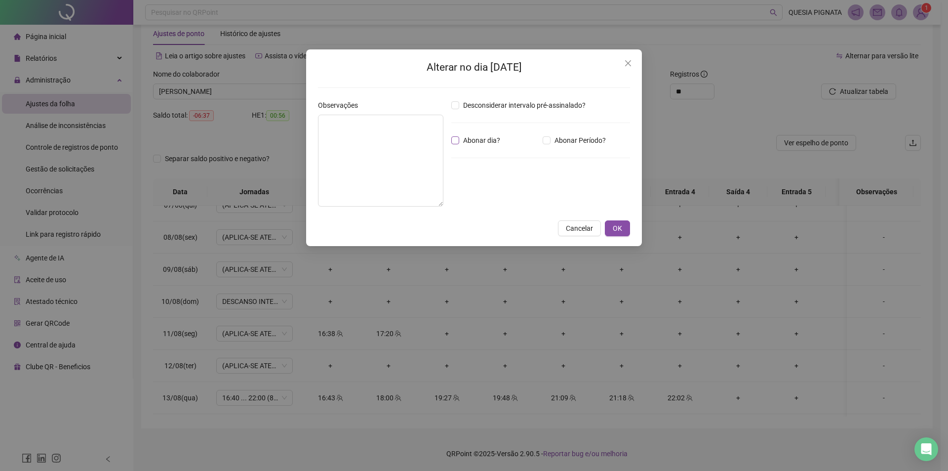
click at [464, 144] on span "Abonar dia?" at bounding box center [481, 140] width 45 height 11
click at [619, 226] on span "OK" at bounding box center [617, 228] width 9 height 11
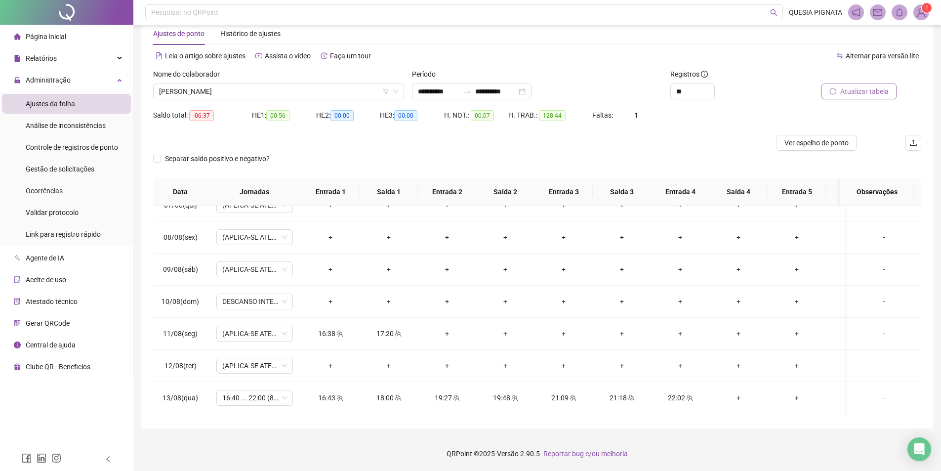
click at [845, 88] on span "Atualizar tabela" at bounding box center [864, 91] width 48 height 11
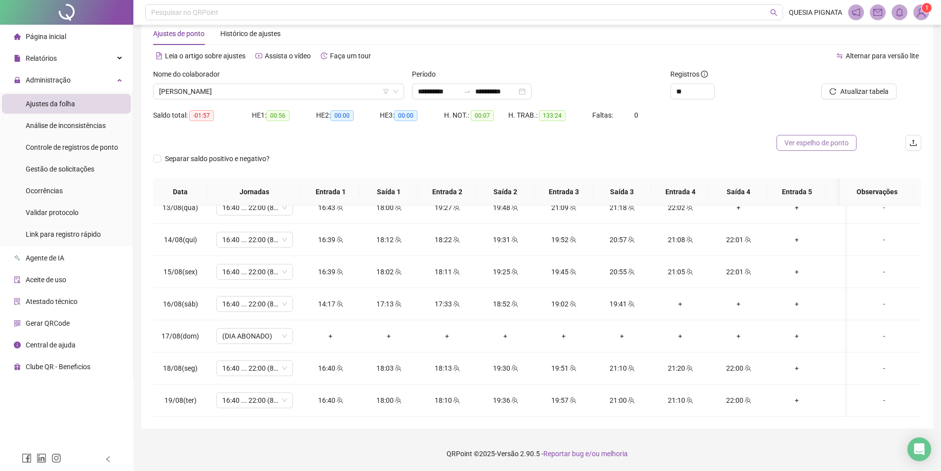
click at [827, 144] on span "Ver espelho de ponto" at bounding box center [816, 142] width 64 height 11
click at [230, 85] on span "[PERSON_NAME]" at bounding box center [278, 91] width 239 height 15
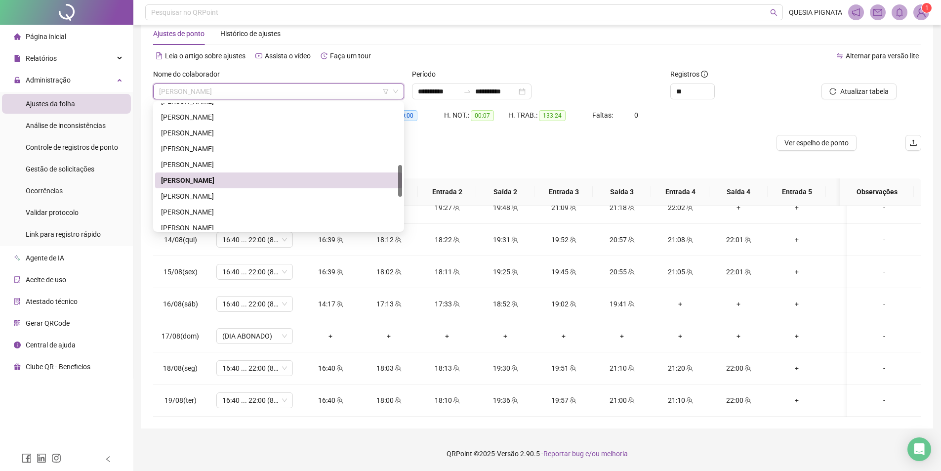
scroll to position [296, 0]
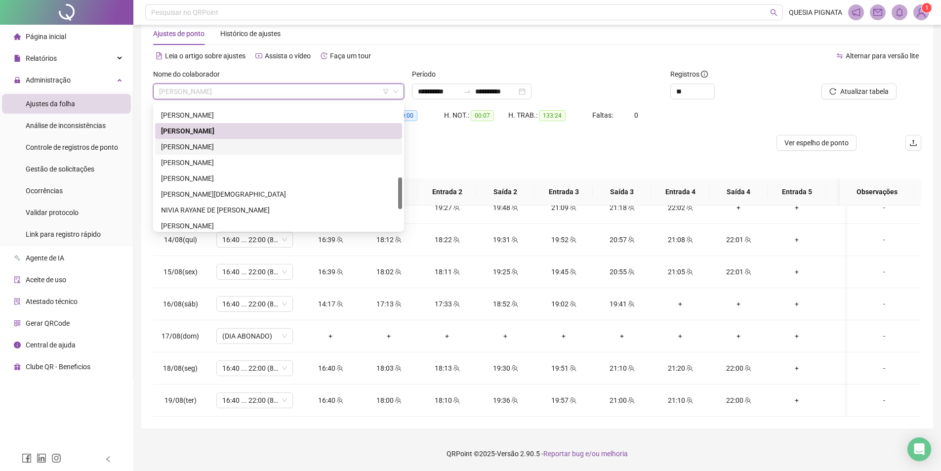
click at [244, 145] on div "[PERSON_NAME]" at bounding box center [278, 146] width 235 height 11
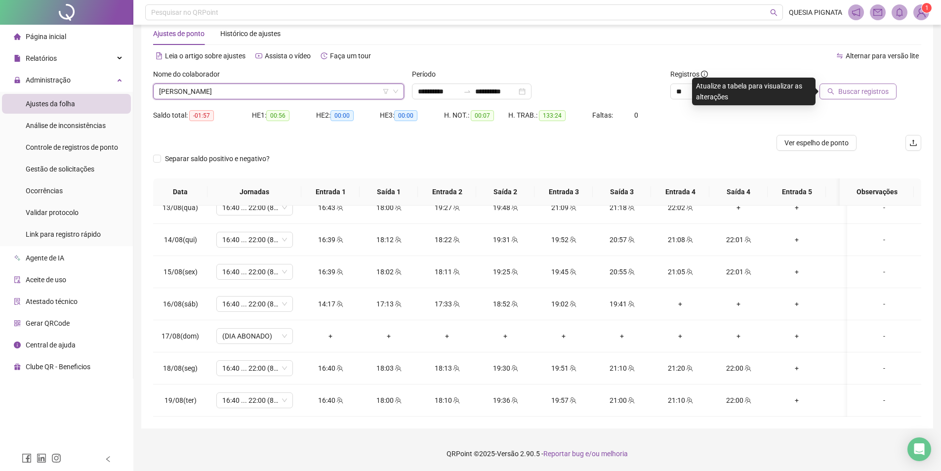
click at [887, 92] on span "Buscar registros" at bounding box center [863, 91] width 50 height 11
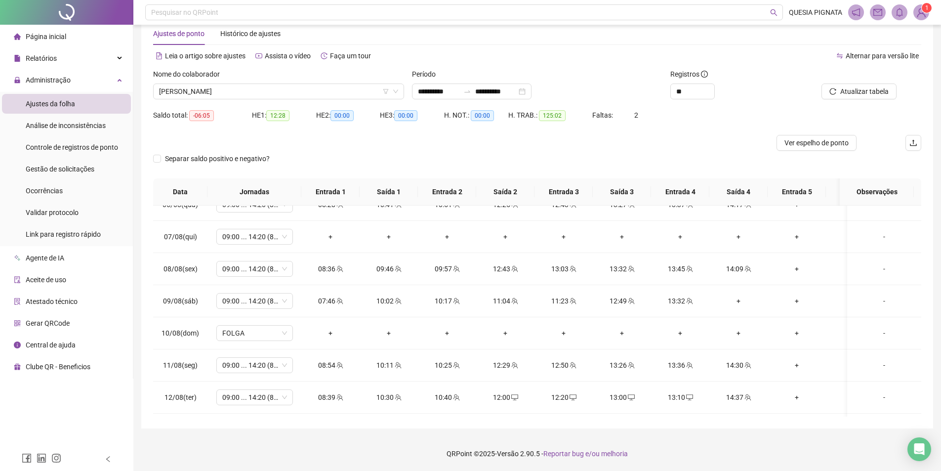
scroll to position [512, 0]
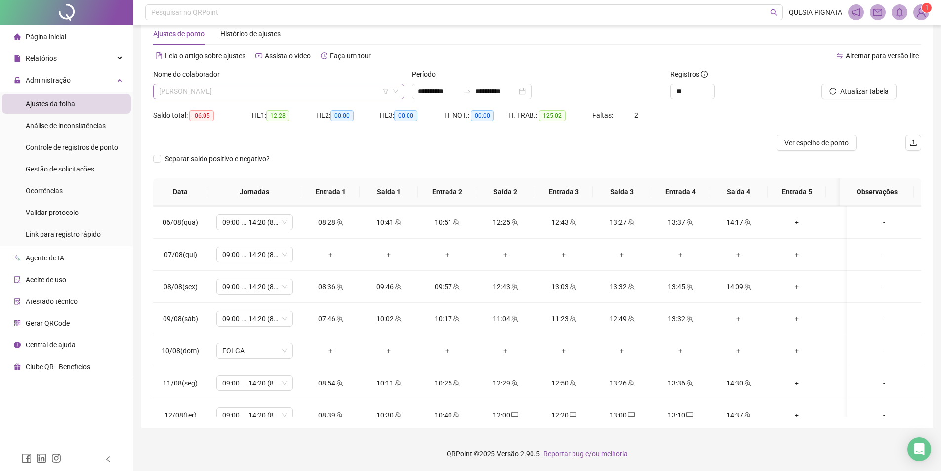
click at [229, 94] on span "[PERSON_NAME]" at bounding box center [278, 91] width 239 height 15
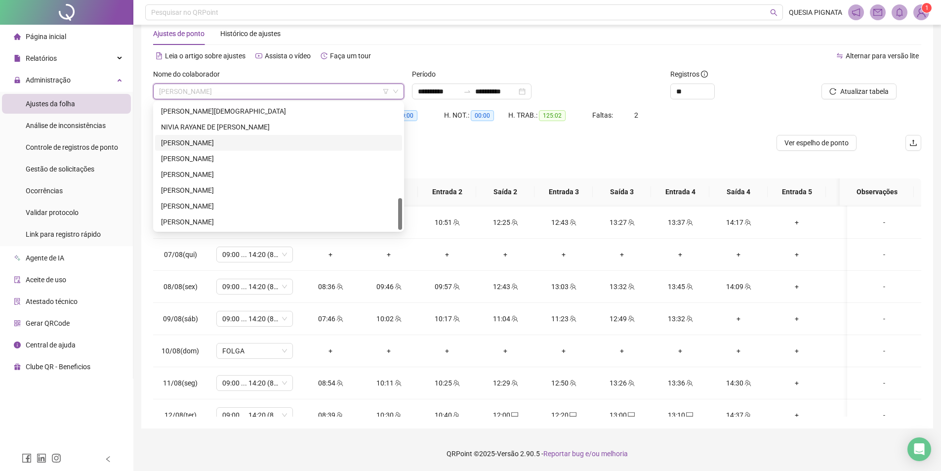
scroll to position [280, 0]
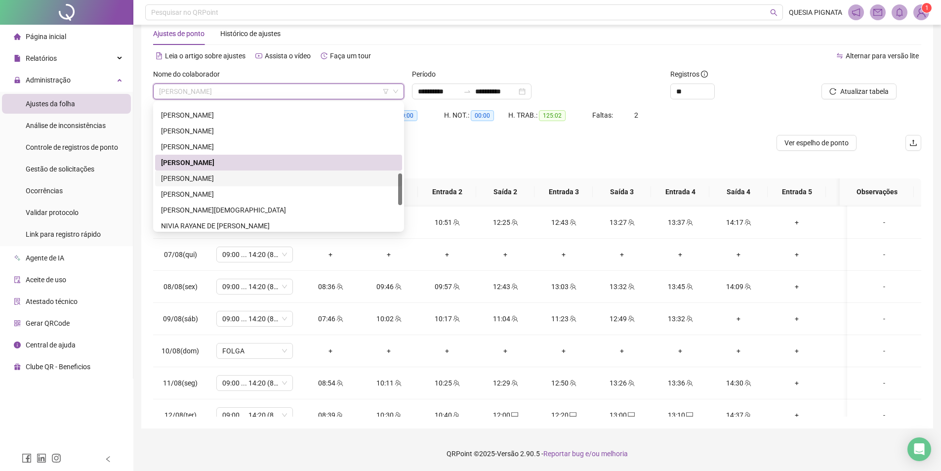
click at [230, 178] on div "[PERSON_NAME]" at bounding box center [278, 178] width 235 height 11
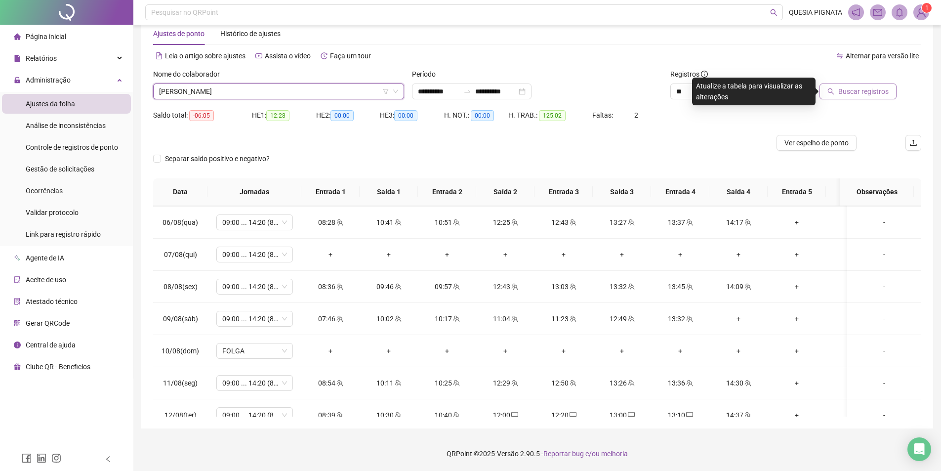
click at [868, 89] on span "Buscar registros" at bounding box center [863, 91] width 50 height 11
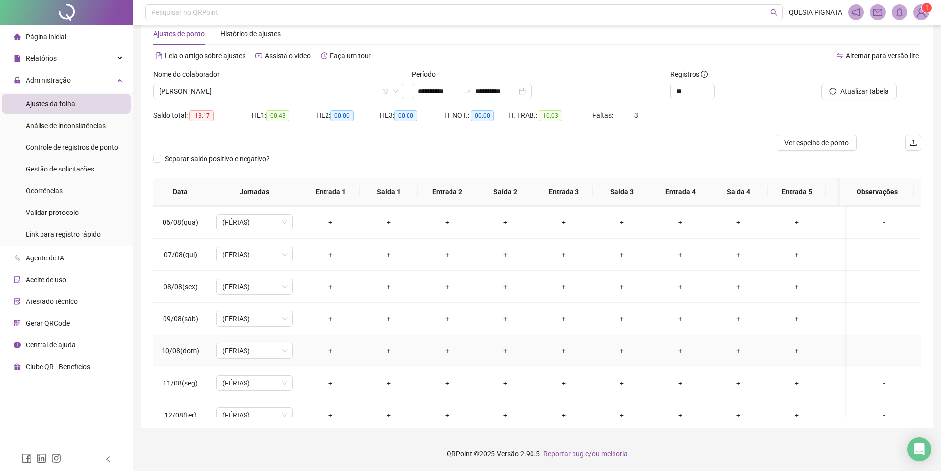
scroll to position [759, 0]
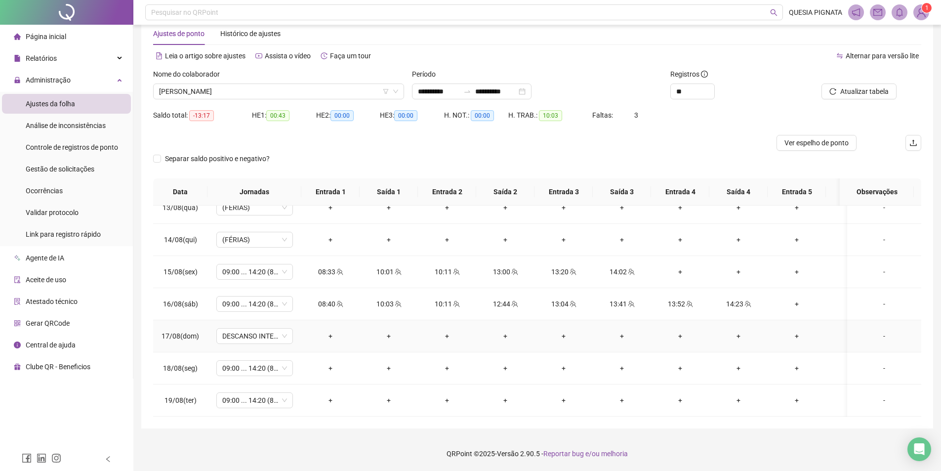
click at [876, 330] on div "-" at bounding box center [884, 335] width 58 height 11
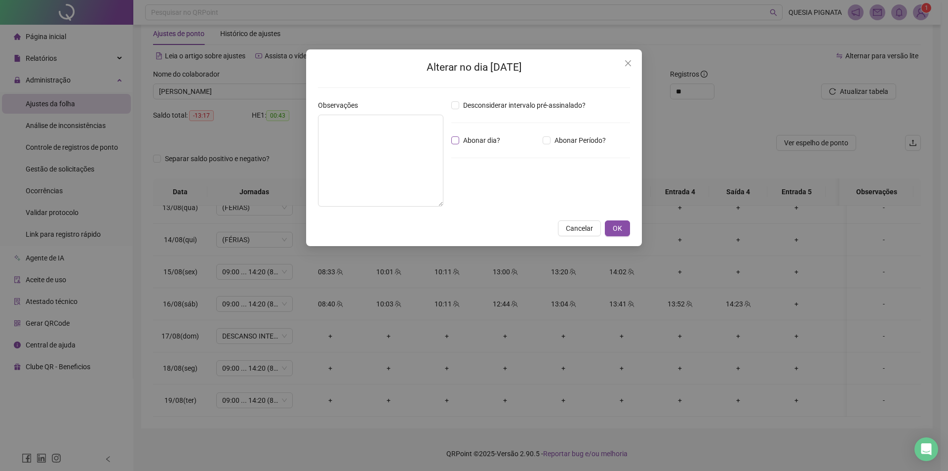
click at [467, 142] on span "Abonar dia?" at bounding box center [481, 140] width 45 height 11
click at [613, 231] on span "OK" at bounding box center [617, 228] width 9 height 11
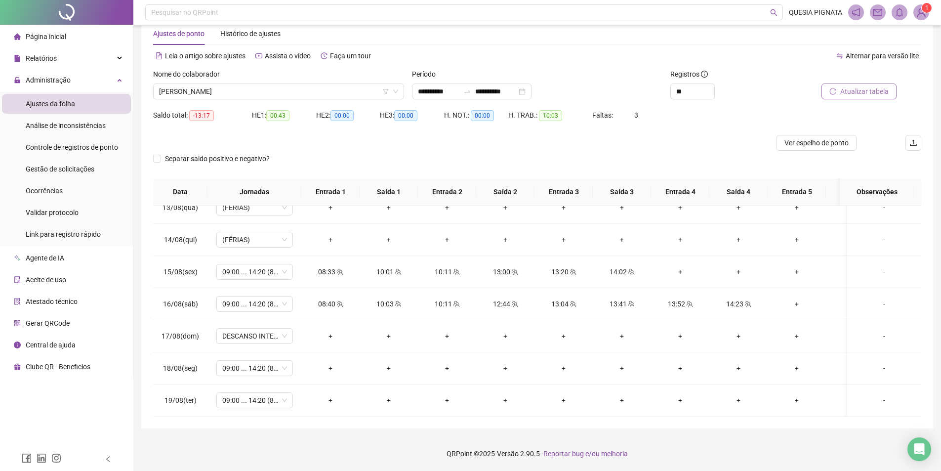
click at [851, 90] on span "Atualizar tabela" at bounding box center [864, 91] width 48 height 11
click at [836, 142] on span "Ver espelho de ponto" at bounding box center [816, 142] width 64 height 11
click at [212, 91] on span "[PERSON_NAME]" at bounding box center [278, 91] width 239 height 15
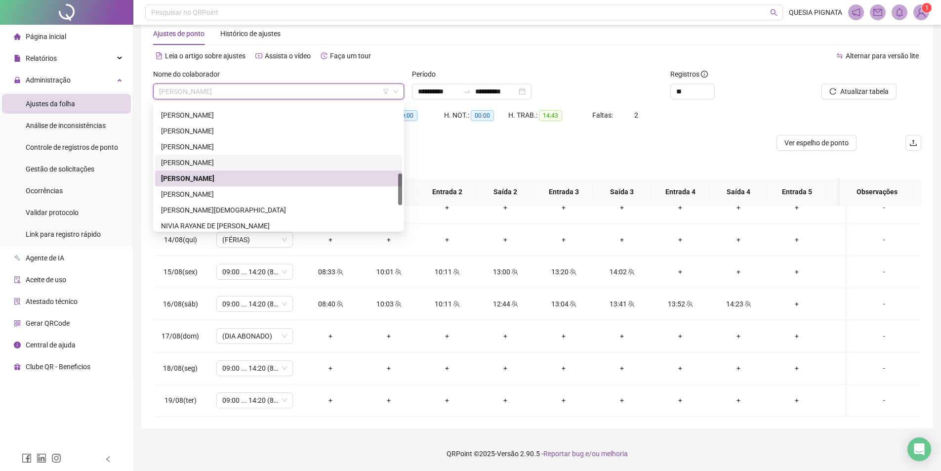
scroll to position [330, 0]
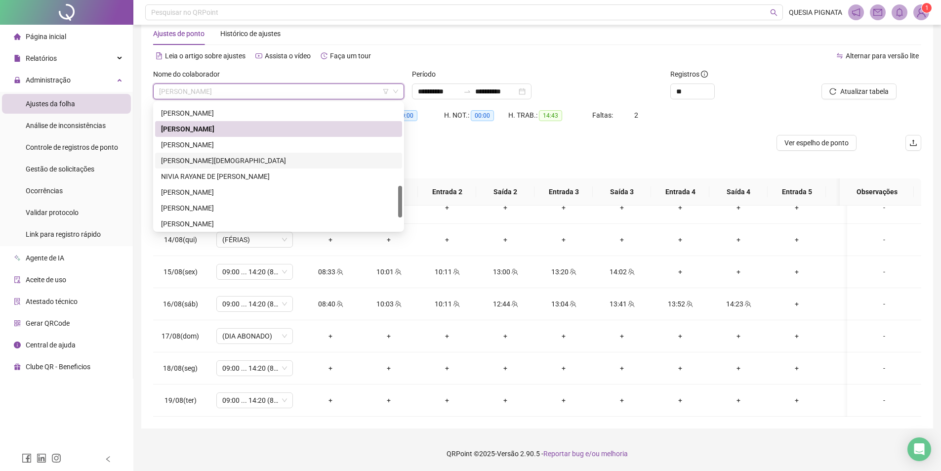
click at [236, 163] on div "[PERSON_NAME][DEMOGRAPHIC_DATA]" at bounding box center [278, 160] width 235 height 11
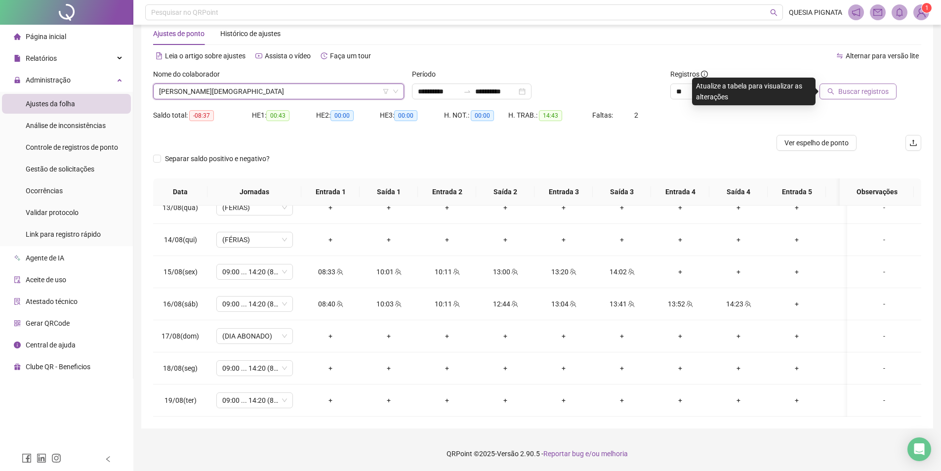
click at [867, 84] on button "Buscar registros" at bounding box center [857, 91] width 77 height 16
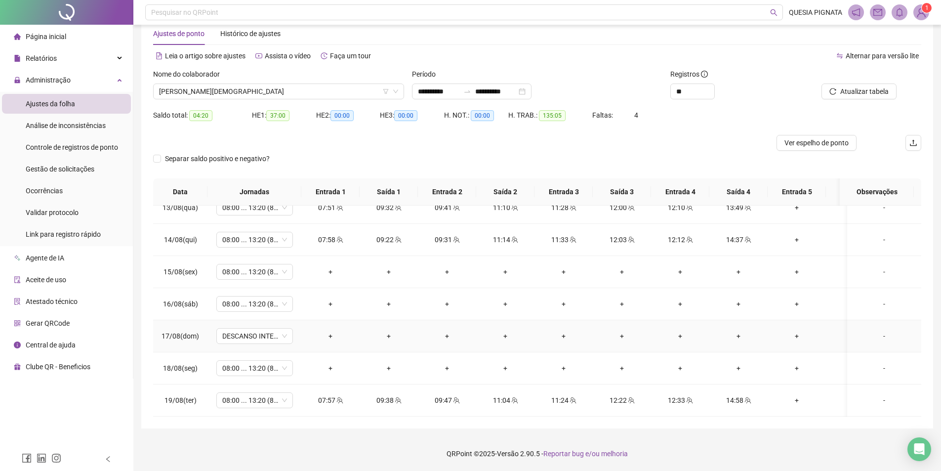
click at [875, 330] on div "-" at bounding box center [884, 335] width 58 height 11
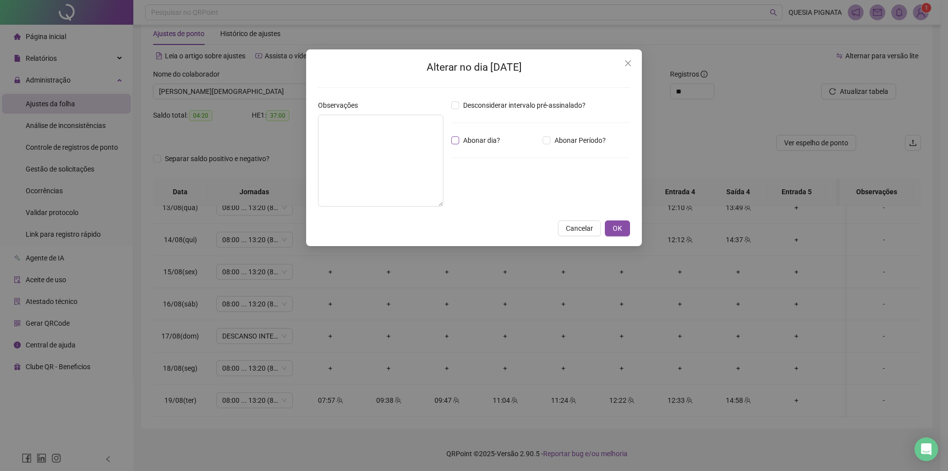
click at [474, 138] on span "Abonar dia?" at bounding box center [481, 140] width 45 height 11
click at [619, 230] on span "OK" at bounding box center [617, 228] width 9 height 11
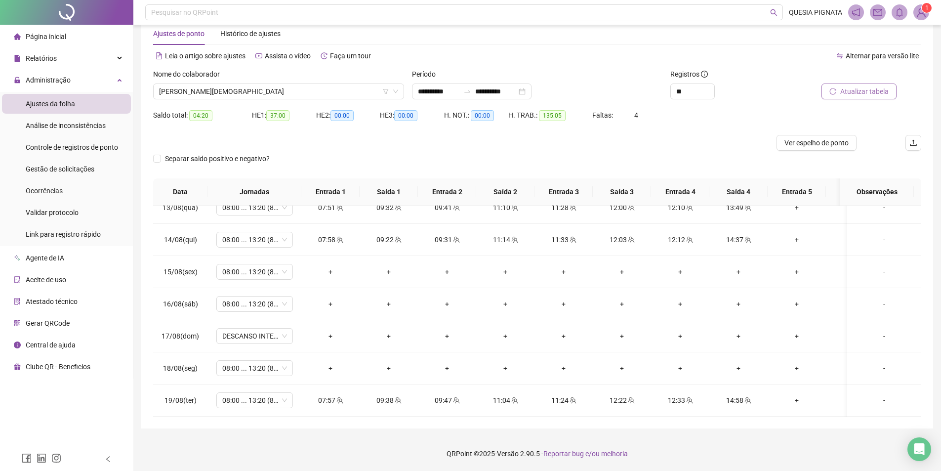
click at [835, 93] on icon "reload" at bounding box center [832, 91] width 7 height 7
click at [878, 266] on div "-" at bounding box center [884, 271] width 58 height 11
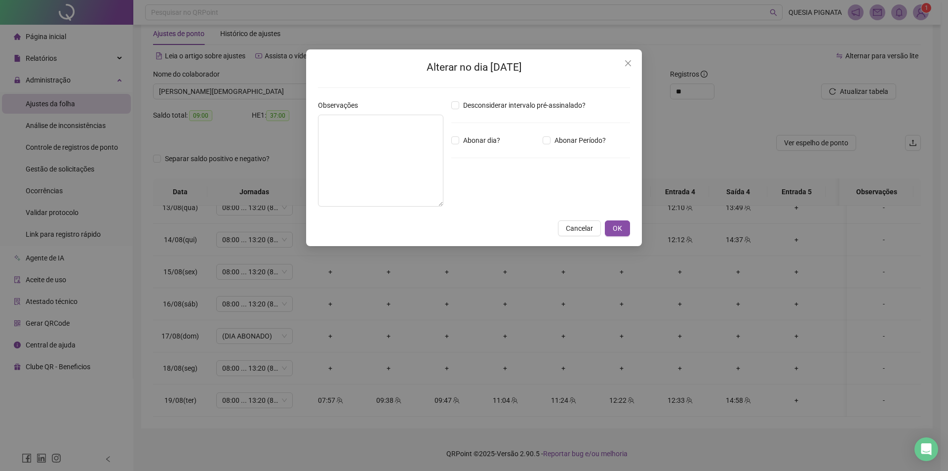
drag, startPoint x: 229, startPoint y: 209, endPoint x: 230, endPoint y: 159, distance: 49.9
click at [229, 209] on div "Alterar no dia [DATE] Observações Desconsiderar intervalo pré-assinalado? Abona…" at bounding box center [474, 235] width 948 height 471
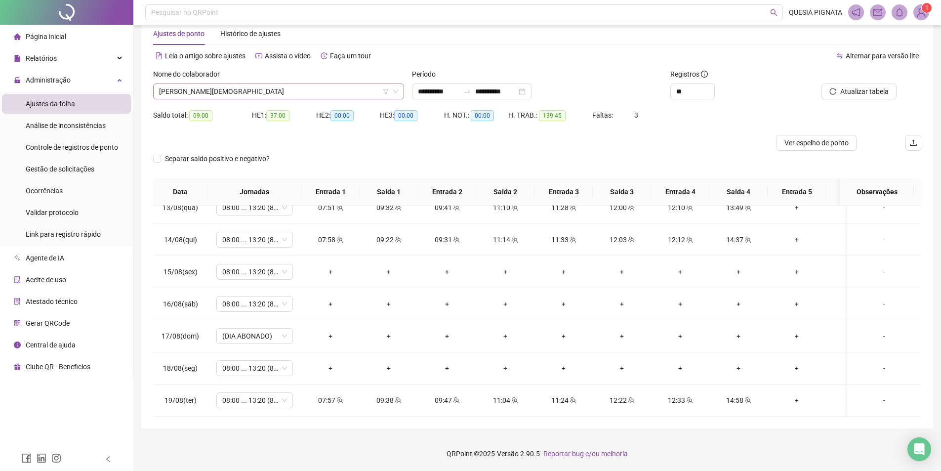
click at [249, 86] on span "[PERSON_NAME][DEMOGRAPHIC_DATA]" at bounding box center [278, 91] width 239 height 15
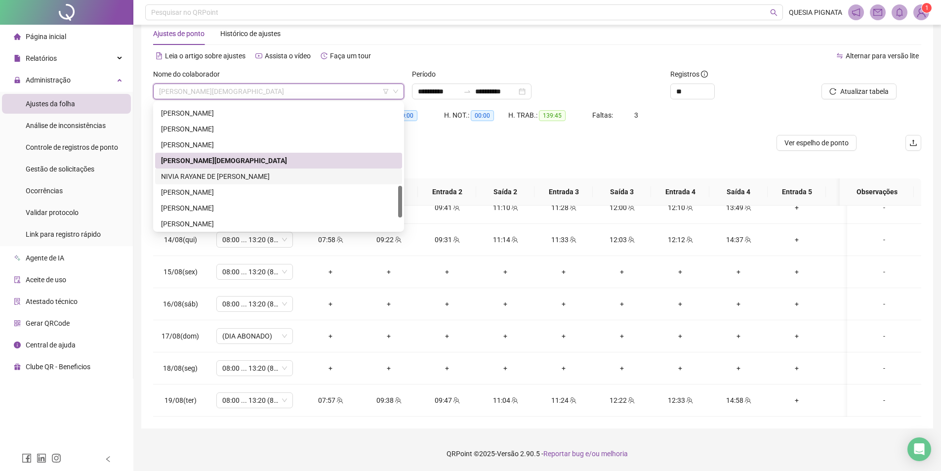
click at [227, 177] on div "NIVIA RAYANE DE [PERSON_NAME]" at bounding box center [278, 176] width 235 height 11
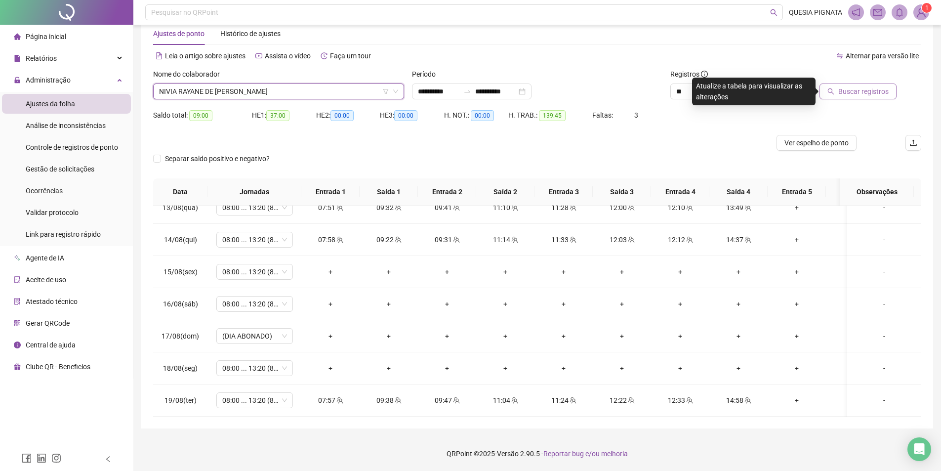
click at [867, 93] on span "Buscar registros" at bounding box center [863, 91] width 50 height 11
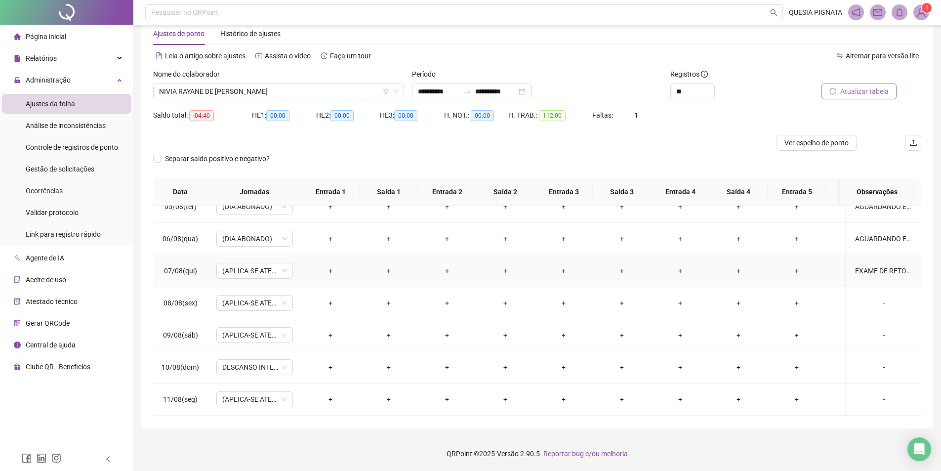
scroll to position [512, 0]
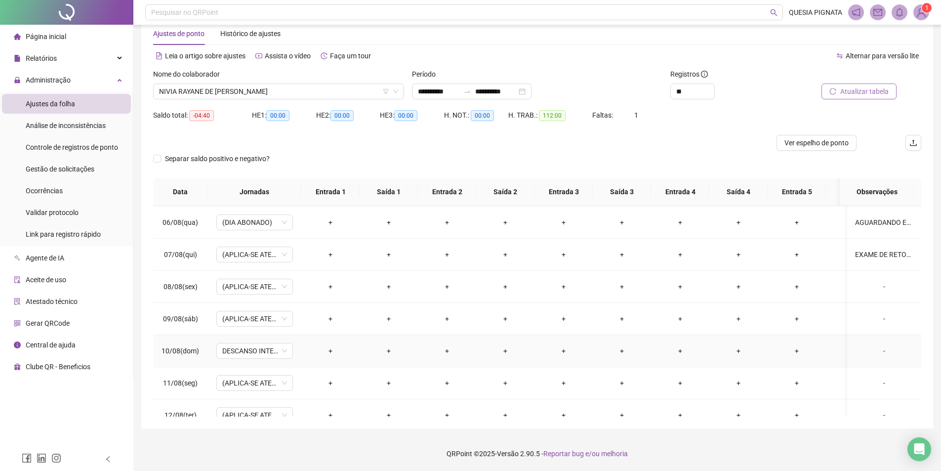
click at [888, 350] on div "-" at bounding box center [884, 350] width 58 height 11
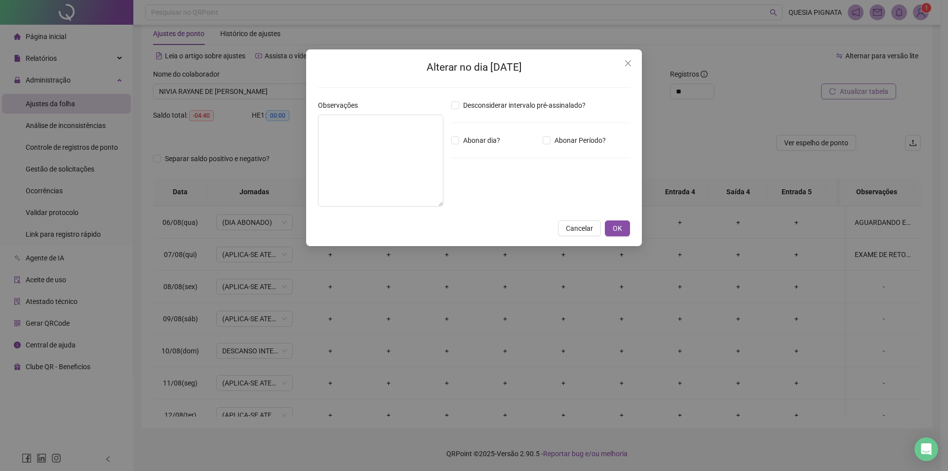
click at [480, 133] on div "Desconsiderar intervalo pré-assinalado? Abonar dia? Abonar Período? Horas a abo…" at bounding box center [540, 157] width 187 height 115
click at [480, 140] on span "Abonar dia?" at bounding box center [481, 140] width 45 height 11
click at [618, 229] on span "OK" at bounding box center [617, 228] width 9 height 11
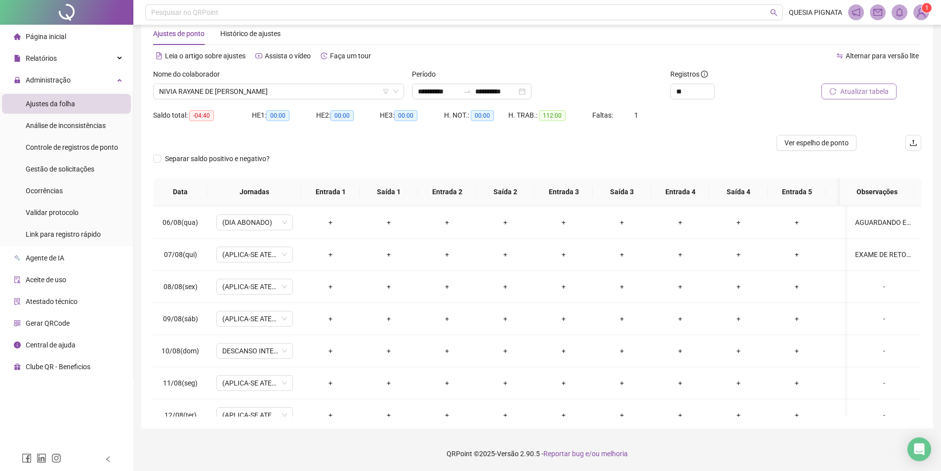
click at [867, 87] on span "Atualizar tabela" at bounding box center [864, 91] width 48 height 11
click at [808, 145] on span "Ver espelho de ponto" at bounding box center [816, 142] width 64 height 11
click at [287, 91] on span "NIVIA RAYANE DE [PERSON_NAME]" at bounding box center [278, 91] width 239 height 15
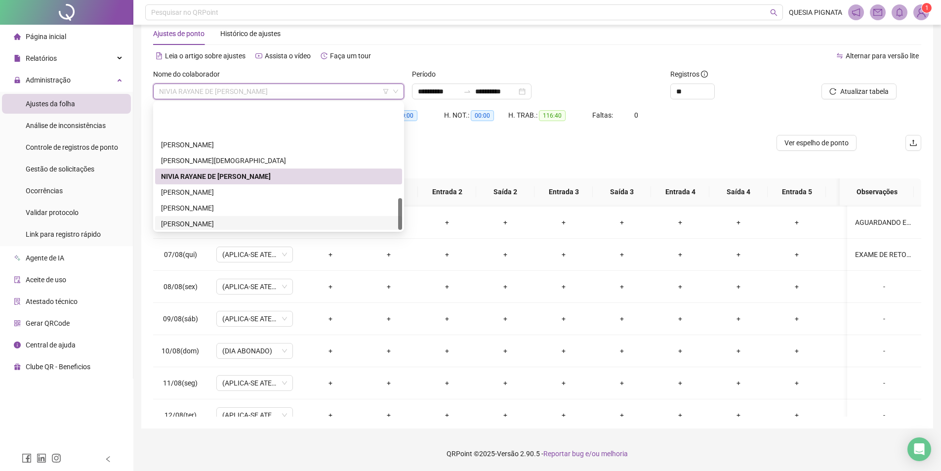
scroll to position [379, 0]
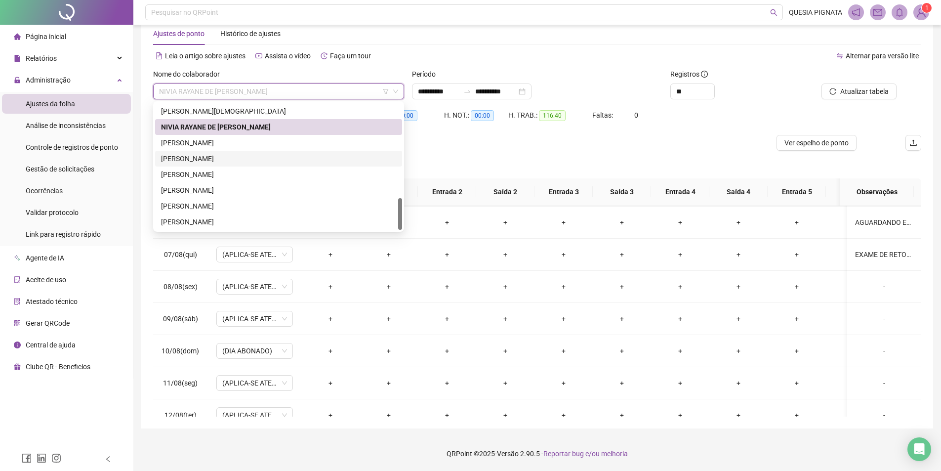
click at [241, 157] on div "SUZANA FREITAS RIBEIRO SILVA" at bounding box center [278, 158] width 235 height 11
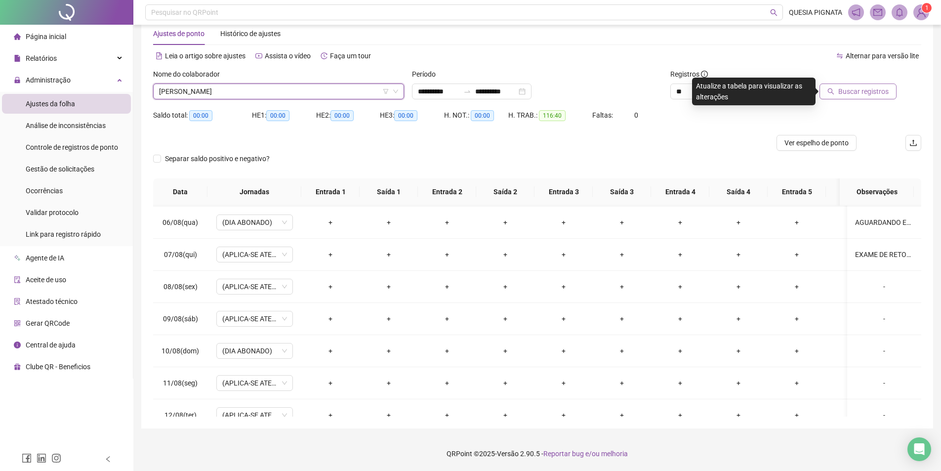
click at [859, 95] on span "Buscar registros" at bounding box center [863, 91] width 50 height 11
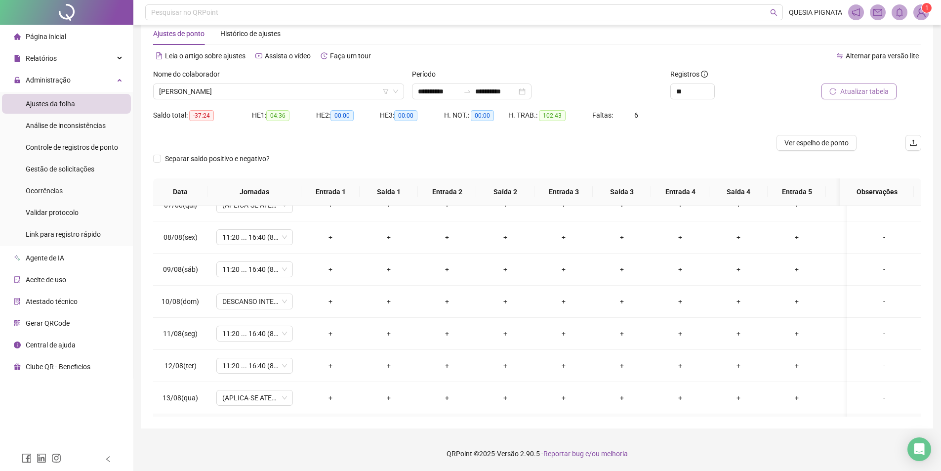
scroll to position [512, 0]
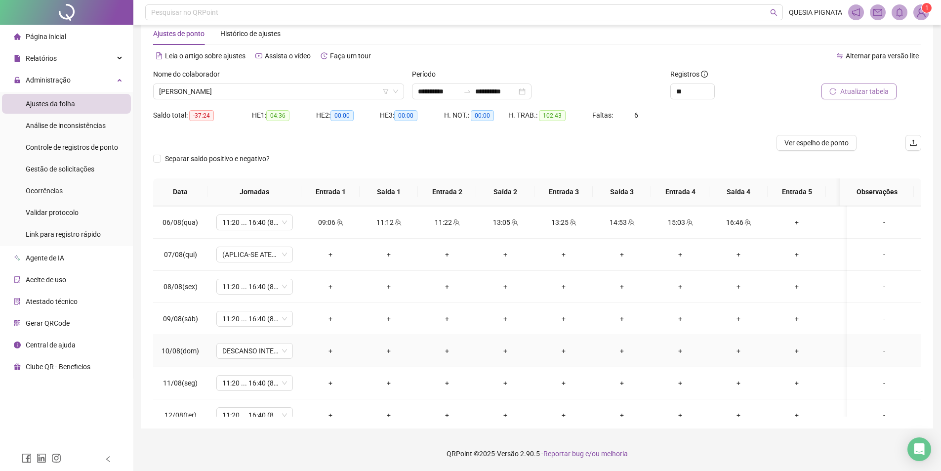
click at [874, 349] on div "-" at bounding box center [884, 350] width 58 height 11
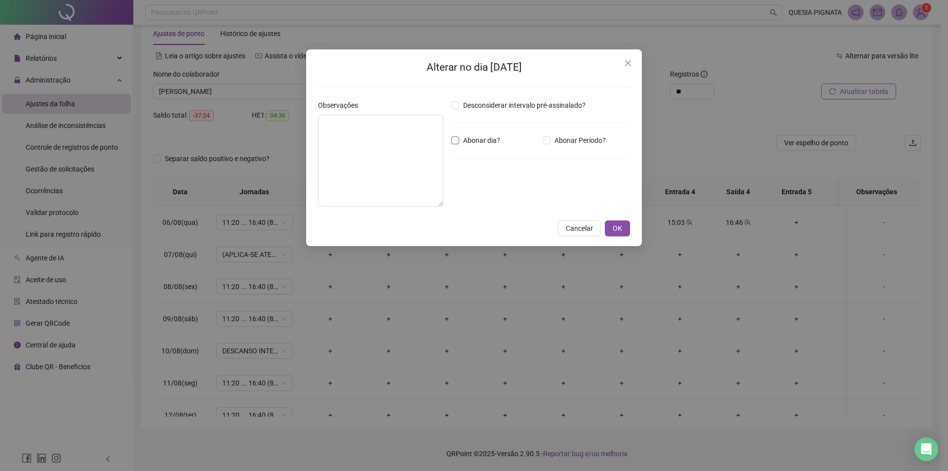
click at [477, 139] on span "Abonar dia?" at bounding box center [481, 140] width 45 height 11
click at [621, 231] on span "OK" at bounding box center [617, 228] width 9 height 11
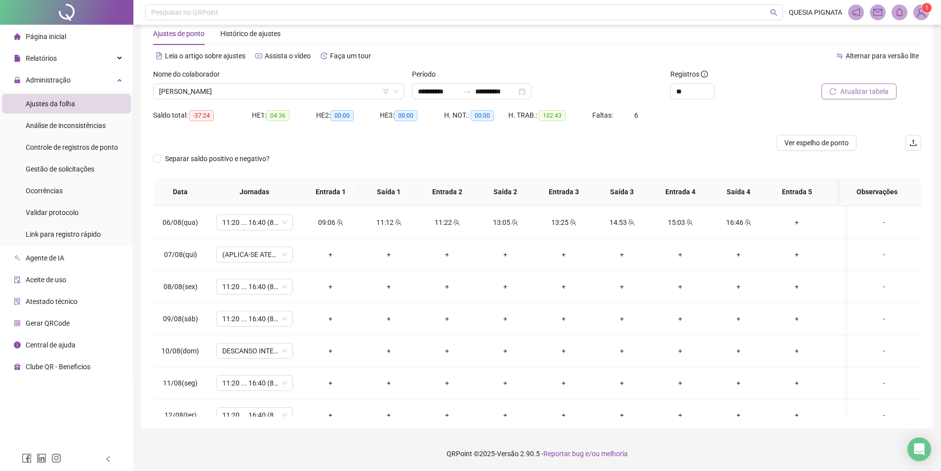
click at [850, 89] on span "Atualizar tabela" at bounding box center [864, 91] width 48 height 11
click at [801, 144] on span "Ver espelho de ponto" at bounding box center [816, 142] width 64 height 11
click at [210, 90] on span "SUZANA FREITAS RIBEIRO SILVA" at bounding box center [278, 91] width 239 height 15
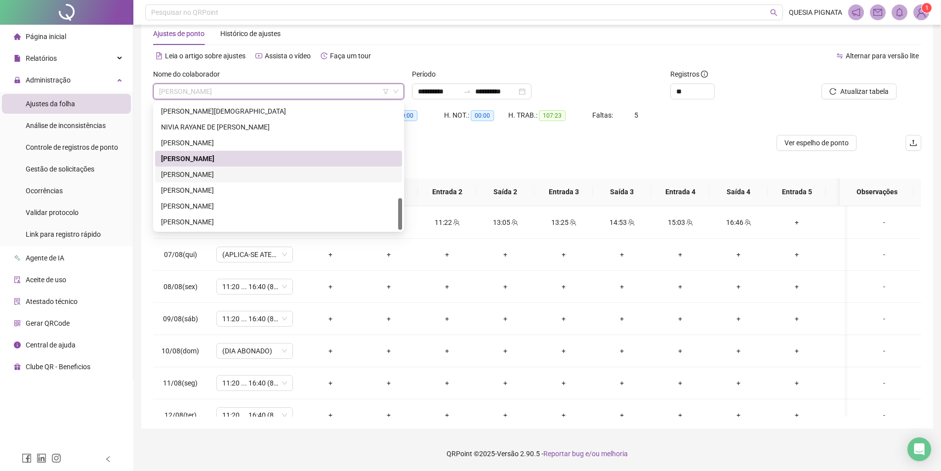
click at [225, 174] on div "[PERSON_NAME]" at bounding box center [278, 174] width 235 height 11
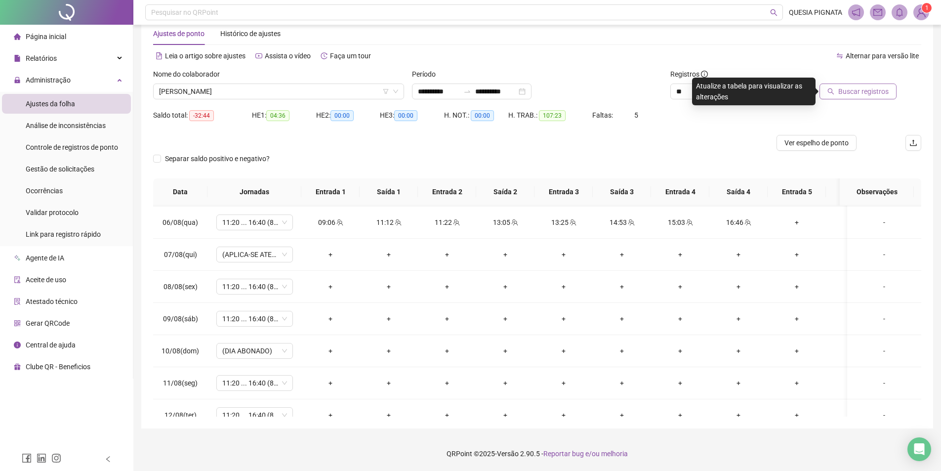
click at [857, 96] on span "Buscar registros" at bounding box center [863, 91] width 50 height 11
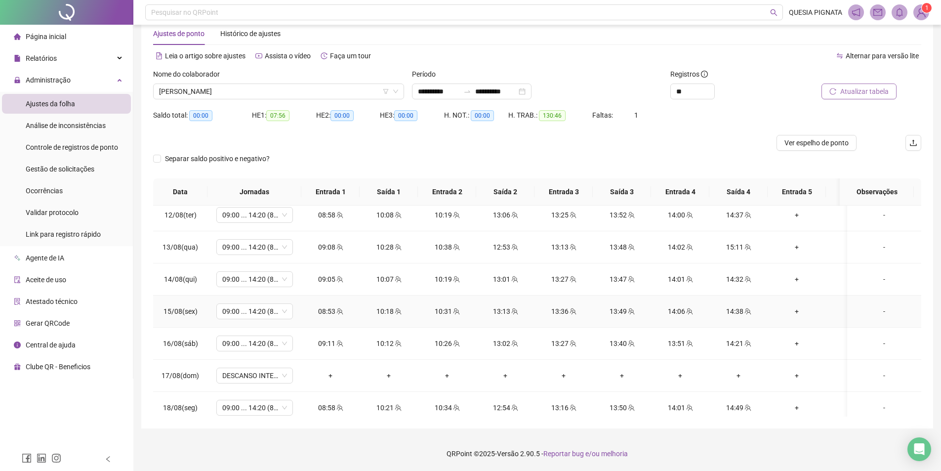
scroll to position [759, 0]
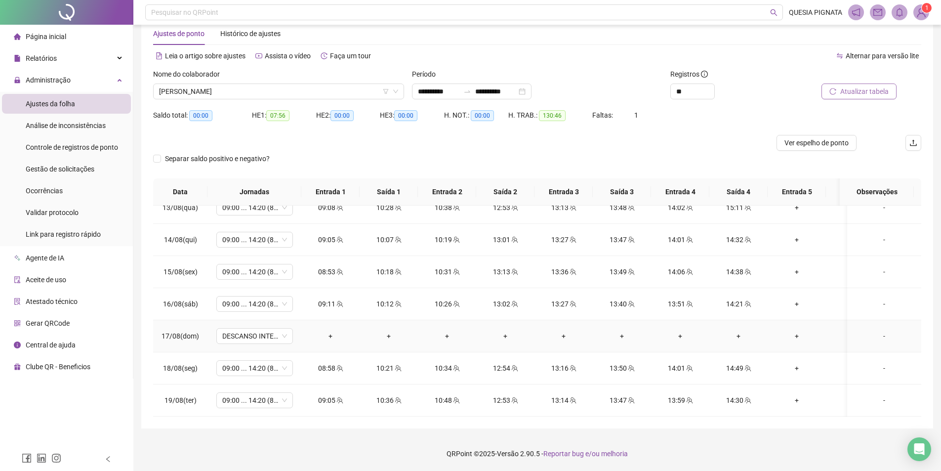
click at [862, 330] on div "-" at bounding box center [884, 335] width 58 height 11
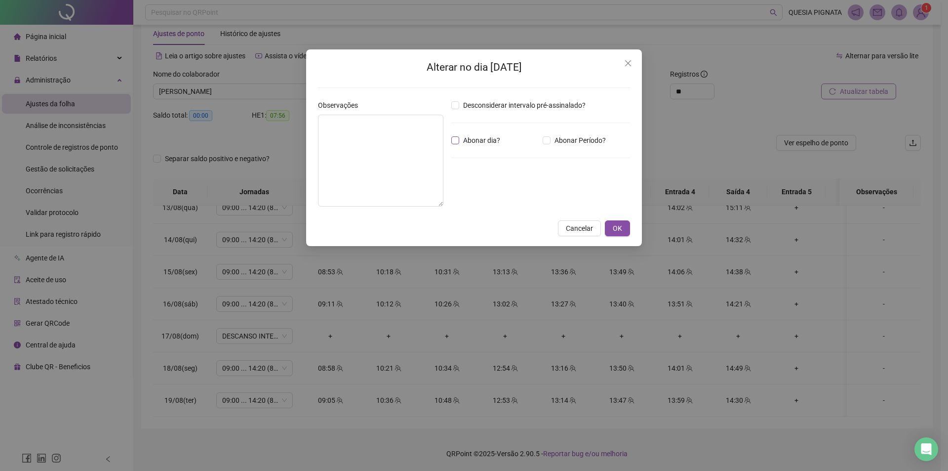
click at [488, 140] on span "Abonar dia?" at bounding box center [481, 140] width 45 height 11
click at [625, 228] on button "OK" at bounding box center [617, 228] width 25 height 16
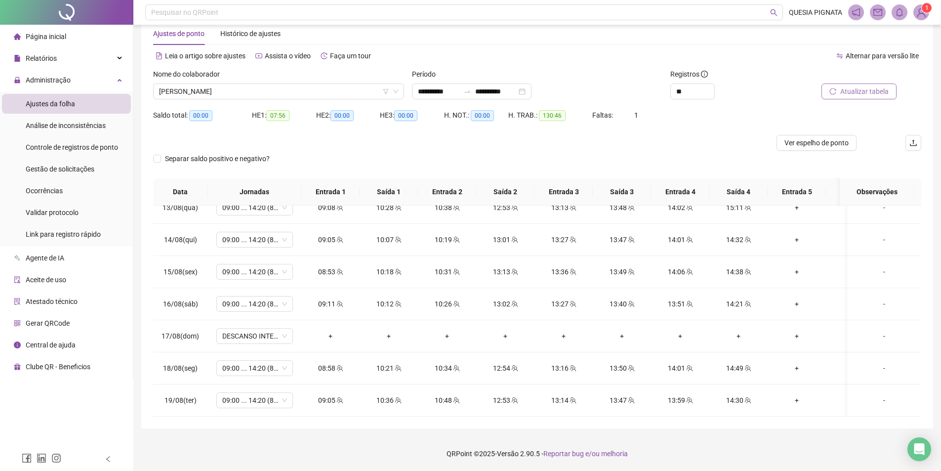
click at [860, 90] on span "Atualizar tabela" at bounding box center [864, 91] width 48 height 11
click at [819, 145] on span "Ver espelho de ponto" at bounding box center [816, 142] width 64 height 11
click at [202, 93] on span "[PERSON_NAME]" at bounding box center [278, 91] width 239 height 15
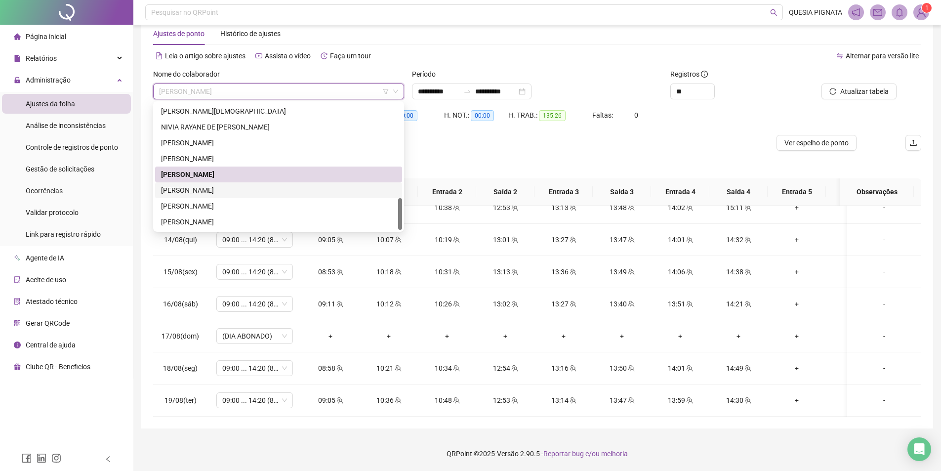
click at [218, 189] on div "TATIANE FERREIRA SILVA" at bounding box center [278, 190] width 235 height 11
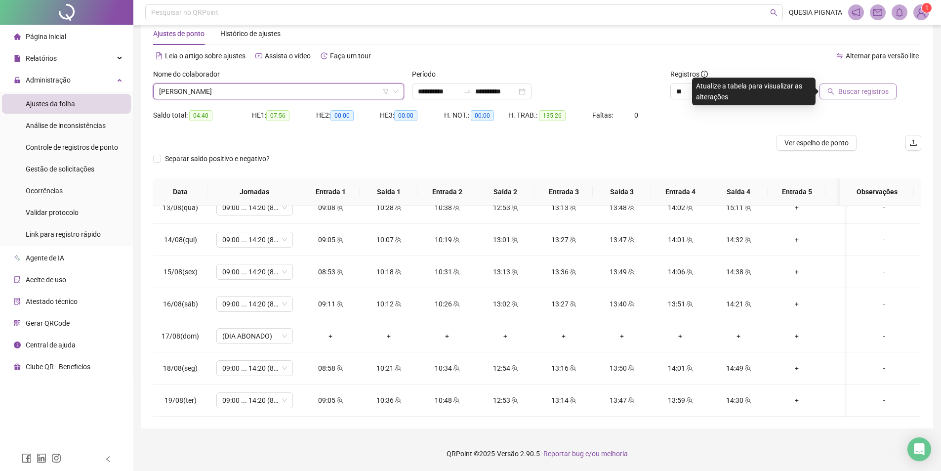
click at [864, 92] on span "Buscar registros" at bounding box center [863, 91] width 50 height 11
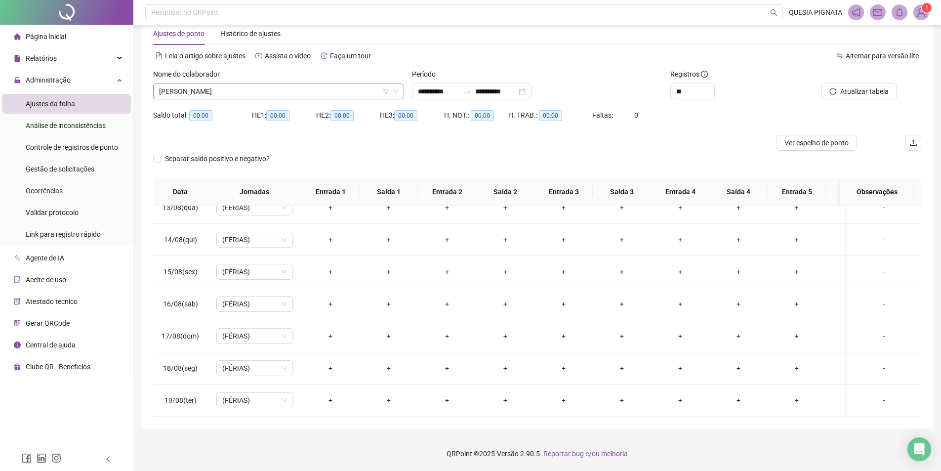
click at [364, 90] on span "TATIANE FERREIRA SILVA" at bounding box center [278, 91] width 239 height 15
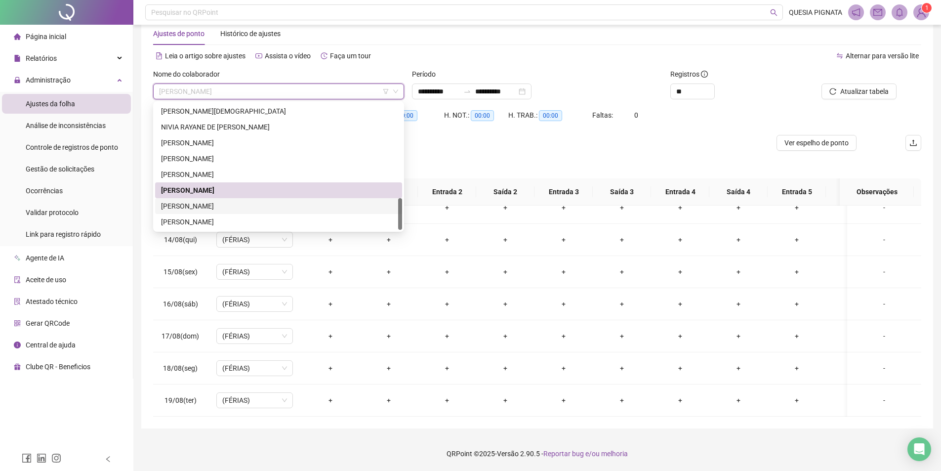
click at [325, 205] on div "[PERSON_NAME]" at bounding box center [278, 205] width 235 height 11
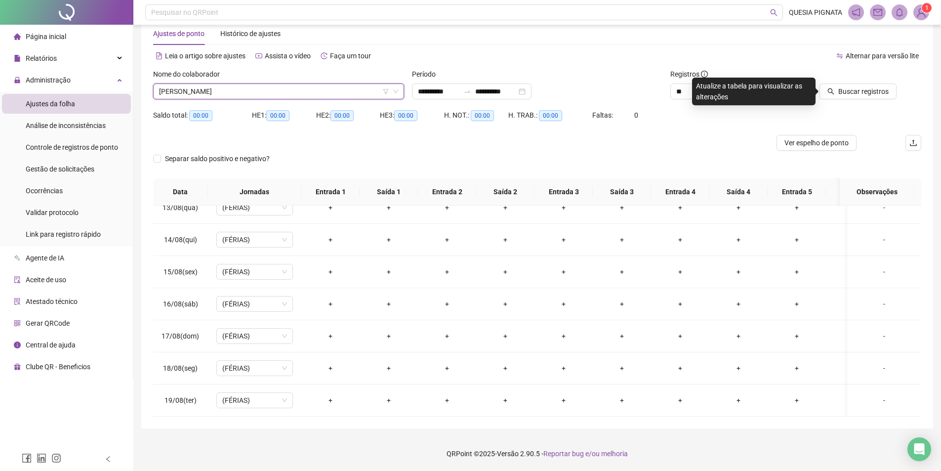
click at [919, 88] on div "Buscar registros" at bounding box center [859, 84] width 121 height 31
click at [860, 96] on span "Buscar registros" at bounding box center [863, 91] width 50 height 11
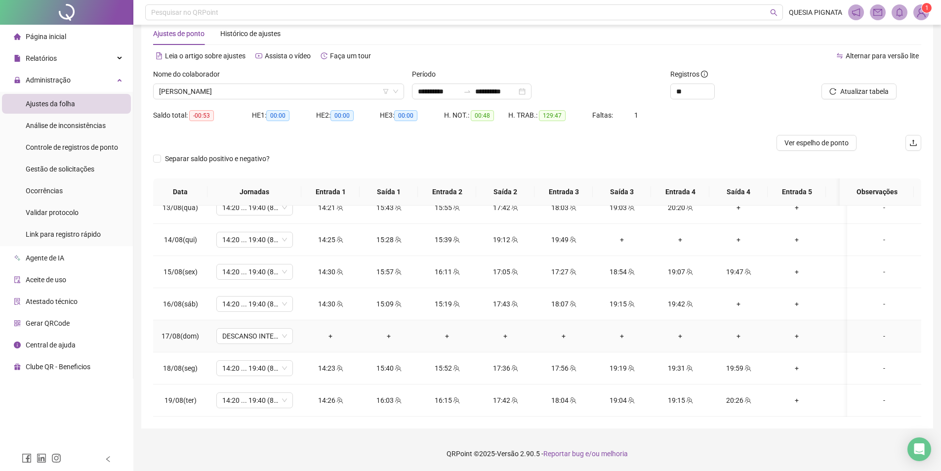
click at [869, 330] on div "-" at bounding box center [884, 335] width 58 height 11
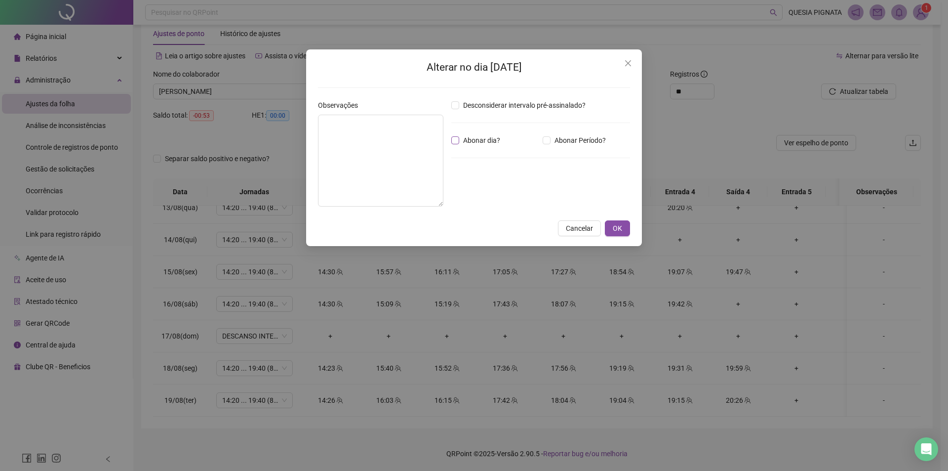
click at [474, 141] on span "Abonar dia?" at bounding box center [481, 140] width 45 height 11
click at [470, 135] on span "Abonar dia?" at bounding box center [481, 140] width 45 height 11
click at [617, 227] on span "OK" at bounding box center [617, 228] width 9 height 11
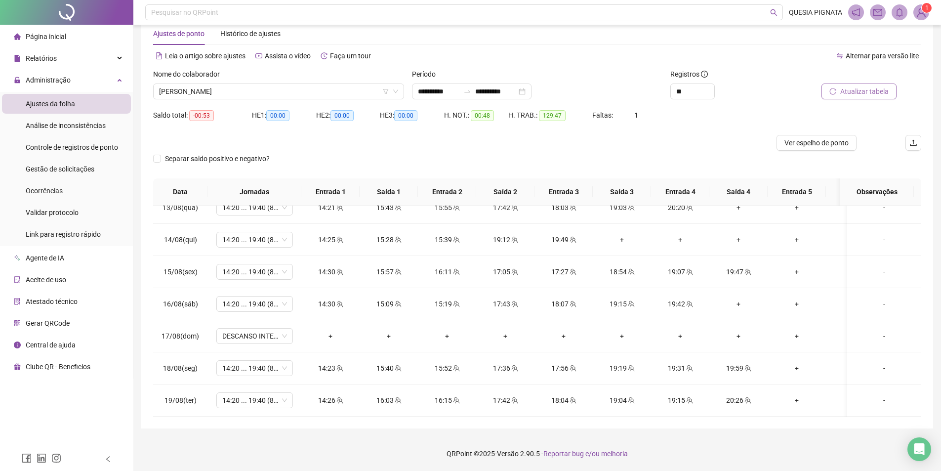
click at [877, 83] on button "Atualizar tabela" at bounding box center [858, 91] width 75 height 16
click at [812, 129] on div "Saldo total: 03:47 HE 1: 00:00 HE 2: 00:00 HE 3: 00:00 H. NOT.: 00:48 H. TRAB.:…" at bounding box center [537, 121] width 768 height 28
click at [805, 153] on div "Separar saldo positivo e negativo?" at bounding box center [537, 165] width 768 height 28
click at [807, 147] on span "Ver espelho de ponto" at bounding box center [816, 142] width 64 height 11
click at [208, 91] on span "[PERSON_NAME]" at bounding box center [278, 91] width 239 height 15
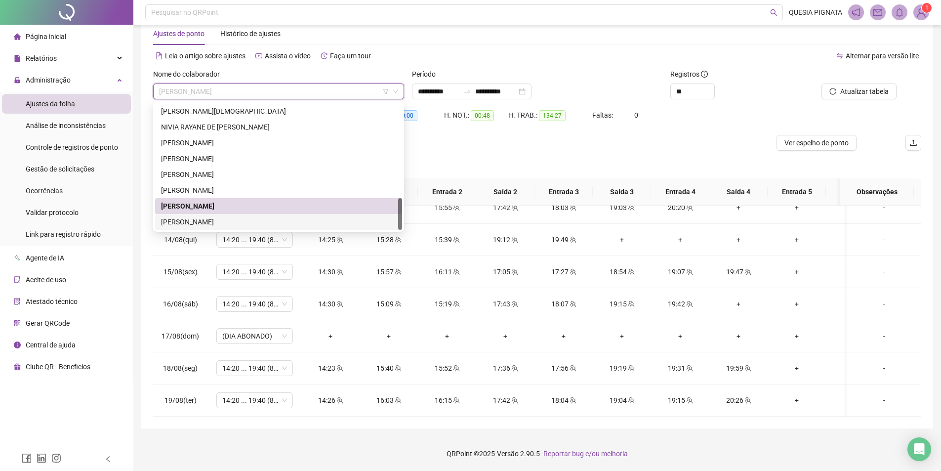
click at [205, 218] on div "[PERSON_NAME]" at bounding box center [278, 221] width 235 height 11
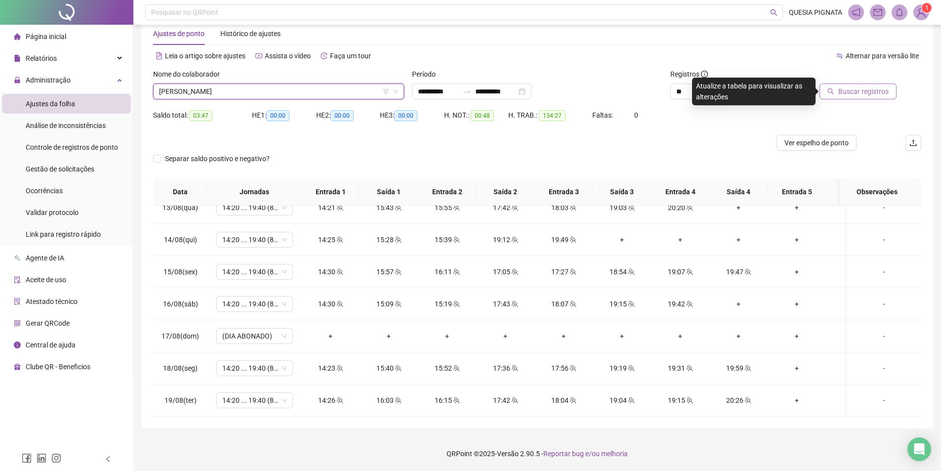
click at [877, 93] on span "Buscar registros" at bounding box center [863, 91] width 50 height 11
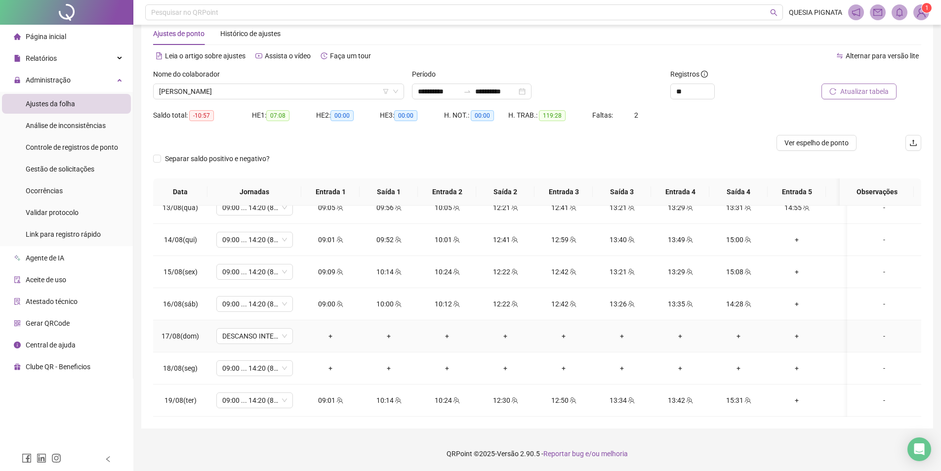
click at [873, 330] on div "-" at bounding box center [884, 335] width 58 height 11
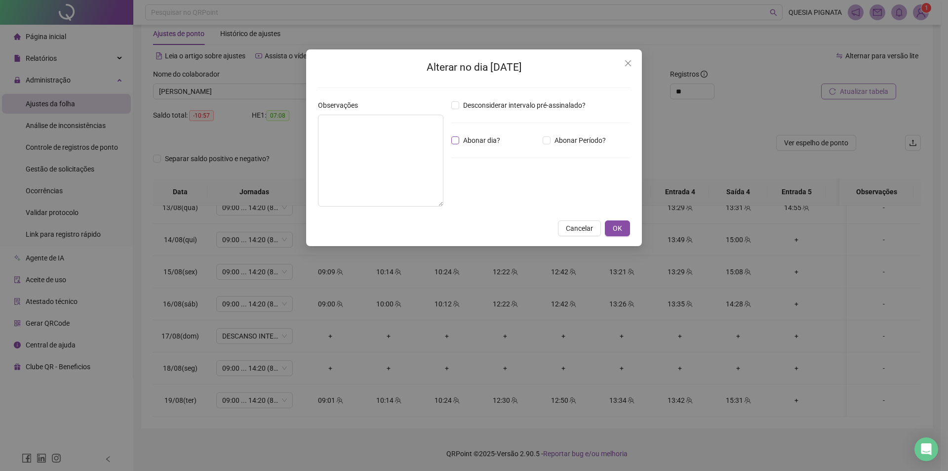
click at [485, 138] on span "Abonar dia?" at bounding box center [481, 140] width 45 height 11
click at [617, 234] on button "OK" at bounding box center [617, 228] width 25 height 16
click at [619, 227] on span "OK" at bounding box center [617, 228] width 9 height 11
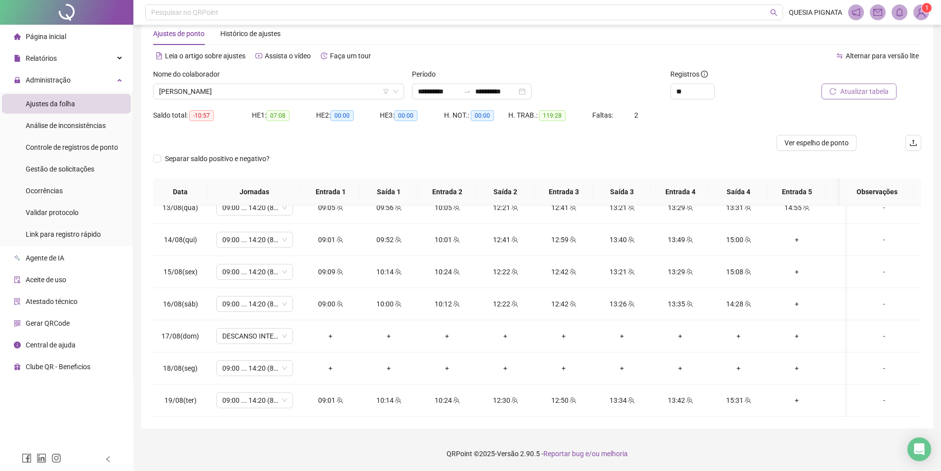
click at [851, 93] on span "Atualizar tabela" at bounding box center [864, 91] width 48 height 11
click at [831, 143] on span "Ver espelho de ponto" at bounding box center [816, 142] width 64 height 11
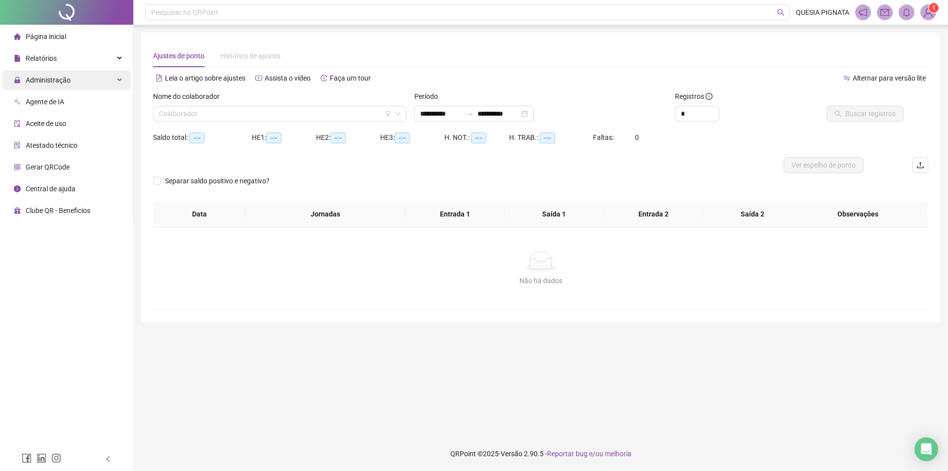
click at [80, 76] on div "Administração" at bounding box center [66, 80] width 129 height 20
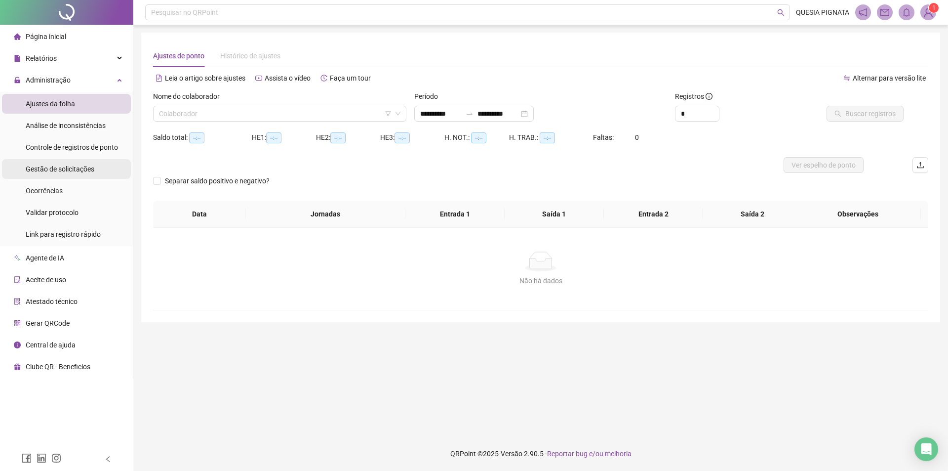
click at [67, 171] on span "Gestão de solicitações" at bounding box center [60, 169] width 69 height 8
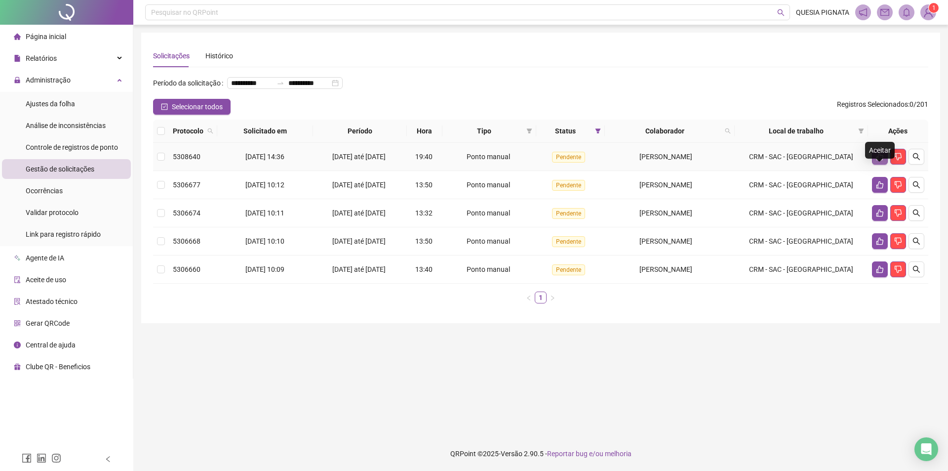
click at [875, 164] on button "button" at bounding box center [880, 157] width 16 height 16
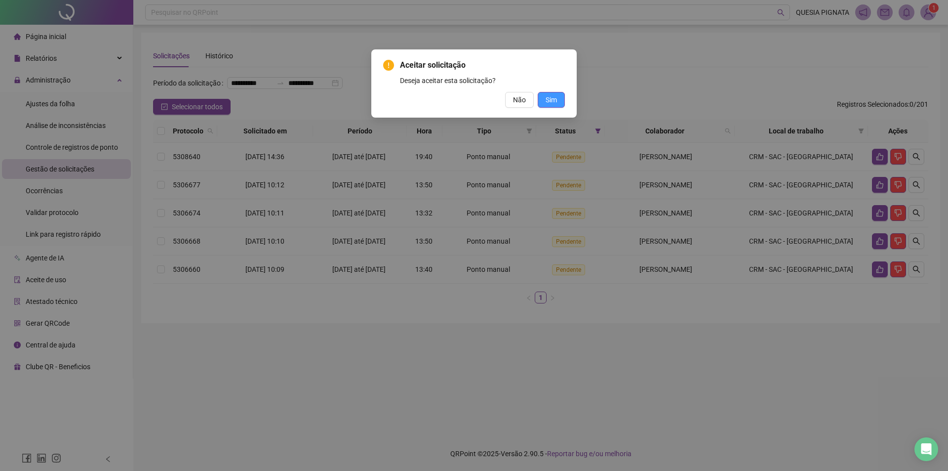
click at [558, 95] on button "Sim" at bounding box center [551, 100] width 27 height 16
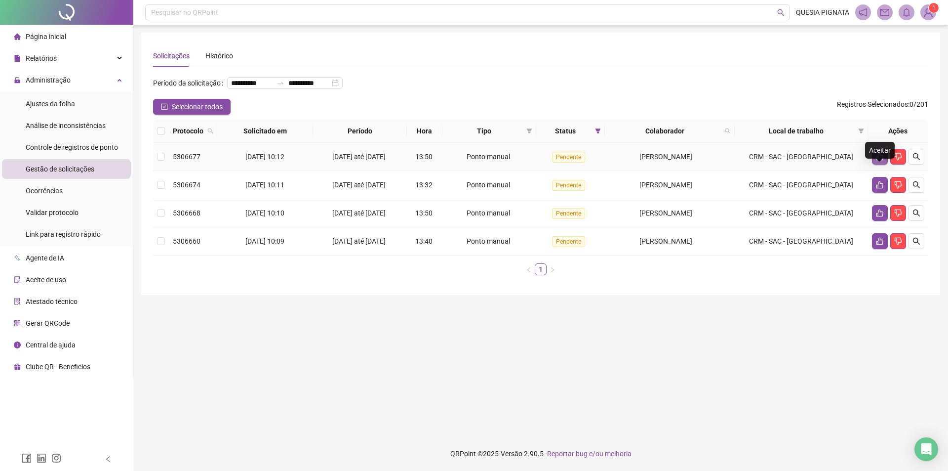
click at [876, 160] on icon "like" at bounding box center [879, 156] width 7 height 7
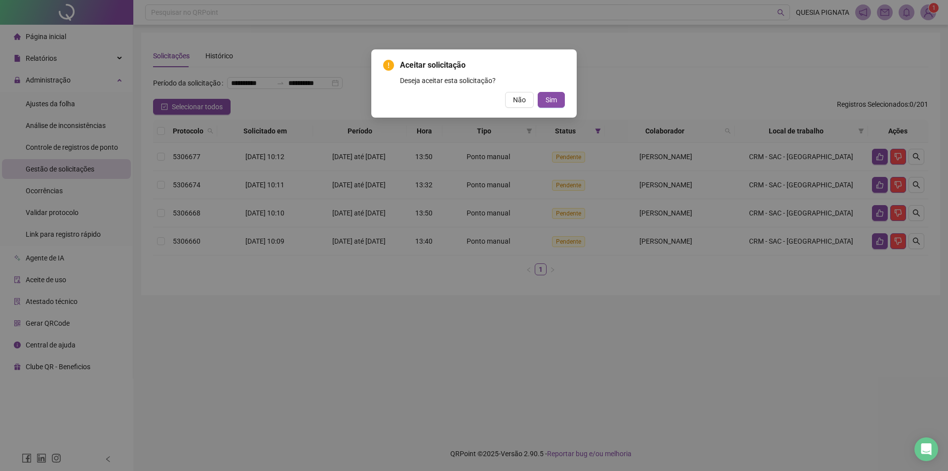
drag, startPoint x: 554, startPoint y: 104, endPoint x: 709, endPoint y: 125, distance: 156.5
click at [554, 103] on span "Sim" at bounding box center [551, 99] width 11 height 11
drag, startPoint x: 556, startPoint y: 103, endPoint x: 589, endPoint y: 102, distance: 32.1
click at [556, 102] on span "Sim" at bounding box center [551, 99] width 11 height 11
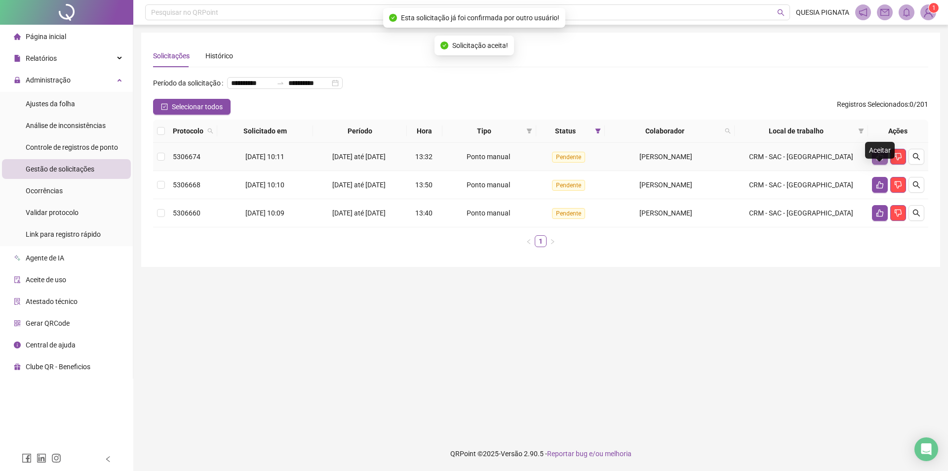
click at [878, 160] on icon "like" at bounding box center [879, 156] width 7 height 7
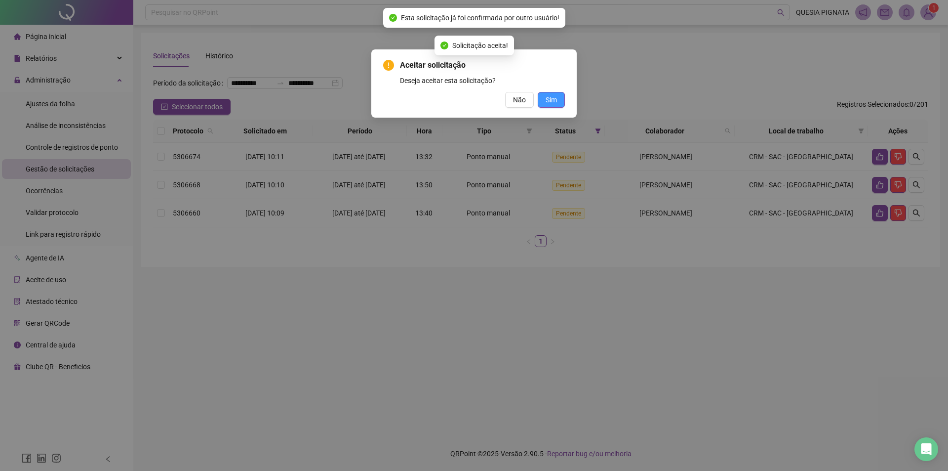
click at [561, 98] on button "Sim" at bounding box center [551, 100] width 27 height 16
click at [548, 95] on span "Sim" at bounding box center [551, 99] width 11 height 11
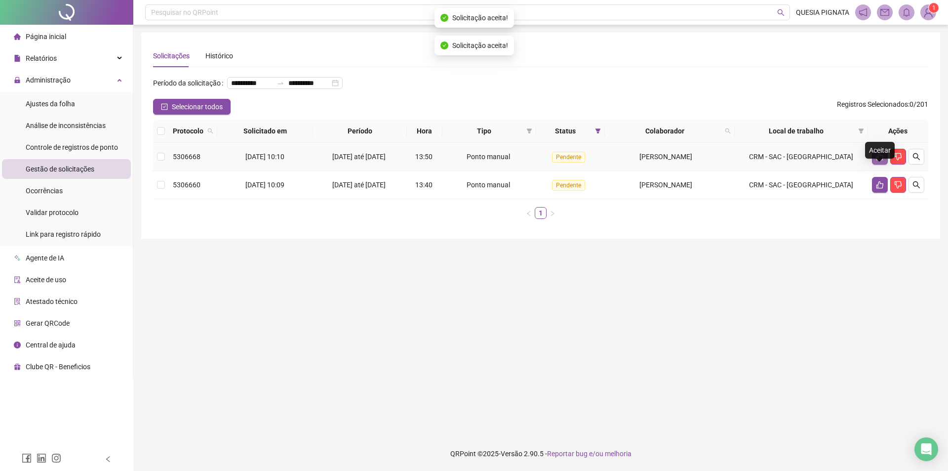
click at [879, 160] on icon "like" at bounding box center [880, 157] width 8 height 8
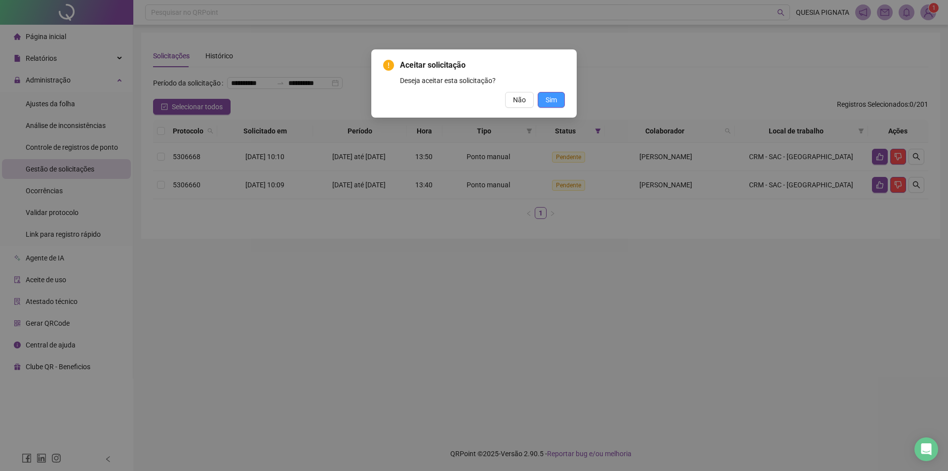
click at [553, 102] on span "Sim" at bounding box center [551, 99] width 11 height 11
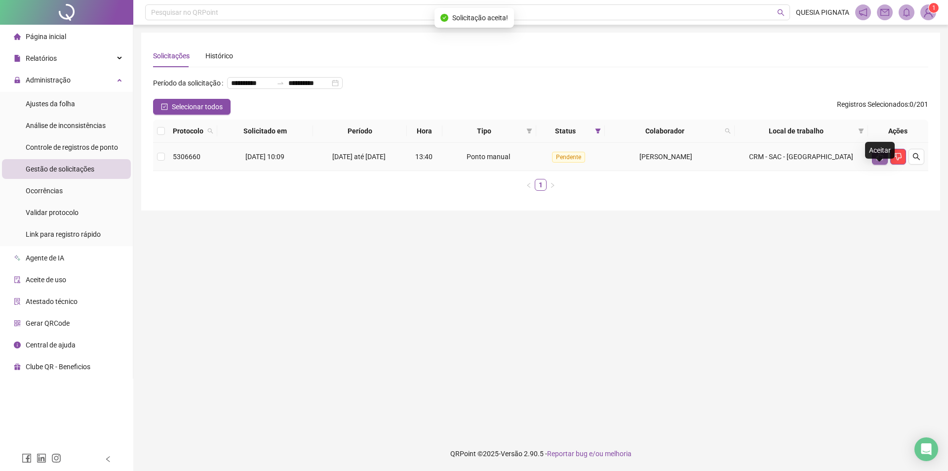
click at [884, 164] on button "button" at bounding box center [880, 157] width 16 height 16
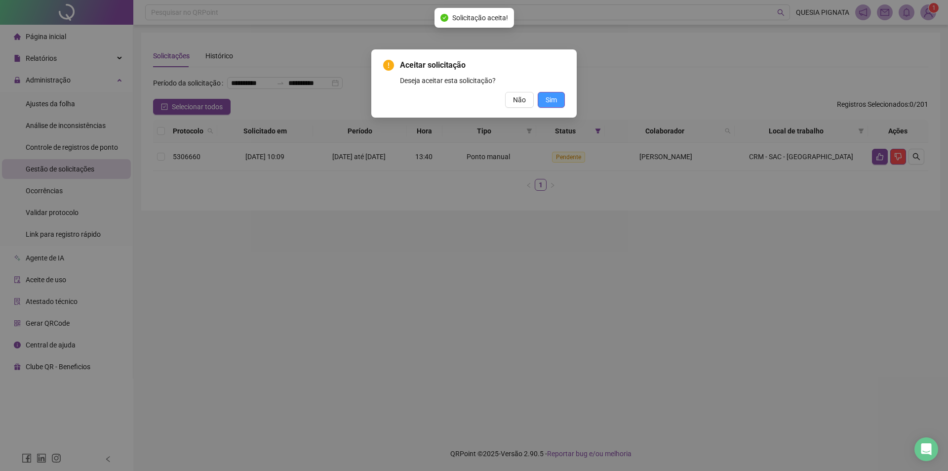
click at [558, 104] on button "Sim" at bounding box center [551, 100] width 27 height 16
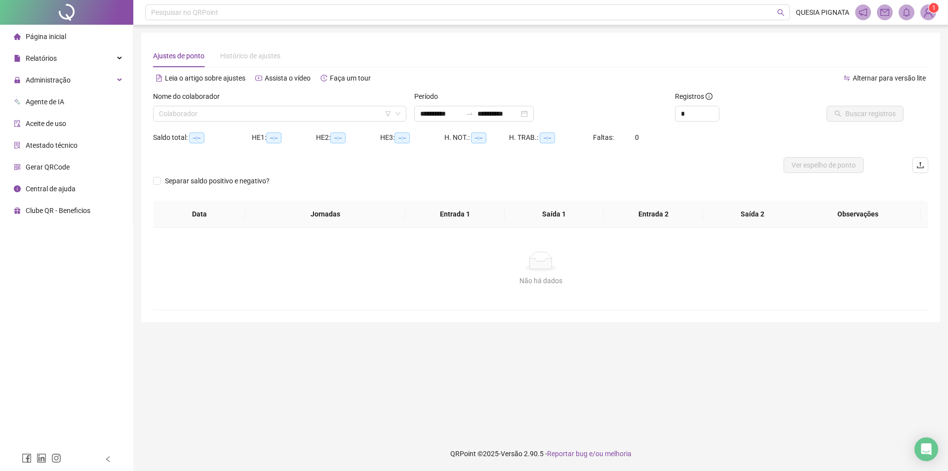
drag, startPoint x: 68, startPoint y: 78, endPoint x: 69, endPoint y: 145, distance: 67.7
click at [68, 77] on span "Administração" at bounding box center [48, 80] width 45 height 8
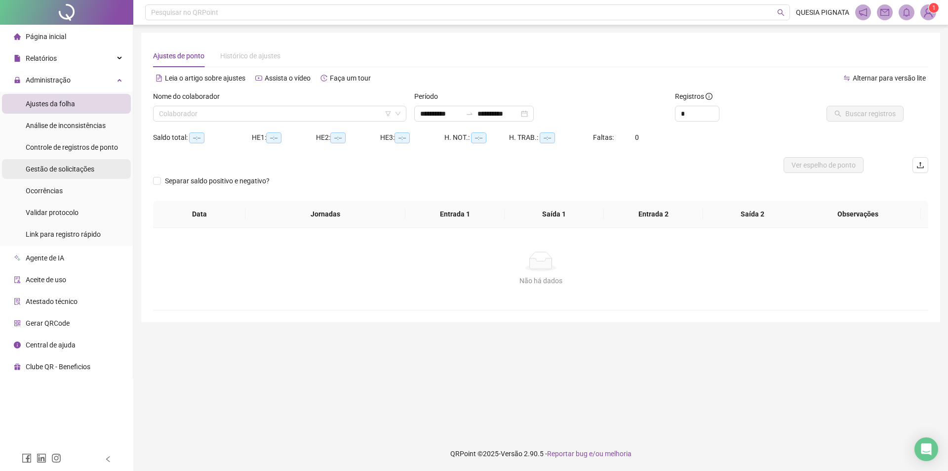
click at [67, 174] on div "Gestão de solicitações" at bounding box center [60, 169] width 69 height 20
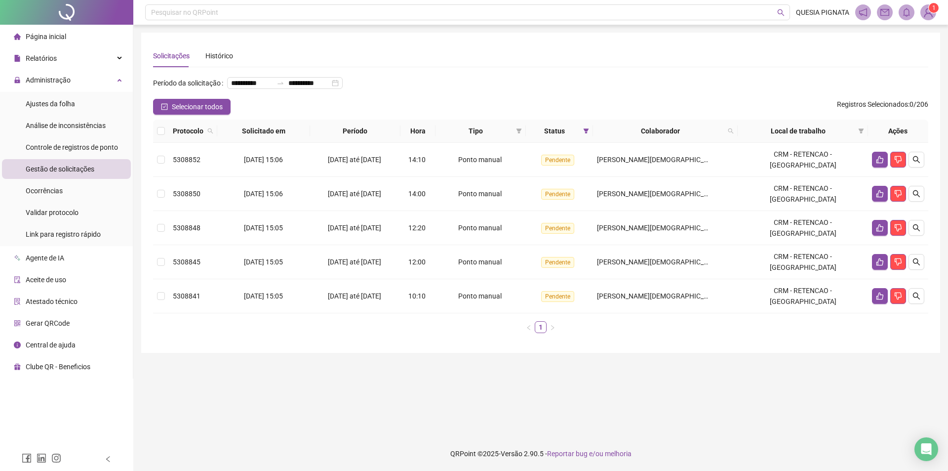
click at [929, 10] on sup "1" at bounding box center [934, 8] width 10 height 10
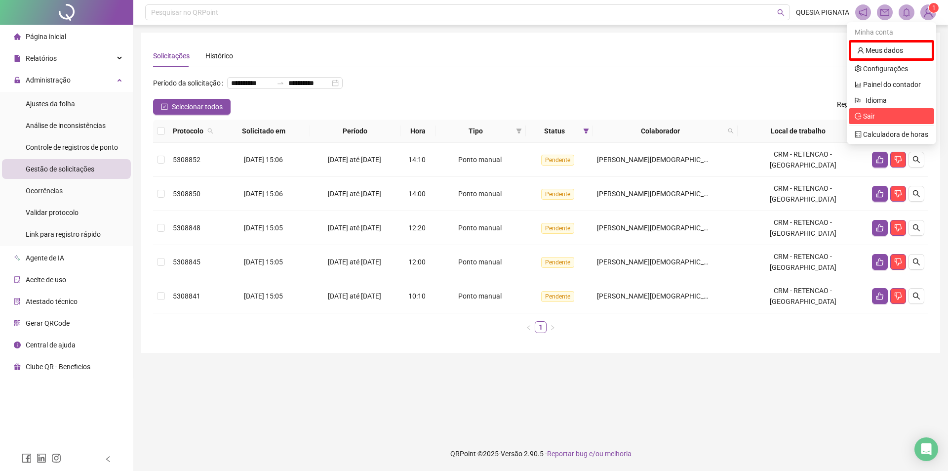
click at [897, 113] on span "Sair" at bounding box center [892, 116] width 74 height 11
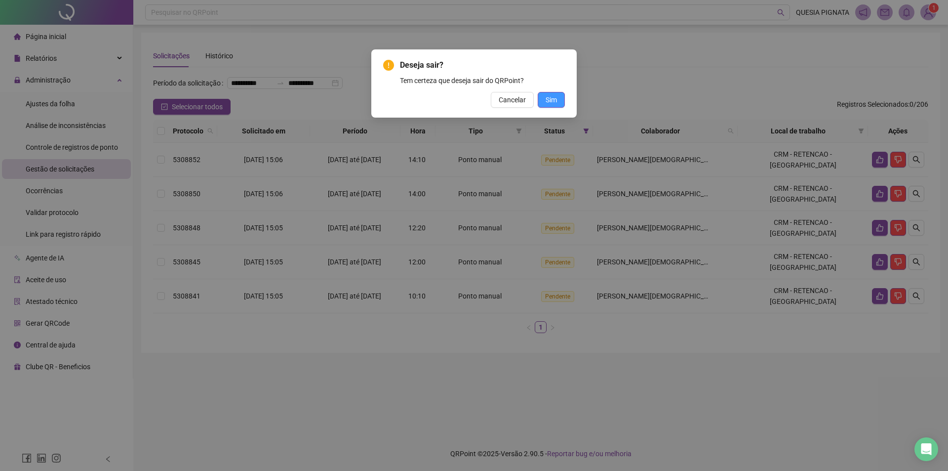
click at [558, 95] on button "Sim" at bounding box center [551, 100] width 27 height 16
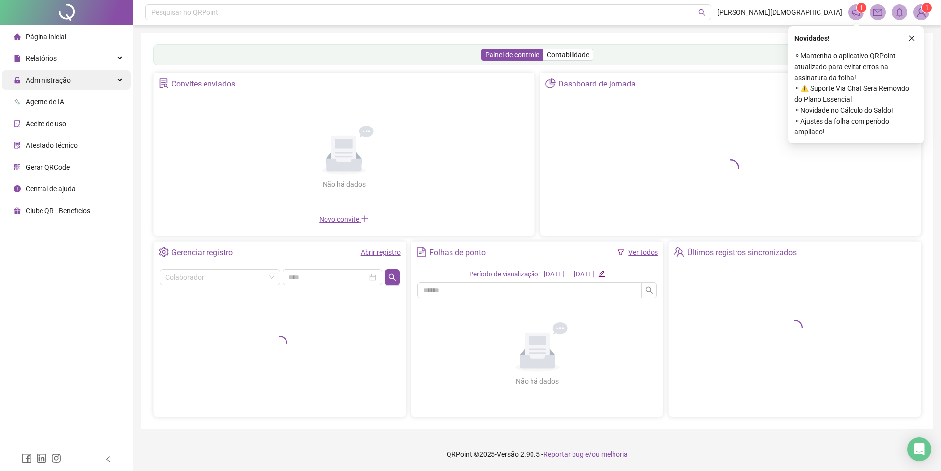
click at [49, 72] on span "Administração" at bounding box center [42, 80] width 57 height 20
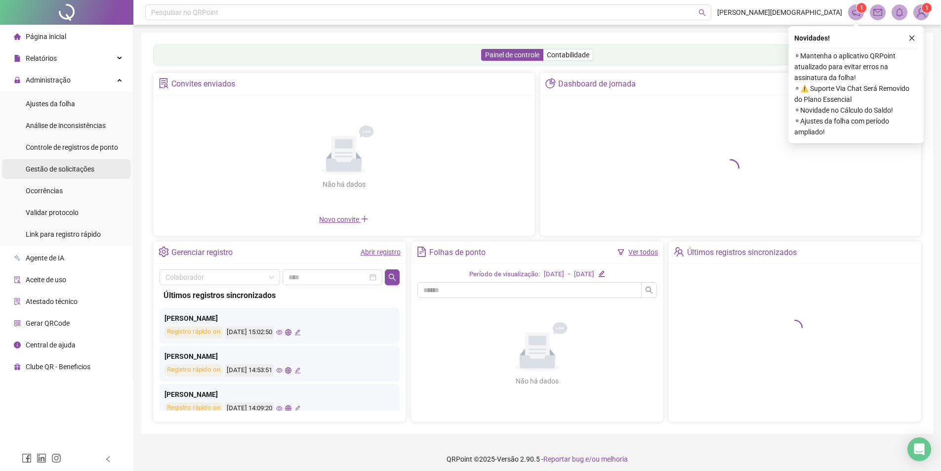
click at [68, 176] on div "Gestão de solicitações" at bounding box center [60, 169] width 69 height 20
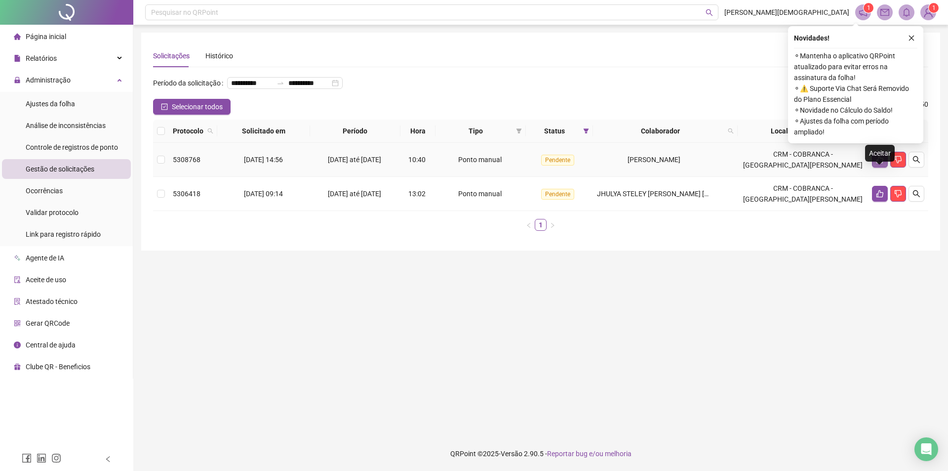
click at [881, 163] on icon "like" at bounding box center [880, 160] width 8 height 8
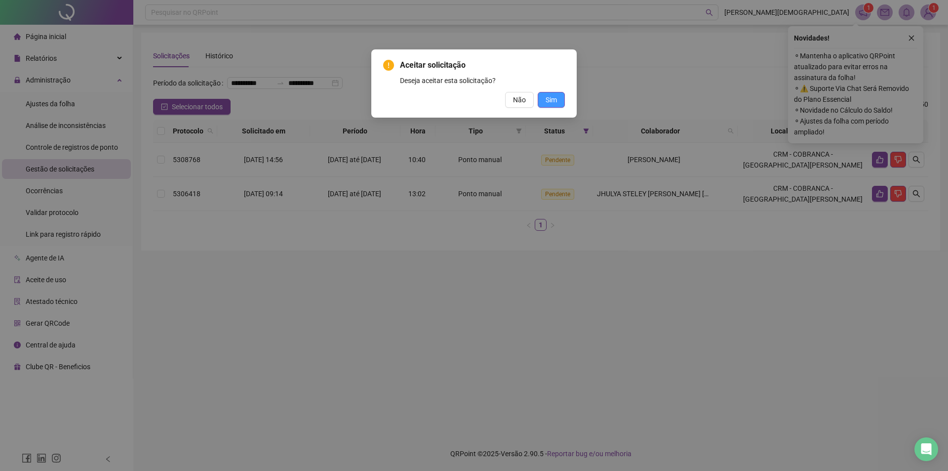
click at [556, 103] on span "Sim" at bounding box center [551, 99] width 11 height 11
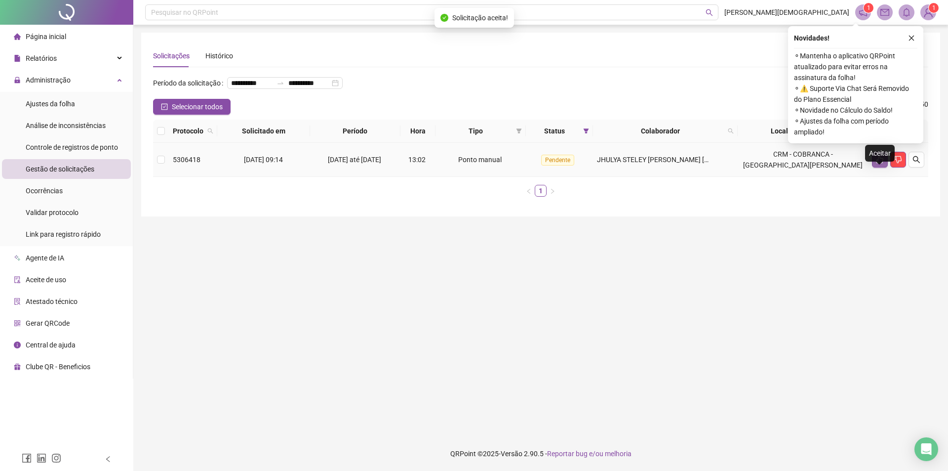
click at [882, 163] on icon "like" at bounding box center [880, 160] width 8 height 8
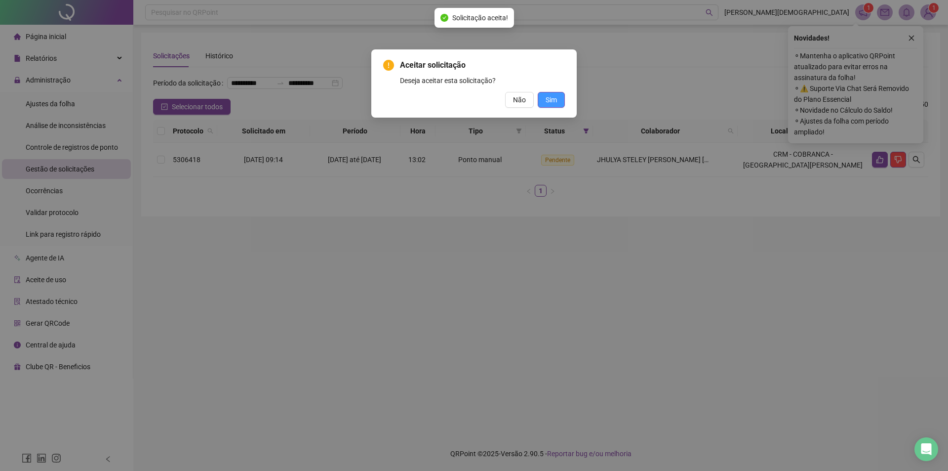
click at [555, 98] on span "Sim" at bounding box center [551, 99] width 11 height 11
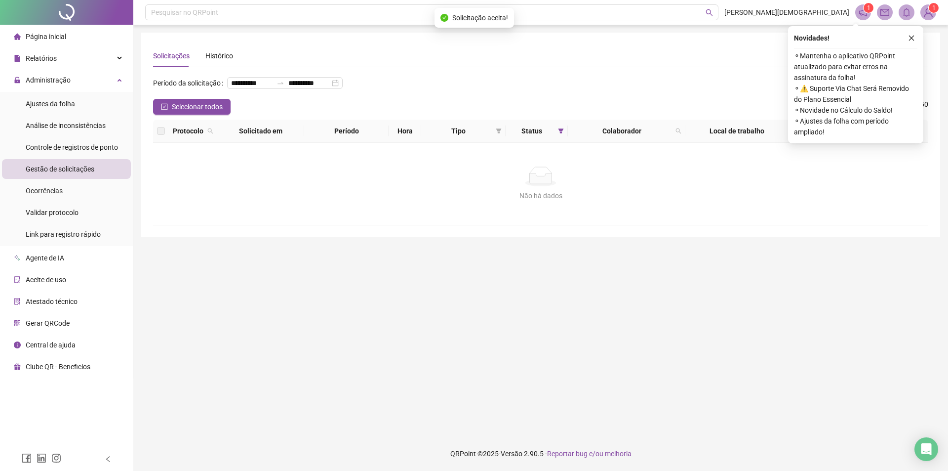
click at [930, 12] on img at bounding box center [928, 12] width 15 height 15
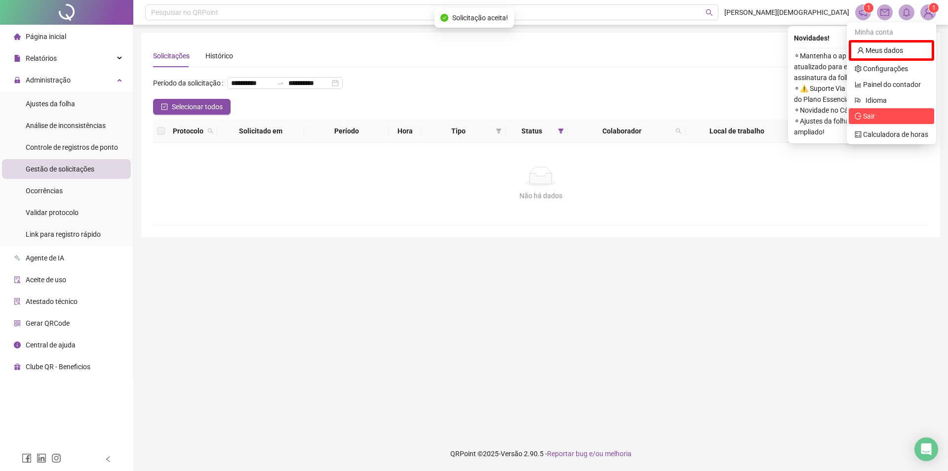
click at [882, 119] on span "Sair" at bounding box center [892, 116] width 74 height 11
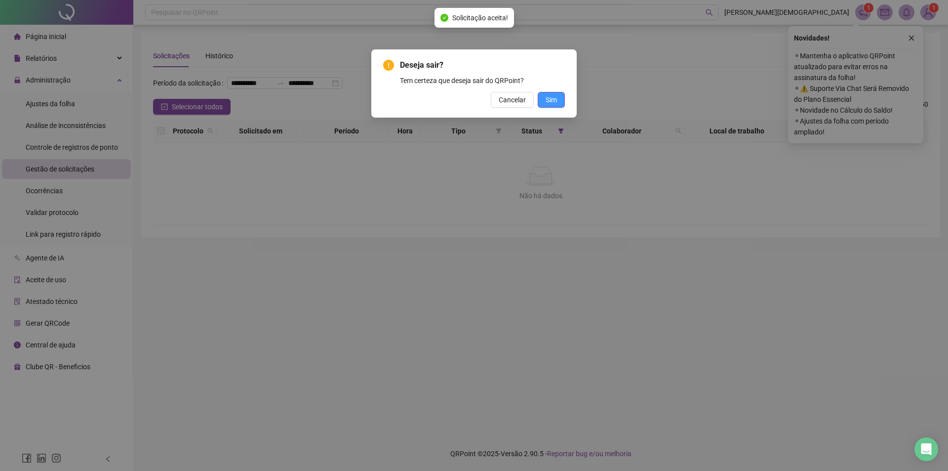
click at [559, 101] on button "Sim" at bounding box center [551, 100] width 27 height 16
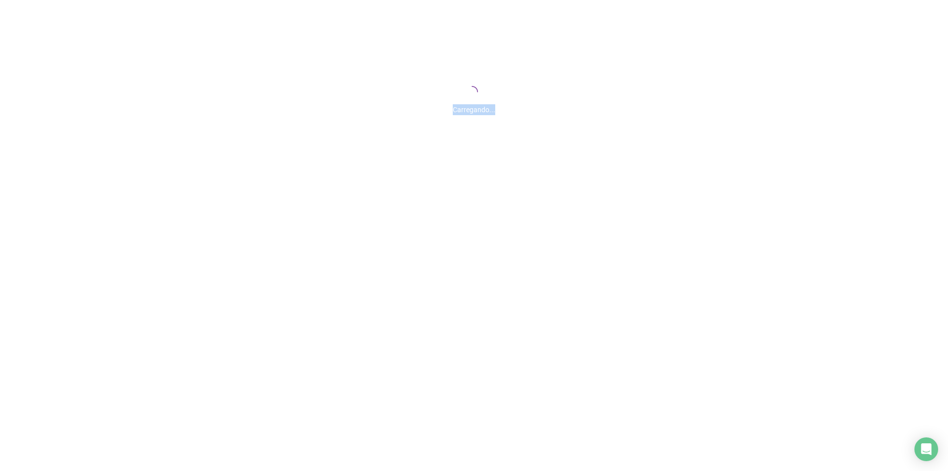
drag, startPoint x: 452, startPoint y: 109, endPoint x: 509, endPoint y: 110, distance: 56.3
click at [509, 110] on div "Carregando..." at bounding box center [474, 107] width 948 height 16
click at [509, 134] on div "Carregando..." at bounding box center [474, 98] width 948 height 197
drag, startPoint x: 453, startPoint y: 113, endPoint x: 524, endPoint y: 114, distance: 71.1
click at [524, 114] on div "Carregando..." at bounding box center [474, 107] width 948 height 16
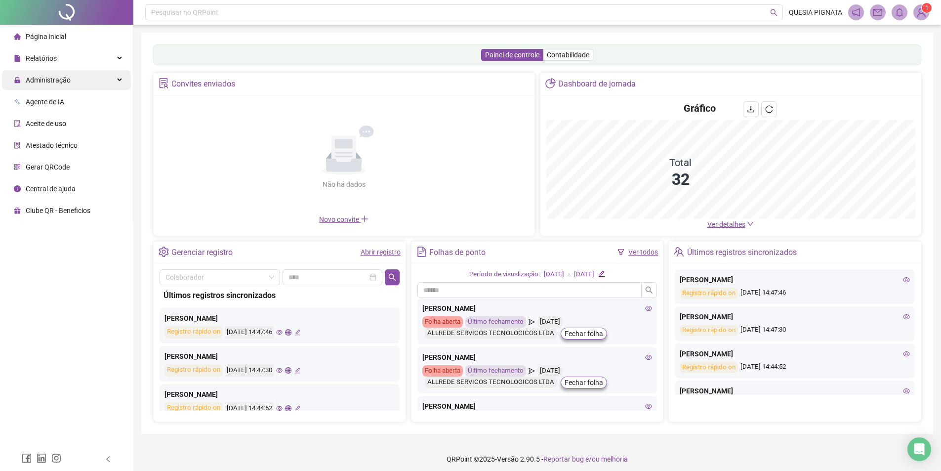
click at [62, 80] on span "Administração" at bounding box center [48, 80] width 45 height 8
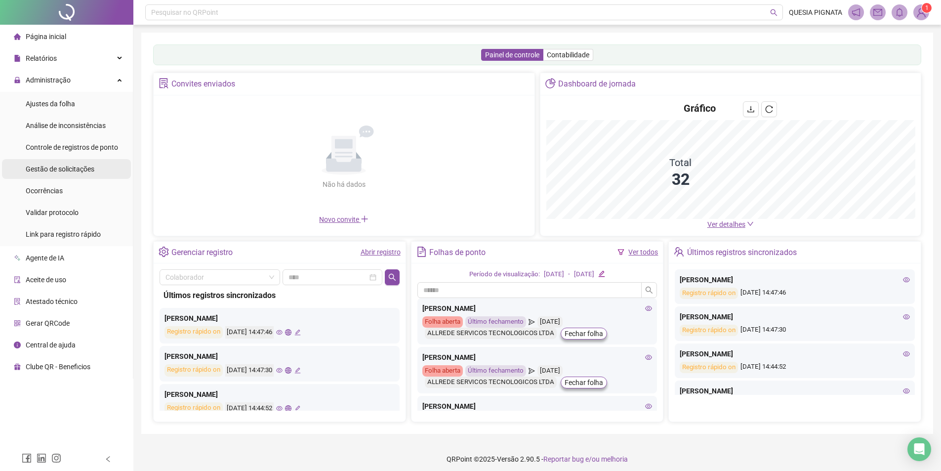
click at [84, 171] on span "Gestão de solicitações" at bounding box center [60, 169] width 69 height 8
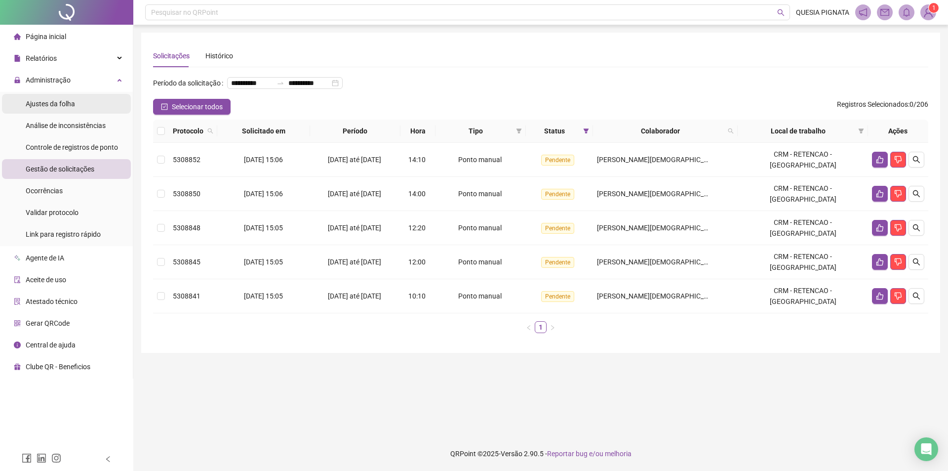
click at [72, 108] on span "Ajustes da folha" at bounding box center [50, 104] width 49 height 8
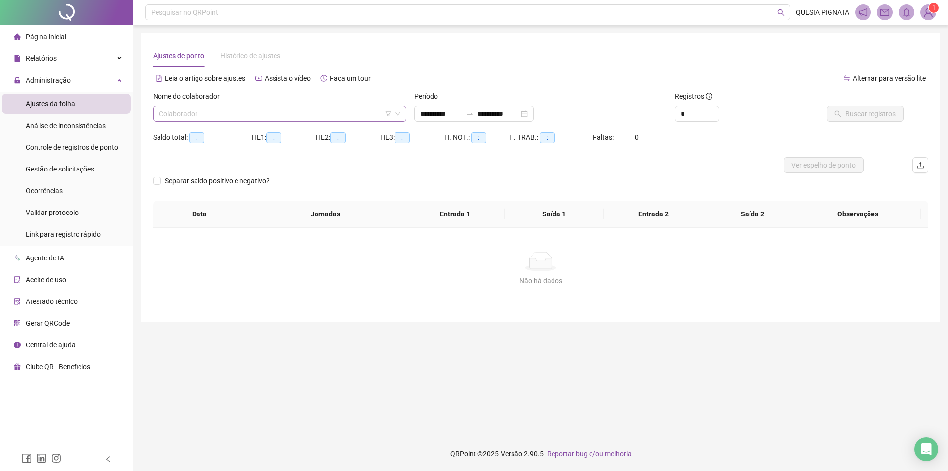
click at [221, 119] on input "search" at bounding box center [275, 113] width 233 height 15
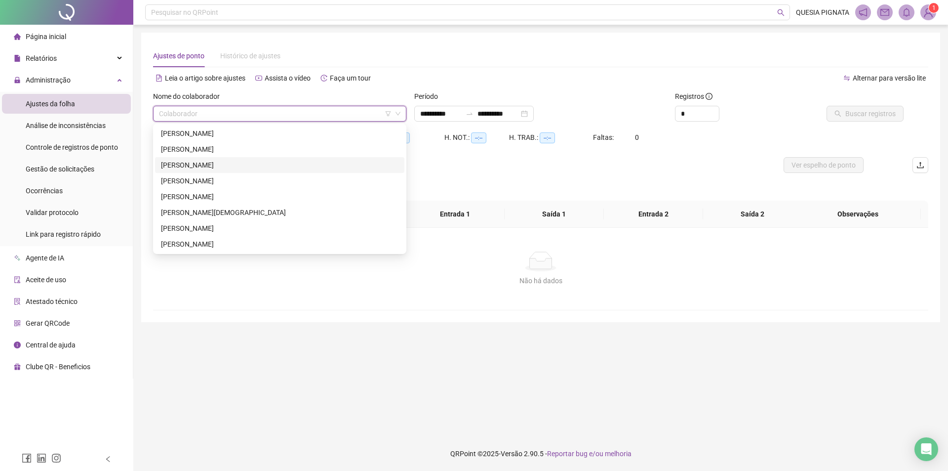
click at [237, 168] on div "AMANDA ARAUJO DA SILVA" at bounding box center [279, 164] width 237 height 11
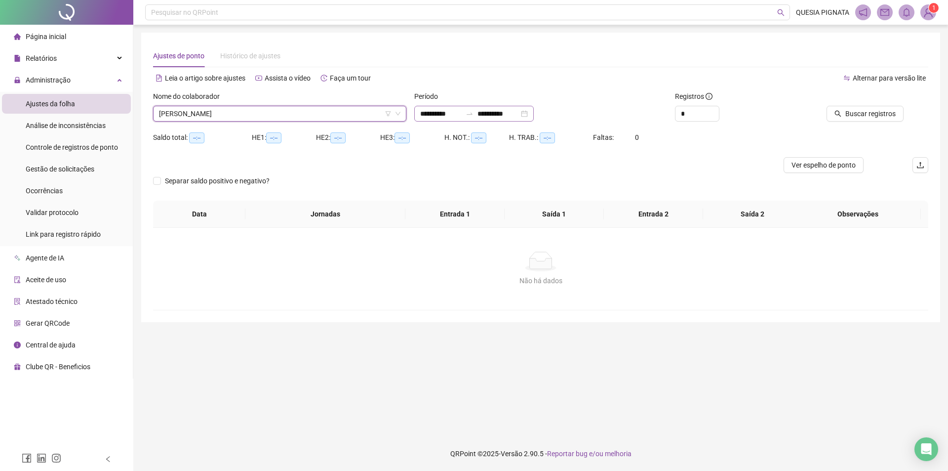
click at [437, 107] on div "**********" at bounding box center [473, 114] width 119 height 16
type input "**********"
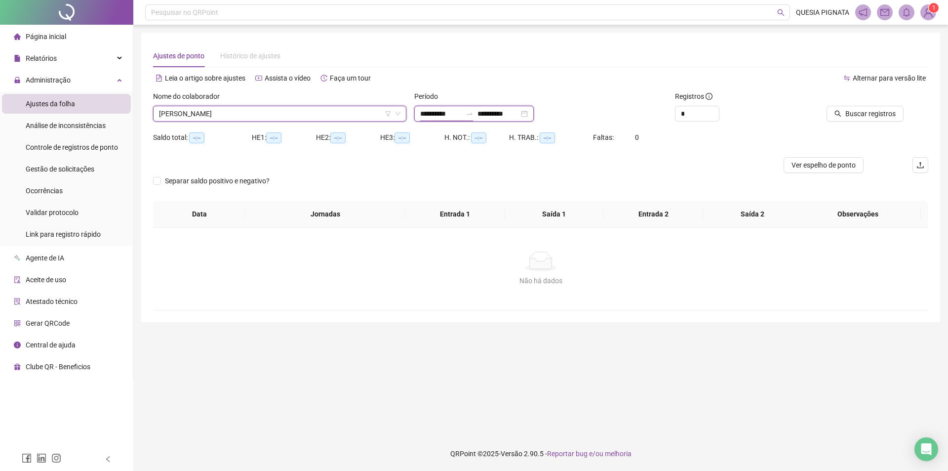
type input "**********"
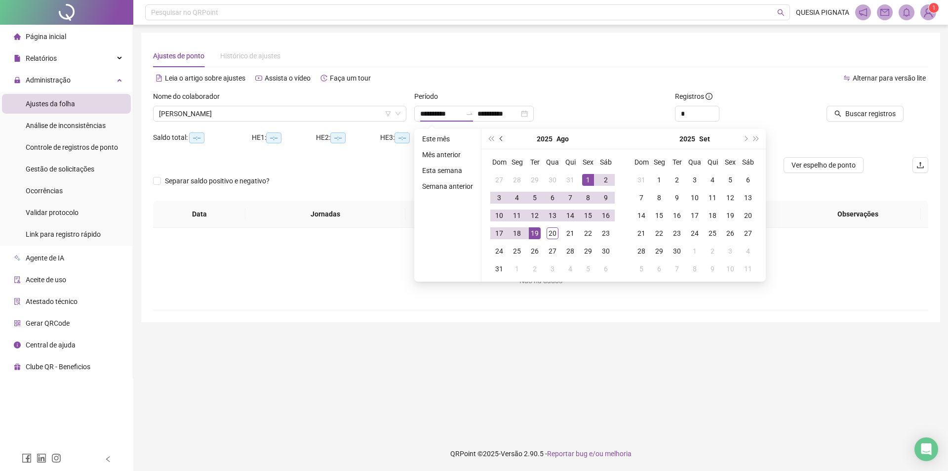
click at [503, 135] on button "prev-year" at bounding box center [501, 139] width 11 height 20
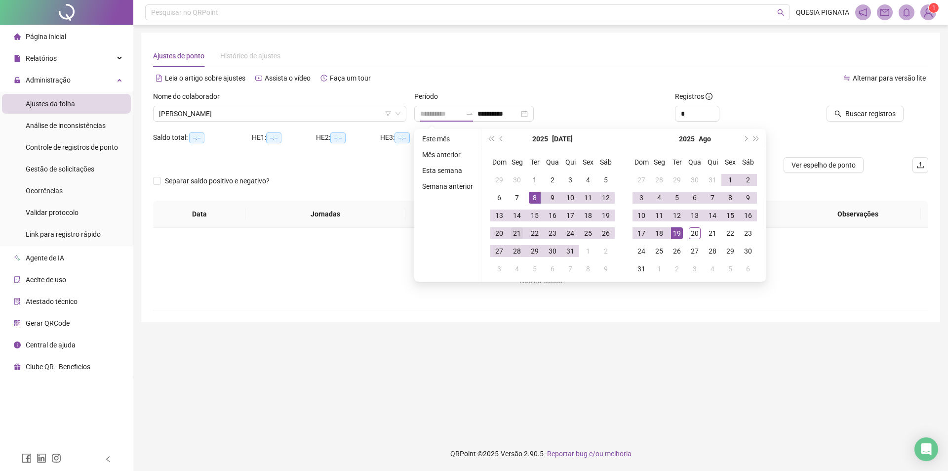
type input "**********"
click at [514, 233] on div "21" at bounding box center [517, 233] width 12 height 12
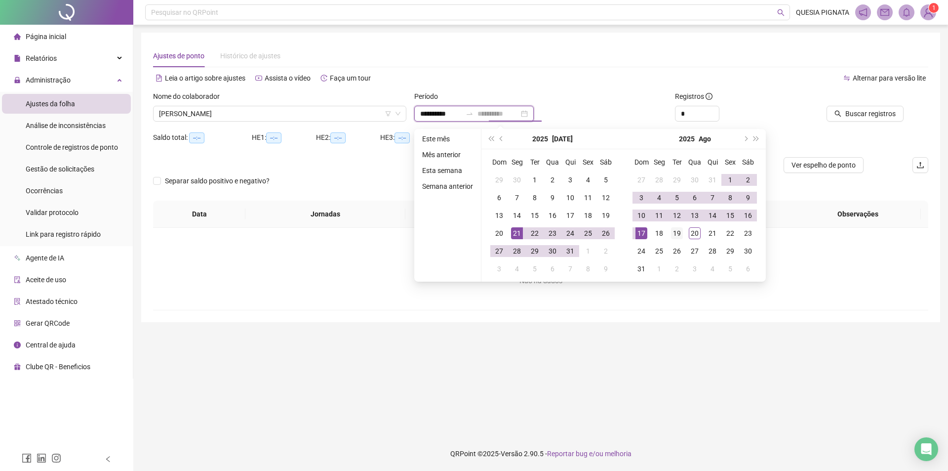
type input "**********"
click at [676, 237] on div "19" at bounding box center [677, 233] width 12 height 12
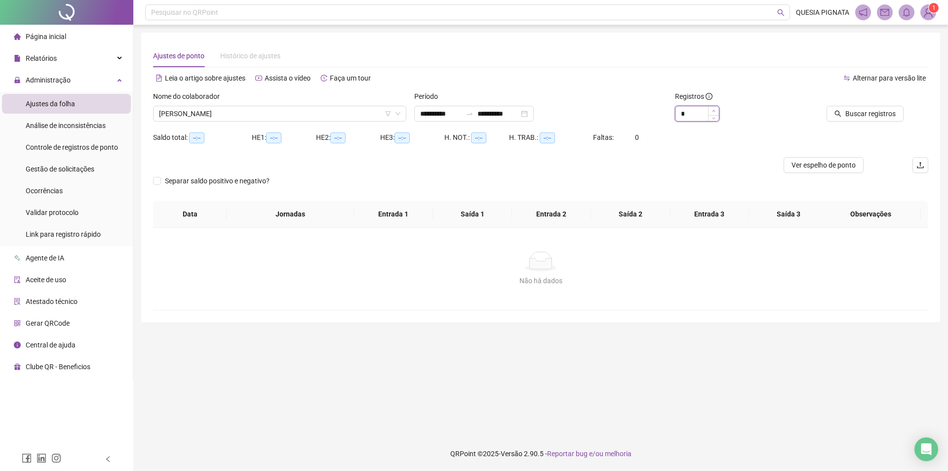
click at [712, 111] on icon "up" at bounding box center [713, 110] width 3 height 3
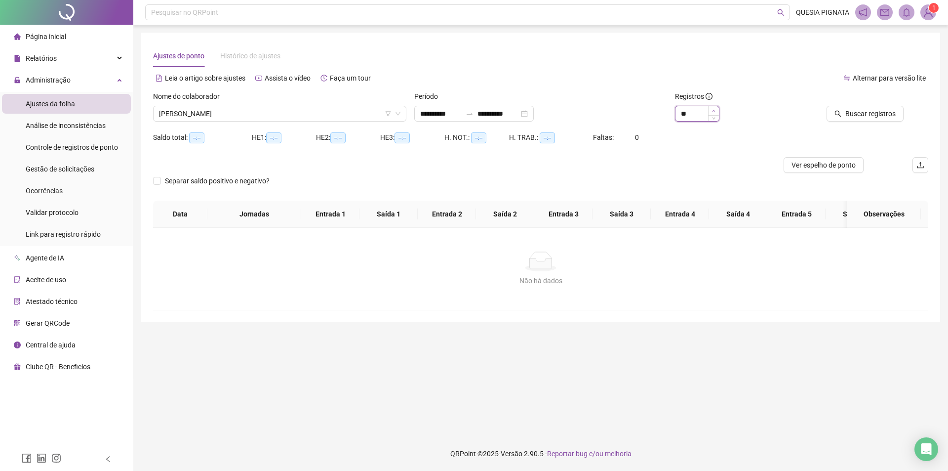
click at [712, 111] on icon "up" at bounding box center [713, 110] width 3 height 3
type input "**"
click at [712, 111] on icon "up" at bounding box center [713, 110] width 3 height 3
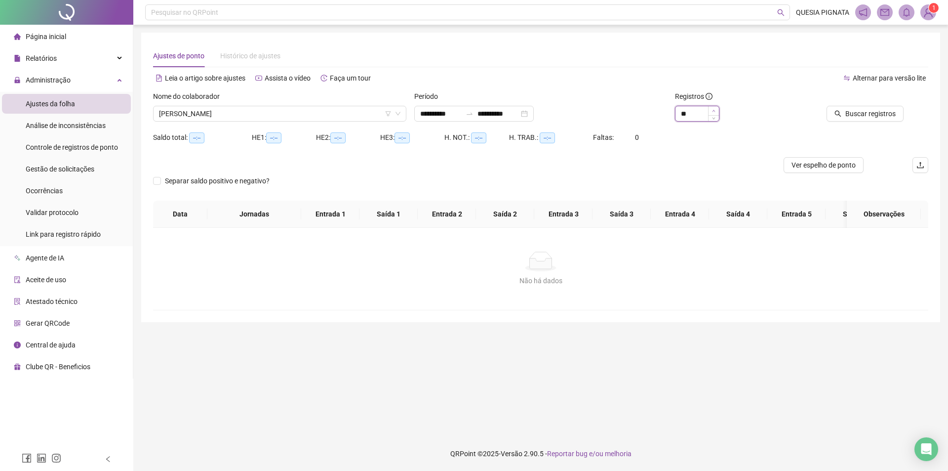
click at [712, 111] on icon "up" at bounding box center [713, 110] width 3 height 3
click at [858, 114] on span "Buscar registros" at bounding box center [870, 113] width 50 height 11
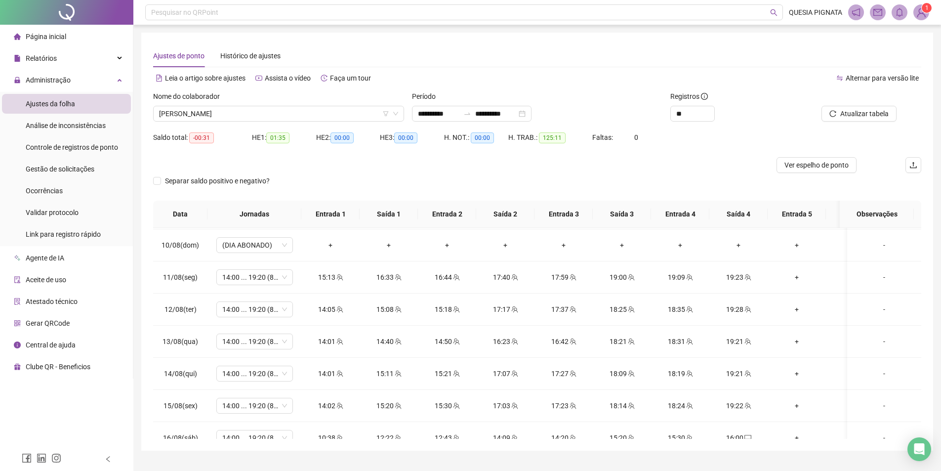
scroll to position [642, 0]
click at [288, 103] on div "Nome do colaborador" at bounding box center [278, 98] width 251 height 15
click at [249, 121] on div "Nome do colaborador AMANDA ARAUJO DA SILVA" at bounding box center [278, 110] width 259 height 39
click at [249, 110] on span "AMANDA ARAUJO DA SILVA" at bounding box center [278, 113] width 239 height 15
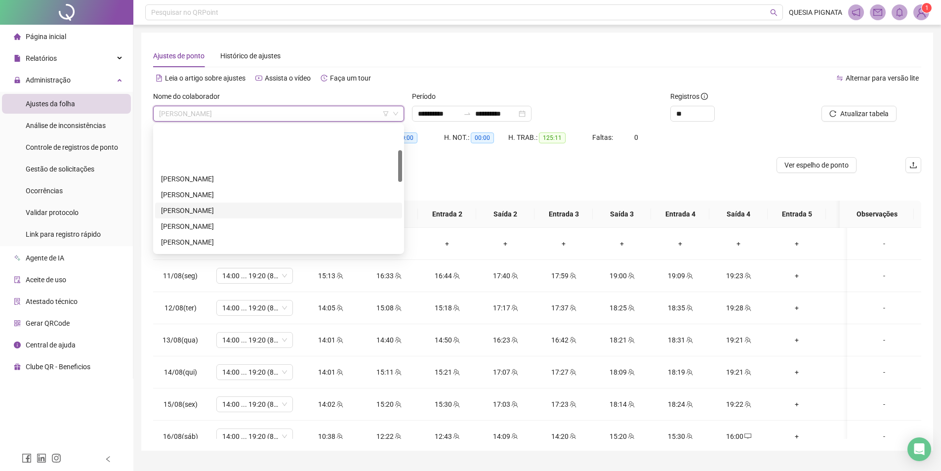
scroll to position [99, 0]
click at [224, 207] on div "HELLEN VITORIA DE SOUZA" at bounding box center [278, 208] width 235 height 11
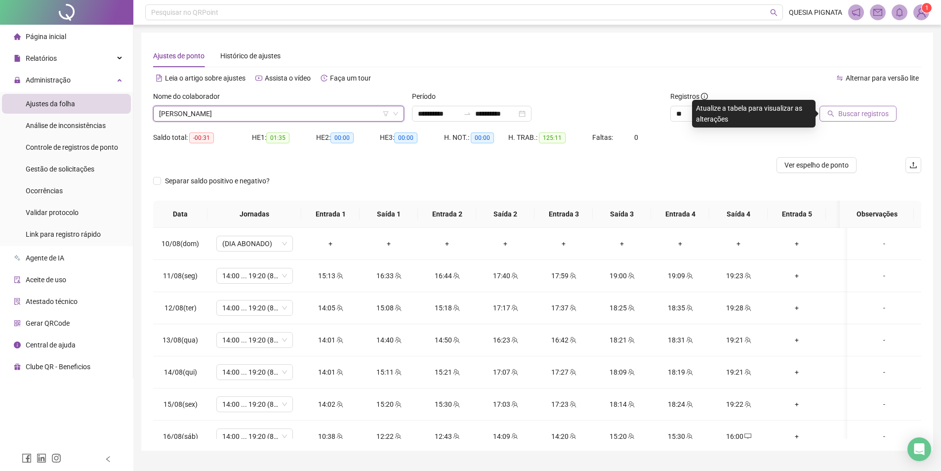
click at [850, 109] on span "Buscar registros" at bounding box center [863, 113] width 50 height 11
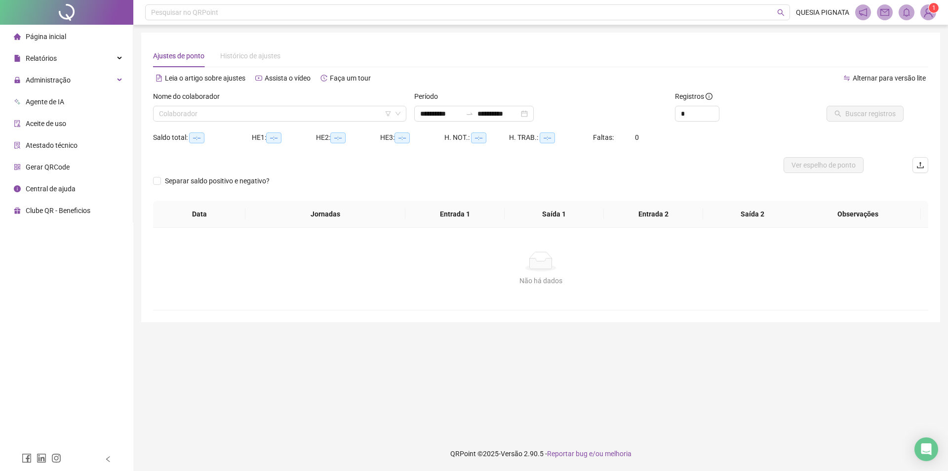
type input "**********"
click at [48, 73] on span "Administração" at bounding box center [42, 80] width 57 height 20
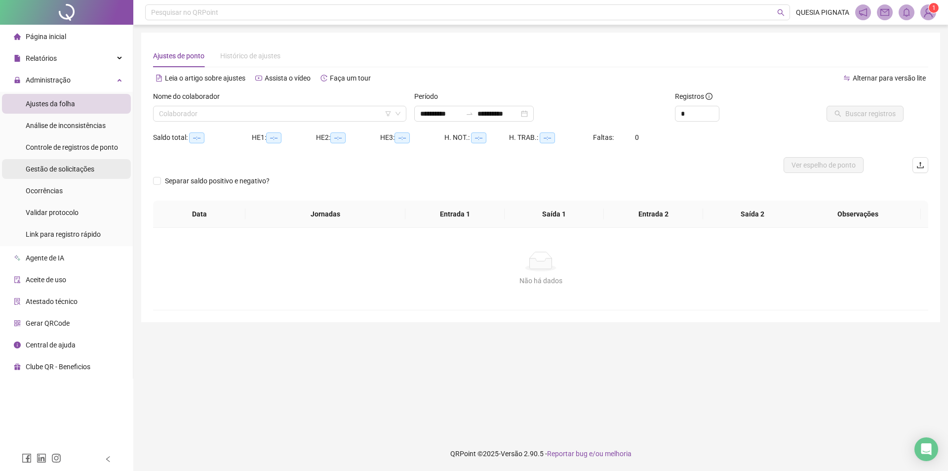
click at [54, 169] on span "Gestão de solicitações" at bounding box center [60, 169] width 69 height 8
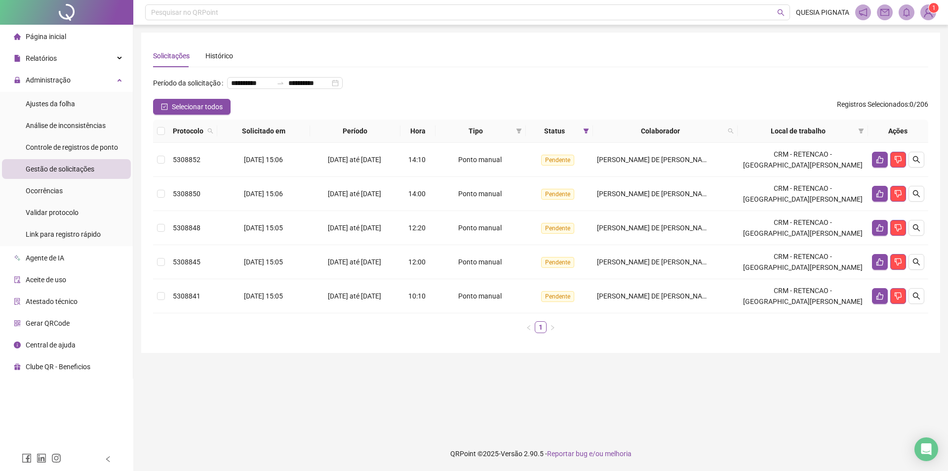
click at [912, 8] on span at bounding box center [907, 12] width 16 height 16
click at [921, 10] on img at bounding box center [928, 12] width 15 height 15
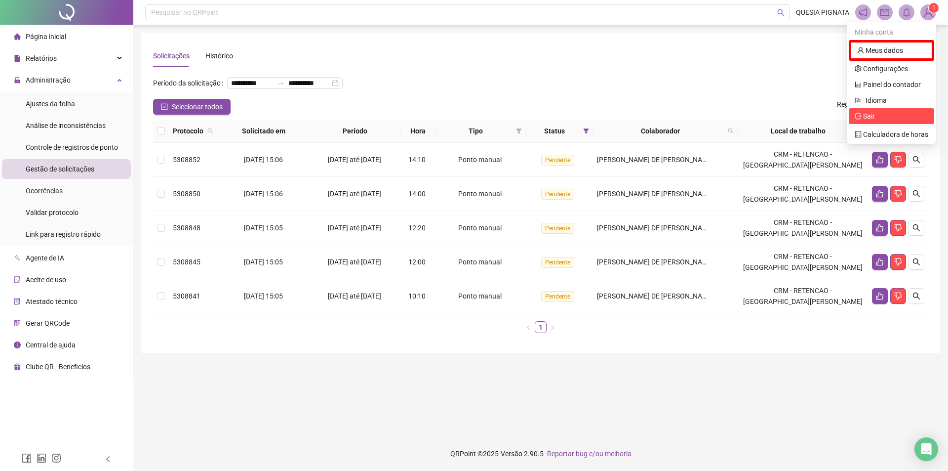
click at [863, 118] on span "Sair" at bounding box center [865, 116] width 20 height 8
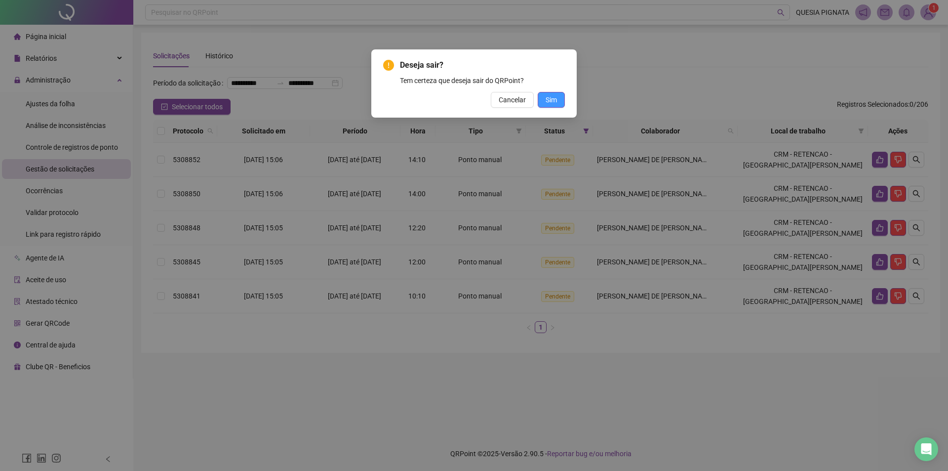
click at [562, 103] on button "Sim" at bounding box center [551, 100] width 27 height 16
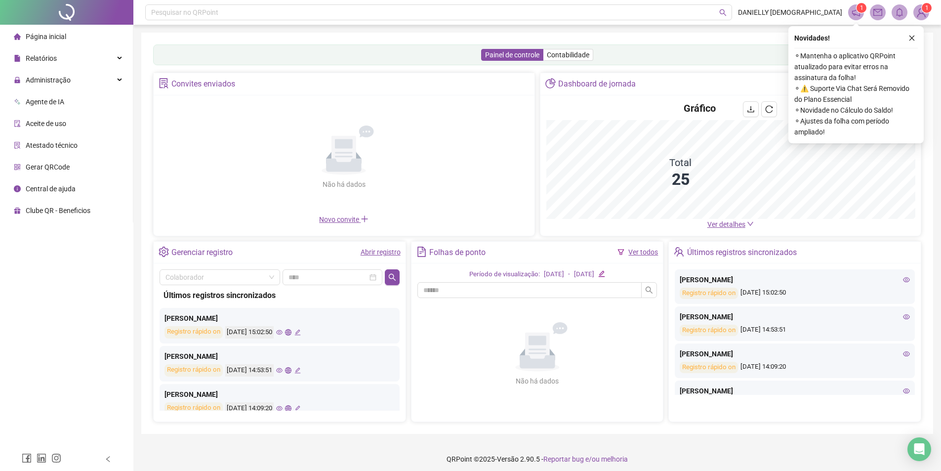
click at [46, 77] on span "Administração" at bounding box center [48, 80] width 45 height 8
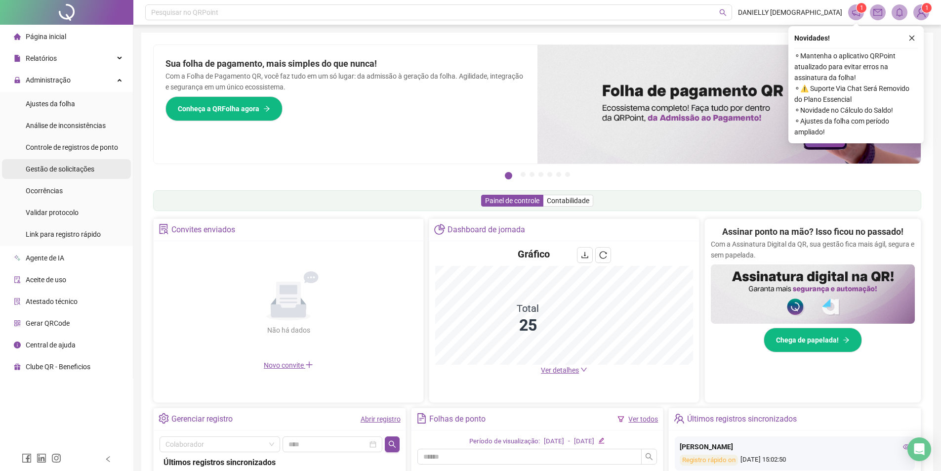
click at [65, 174] on div "Gestão de solicitações" at bounding box center [60, 169] width 69 height 20
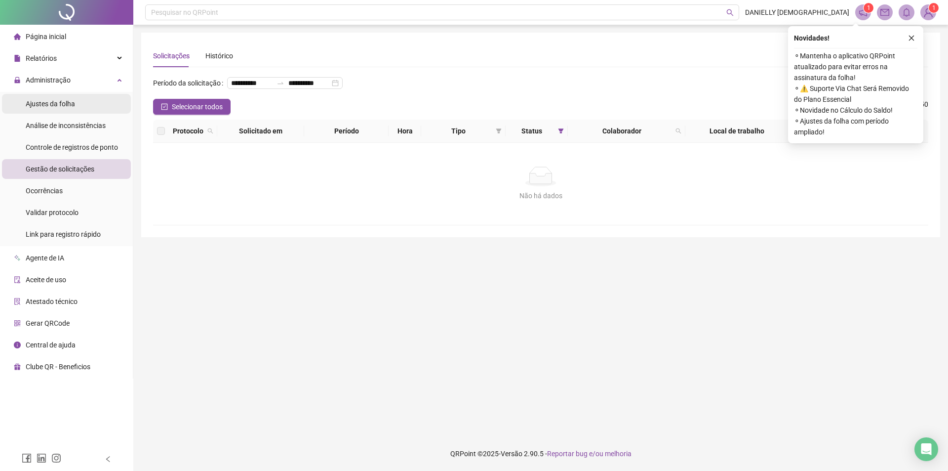
click at [62, 103] on span "Ajustes da folha" at bounding box center [50, 104] width 49 height 8
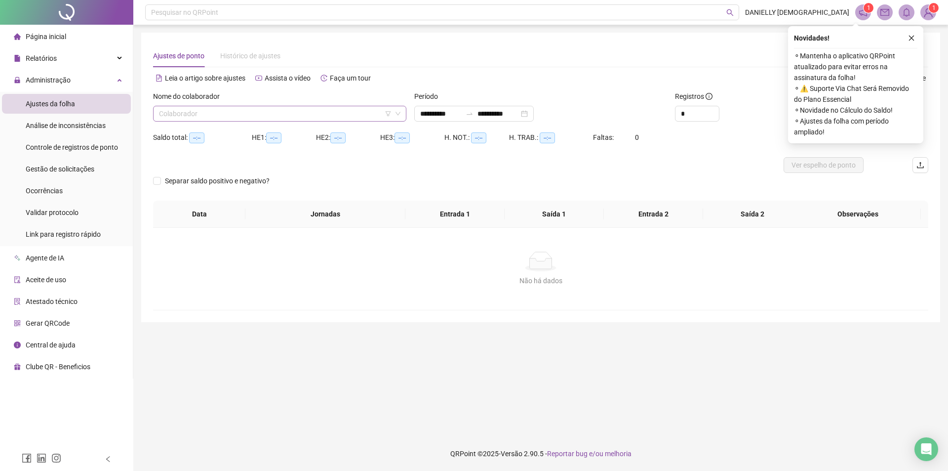
type input "**********"
click at [254, 115] on input "search" at bounding box center [275, 113] width 233 height 15
type input "****"
click at [279, 134] on div "[PERSON_NAME]" at bounding box center [279, 133] width 237 height 11
click at [453, 111] on input "**********" at bounding box center [440, 113] width 41 height 11
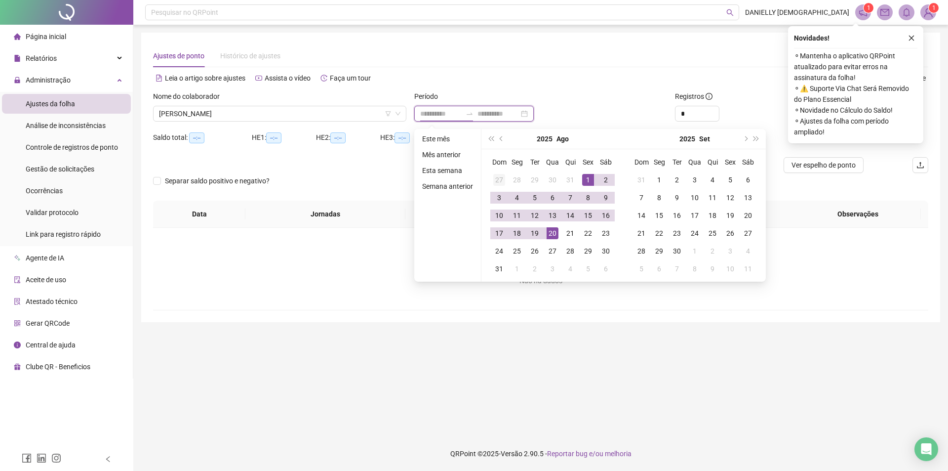
type input "**********"
click at [498, 141] on button "prev-year" at bounding box center [501, 139] width 11 height 20
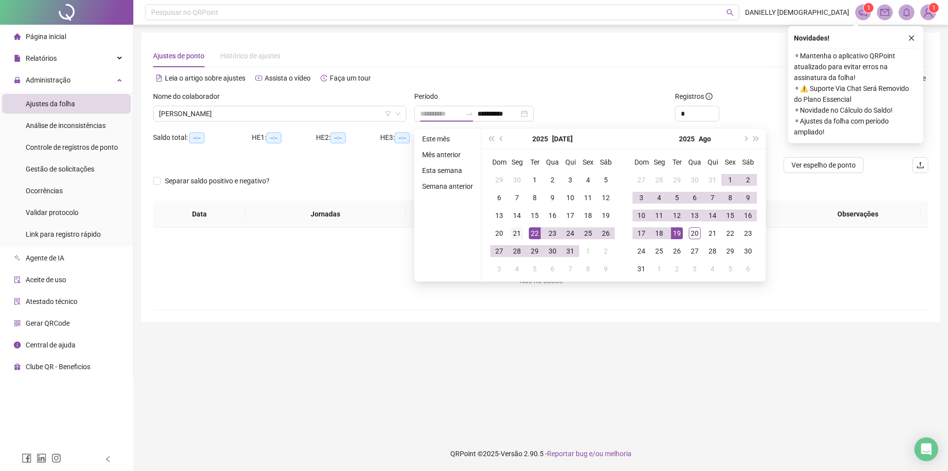
type input "**********"
click at [516, 235] on div "21" at bounding box center [517, 233] width 12 height 12
type input "**********"
click at [672, 233] on div "19" at bounding box center [677, 233] width 12 height 12
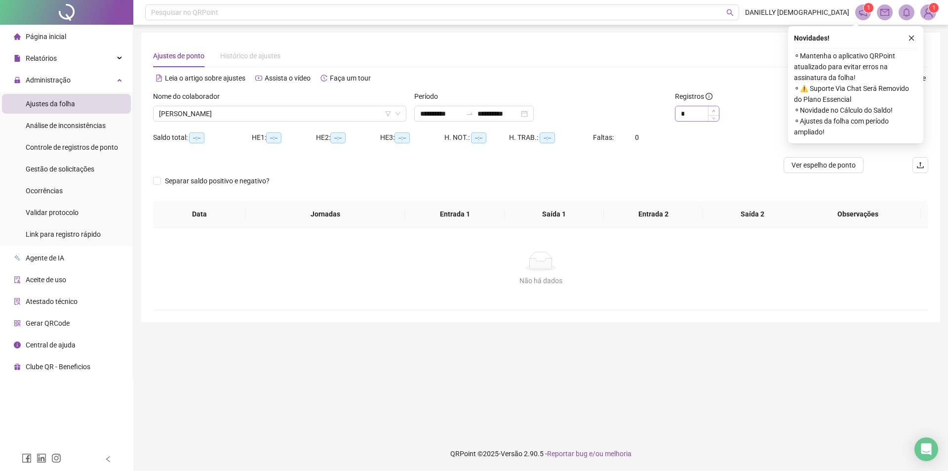
click at [715, 106] on div "*" at bounding box center [697, 114] width 44 height 16
click at [713, 108] on span "Increase Value" at bounding box center [713, 110] width 11 height 9
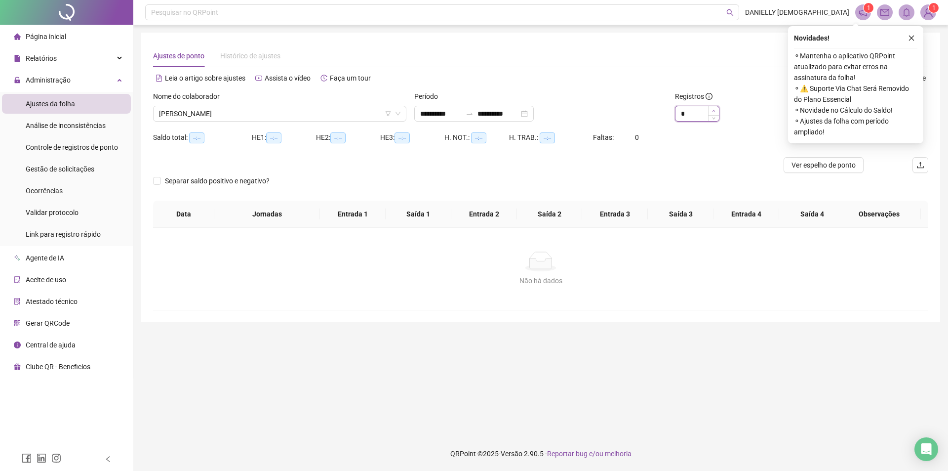
click at [713, 108] on span "Increase Value" at bounding box center [713, 110] width 11 height 9
type input "**"
click at [713, 108] on span "Increase Value" at bounding box center [713, 110] width 11 height 9
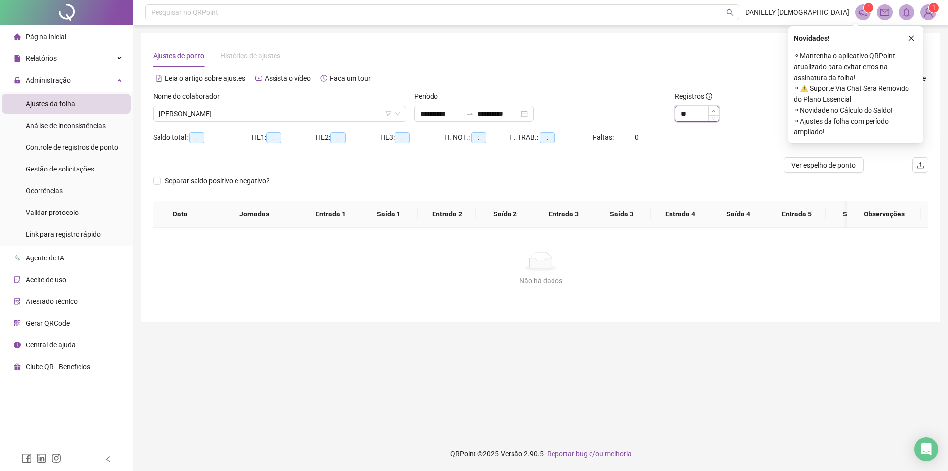
click at [713, 108] on span "Increase Value" at bounding box center [713, 110] width 11 height 9
click at [913, 35] on icon "close" at bounding box center [911, 38] width 7 height 7
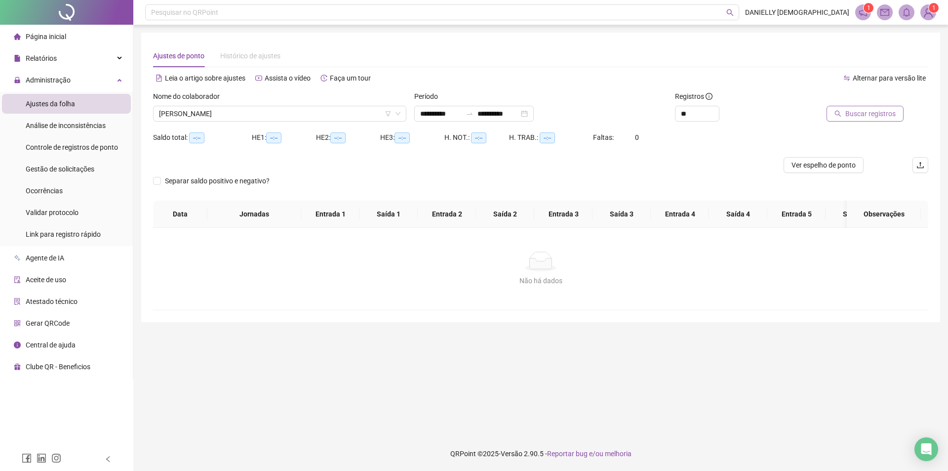
click at [887, 109] on span "Buscar registros" at bounding box center [870, 113] width 50 height 11
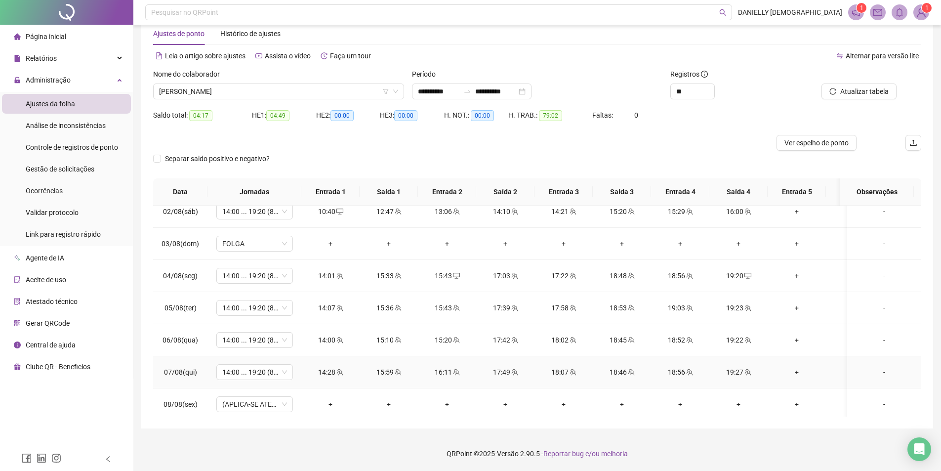
scroll to position [759, 0]
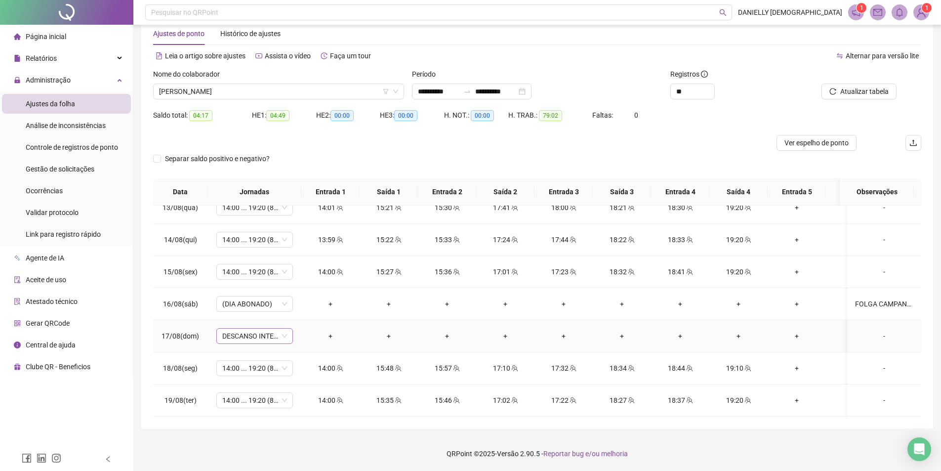
click at [264, 328] on span "DESCANSO INTER-JORNADA" at bounding box center [254, 335] width 65 height 15
click at [873, 330] on div "-" at bounding box center [884, 335] width 58 height 11
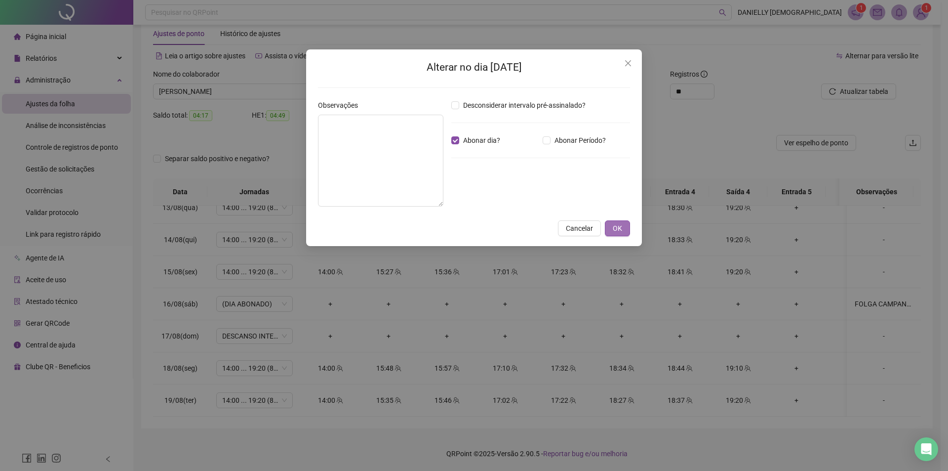
click at [620, 222] on button "OK" at bounding box center [617, 228] width 25 height 16
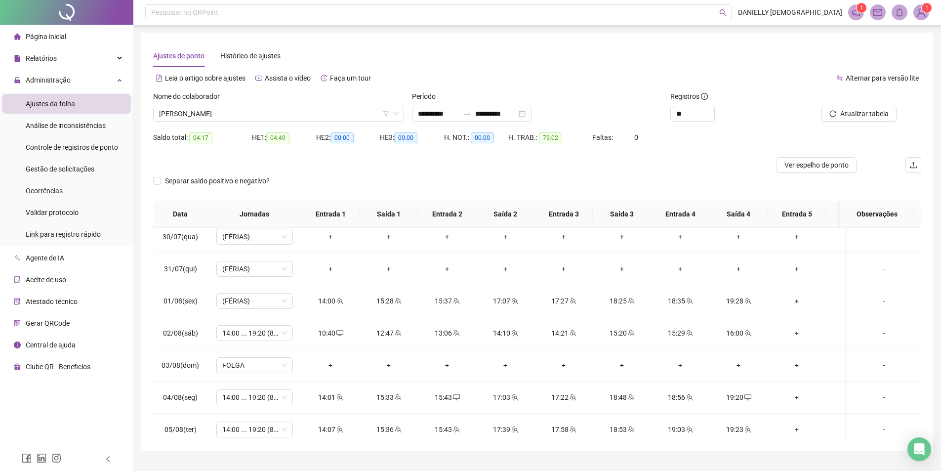
scroll to position [296, 0]
click at [248, 306] on span "(FÉRIAS)" at bounding box center [254, 300] width 65 height 15
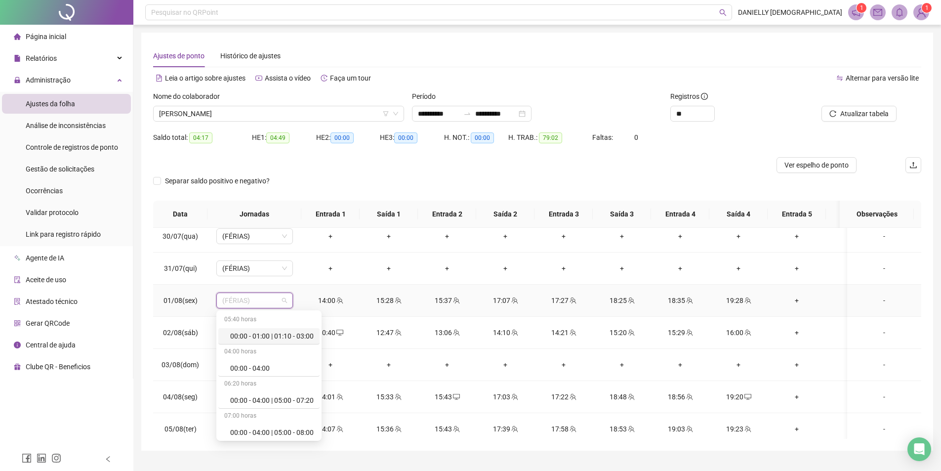
click at [311, 291] on td "14:00" at bounding box center [330, 300] width 58 height 32
click at [260, 302] on span "(FÉRIAS)" at bounding box center [254, 300] width 65 height 15
type input "*****"
click at [279, 341] on div "14:00 ... 19:20 (8 horas)" at bounding box center [271, 338] width 83 height 11
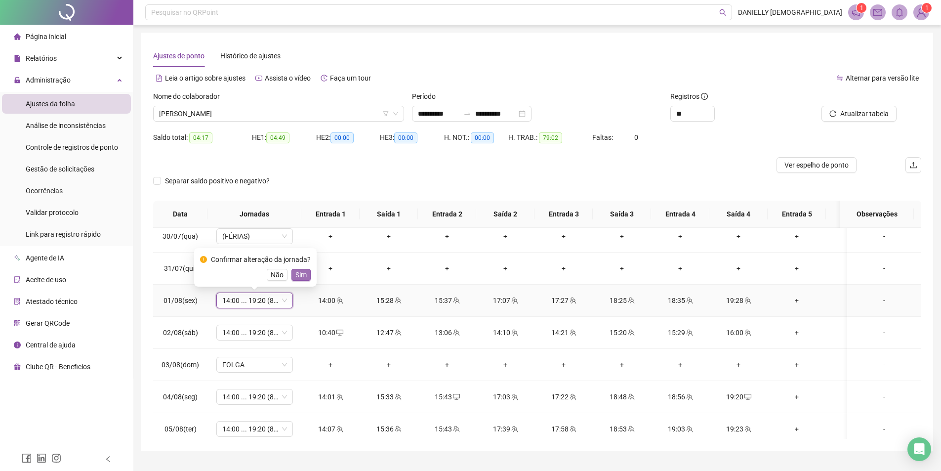
click at [296, 274] on span "Sim" at bounding box center [300, 274] width 11 height 11
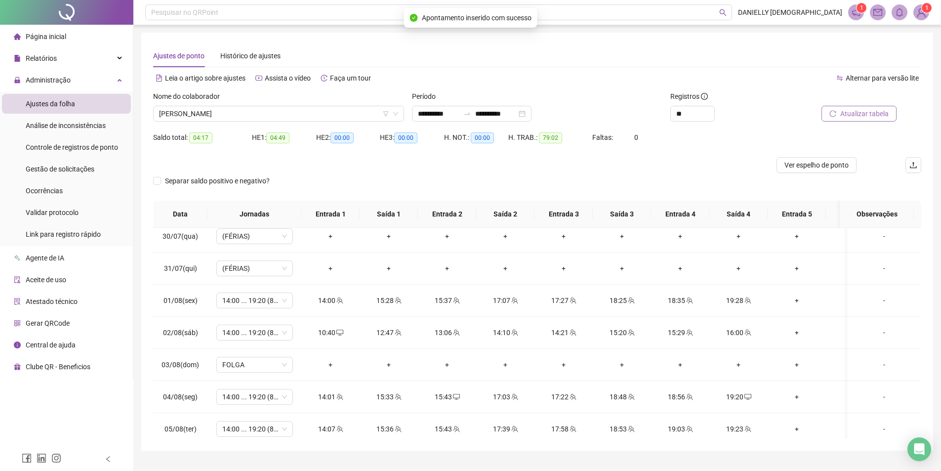
click at [860, 107] on button "Atualizar tabela" at bounding box center [858, 114] width 75 height 16
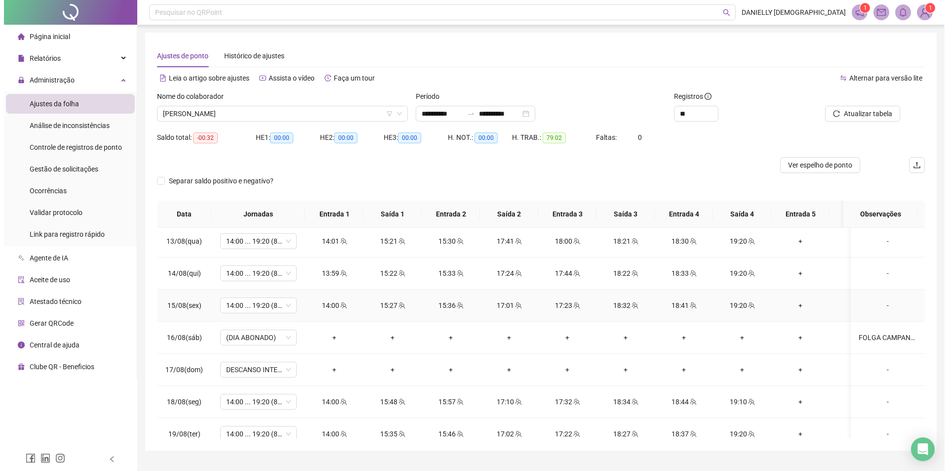
scroll to position [759, 0]
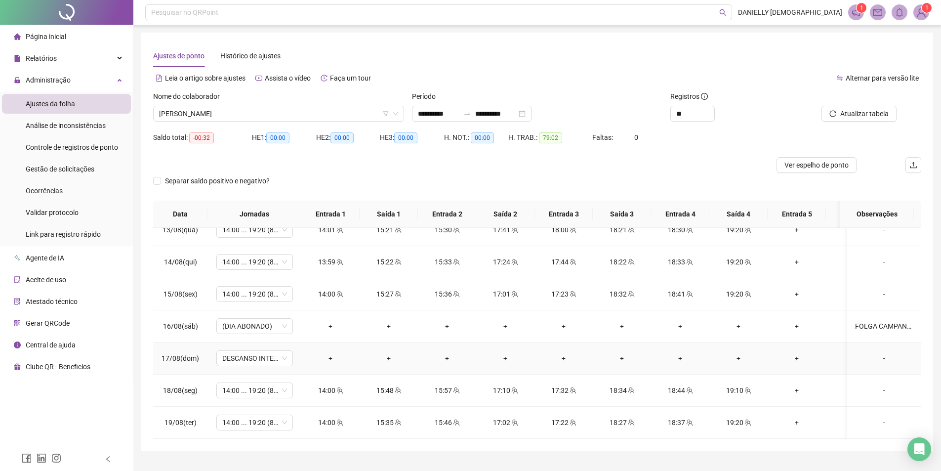
click at [871, 353] on div "-" at bounding box center [884, 358] width 58 height 11
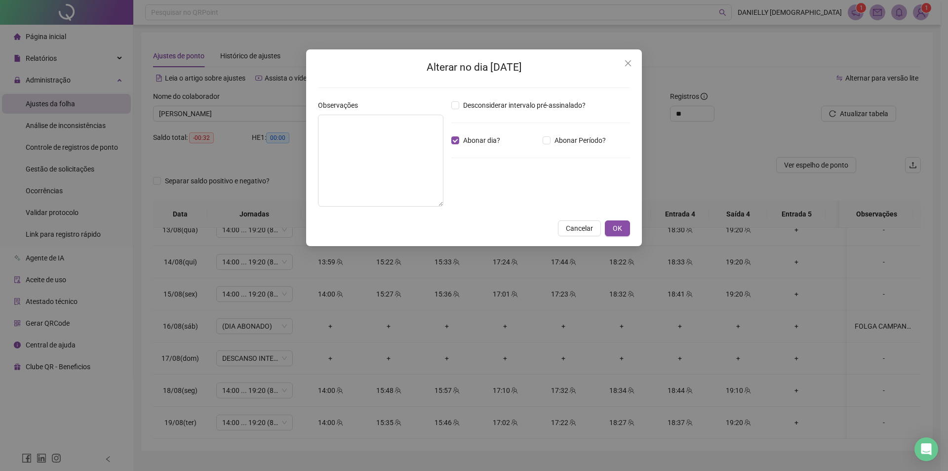
drag, startPoint x: 628, startPoint y: 64, endPoint x: 556, endPoint y: 237, distance: 187.5
click at [628, 63] on icon "close" at bounding box center [628, 63] width 6 height 6
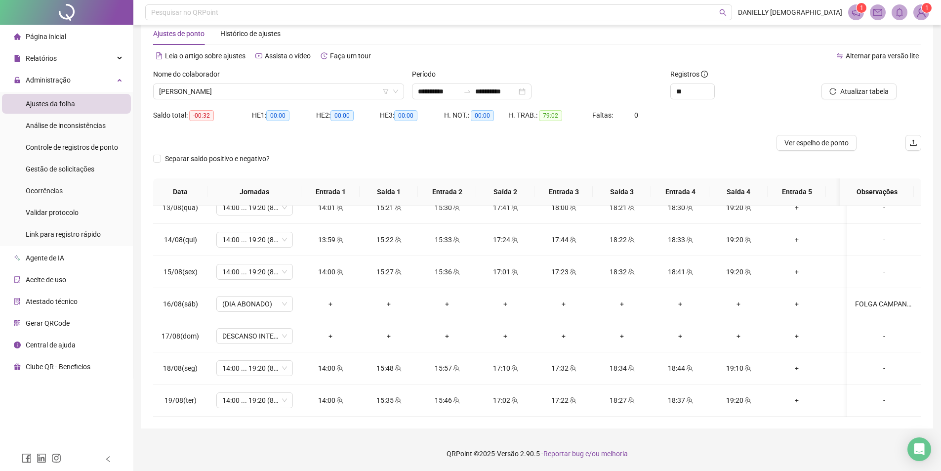
click at [822, 134] on div "Saldo total: -00:32 HE 1: 00:00 HE 2: 00:00 HE 3: 00:00 H. NOT.: 00:00 H. TRAB.…" at bounding box center [537, 121] width 768 height 28
click at [822, 135] on button "Ver espelho de ponto" at bounding box center [816, 143] width 80 height 16
click at [818, 140] on span "Ver espelho de ponto" at bounding box center [816, 142] width 64 height 11
click at [205, 83] on div "THAYANE ANDRADE LOPES MORENO" at bounding box center [278, 91] width 251 height 16
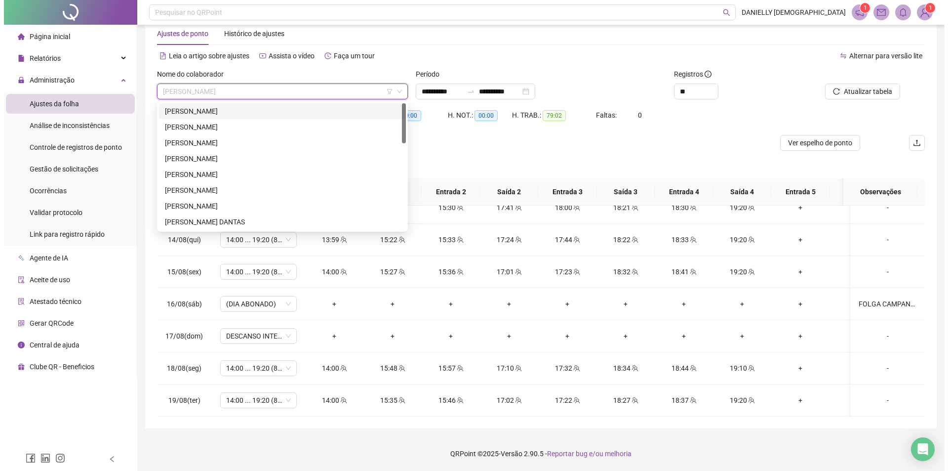
scroll to position [0, 0]
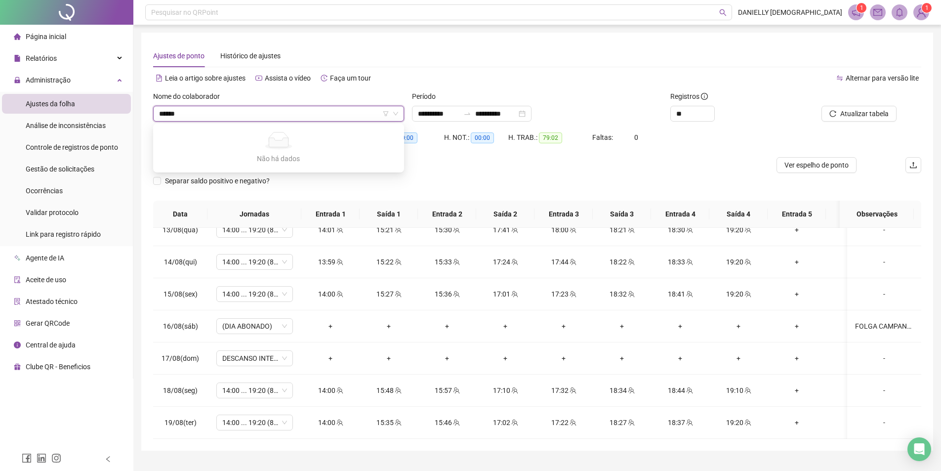
type input "******"
click at [747, 79] on div "Alternar para versão lite" at bounding box center [729, 78] width 384 height 16
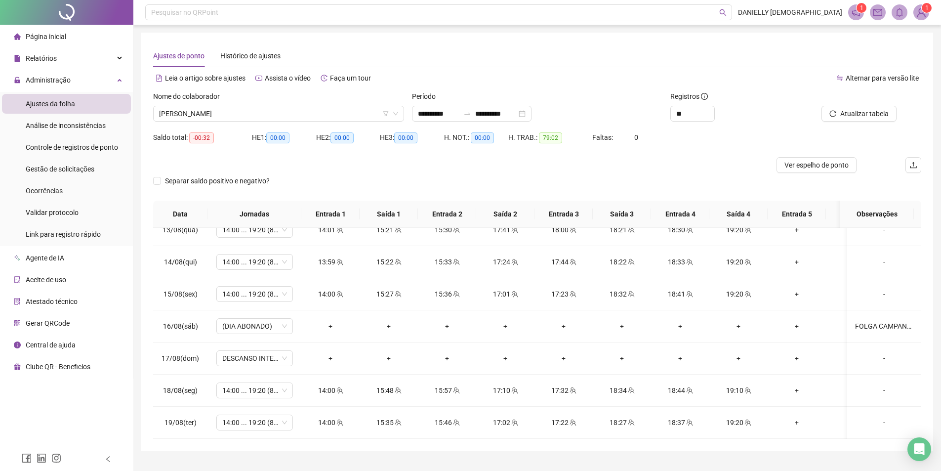
click at [924, 15] on img at bounding box center [920, 12] width 15 height 15
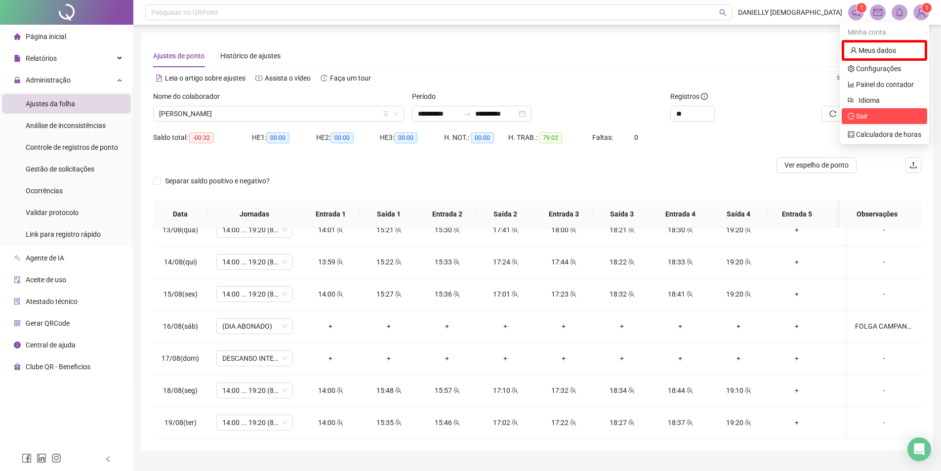
click at [868, 115] on span "Sair" at bounding box center [884, 116] width 74 height 11
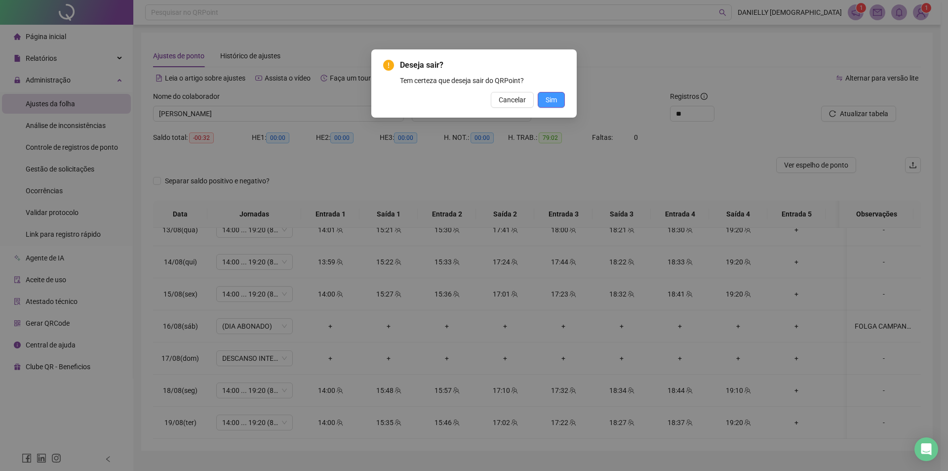
click at [553, 94] on span "Sim" at bounding box center [551, 99] width 11 height 11
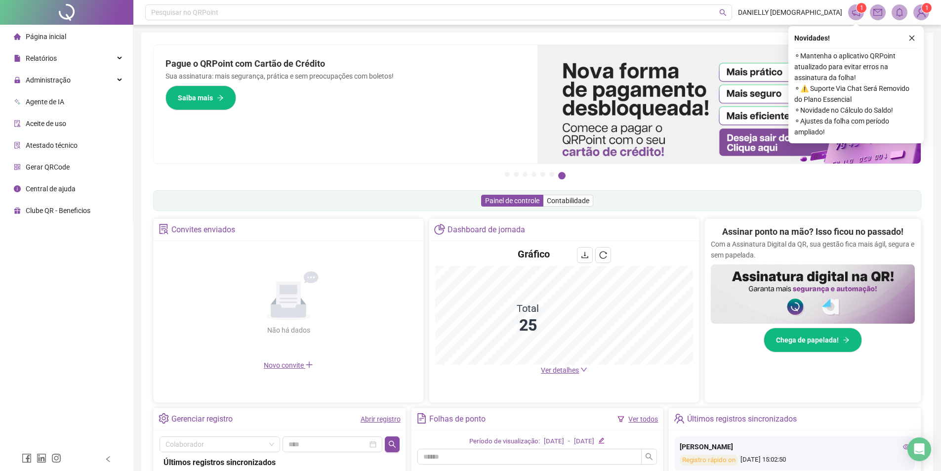
click at [919, 11] on img at bounding box center [920, 12] width 15 height 15
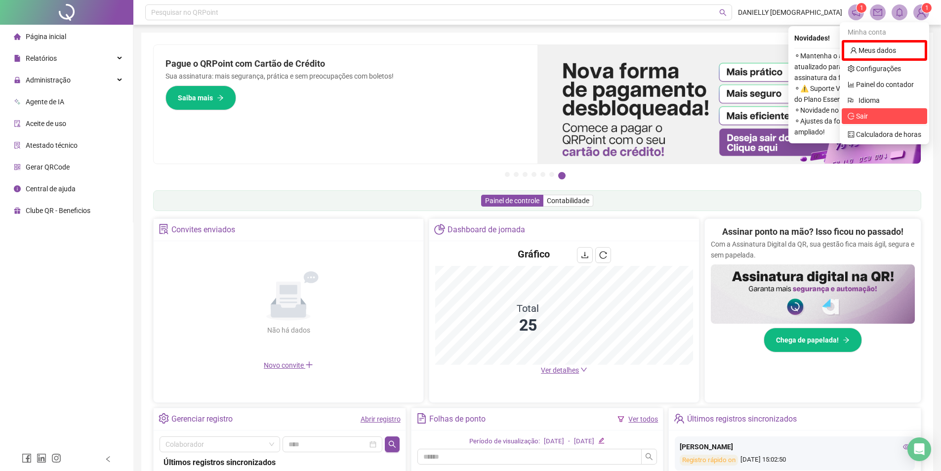
click at [879, 114] on span "Sair" at bounding box center [884, 116] width 74 height 11
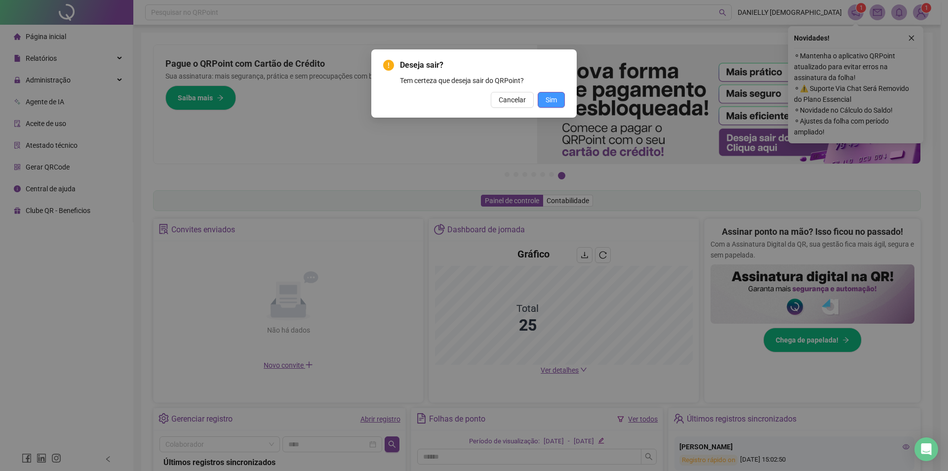
click at [559, 95] on button "Sim" at bounding box center [551, 100] width 27 height 16
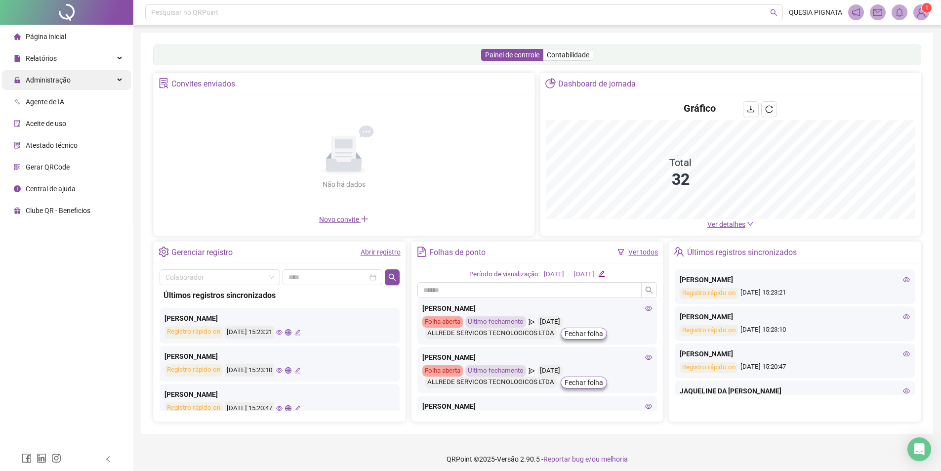
click at [63, 88] on span "Administração" at bounding box center [42, 80] width 57 height 20
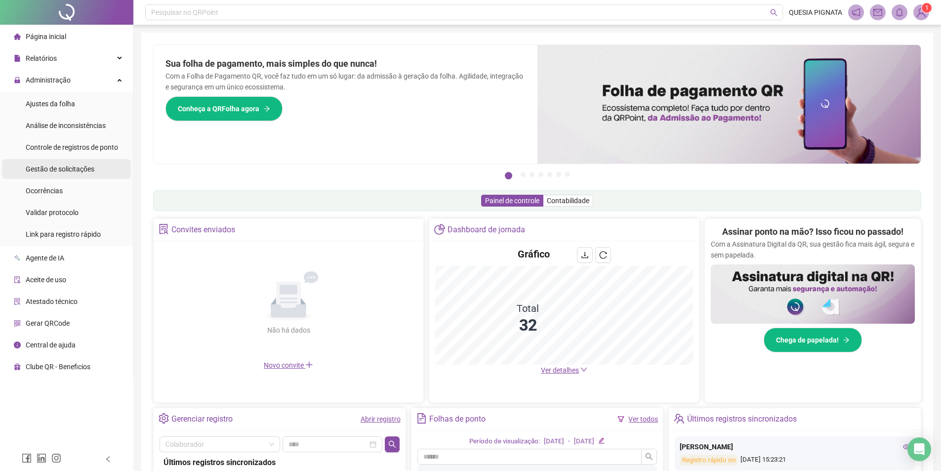
click at [57, 168] on span "Gestão de solicitações" at bounding box center [60, 169] width 69 height 8
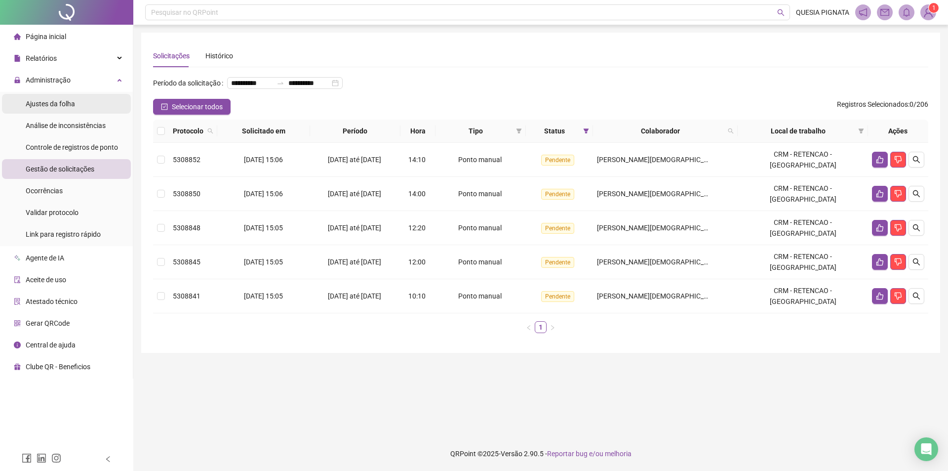
click at [50, 109] on div "Ajustes da folha" at bounding box center [50, 104] width 49 height 20
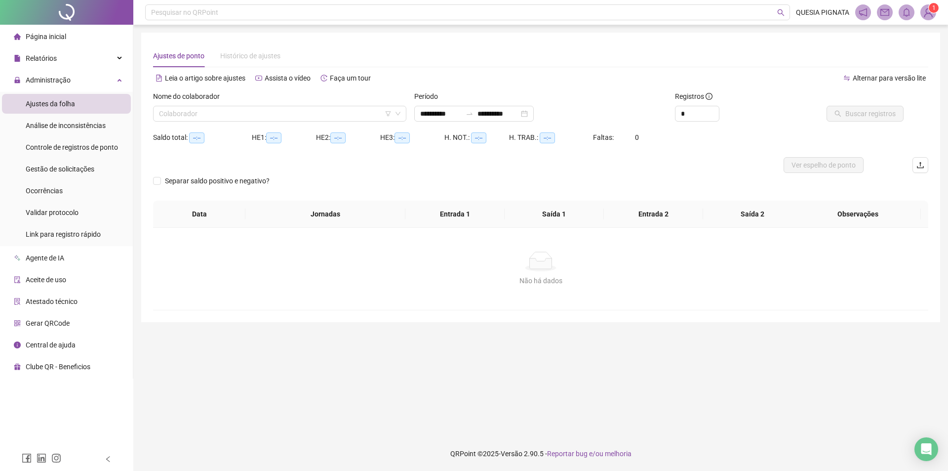
type input "**********"
click at [272, 112] on input "search" at bounding box center [275, 113] width 233 height 15
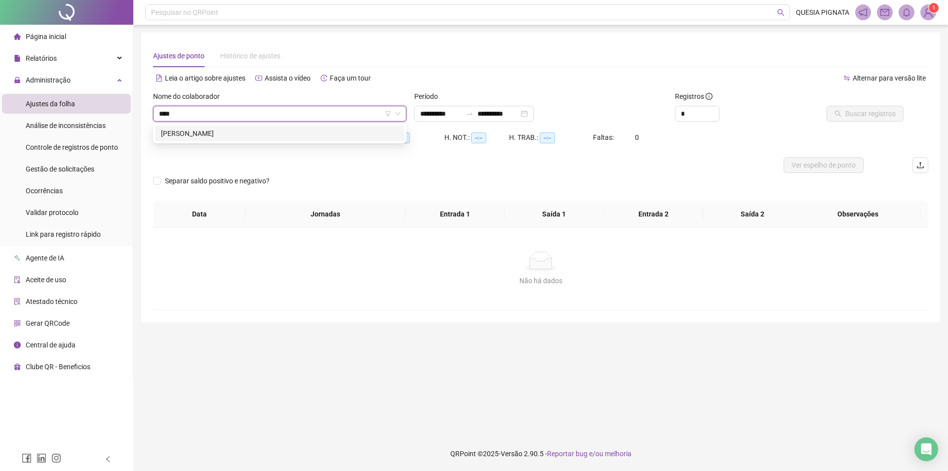
type input "*****"
click at [258, 137] on div "[PERSON_NAME]" at bounding box center [279, 133] width 237 height 11
click at [424, 112] on input "**********" at bounding box center [440, 113] width 41 height 11
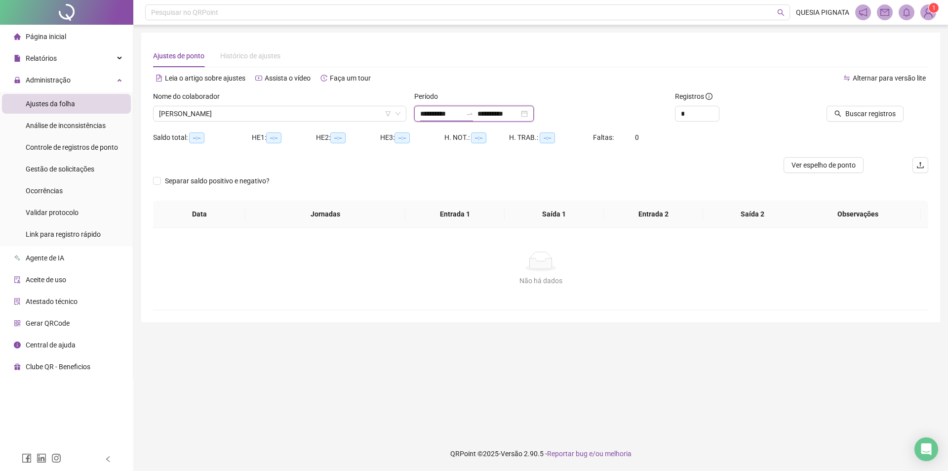
type input "**********"
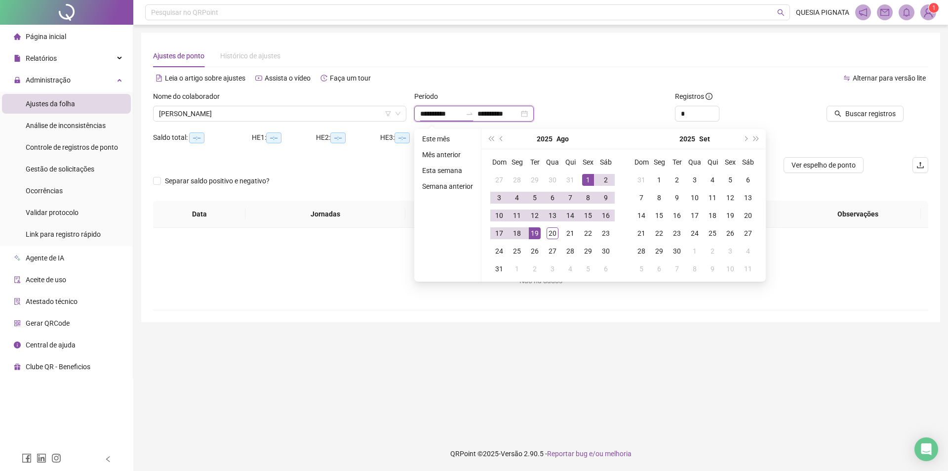
type input "**********"
click at [503, 137] on button "prev-year" at bounding box center [501, 139] width 11 height 20
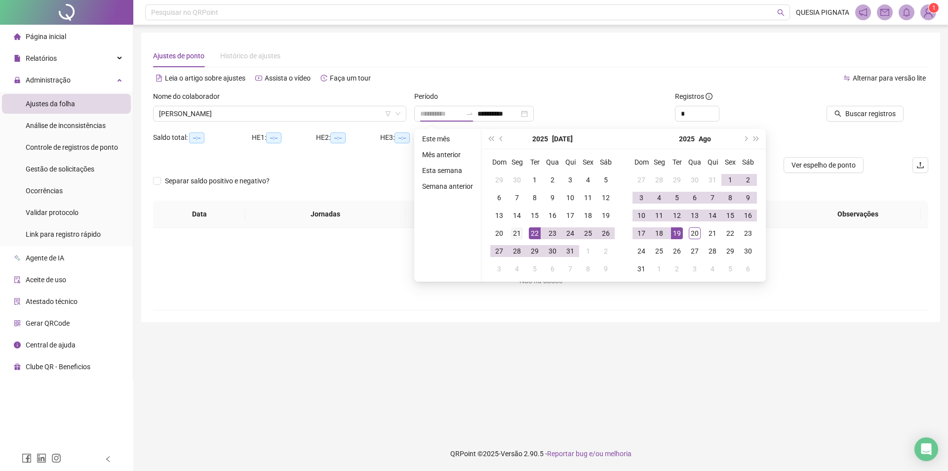
type input "**********"
click at [520, 234] on div "21" at bounding box center [517, 233] width 12 height 12
type input "**********"
click at [676, 232] on div "19" at bounding box center [677, 233] width 12 height 12
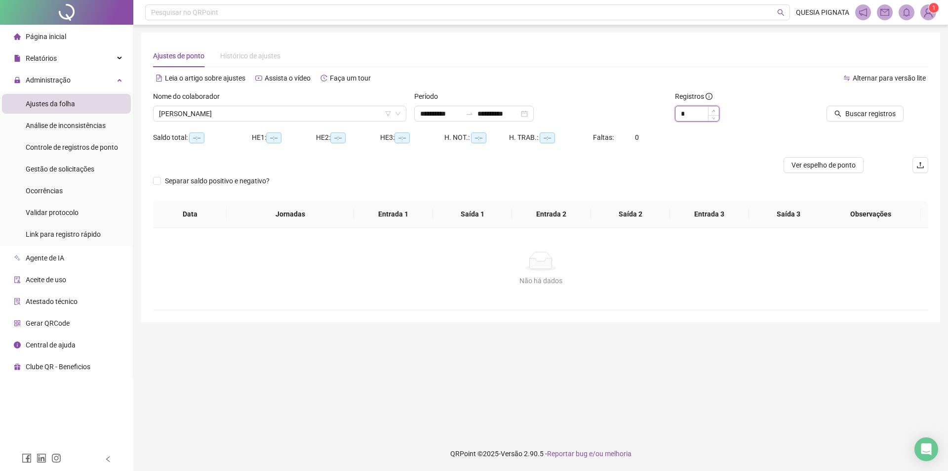
click at [712, 111] on icon "up" at bounding box center [713, 110] width 3 height 3
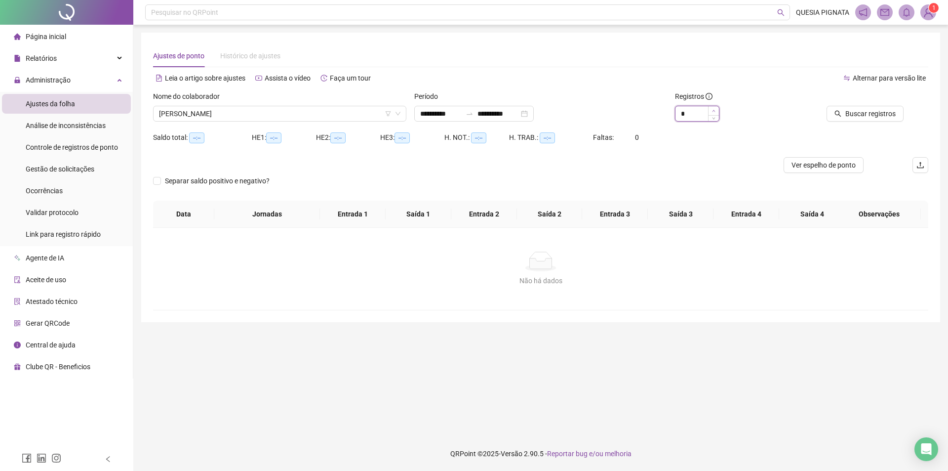
click at [712, 111] on icon "up" at bounding box center [713, 110] width 3 height 3
type input "**"
click at [712, 111] on icon "up" at bounding box center [713, 110] width 3 height 3
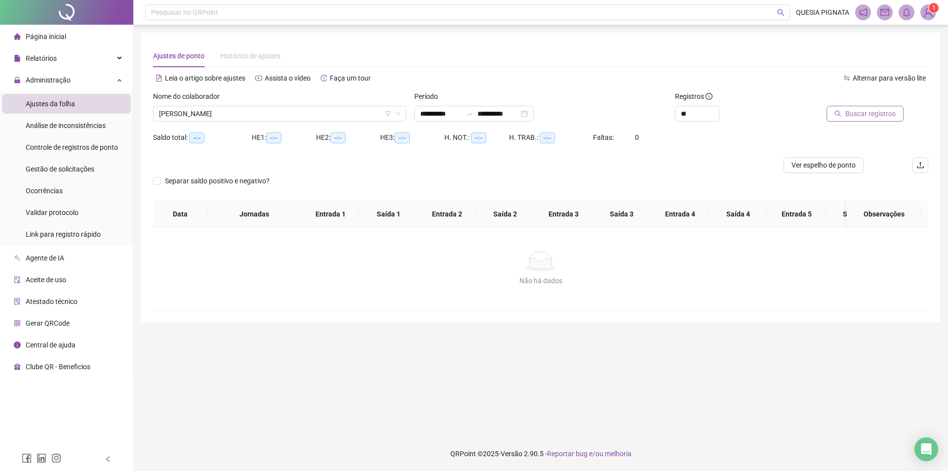
click at [844, 117] on button "Buscar registros" at bounding box center [864, 114] width 77 height 16
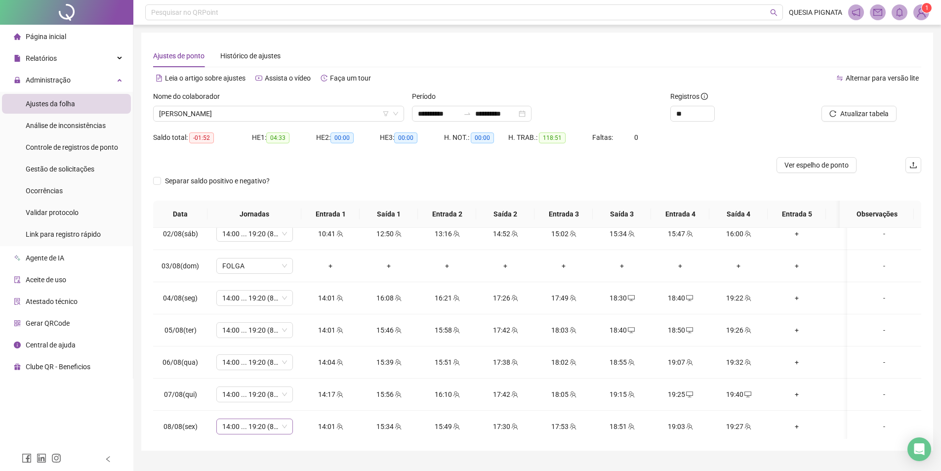
scroll to position [759, 0]
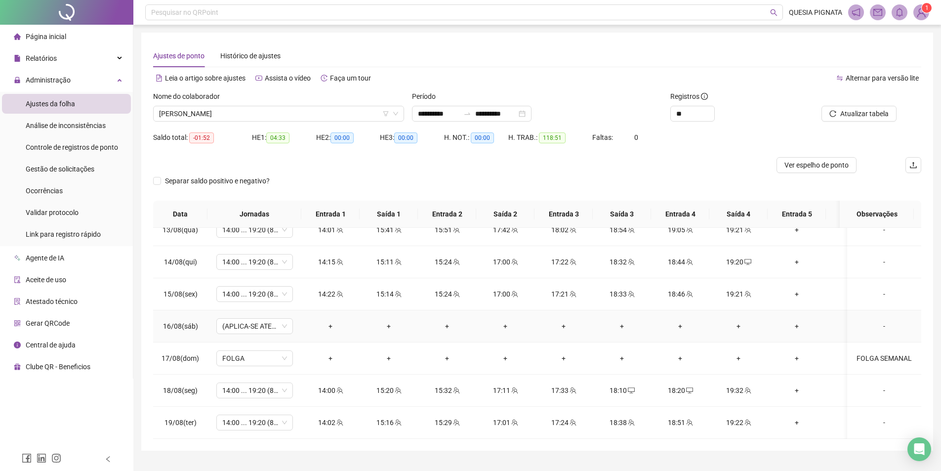
click at [882, 320] on div "-" at bounding box center [884, 325] width 58 height 11
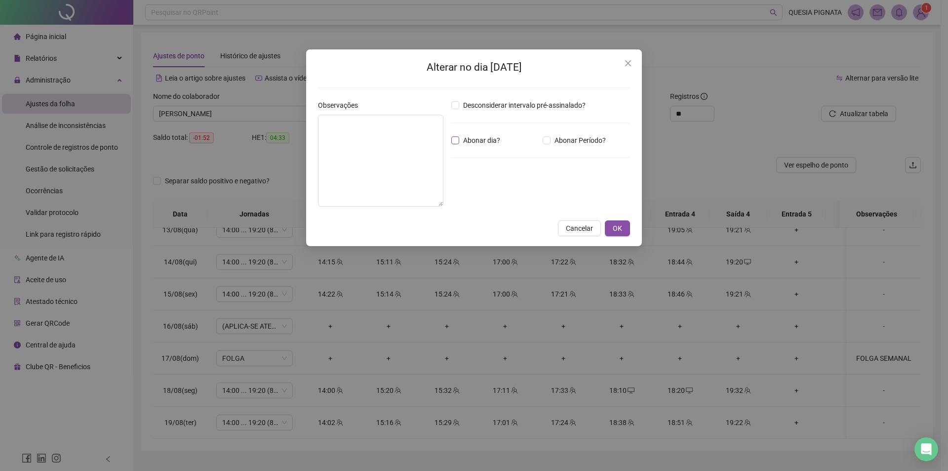
click at [489, 141] on span "Abonar dia?" at bounding box center [481, 140] width 45 height 11
click at [612, 227] on button "OK" at bounding box center [617, 228] width 25 height 16
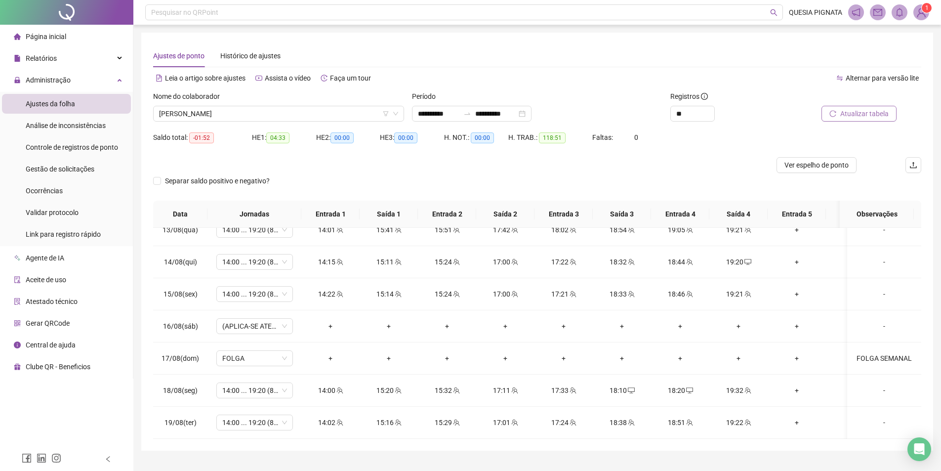
click at [851, 112] on span "Atualizar tabela" at bounding box center [864, 113] width 48 height 11
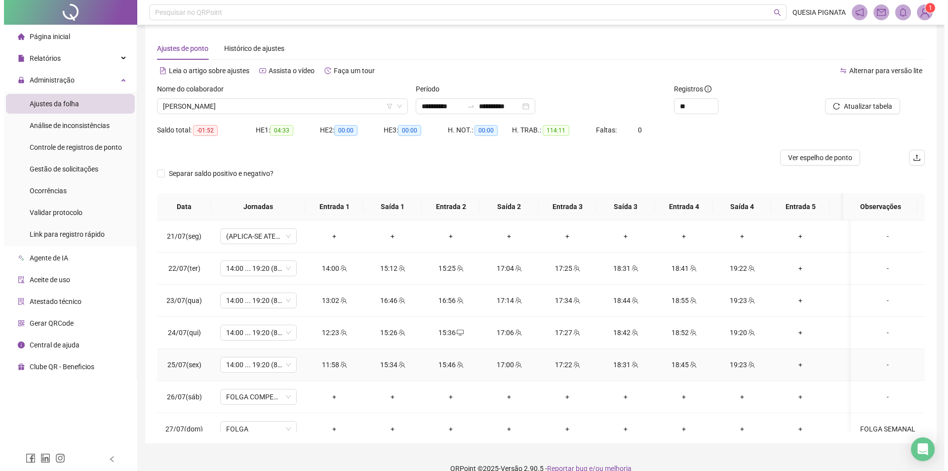
scroll to position [0, 0]
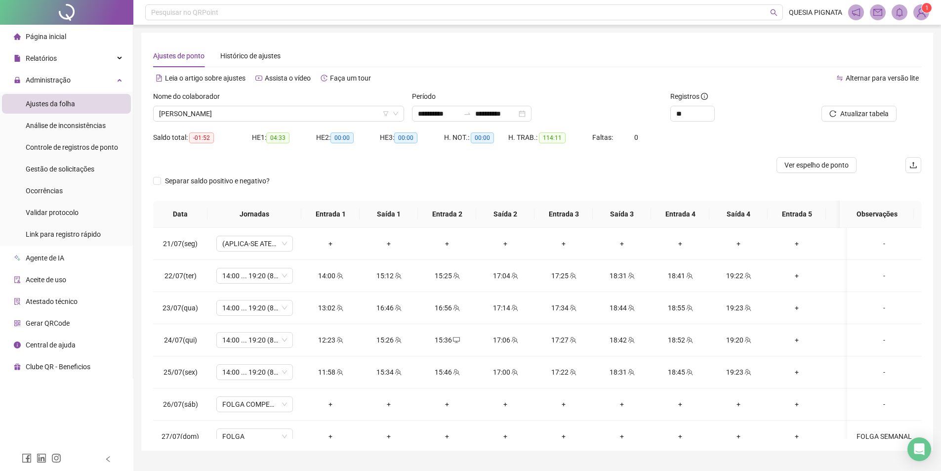
click at [924, 10] on sup "1" at bounding box center [926, 8] width 10 height 10
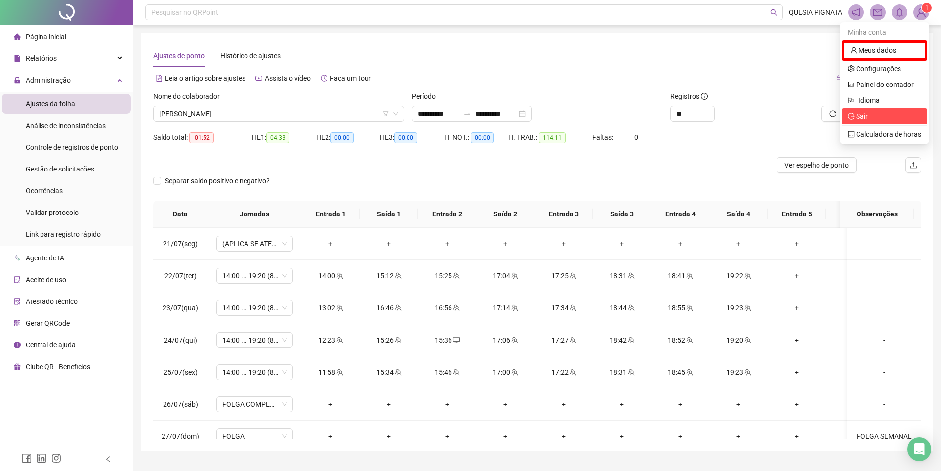
click at [872, 116] on span "Sair" at bounding box center [884, 116] width 74 height 11
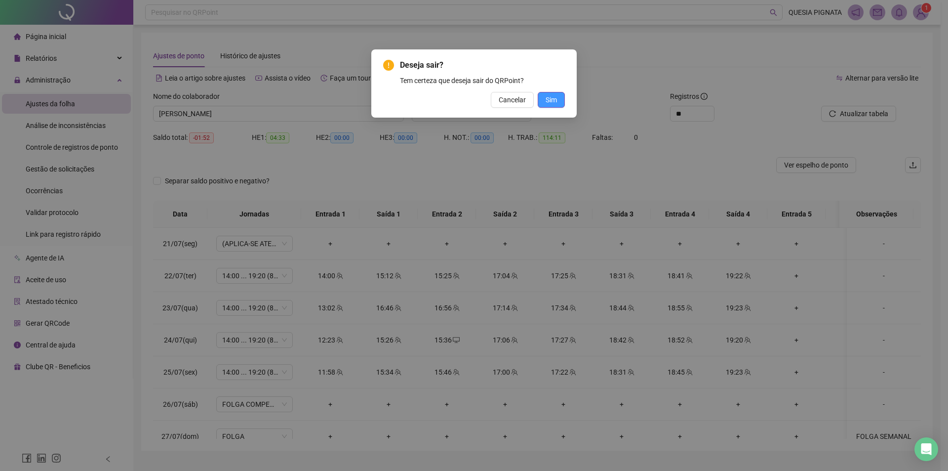
click at [553, 102] on span "Sim" at bounding box center [551, 99] width 11 height 11
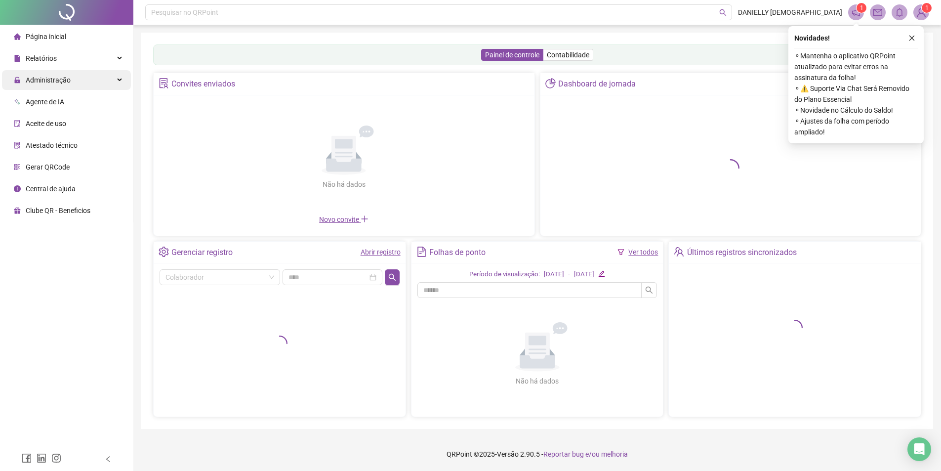
click at [76, 81] on div "Administração" at bounding box center [66, 80] width 129 height 20
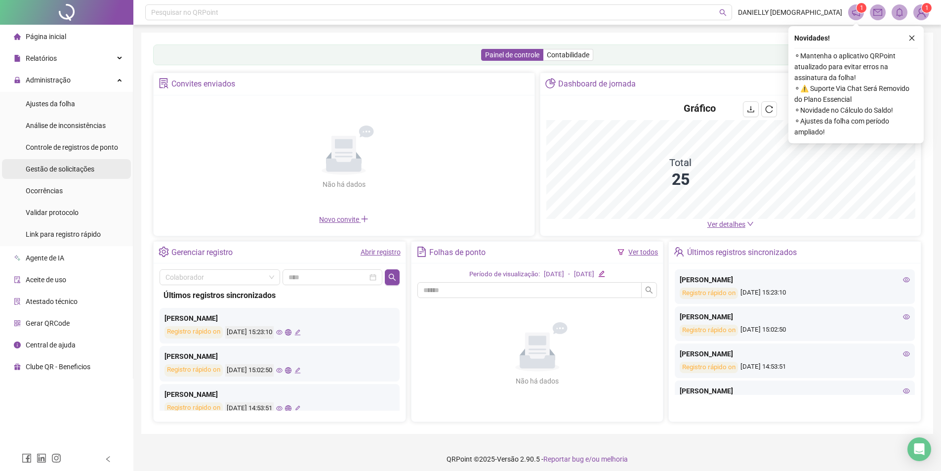
click at [56, 165] on span "Gestão de solicitações" at bounding box center [60, 169] width 69 height 8
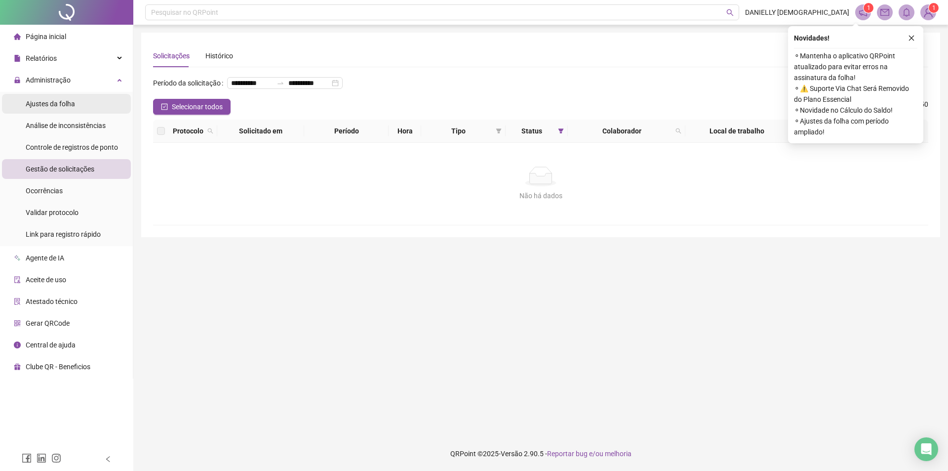
click at [66, 106] on span "Ajustes da folha" at bounding box center [50, 104] width 49 height 8
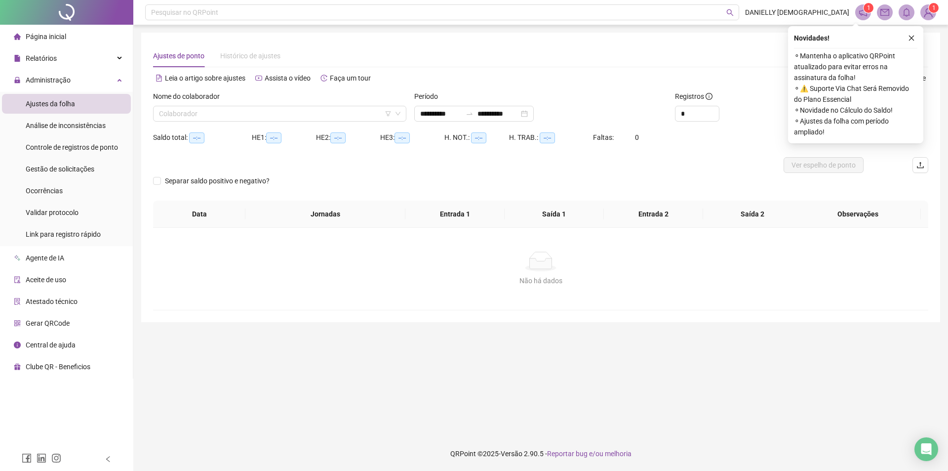
type input "**********"
click at [251, 112] on input "search" at bounding box center [275, 113] width 233 height 15
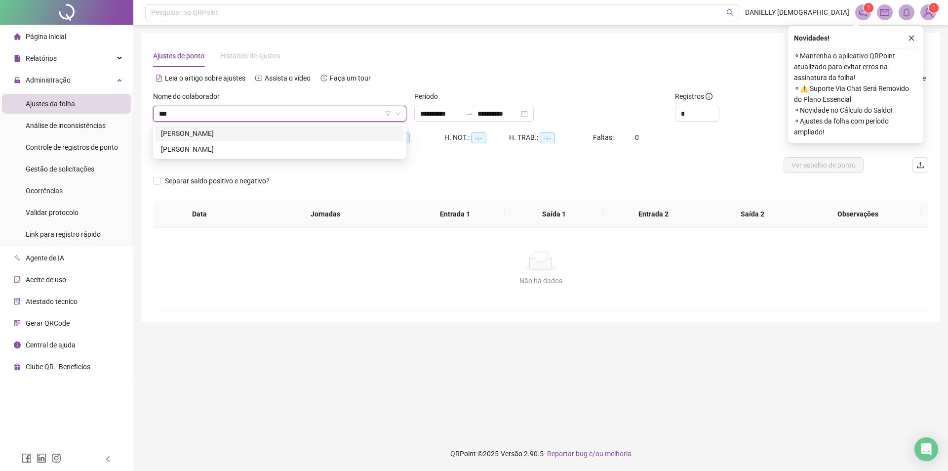
type input "****"
click at [240, 129] on div "[PERSON_NAME]" at bounding box center [279, 133] width 237 height 11
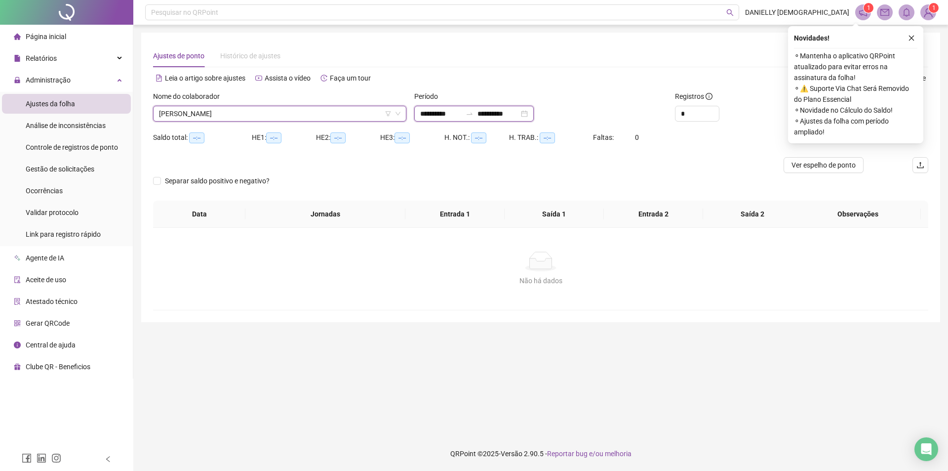
click at [423, 117] on input "**********" at bounding box center [440, 113] width 41 height 11
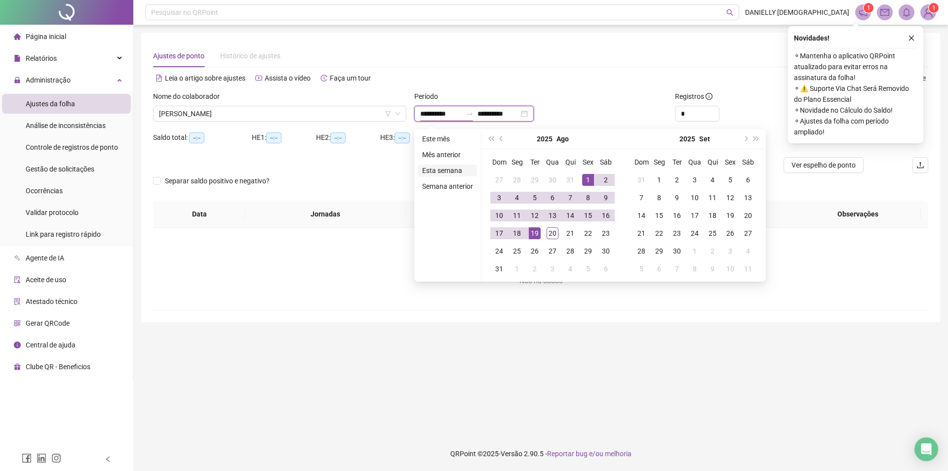
type input "**********"
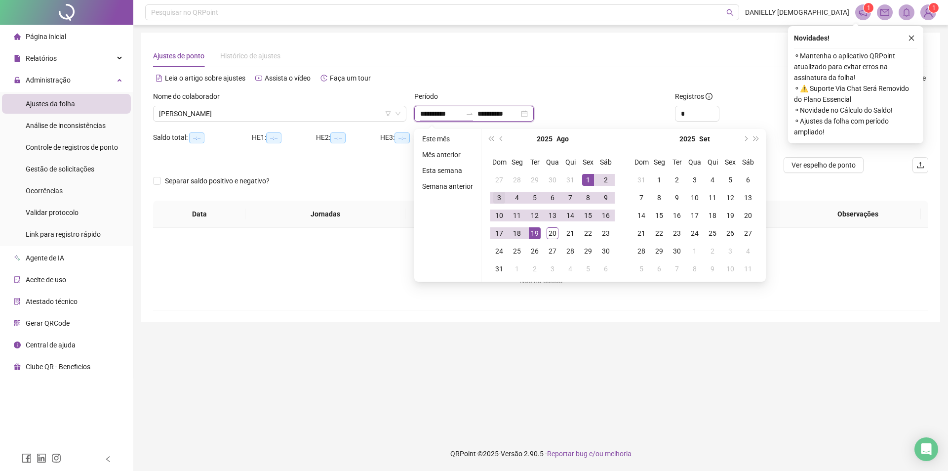
type input "**********"
click at [508, 143] on div "2025 Ago" at bounding box center [553, 139] width 90 height 20
click at [504, 140] on button "prev-year" at bounding box center [501, 139] width 11 height 20
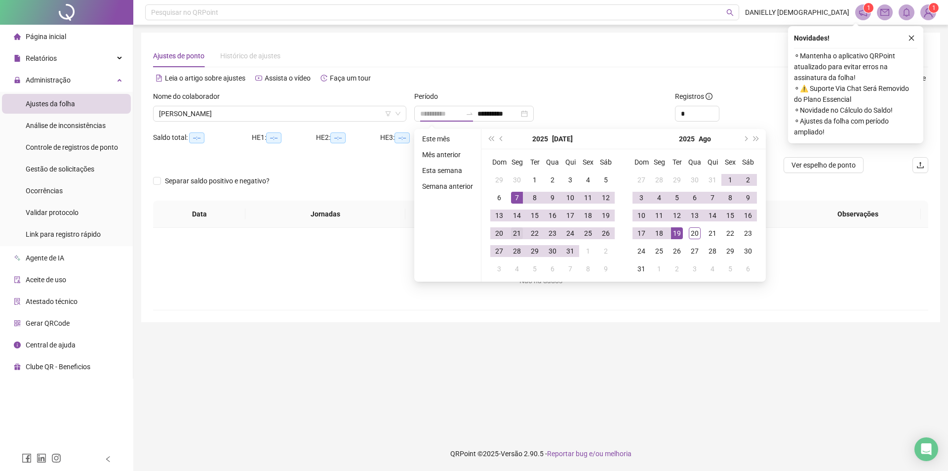
type input "**********"
drag, startPoint x: 516, startPoint y: 229, endPoint x: 545, endPoint y: 226, distance: 28.3
click at [517, 229] on div "21" at bounding box center [517, 233] width 12 height 12
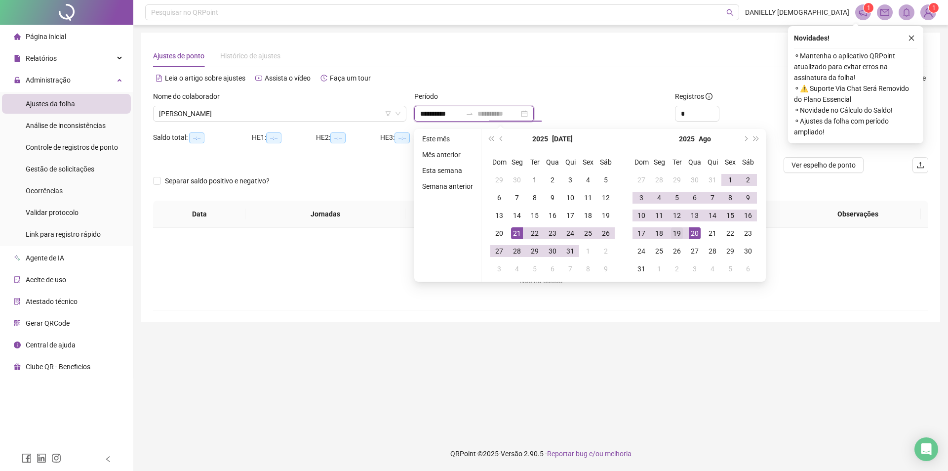
type input "**********"
click at [679, 234] on div "19" at bounding box center [677, 233] width 12 height 12
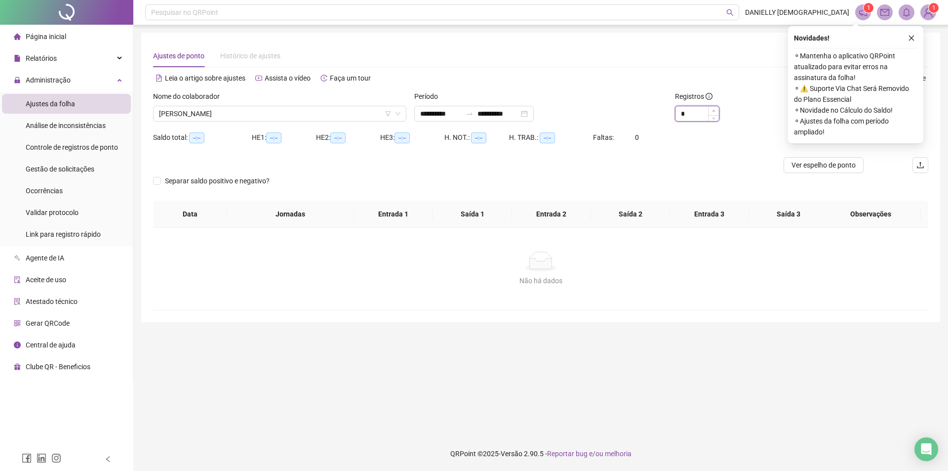
click at [711, 109] on span "Increase Value" at bounding box center [713, 110] width 11 height 9
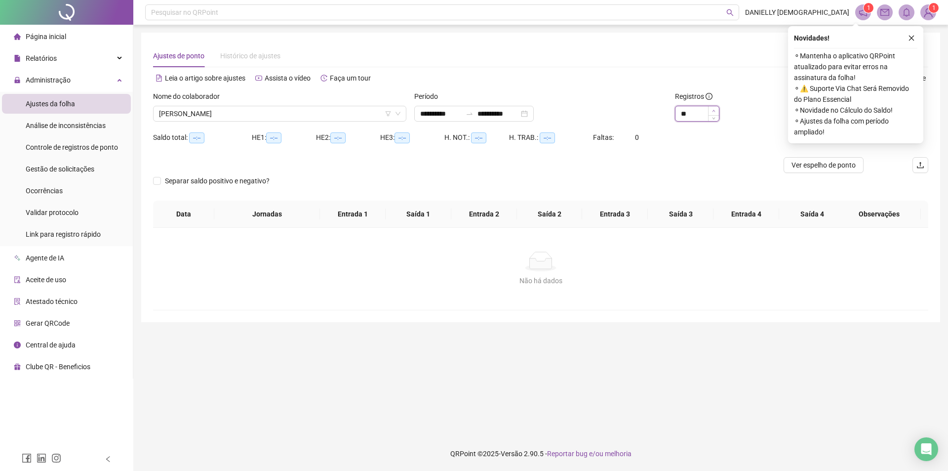
click at [711, 109] on span "Increase Value" at bounding box center [713, 110] width 11 height 9
type input "**"
click at [711, 109] on span "Increase Value" at bounding box center [713, 110] width 11 height 9
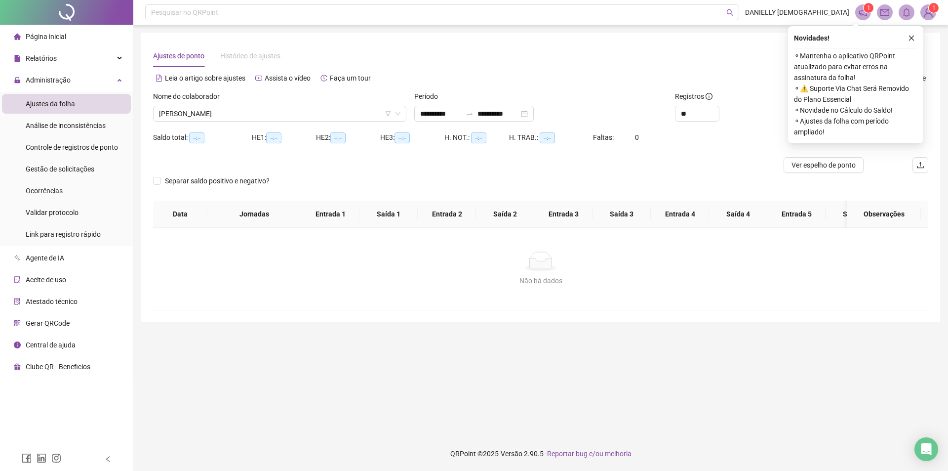
drag, startPoint x: 908, startPoint y: 39, endPoint x: 905, endPoint y: 54, distance: 15.0
click at [908, 39] on icon "close" at bounding box center [911, 38] width 7 height 7
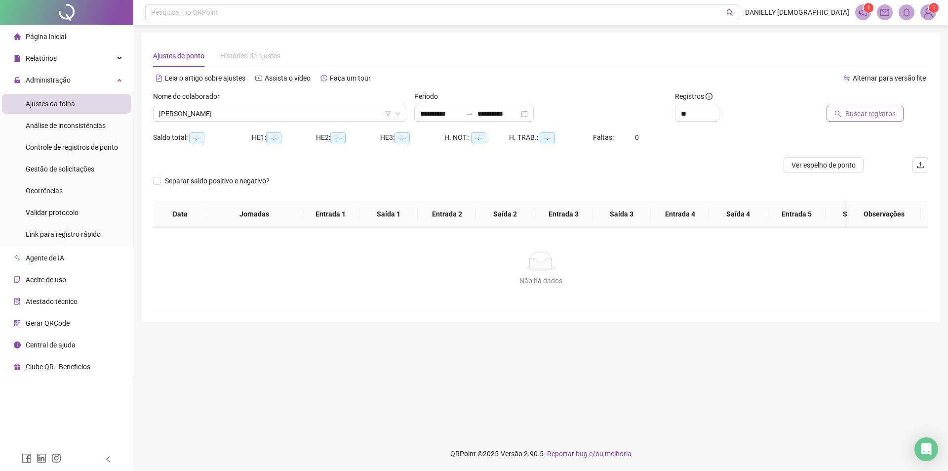
click at [850, 113] on span "Buscar registros" at bounding box center [870, 113] width 50 height 11
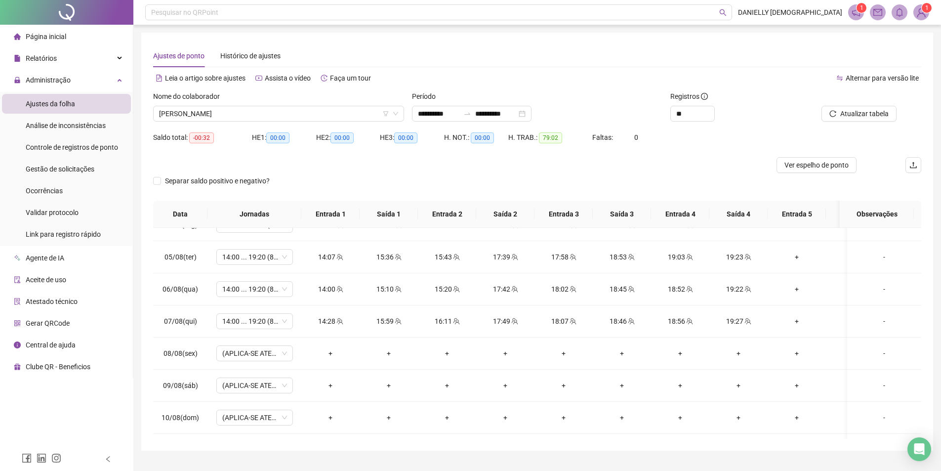
scroll to position [463, 0]
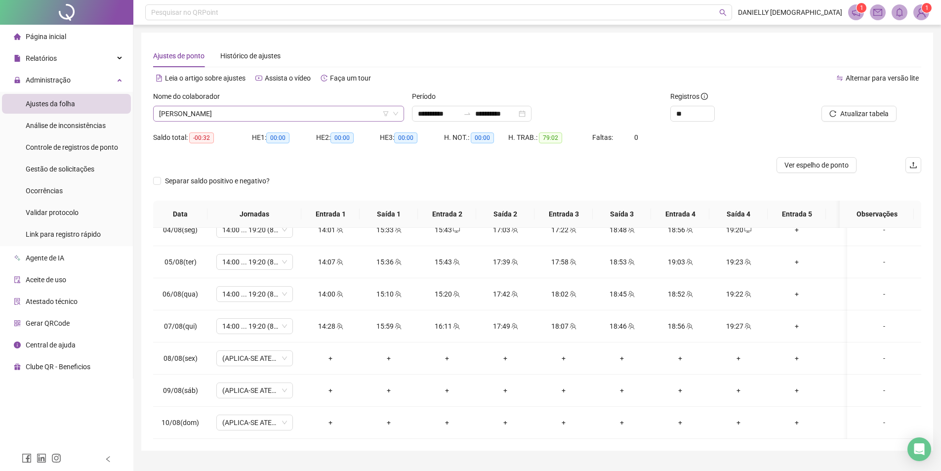
click at [266, 109] on span "THAYANE ANDRADE LOPES MORENO" at bounding box center [278, 113] width 239 height 15
type input "****"
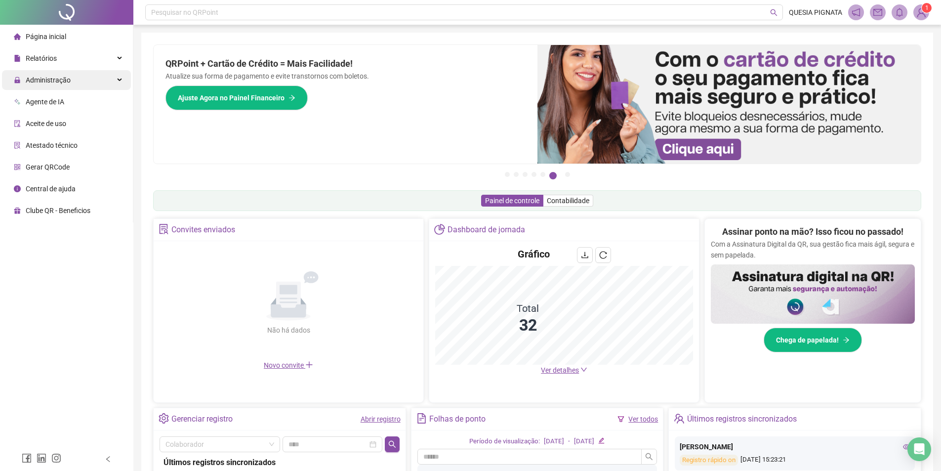
click at [84, 81] on div "Administração" at bounding box center [66, 80] width 129 height 20
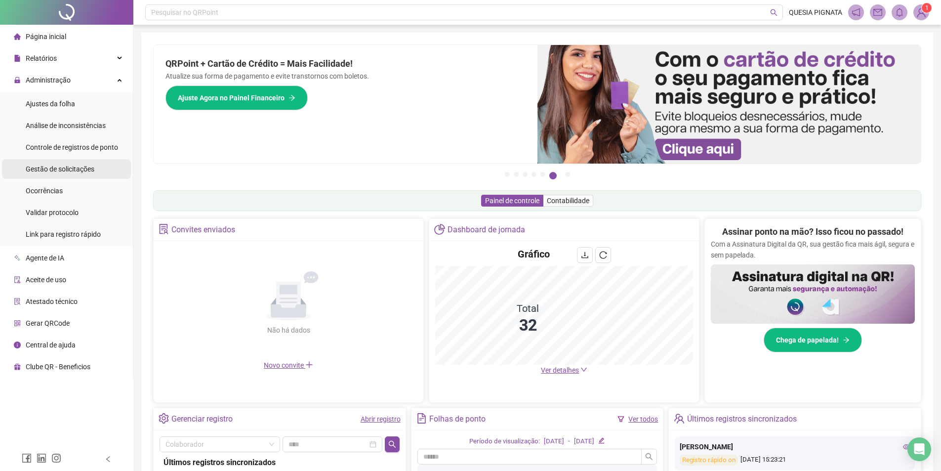
click at [62, 168] on span "Gestão de solicitações" at bounding box center [60, 169] width 69 height 8
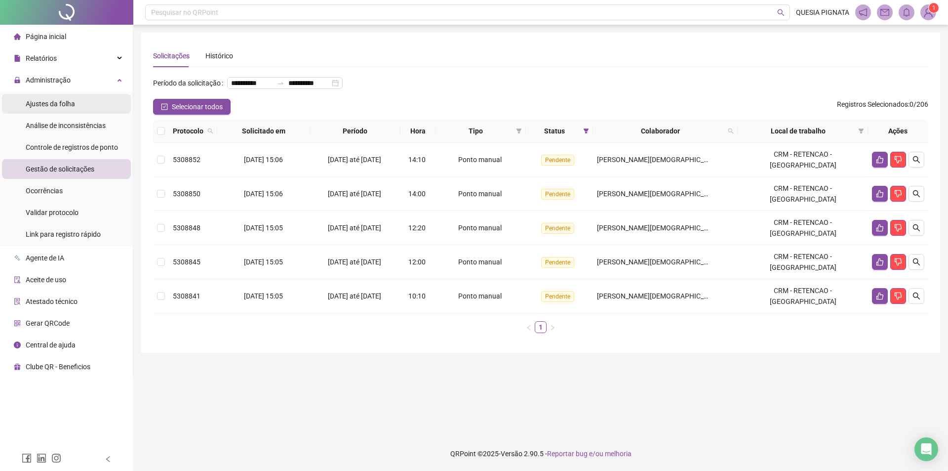
click at [71, 97] on div "Ajustes da folha" at bounding box center [50, 104] width 49 height 20
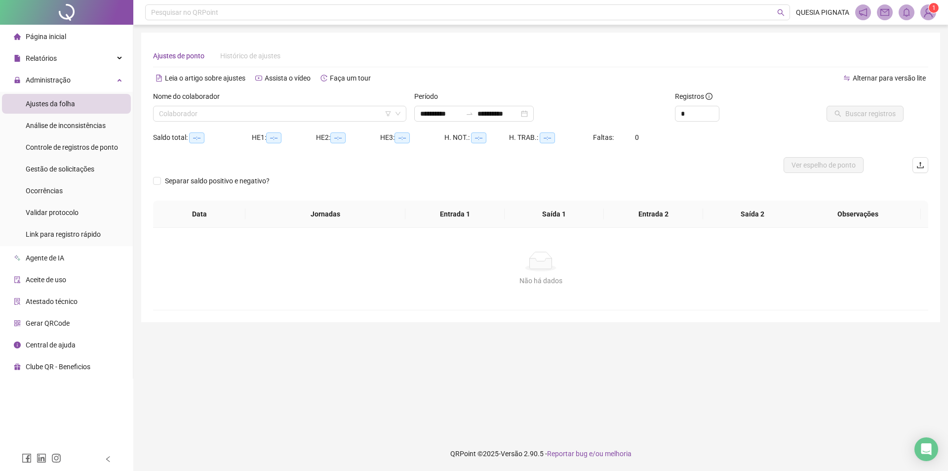
type input "**********"
click at [199, 109] on input "search" at bounding box center [275, 113] width 233 height 15
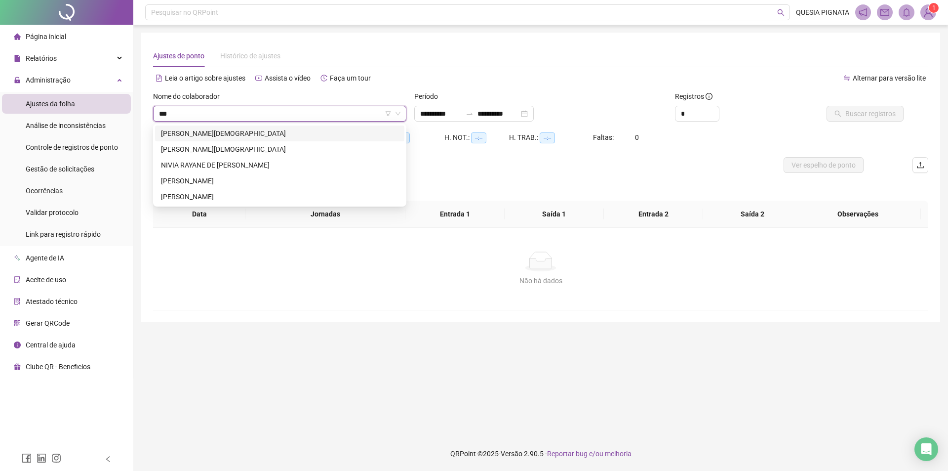
type input "****"
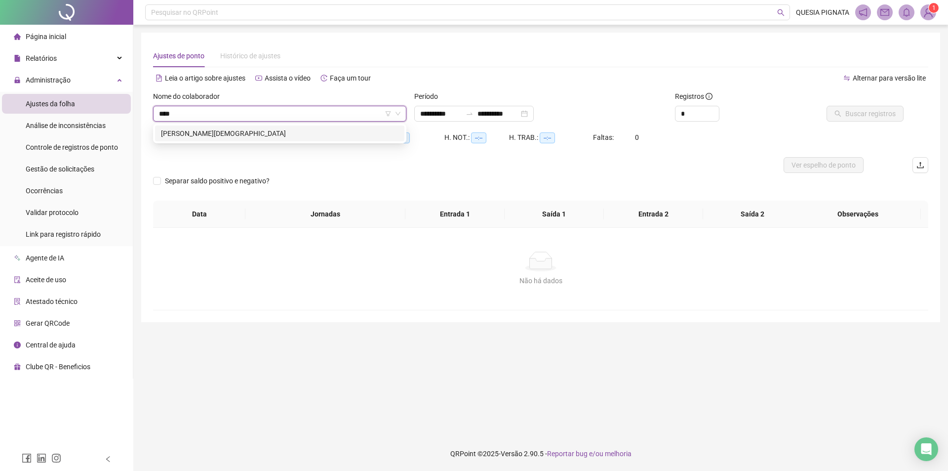
click at [219, 130] on div "[PERSON_NAME][DEMOGRAPHIC_DATA]" at bounding box center [279, 133] width 237 height 11
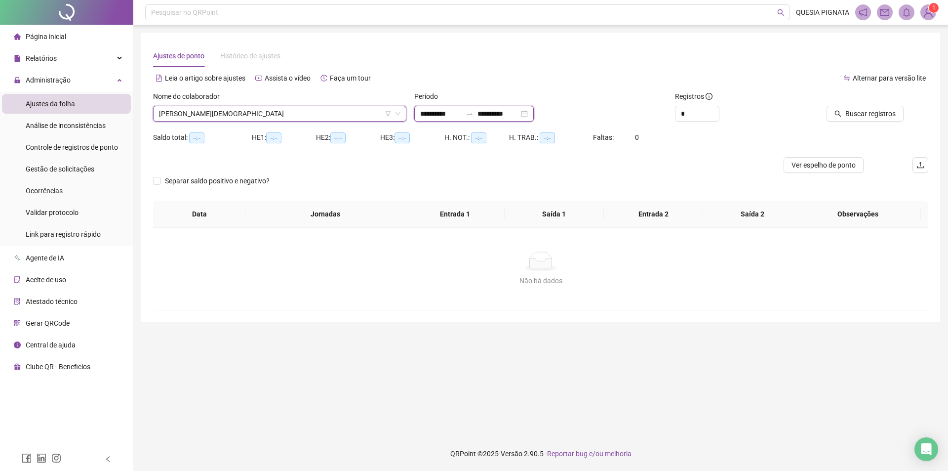
click at [456, 110] on input "**********" at bounding box center [440, 113] width 41 height 11
type input "**********"
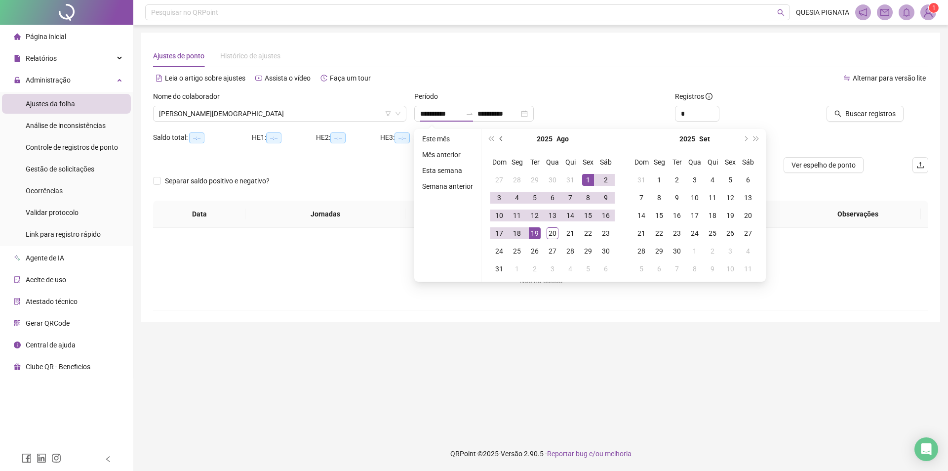
click at [499, 135] on button "prev-year" at bounding box center [501, 139] width 11 height 20
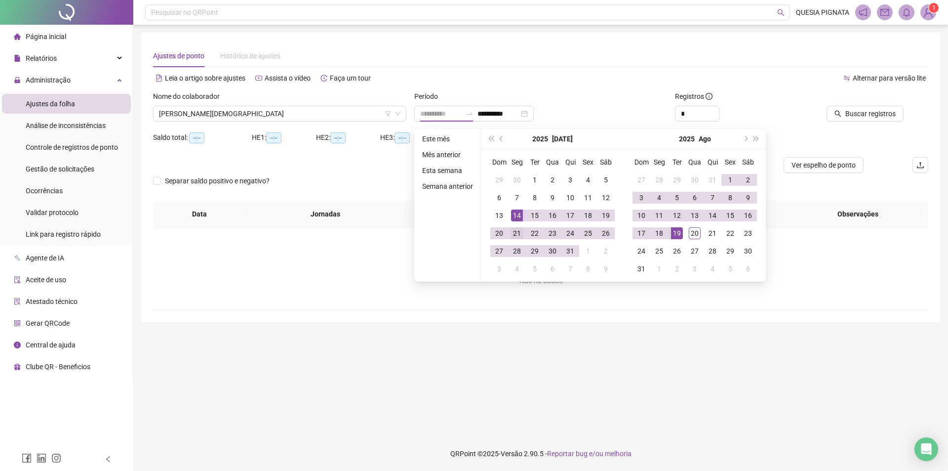
type input "**********"
click at [517, 230] on div "21" at bounding box center [517, 233] width 12 height 12
type input "**********"
click at [680, 230] on div "19" at bounding box center [677, 233] width 12 height 12
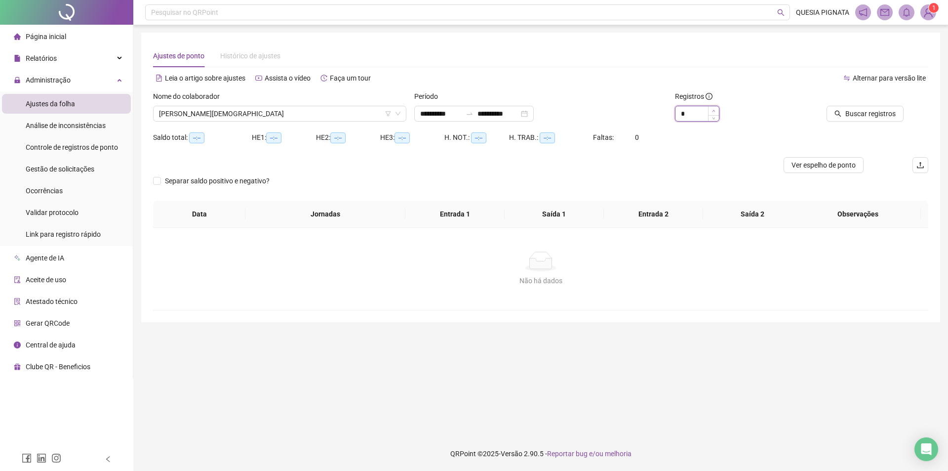
click at [714, 110] on icon "up" at bounding box center [713, 110] width 3 height 3
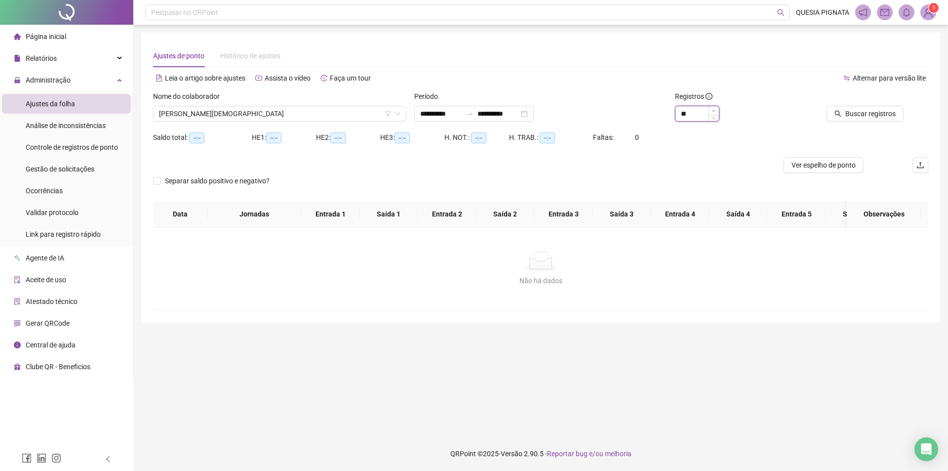
click at [714, 110] on icon "up" at bounding box center [713, 110] width 3 height 3
type input "**"
click at [714, 110] on icon "up" at bounding box center [713, 110] width 3 height 3
click at [855, 110] on span "Buscar registros" at bounding box center [870, 113] width 50 height 11
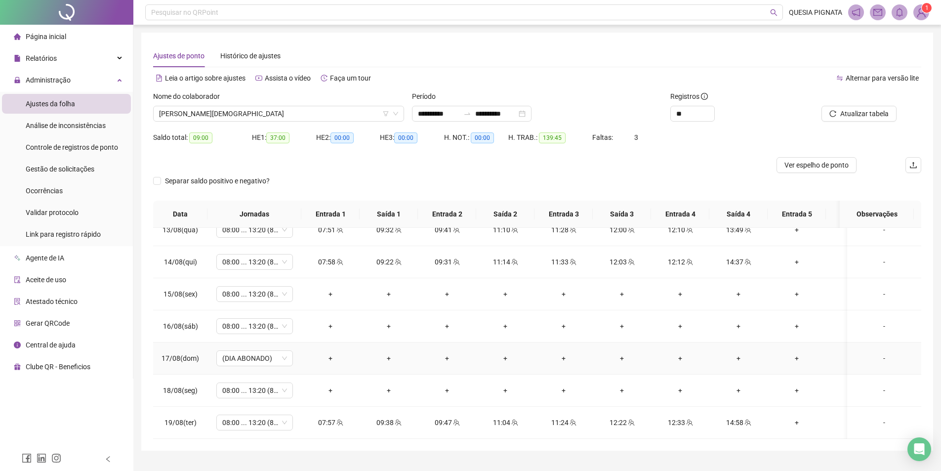
scroll to position [759, 0]
click at [877, 288] on div "-" at bounding box center [884, 293] width 58 height 11
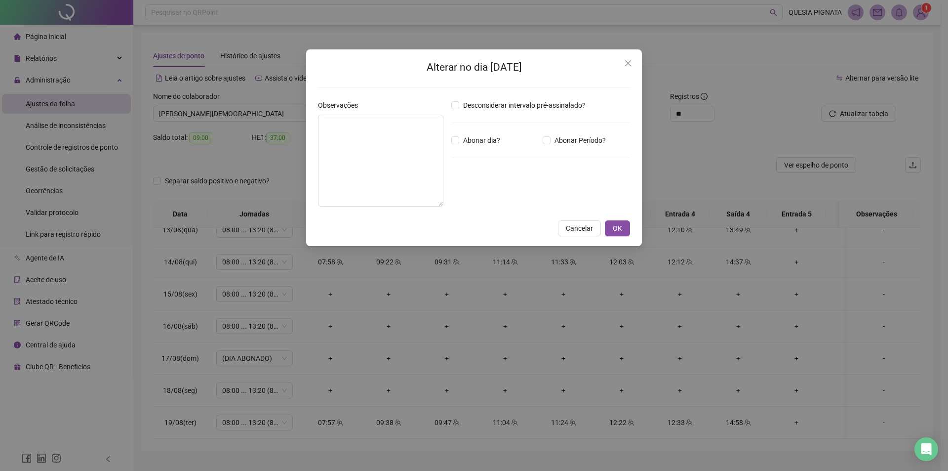
click at [253, 323] on div "Alterar no dia [DATE] Observações Desconsiderar intervalo pré-assinalado? Abona…" at bounding box center [474, 235] width 948 height 471
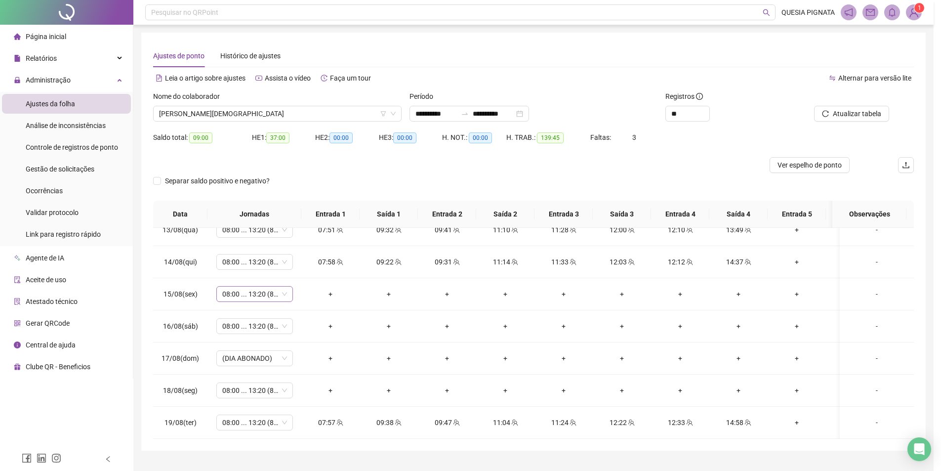
click at [244, 287] on span "08:00 ... 13:20 (8 HORAS)" at bounding box center [254, 293] width 65 height 15
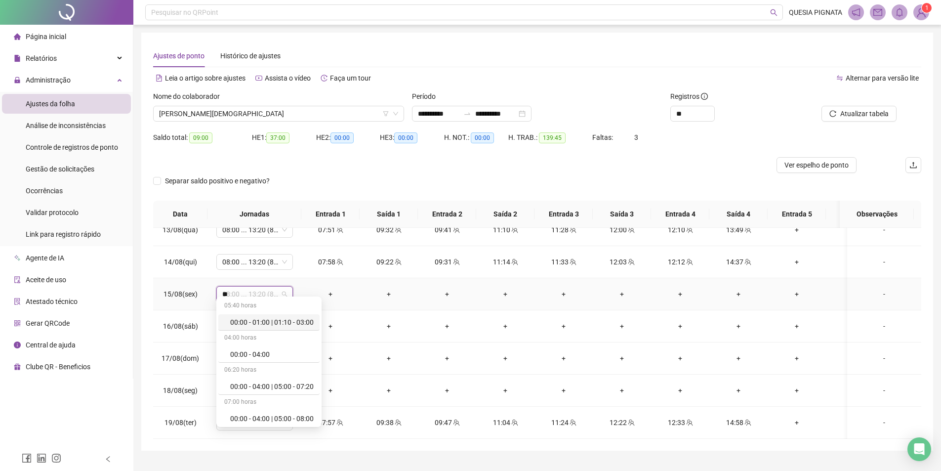
type input "***"
click at [255, 319] on div "Folga compensatória" at bounding box center [262, 321] width 65 height 11
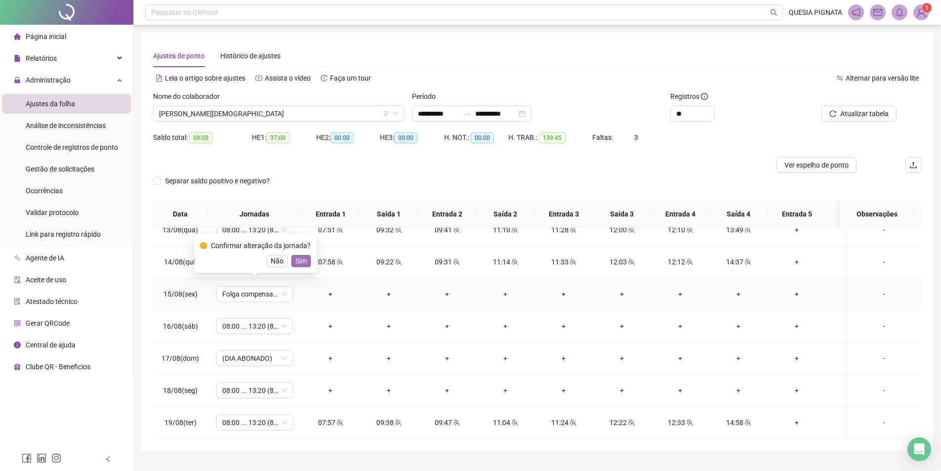
click at [295, 261] on span "Sim" at bounding box center [300, 260] width 11 height 11
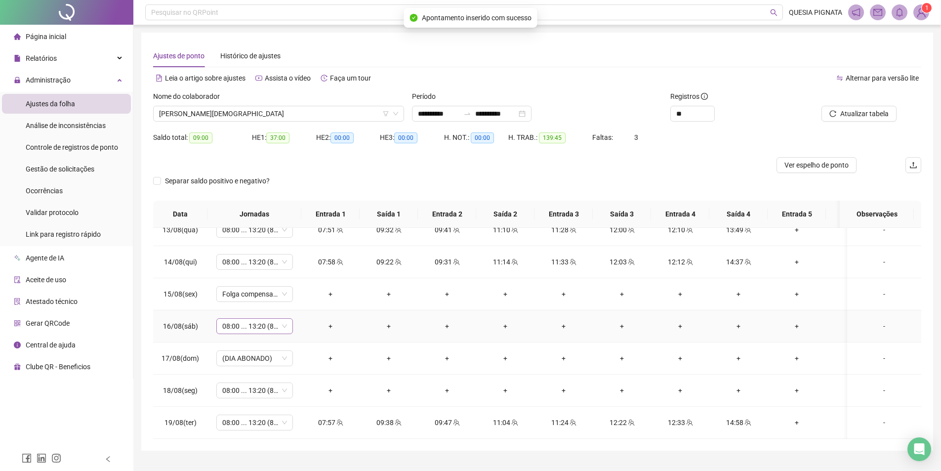
click at [250, 318] on span "08:00 ... 13:20 (8 HORAS)" at bounding box center [254, 325] width 65 height 15
type input "***"
drag, startPoint x: 262, startPoint y: 357, endPoint x: 285, endPoint y: 335, distance: 32.1
click at [262, 356] on div "Folga compensatória" at bounding box center [262, 354] width 65 height 11
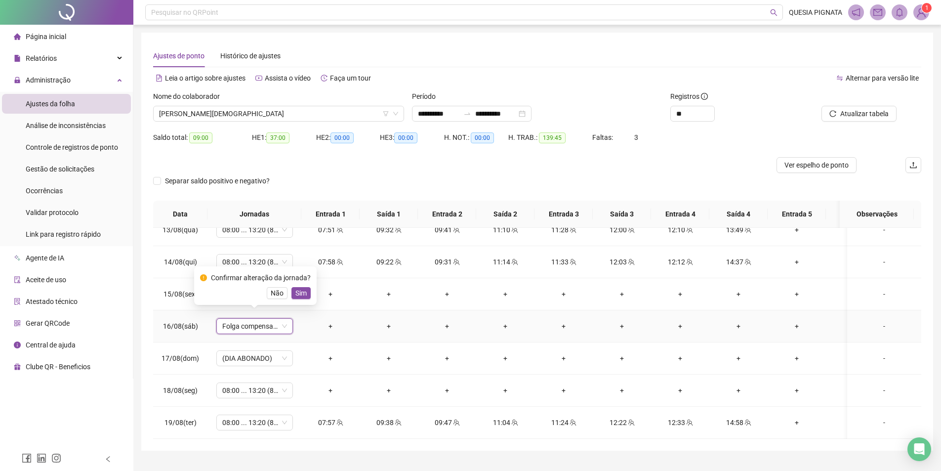
drag, startPoint x: 297, startPoint y: 288, endPoint x: 259, endPoint y: 369, distance: 89.7
click at [297, 288] on span "Sim" at bounding box center [300, 292] width 11 height 11
click at [249, 383] on span "08:00 ... 13:20 (8 HORAS)" at bounding box center [254, 390] width 65 height 15
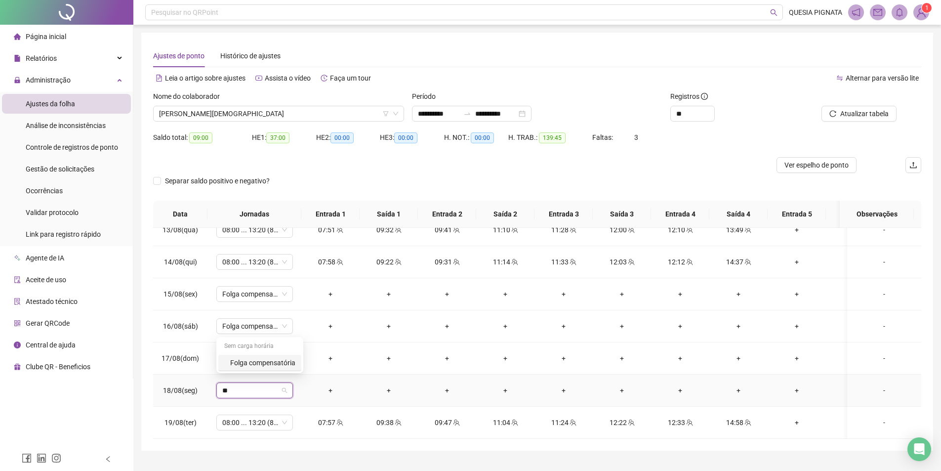
type input "***"
click at [269, 359] on div "Folga compensatória" at bounding box center [262, 362] width 65 height 11
click at [298, 358] on span "Sim" at bounding box center [300, 357] width 11 height 11
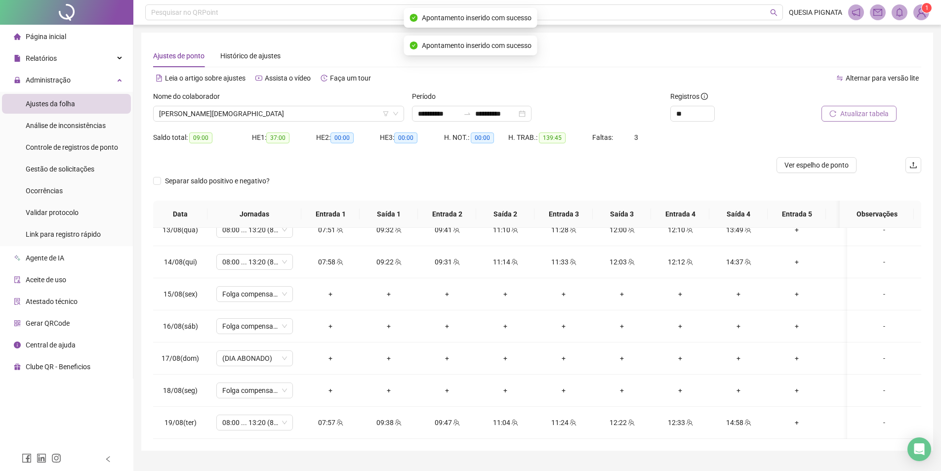
click at [864, 112] on span "Atualizar tabela" at bounding box center [864, 113] width 48 height 11
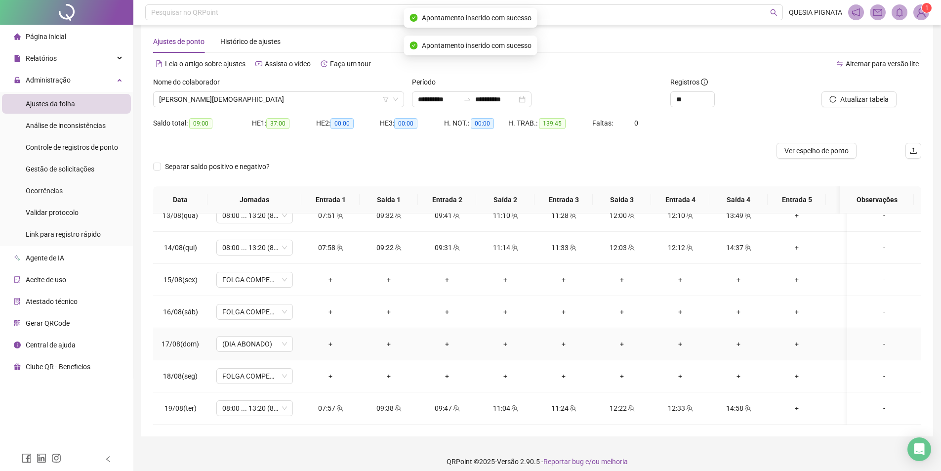
scroll to position [22, 0]
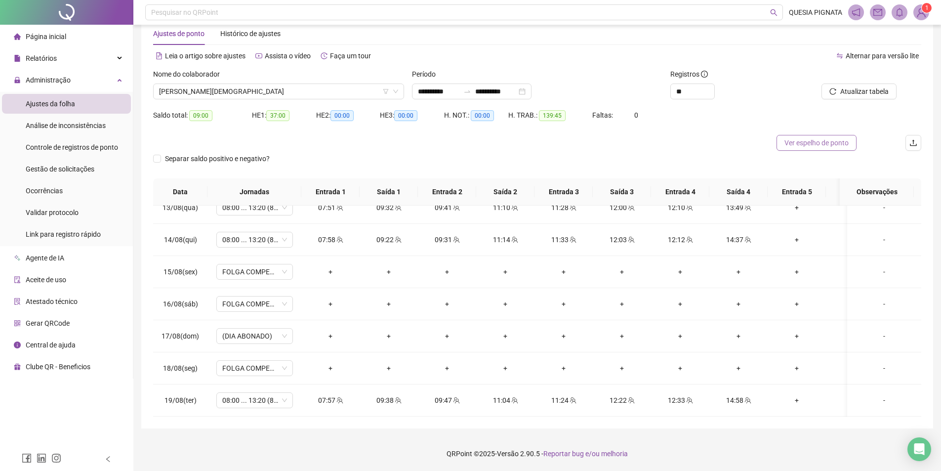
click at [827, 139] on span "Ver espelho de ponto" at bounding box center [816, 142] width 64 height 11
click at [229, 87] on span "[PERSON_NAME][DEMOGRAPHIC_DATA]" at bounding box center [278, 91] width 239 height 15
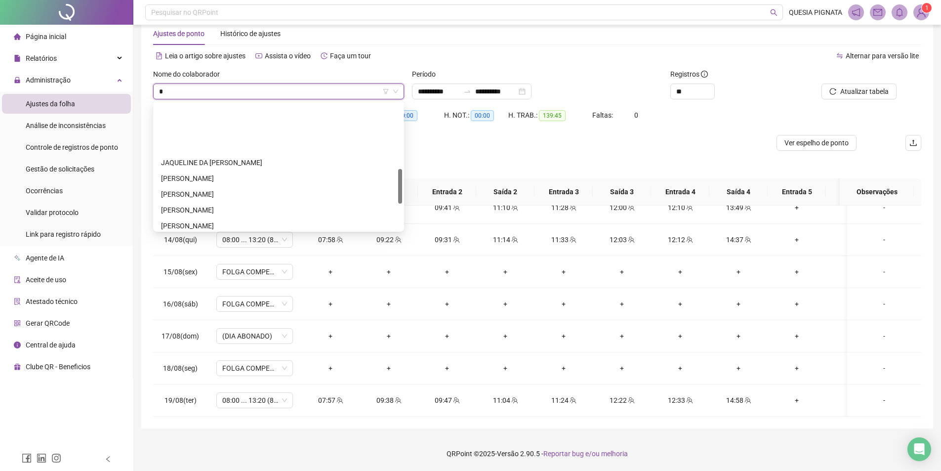
scroll to position [0, 0]
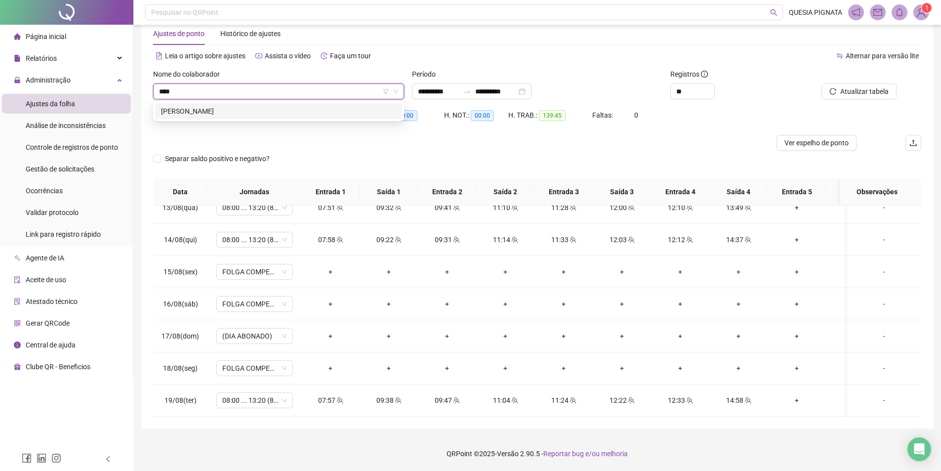
type input "*****"
click at [242, 109] on div "[PERSON_NAME]" at bounding box center [278, 111] width 235 height 11
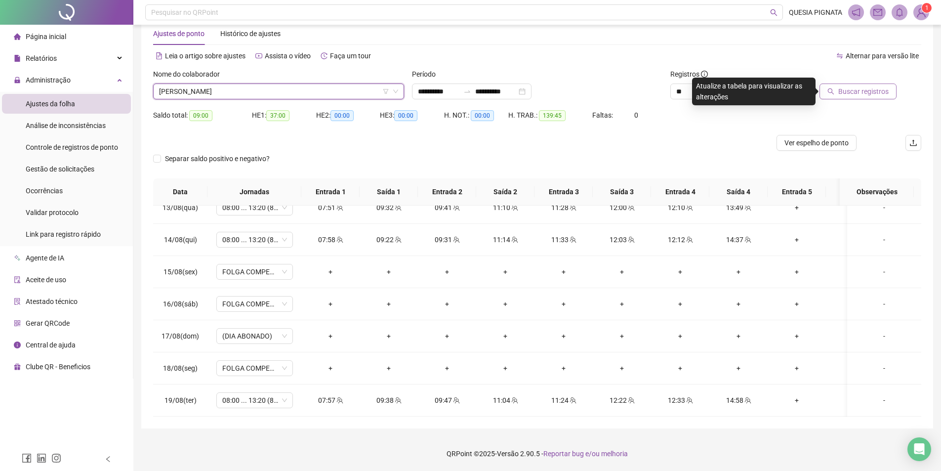
click at [849, 90] on span "Buscar registros" at bounding box center [863, 91] width 50 height 11
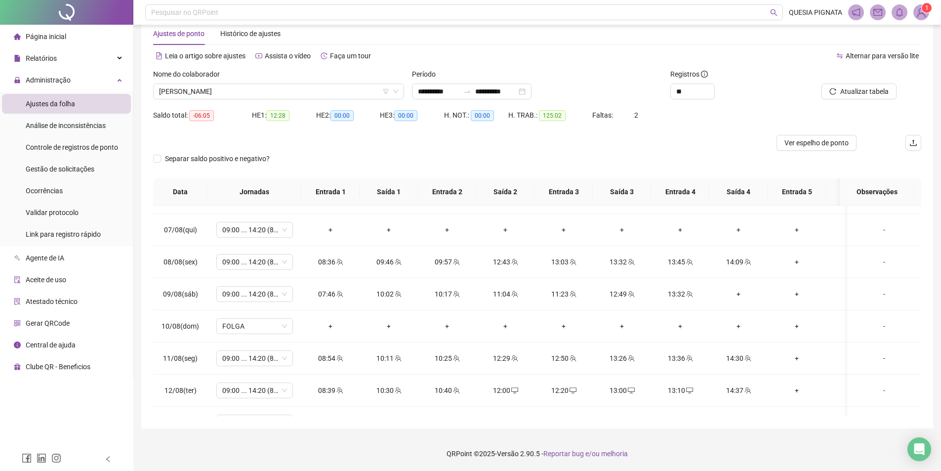
scroll to position [512, 0]
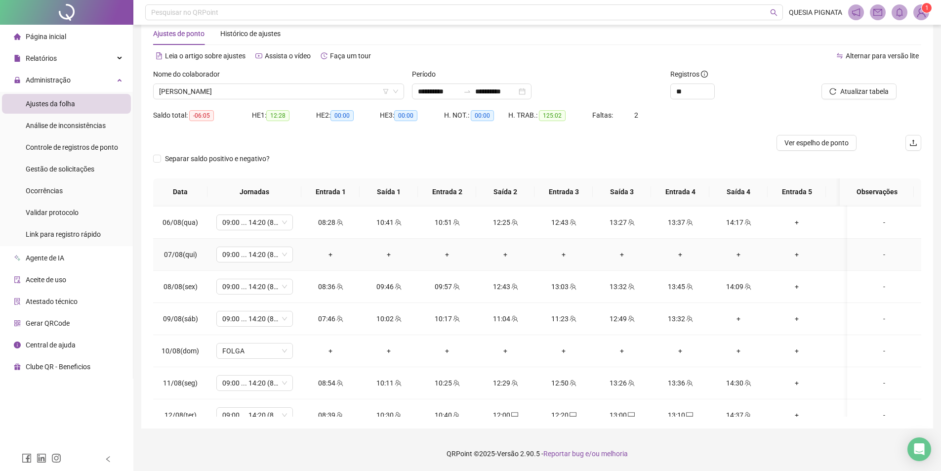
click at [268, 245] on td "09:00 ... 14:20 (8 HORAS)" at bounding box center [254, 254] width 94 height 32
click at [264, 251] on span "09:00 ... 14:20 (8 HORAS)" at bounding box center [254, 254] width 65 height 15
type input "***"
click at [269, 286] on div "Folga compensatória" at bounding box center [262, 289] width 65 height 11
click at [302, 230] on span "Sim" at bounding box center [300, 228] width 11 height 11
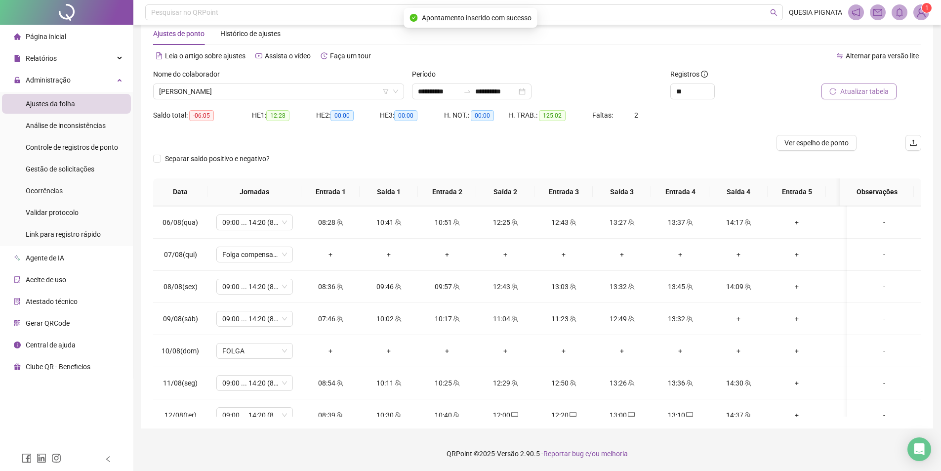
click at [850, 98] on button "Atualizar tabela" at bounding box center [858, 91] width 75 height 16
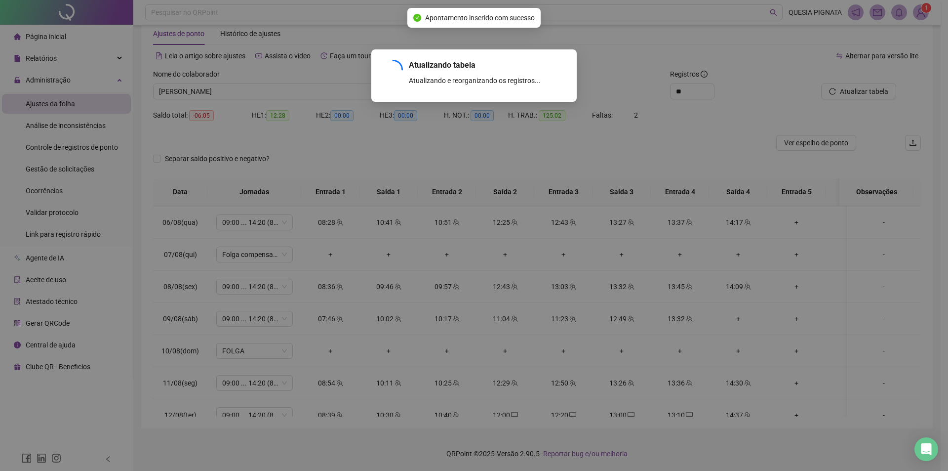
click at [852, 90] on div "Atualizando tabela Atualizando e reorganizando os registros... OK" at bounding box center [474, 235] width 948 height 471
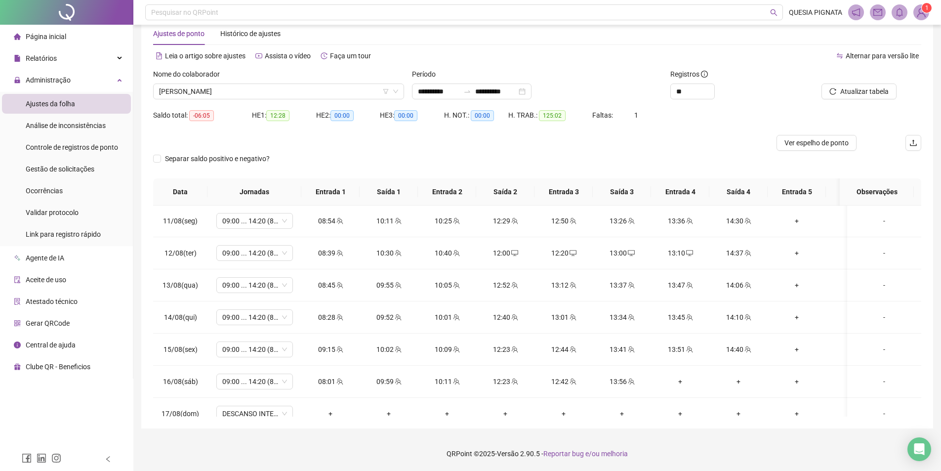
scroll to position [759, 0]
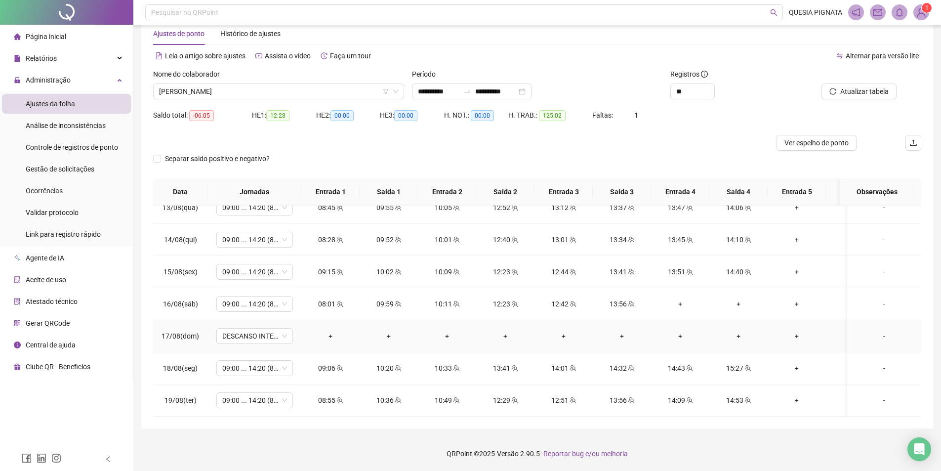
click at [864, 330] on div "-" at bounding box center [884, 335] width 58 height 11
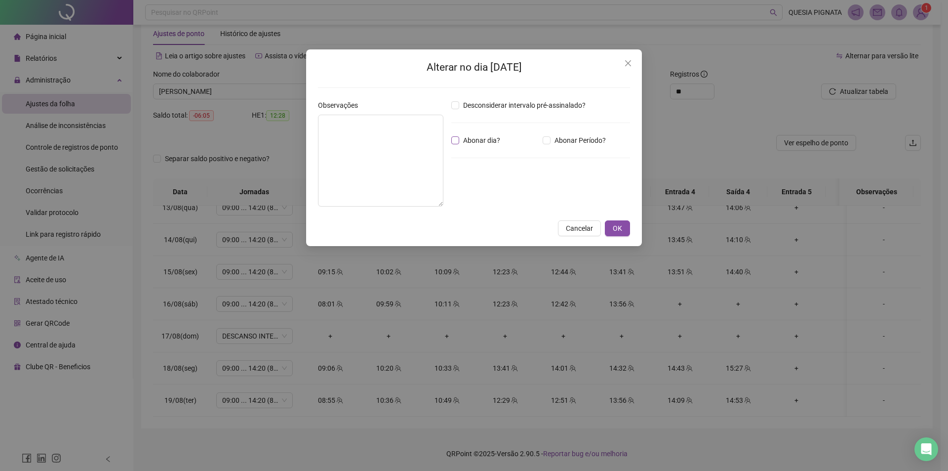
click at [492, 140] on span "Abonar dia?" at bounding box center [481, 140] width 45 height 11
click at [617, 232] on span "OK" at bounding box center [617, 228] width 9 height 11
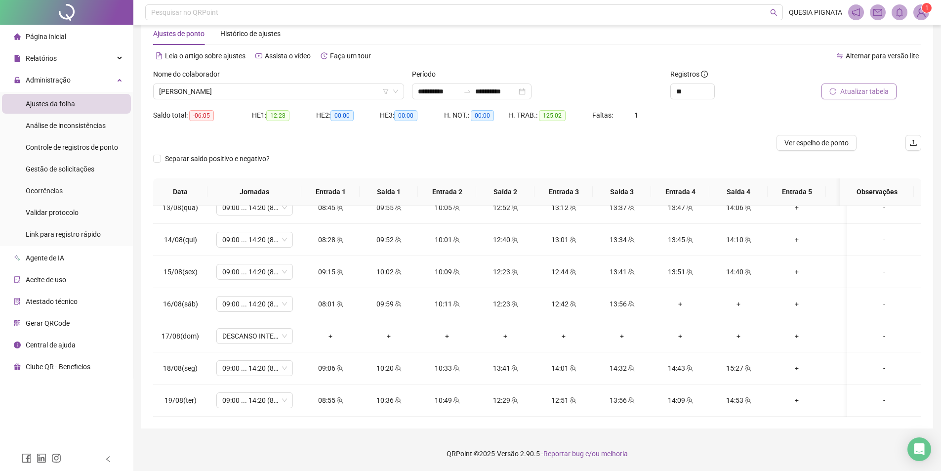
click at [864, 95] on span "Atualizar tabela" at bounding box center [864, 91] width 48 height 11
click at [820, 135] on button "Ver espelho de ponto" at bounding box center [816, 143] width 80 height 16
